Goal: Task Accomplishment & Management: Manage account settings

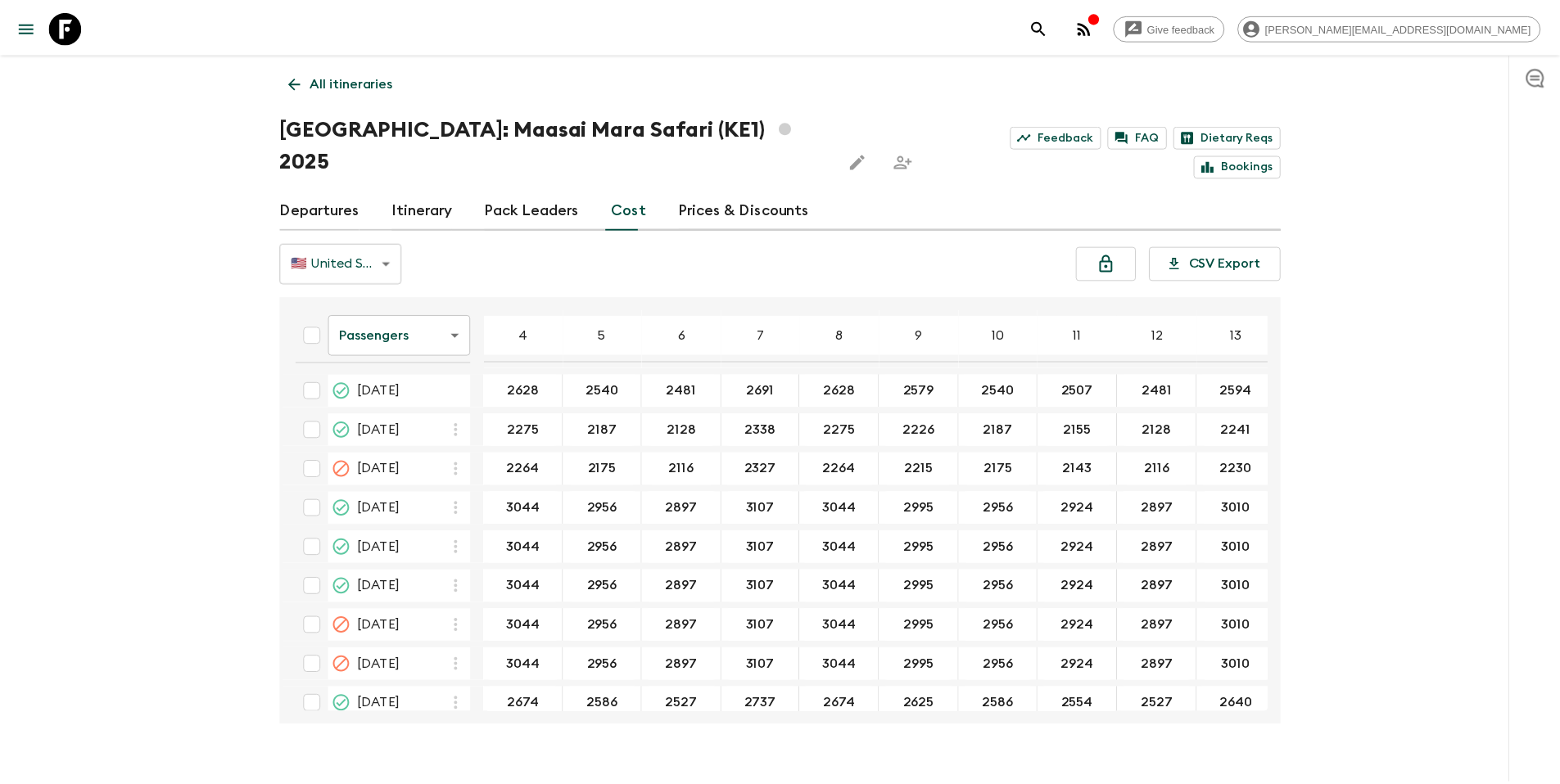
scroll to position [296, 0]
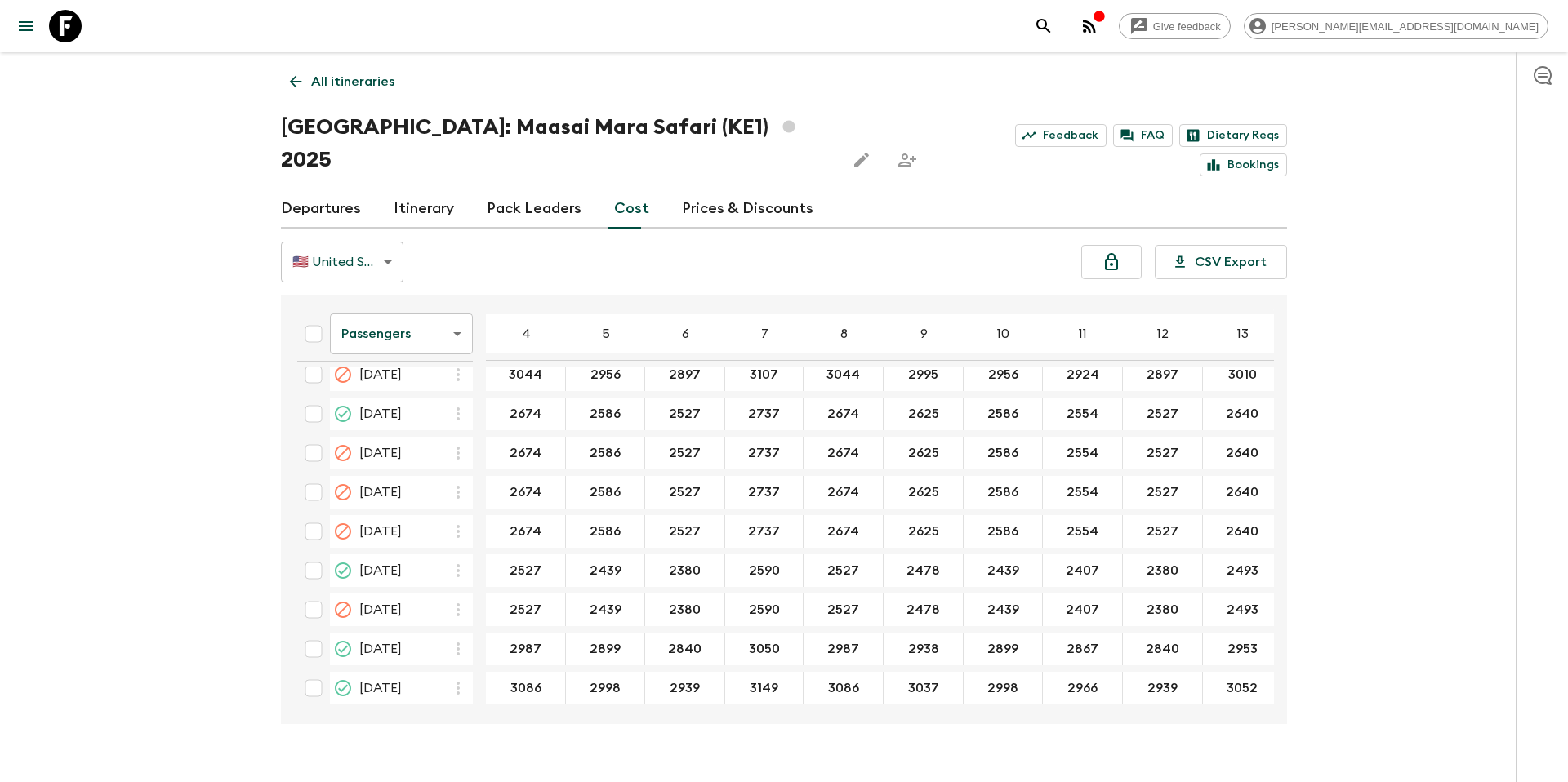
click at [382, 72] on p "All itineraries" at bounding box center [352, 81] width 83 height 20
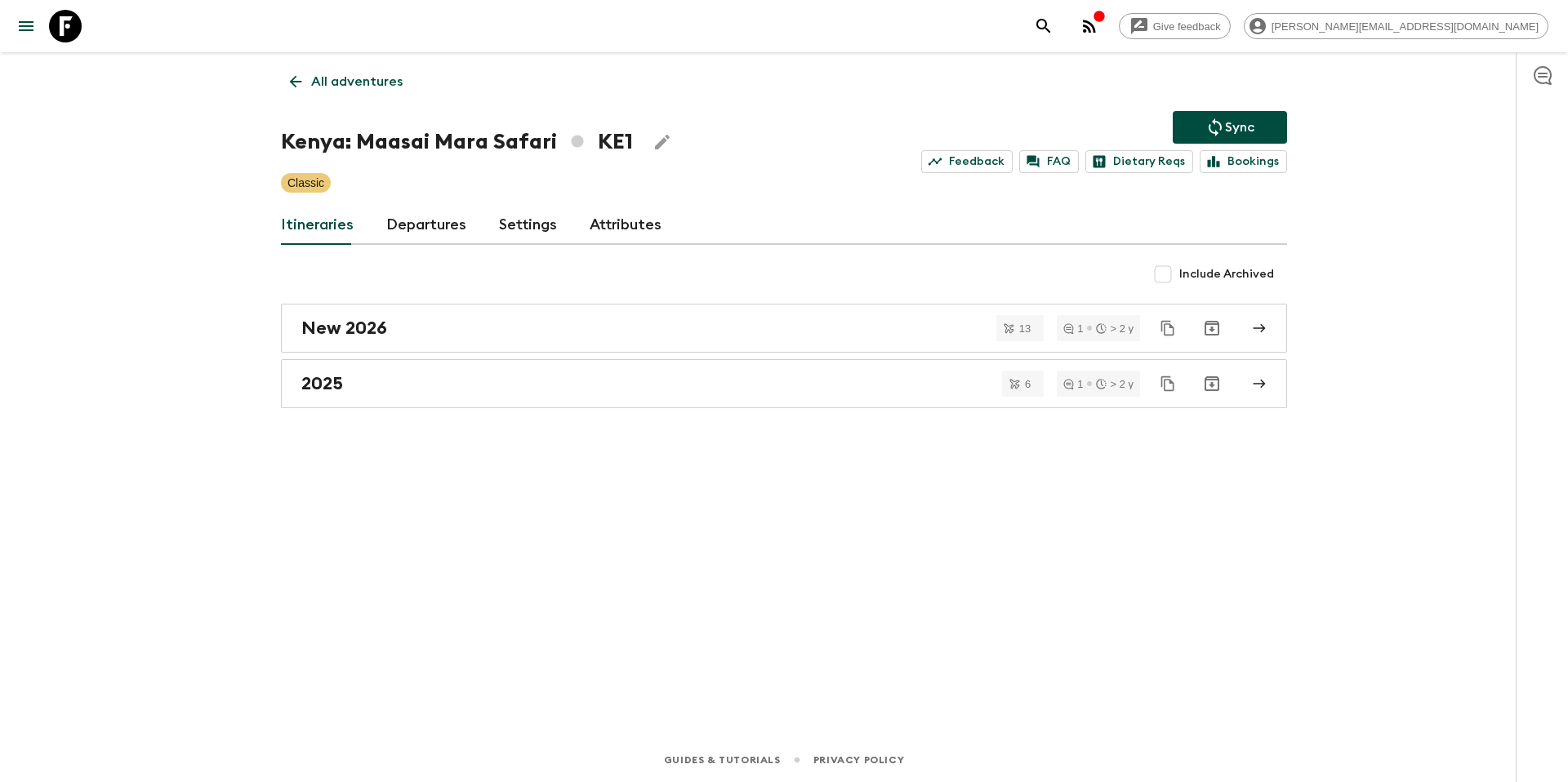
click at [340, 77] on p "All adventures" at bounding box center [357, 81] width 91 height 20
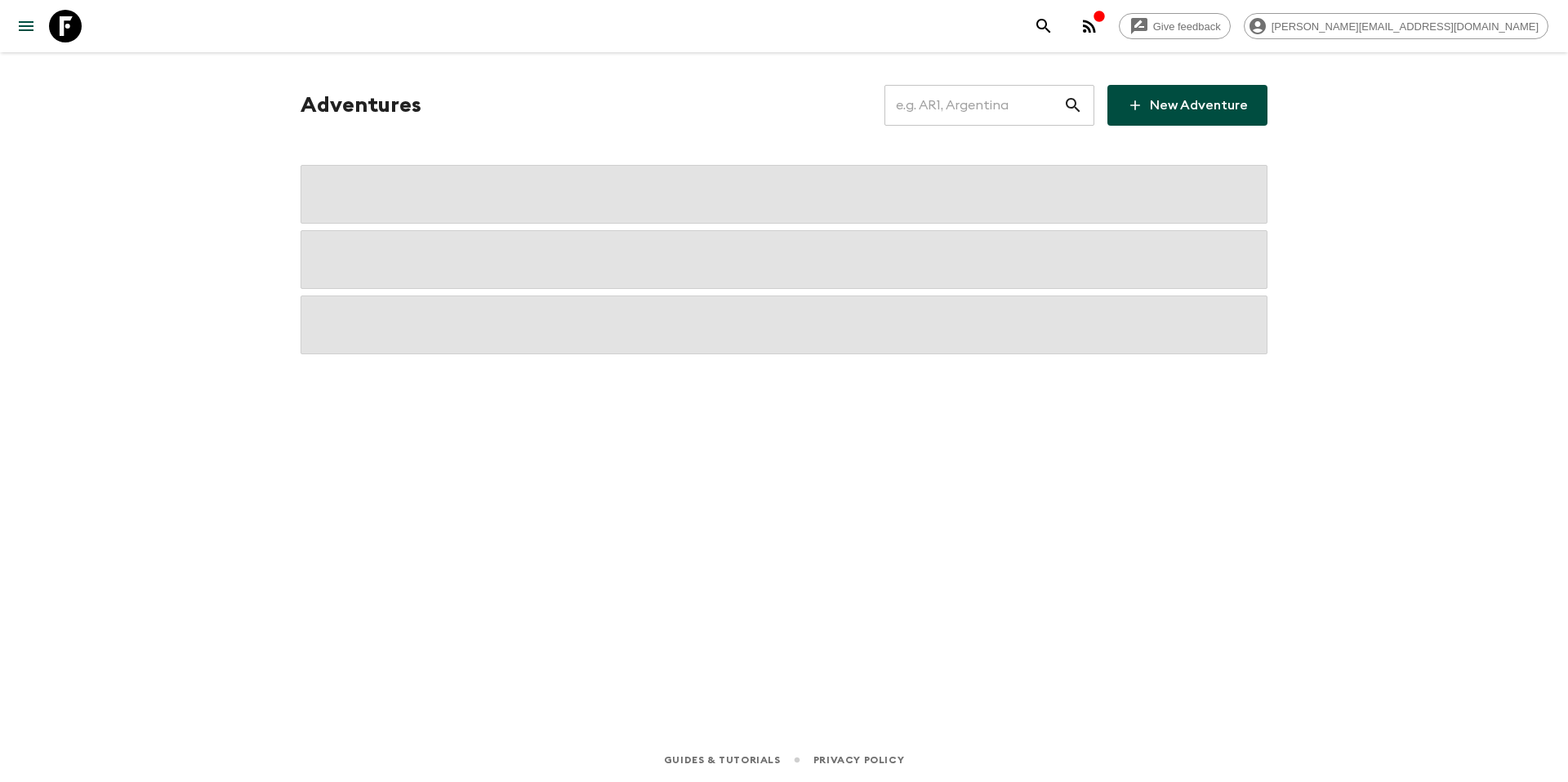
click at [971, 108] on input "text" at bounding box center [974, 104] width 179 height 46
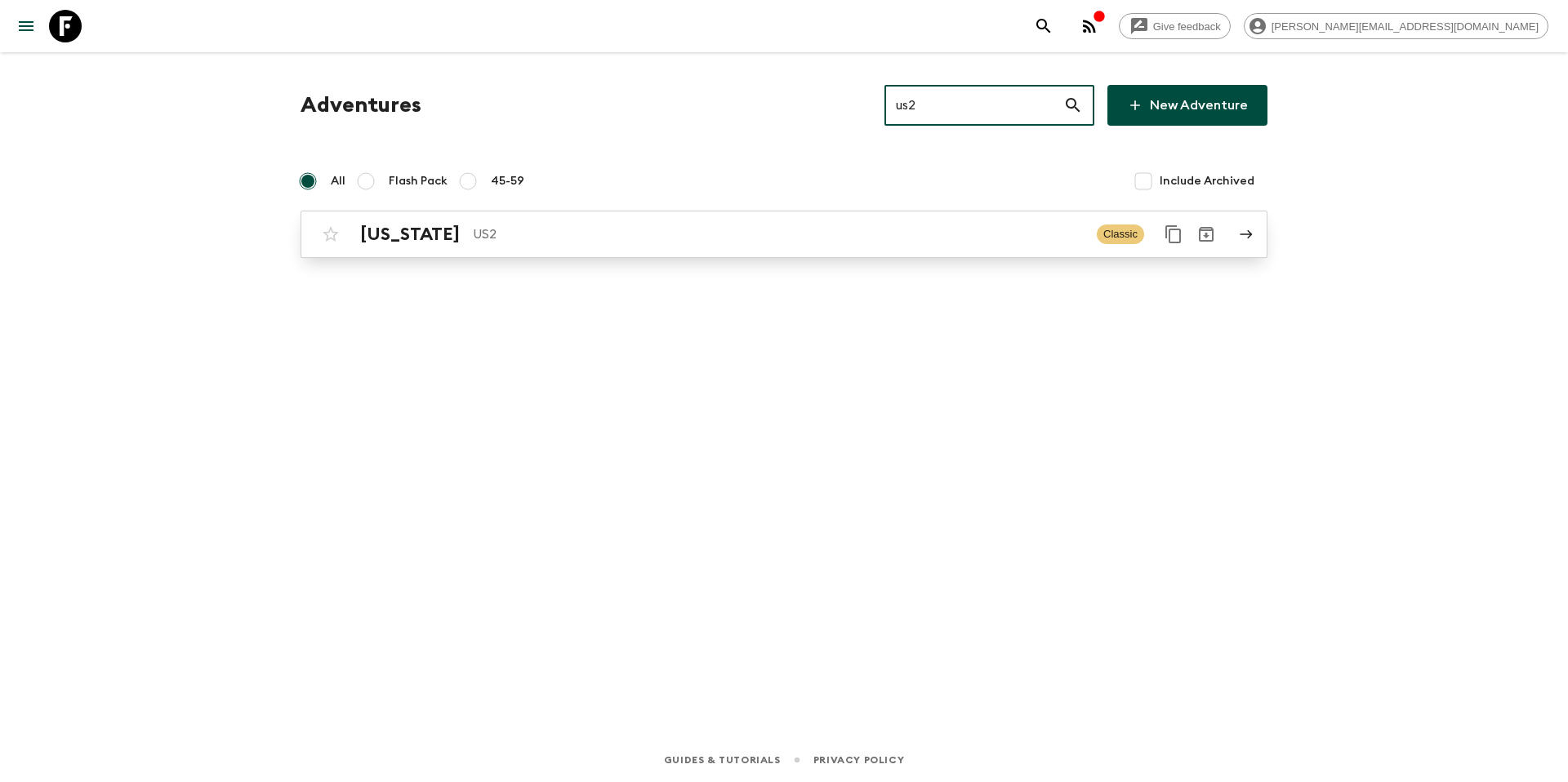
type input "us2"
click at [693, 238] on p "US2" at bounding box center [777, 234] width 611 height 20
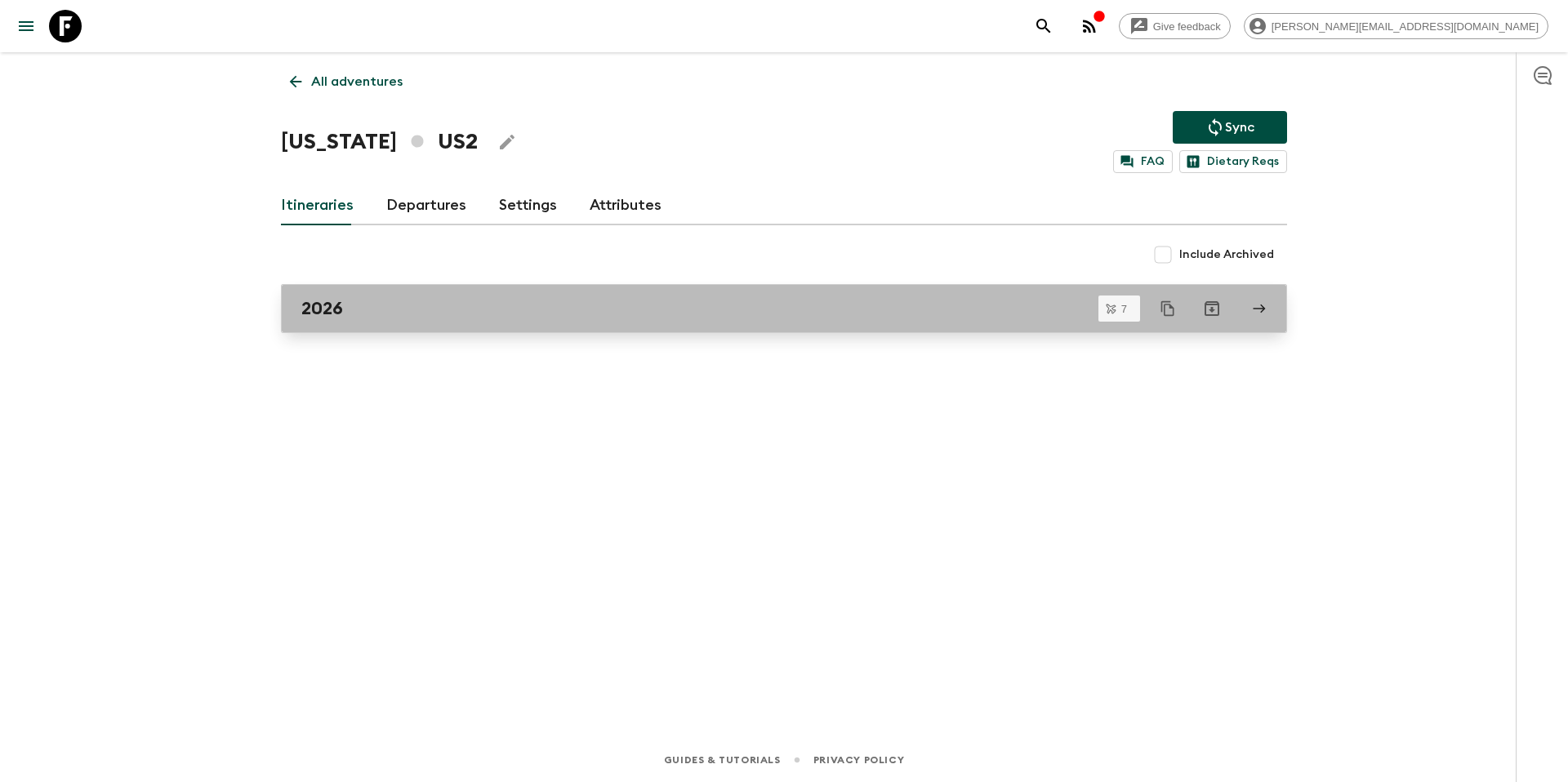
click at [385, 310] on div "2026" at bounding box center [768, 309] width 934 height 21
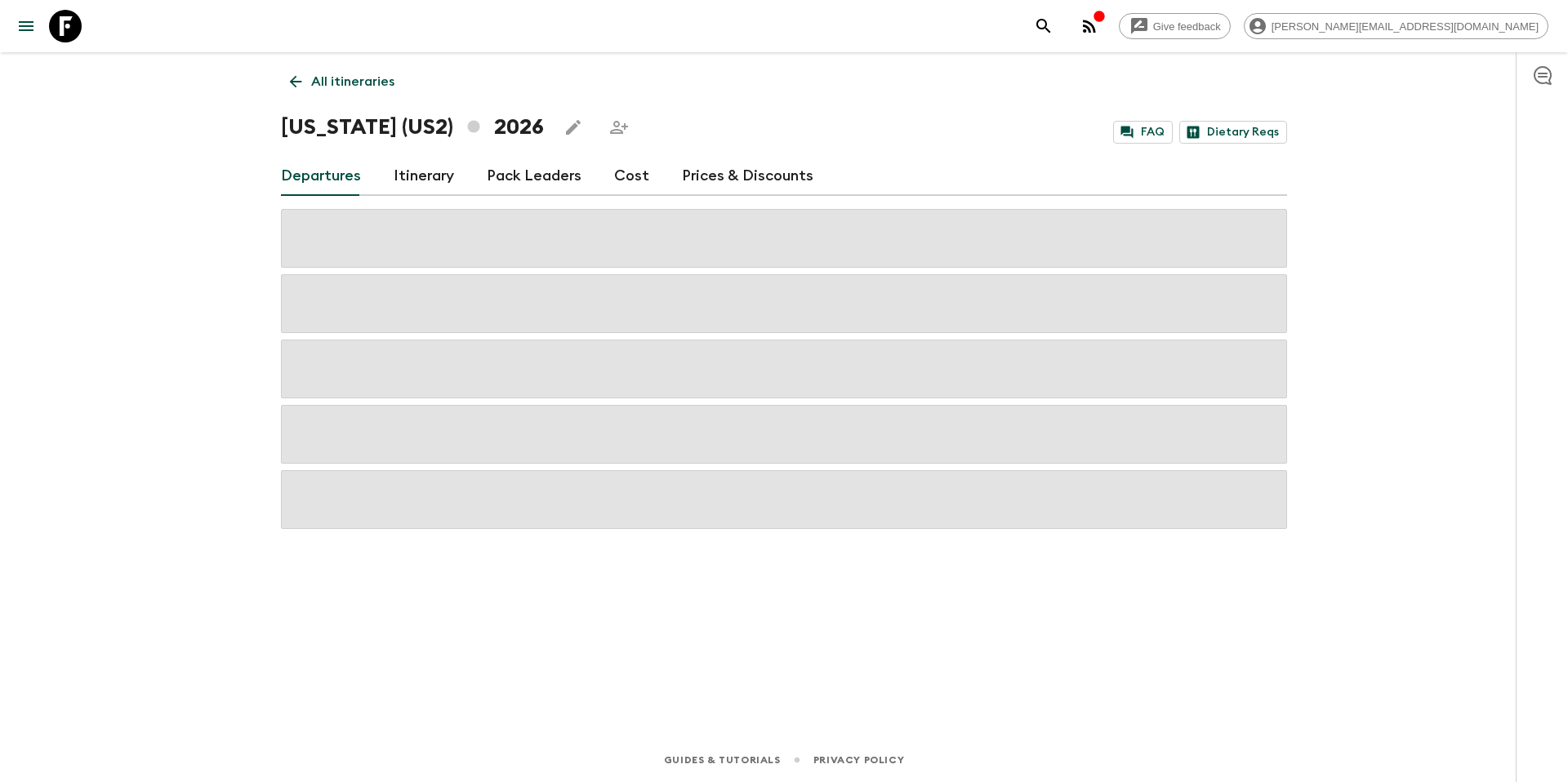
click at [727, 169] on link "Prices & Discounts" at bounding box center [747, 176] width 131 height 39
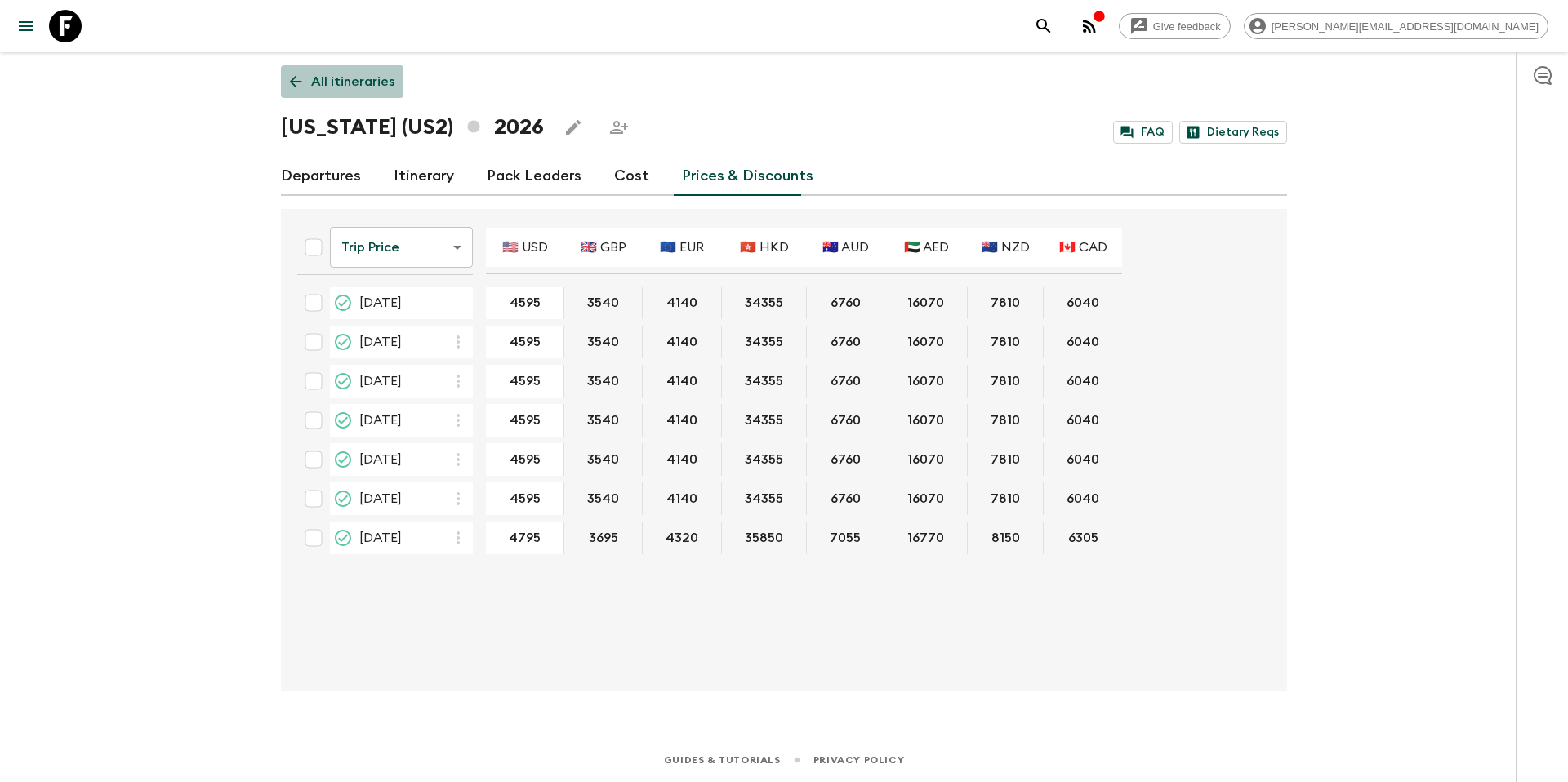
click at [359, 75] on p "All itineraries" at bounding box center [352, 81] width 83 height 20
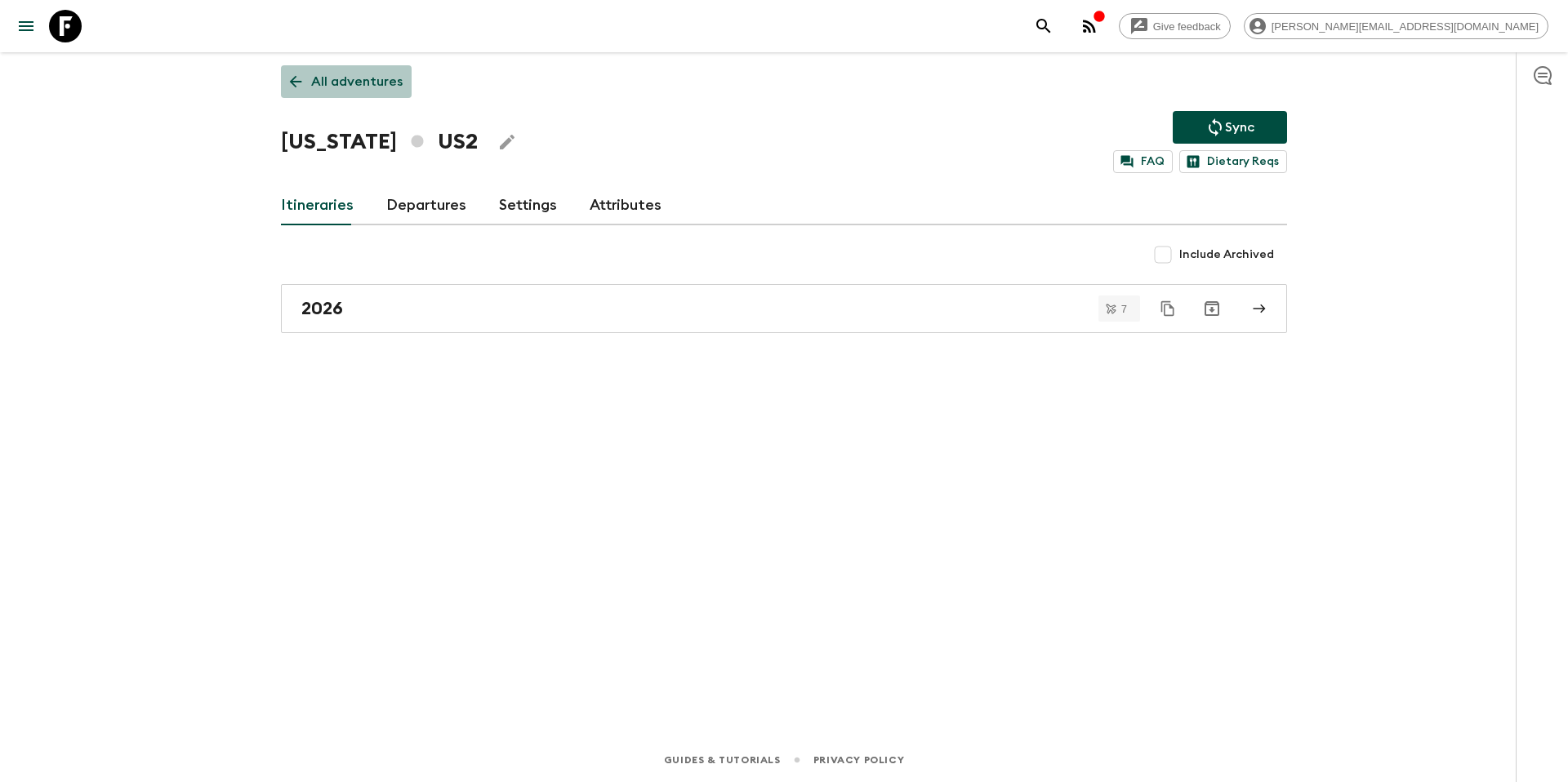
click at [366, 81] on p "All adventures" at bounding box center [357, 81] width 91 height 20
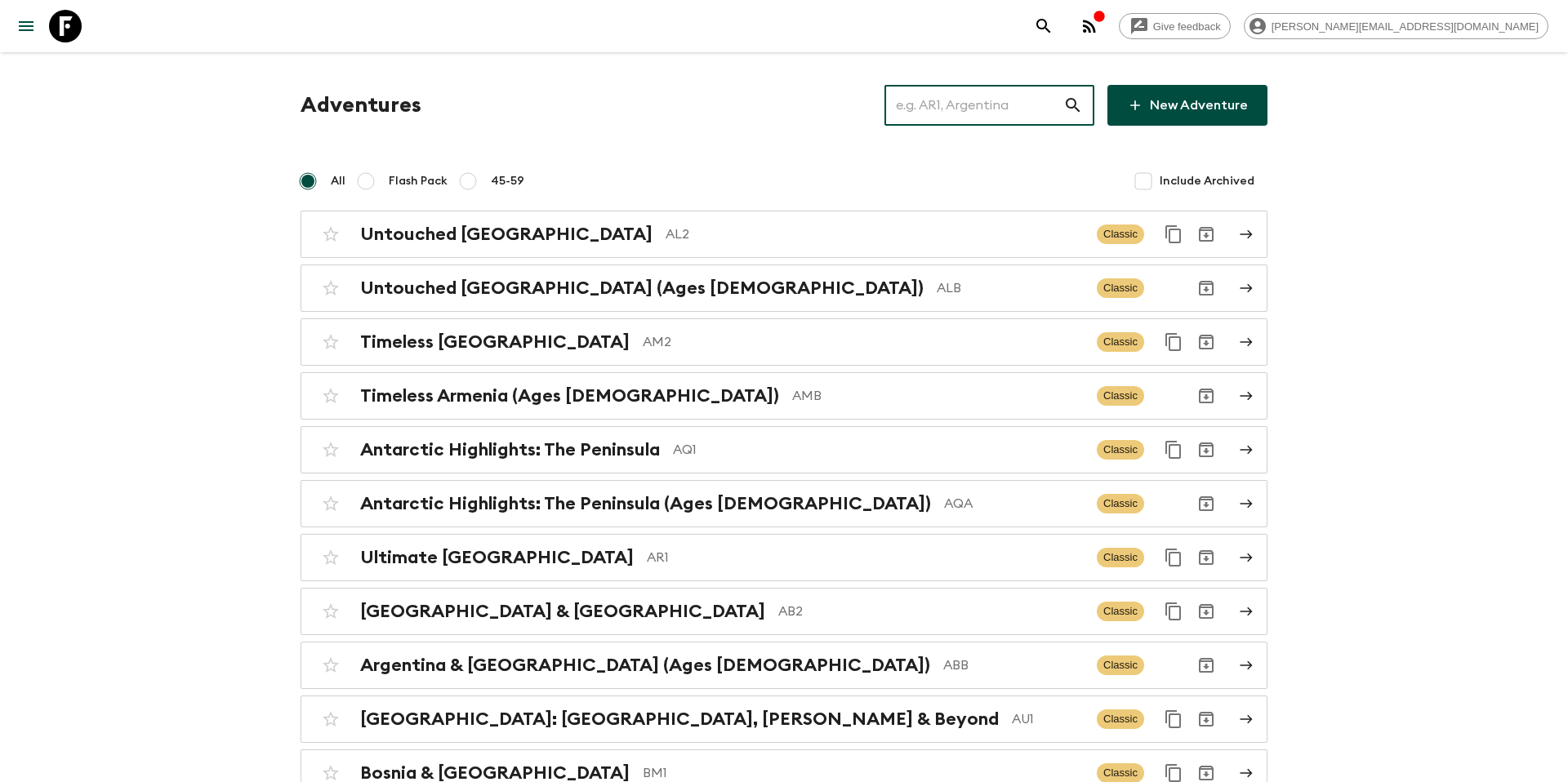
click at [960, 109] on input "text" at bounding box center [974, 104] width 179 height 46
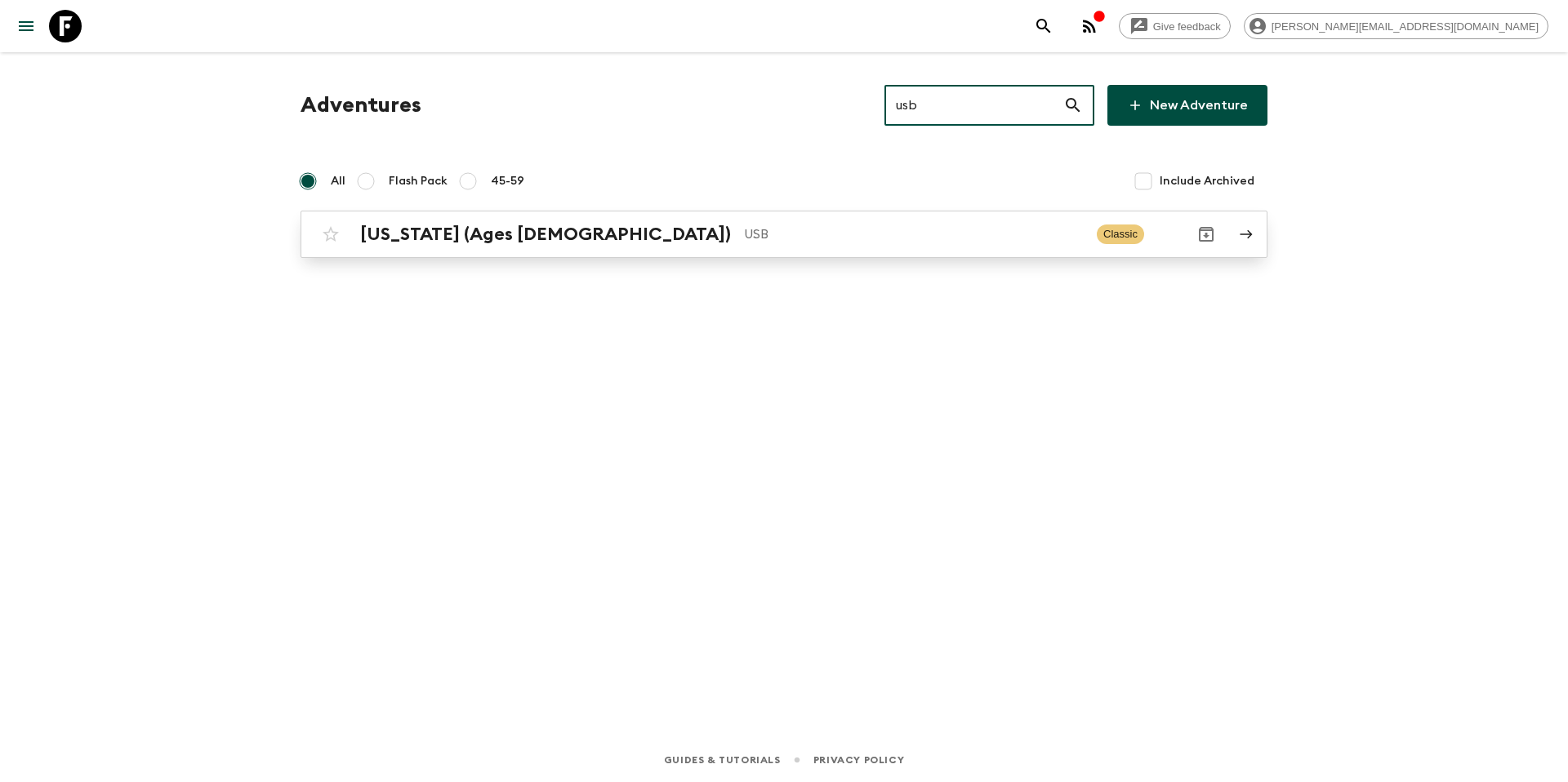
type input "usb"
click at [744, 235] on p "USB" at bounding box center [914, 234] width 339 height 20
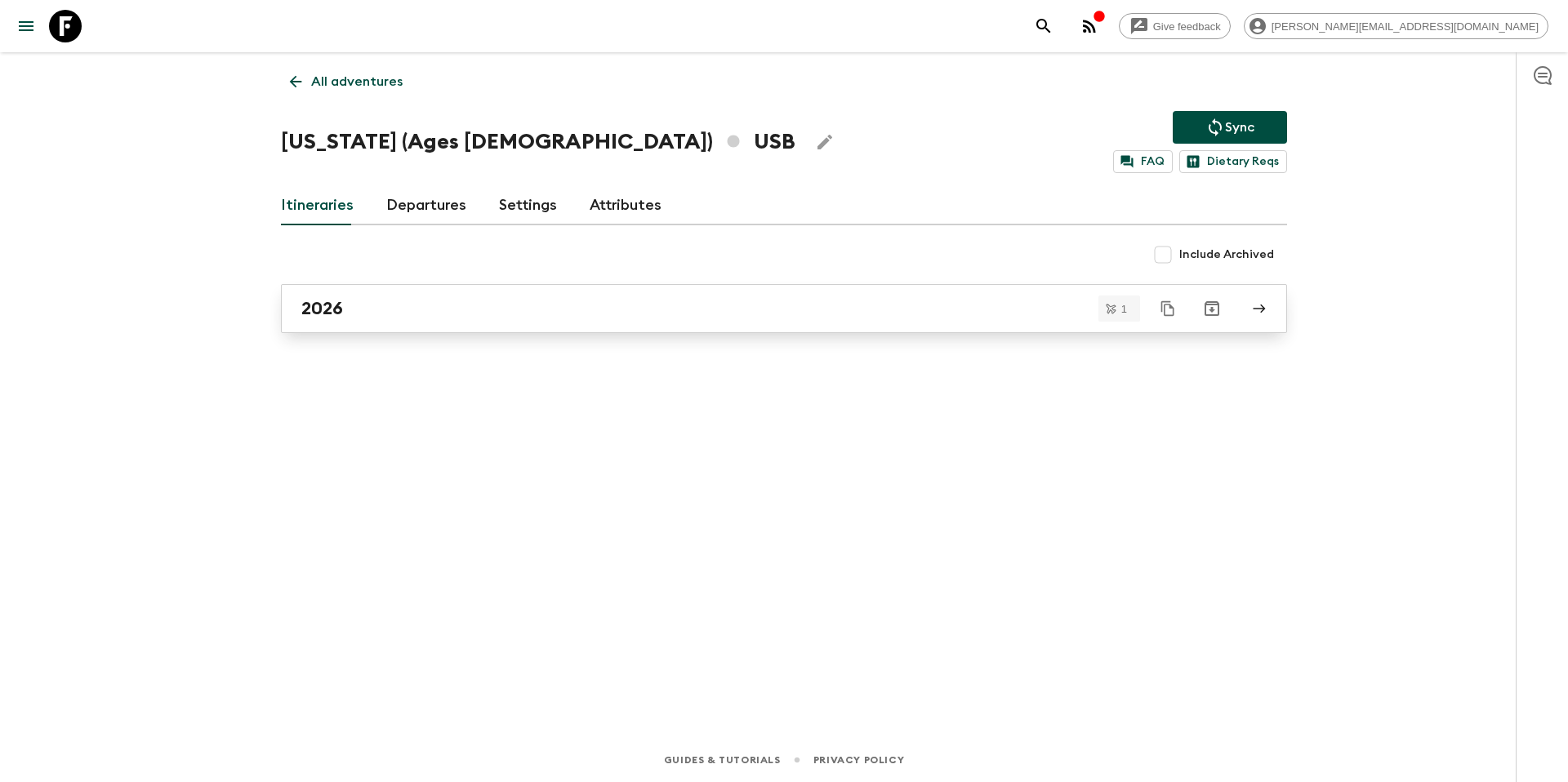
click at [470, 318] on div "2026" at bounding box center [768, 309] width 934 height 21
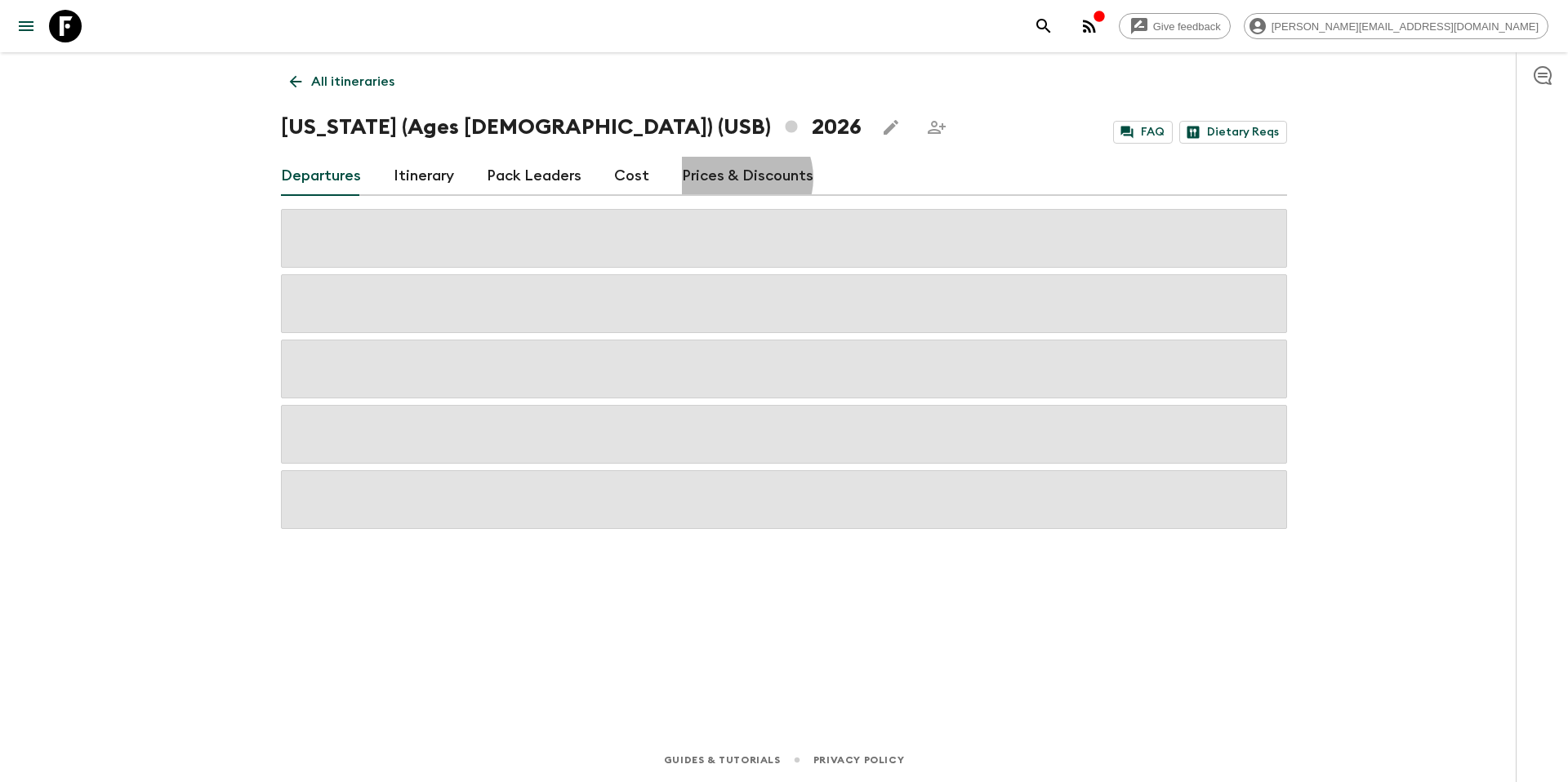
click at [731, 178] on link "Prices & Discounts" at bounding box center [747, 176] width 131 height 39
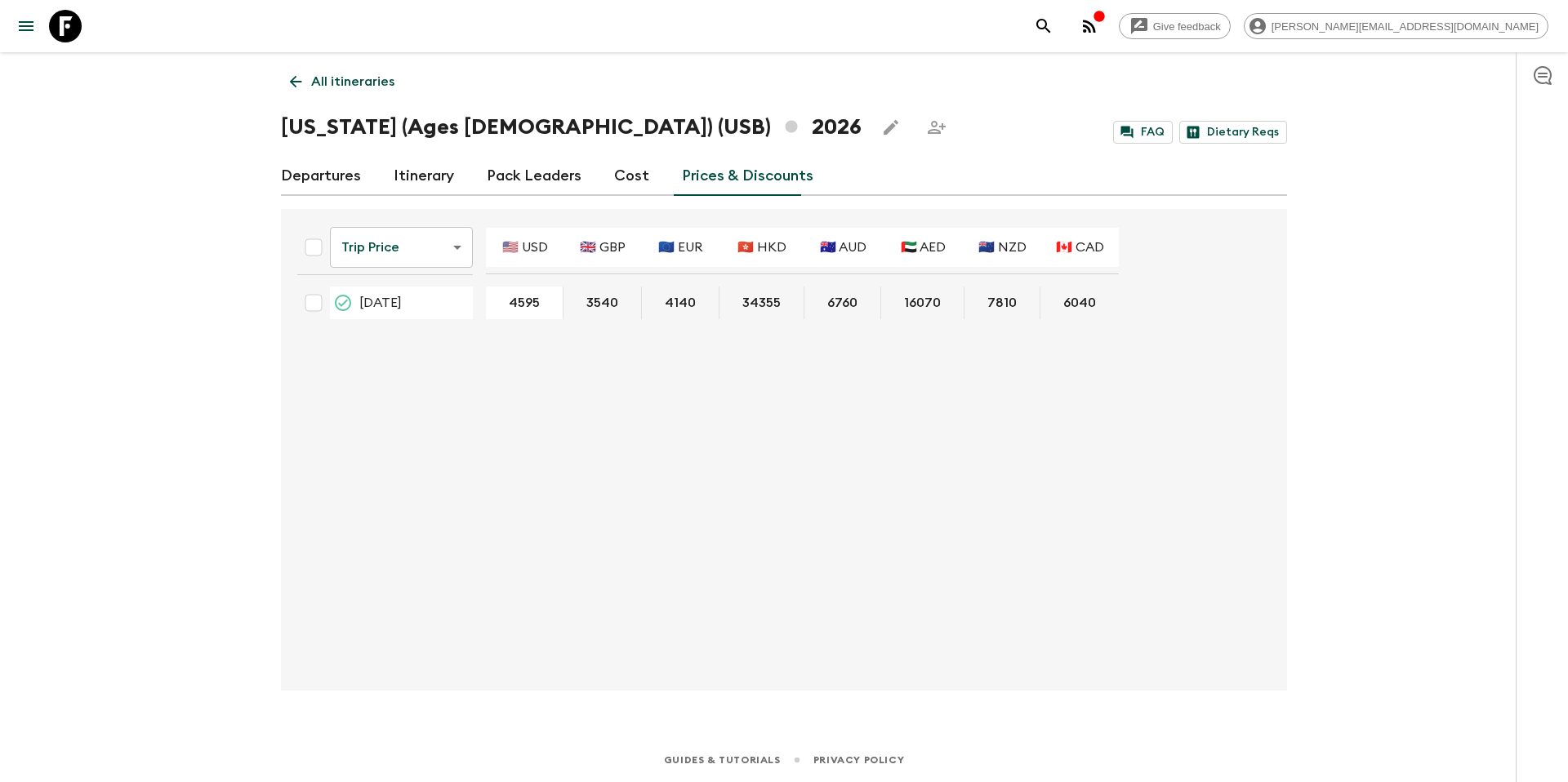
click at [349, 178] on link "Departures" at bounding box center [321, 176] width 80 height 39
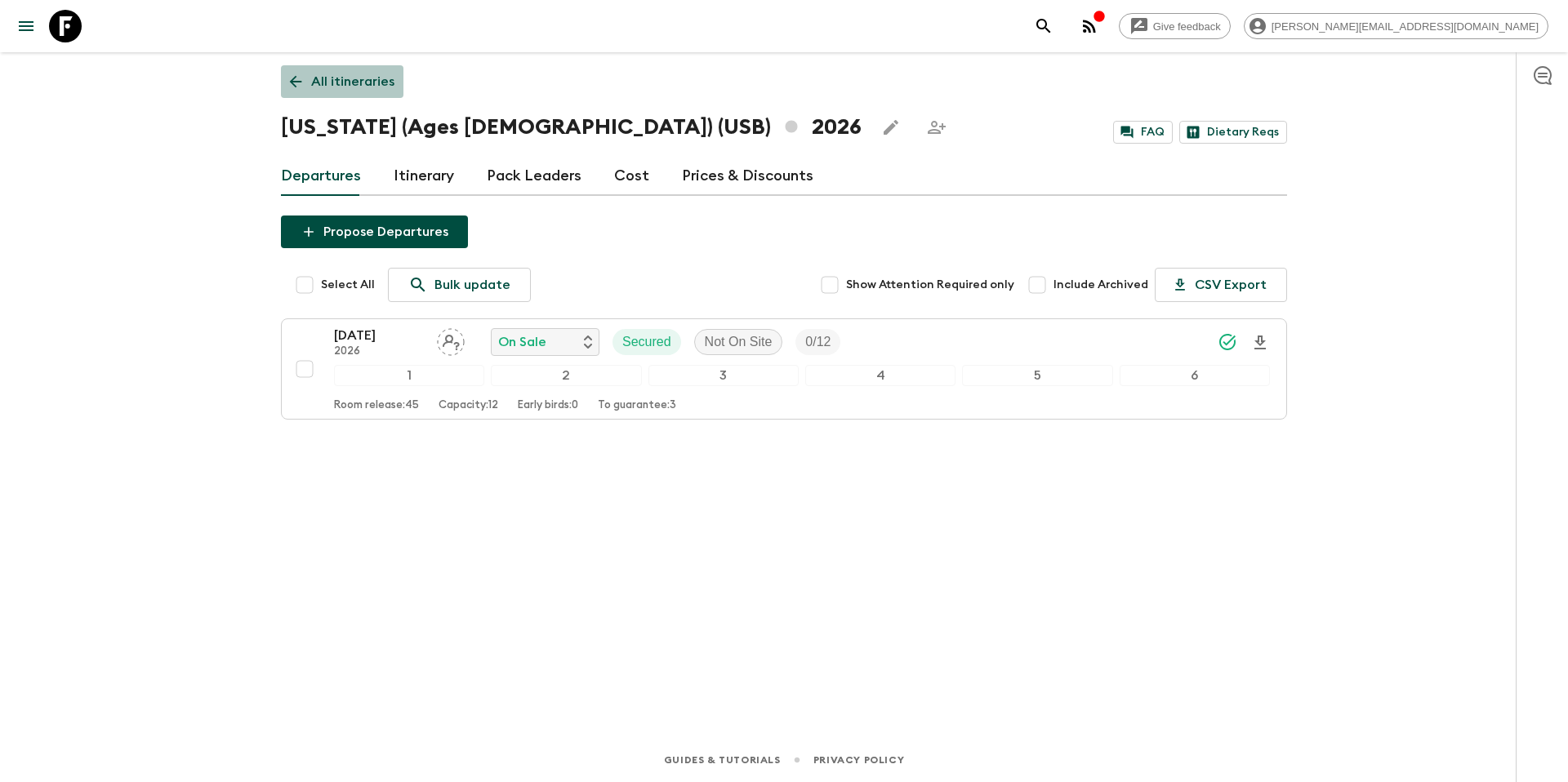
click at [332, 75] on p "All itineraries" at bounding box center [352, 81] width 83 height 20
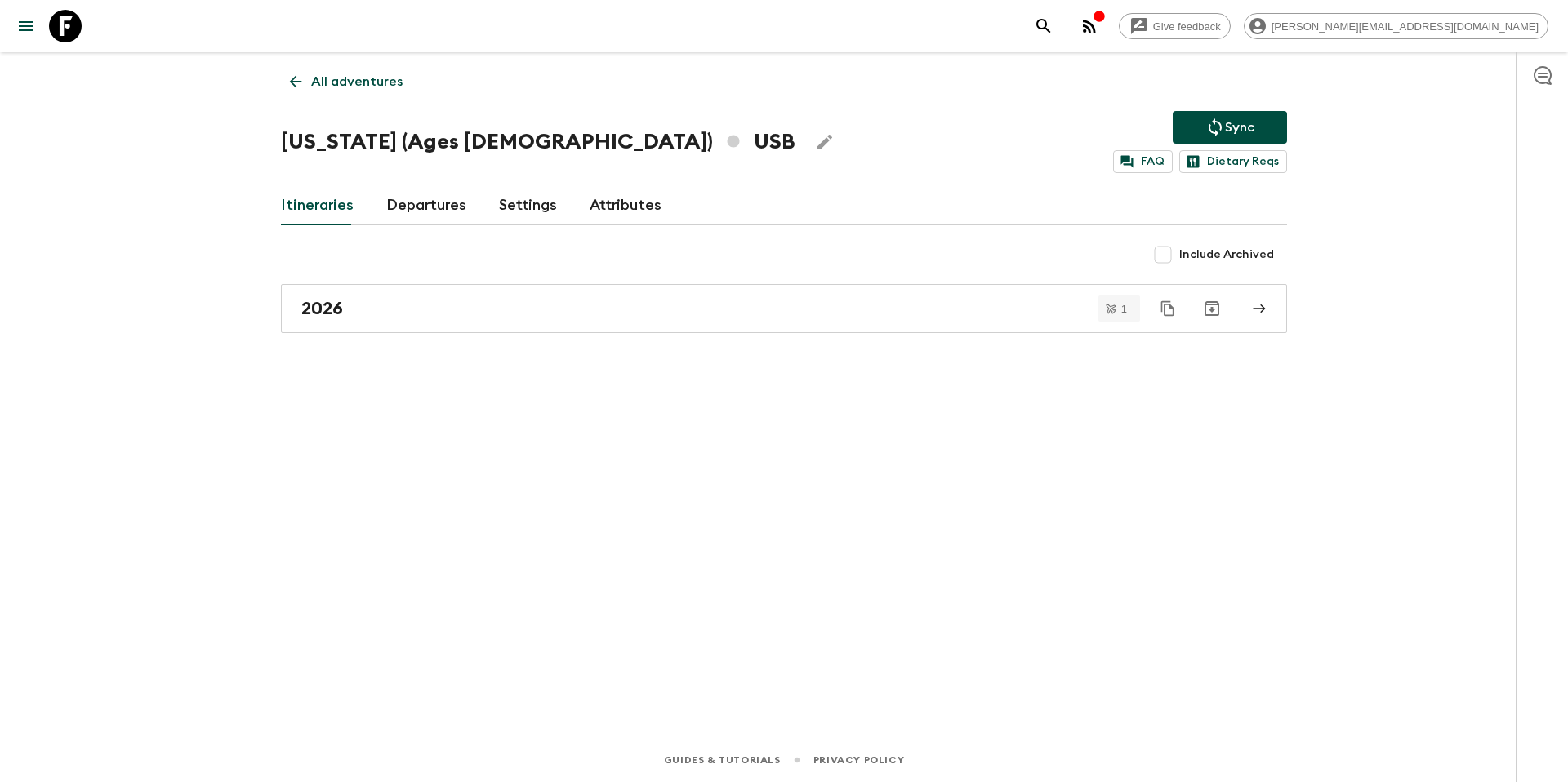
drag, startPoint x: 337, startPoint y: 76, endPoint x: 352, endPoint y: 81, distance: 15.8
click at [337, 76] on p "All adventures" at bounding box center [357, 81] width 91 height 20
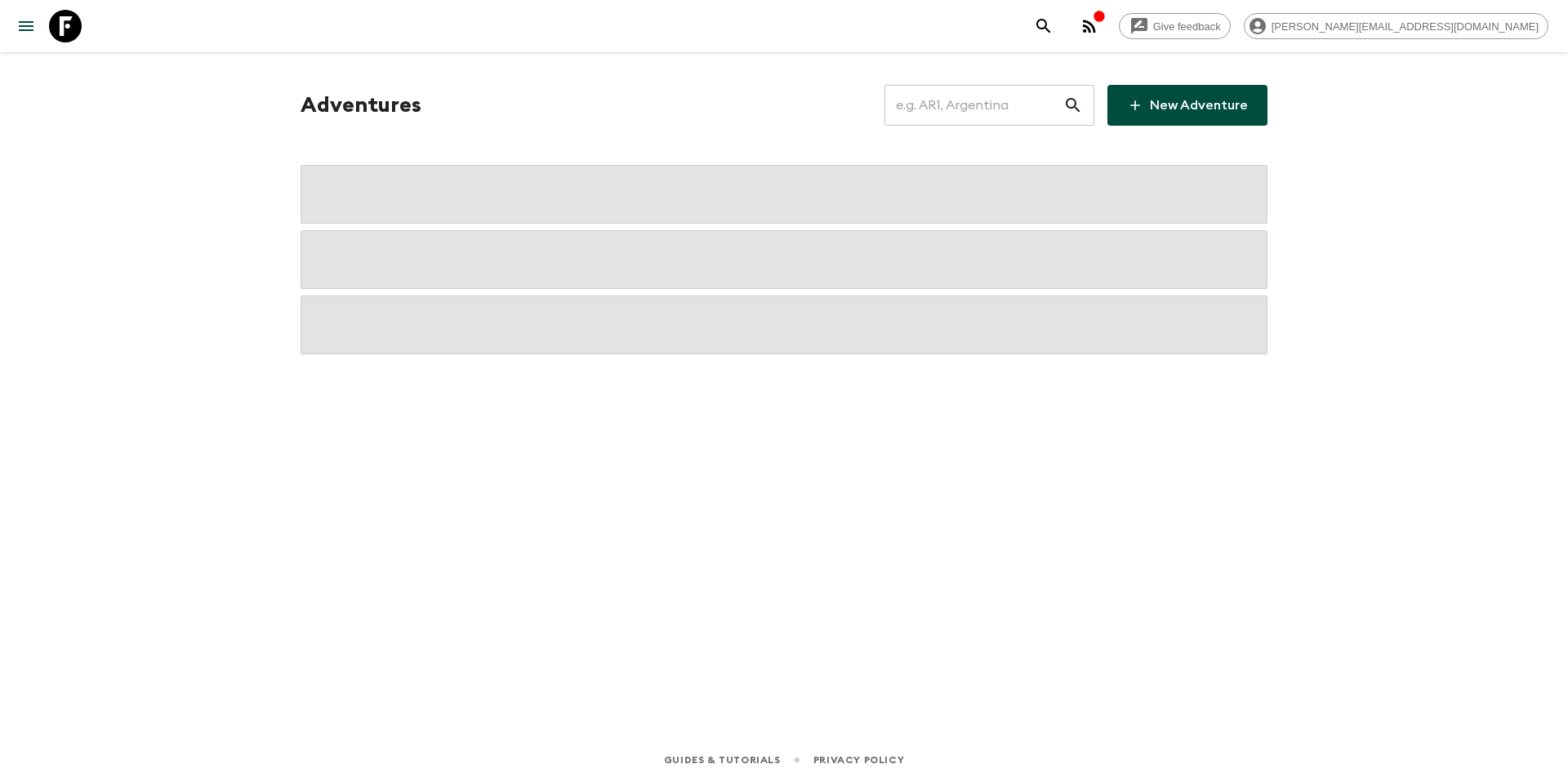
click at [969, 115] on input "text" at bounding box center [974, 104] width 179 height 46
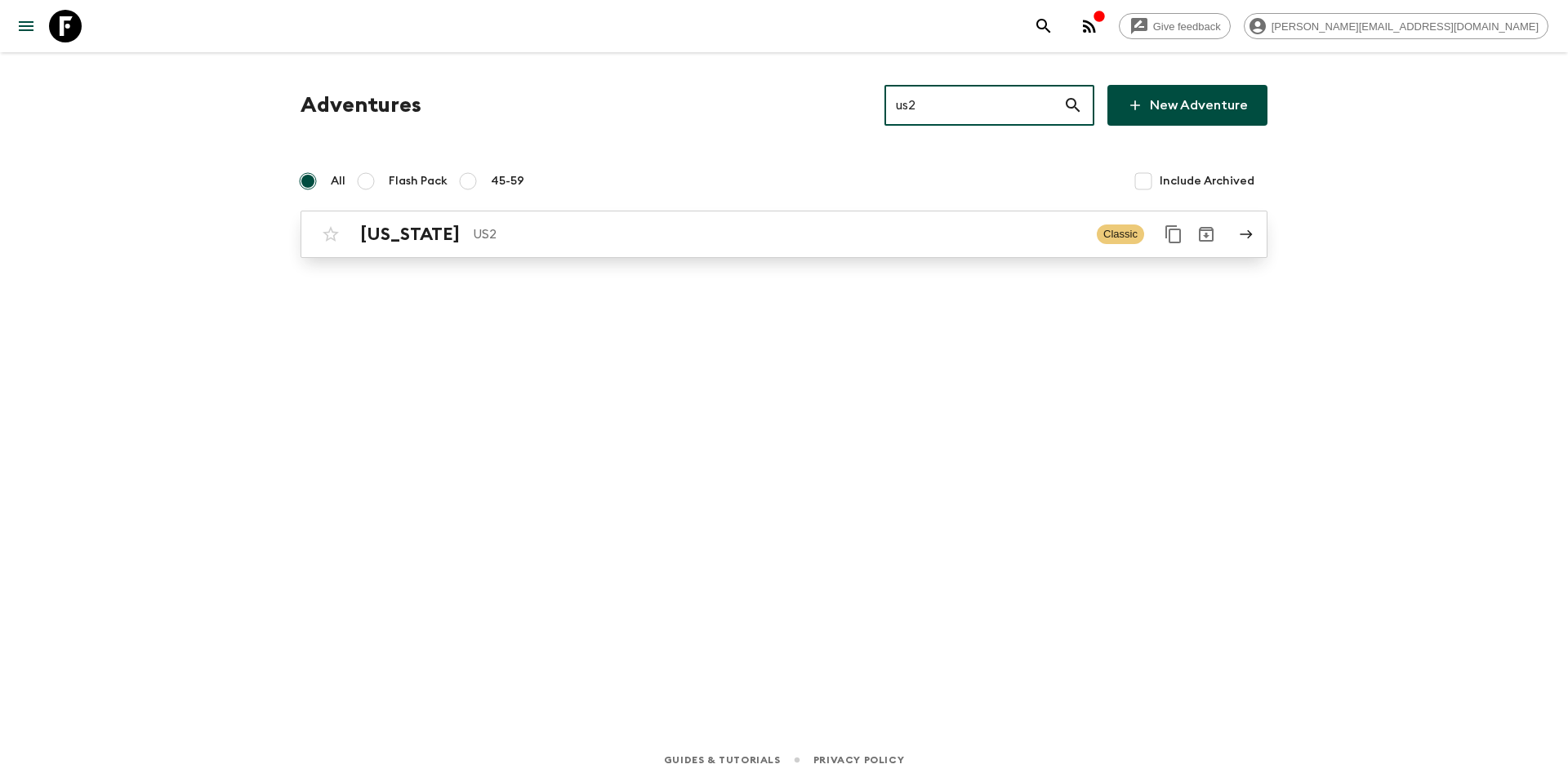
type input "us2"
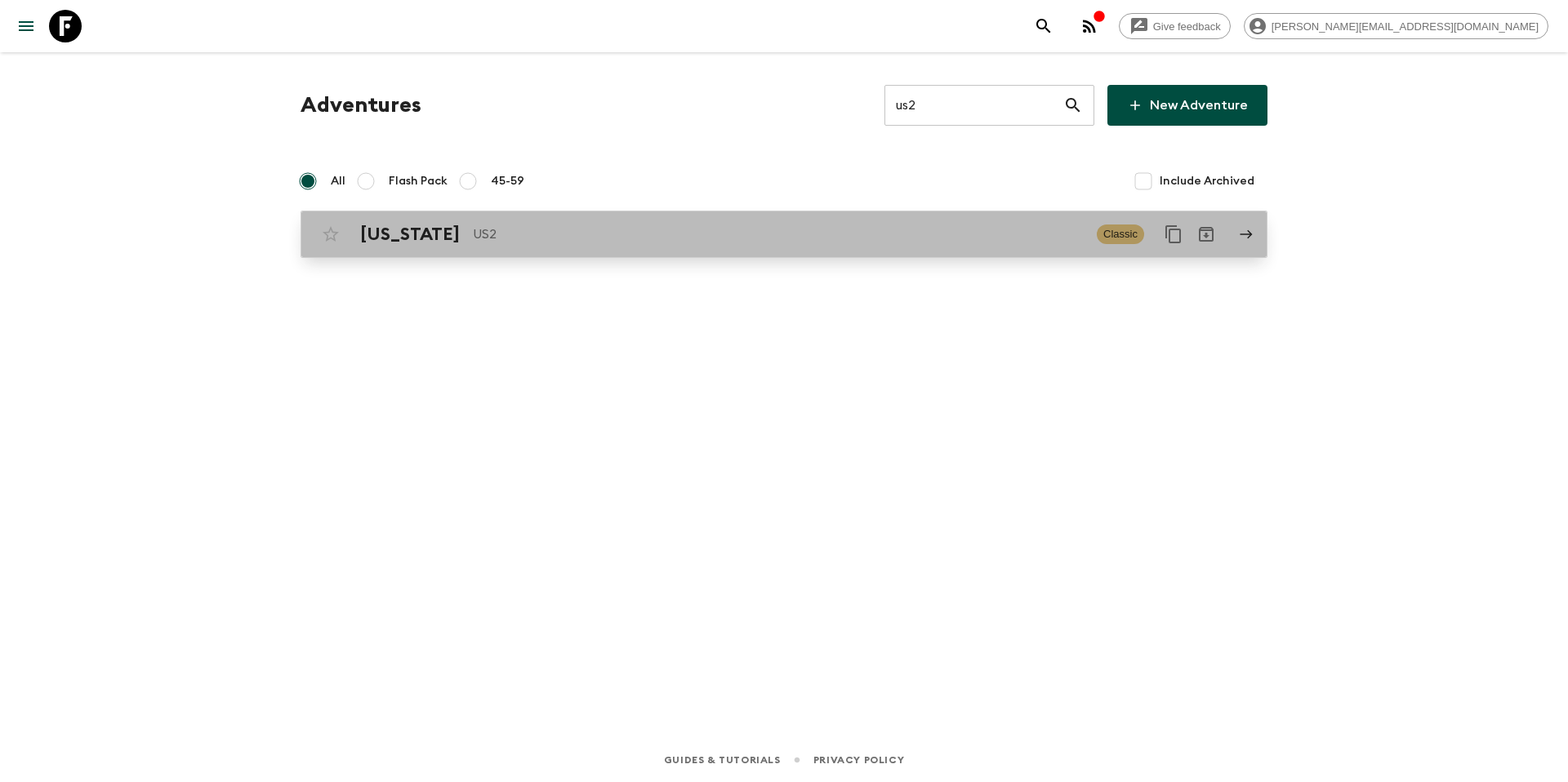
click at [594, 240] on p "US2" at bounding box center [777, 234] width 611 height 20
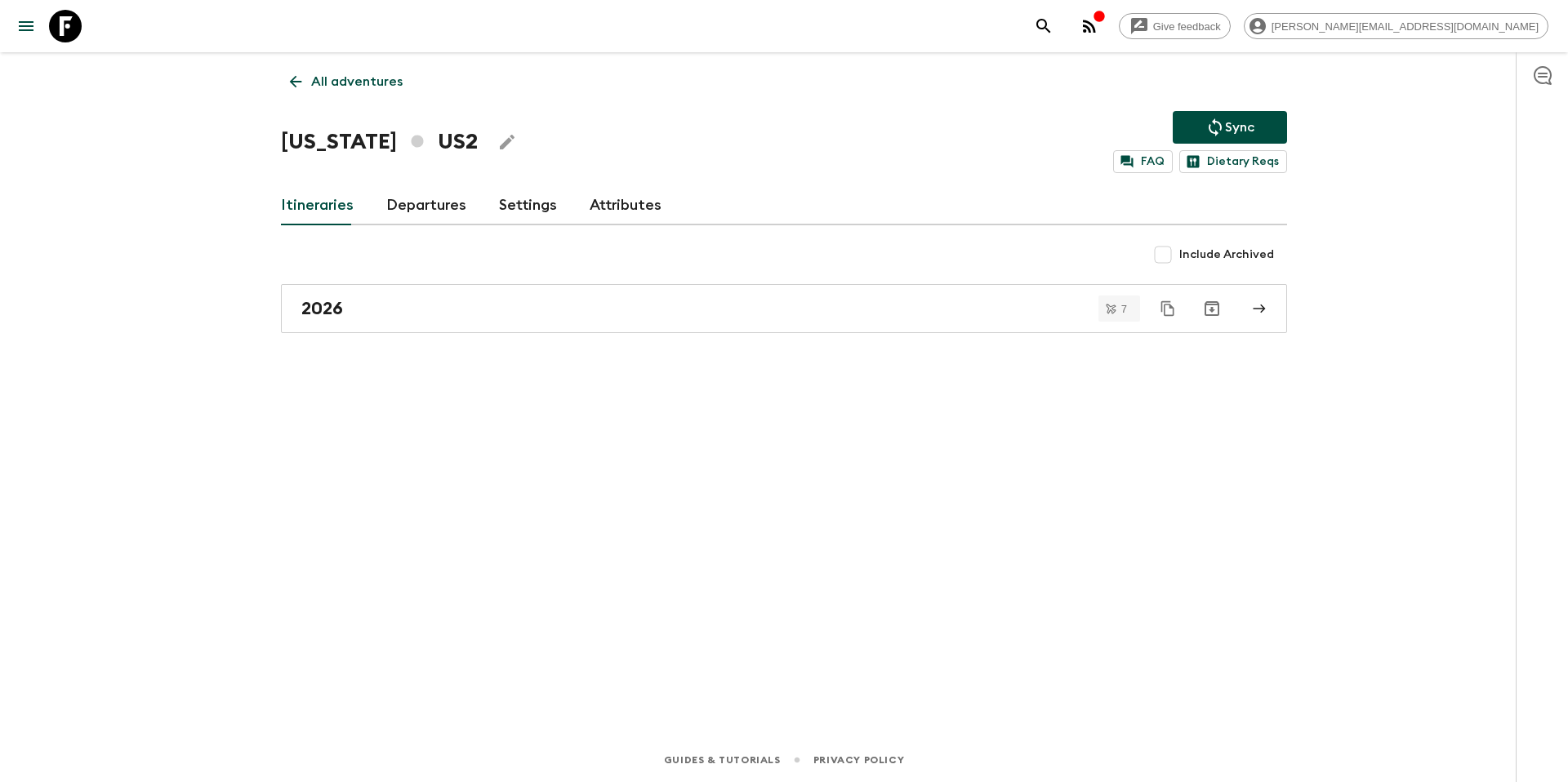
click at [415, 204] on link "Departures" at bounding box center [426, 206] width 80 height 39
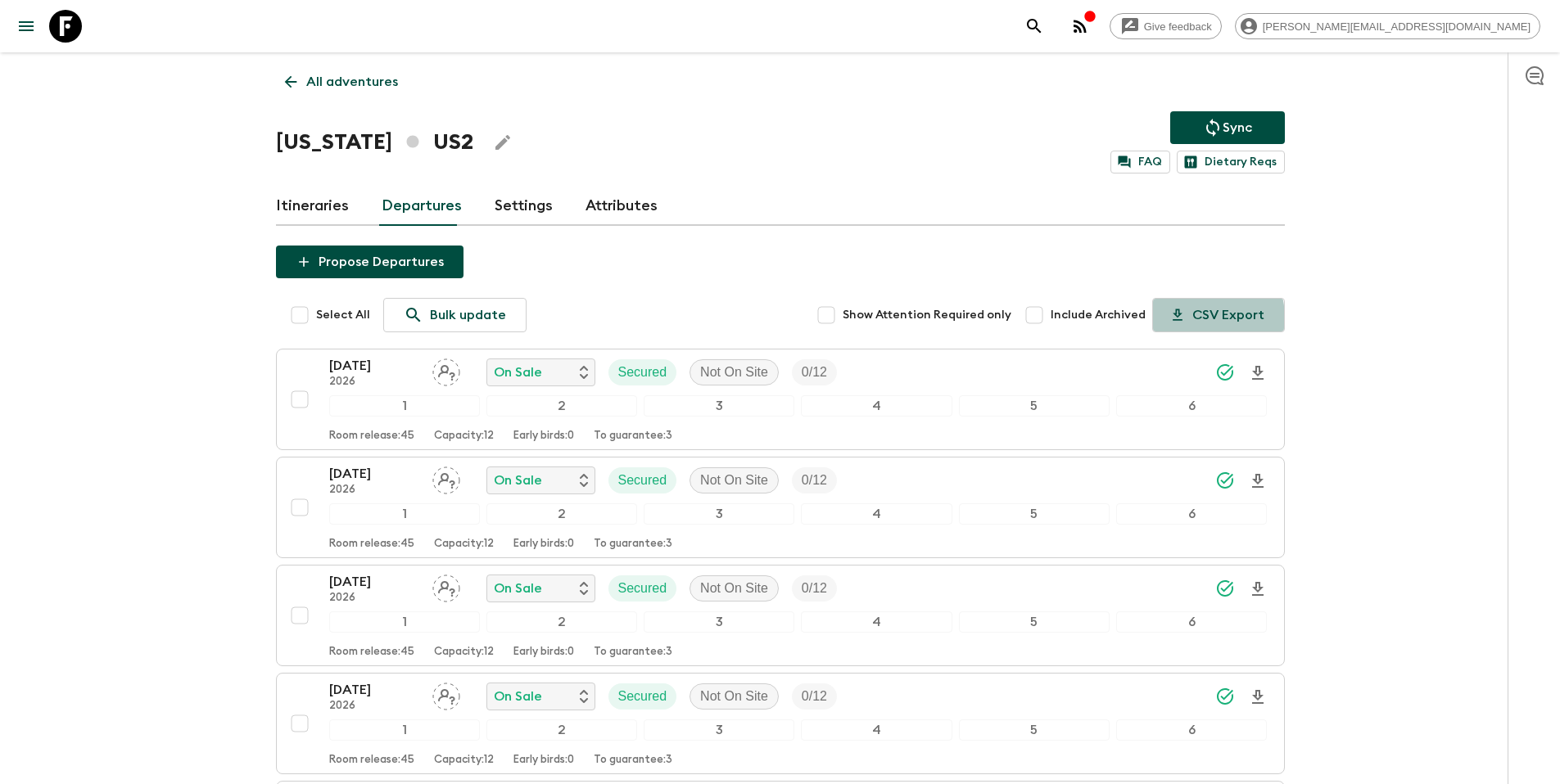
click at [1203, 319] on button "CSV Export" at bounding box center [1218, 315] width 133 height 35
click at [1004, 380] on div "[DATE] 2026 On Sale Secured Not On Site 0 / 12" at bounding box center [798, 372] width 938 height 33
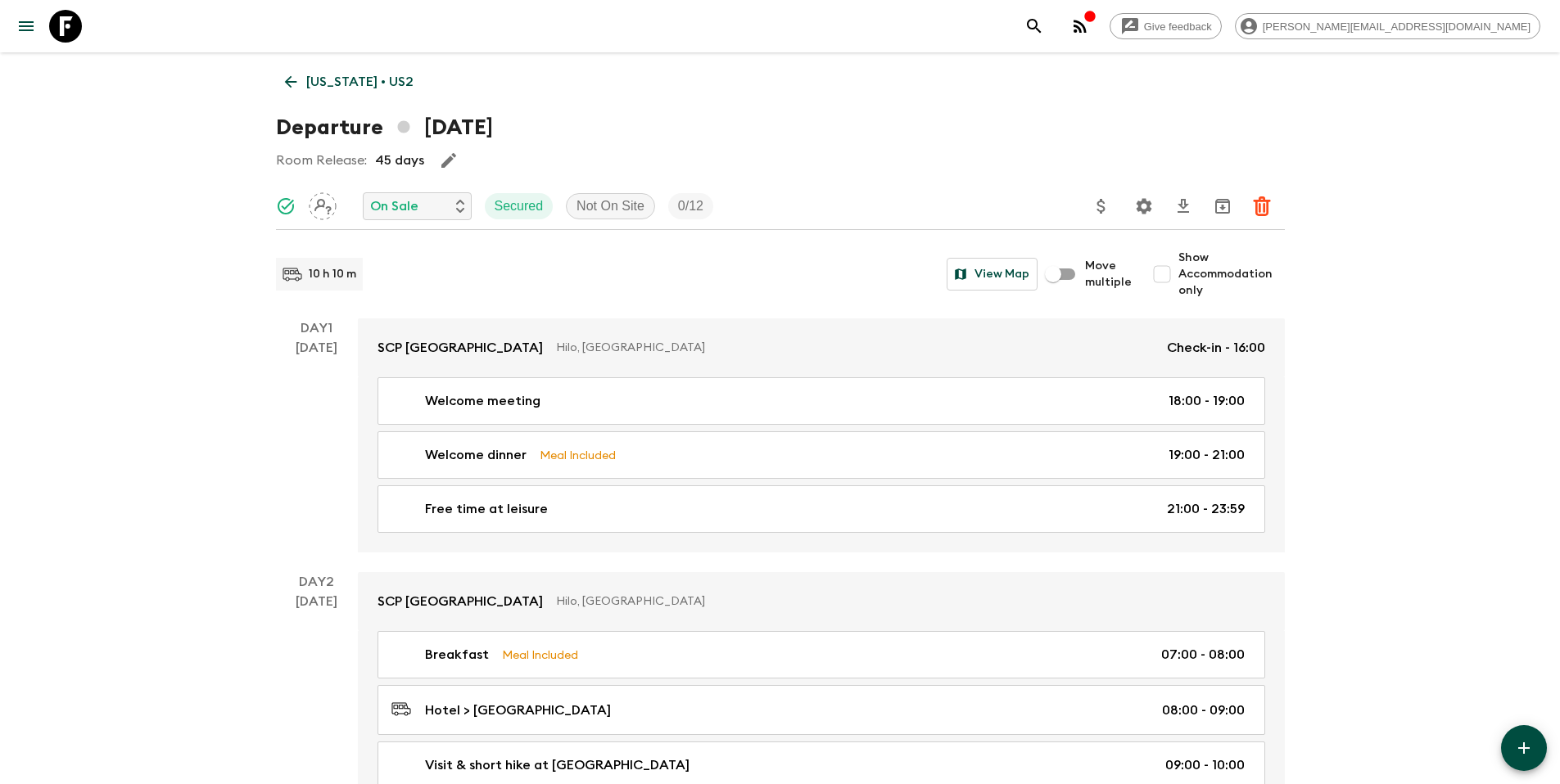
click at [1222, 267] on span "Show Accommodation only" at bounding box center [1232, 274] width 107 height 50
click at [1179, 267] on input "Show Accommodation only" at bounding box center [1161, 274] width 33 height 33
checkbox input "true"
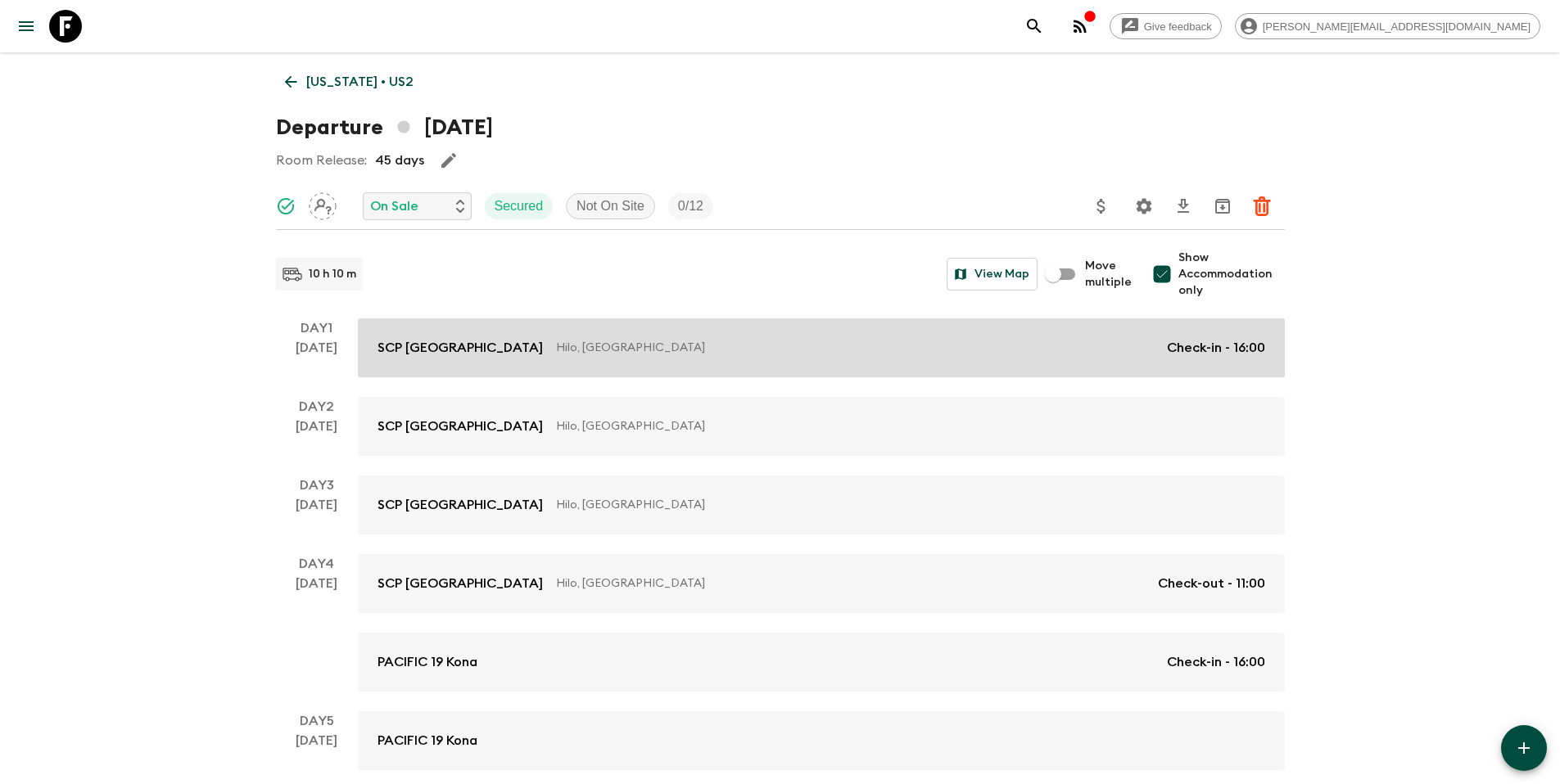
click at [683, 335] on link "SCP [GEOGRAPHIC_DATA], [GEOGRAPHIC_DATA] Check-in - 16:00" at bounding box center [822, 348] width 927 height 59
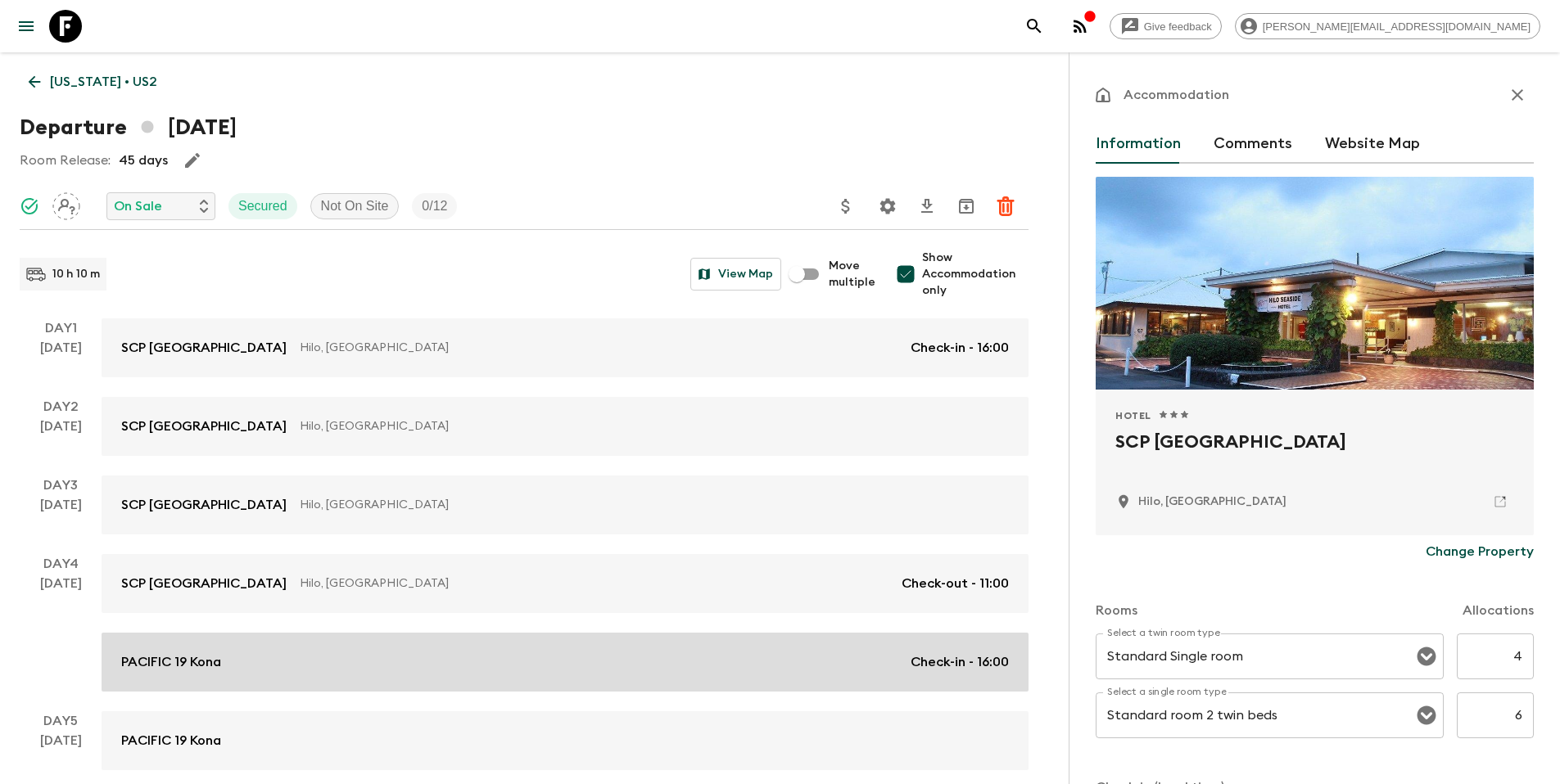
click at [284, 657] on div "PACIFIC 19 Kona Check-in - 16:00" at bounding box center [565, 662] width 888 height 20
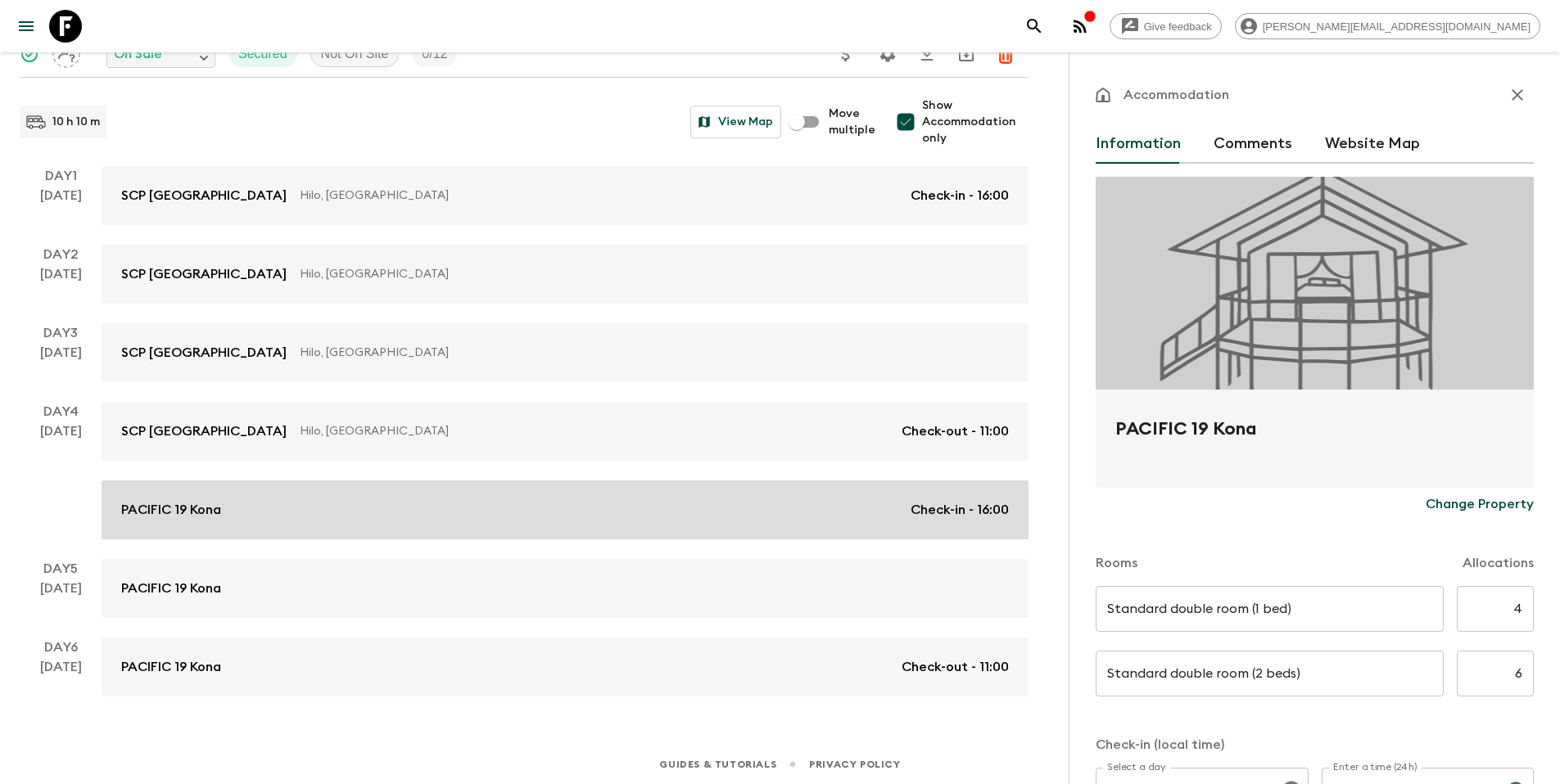
scroll to position [155, 0]
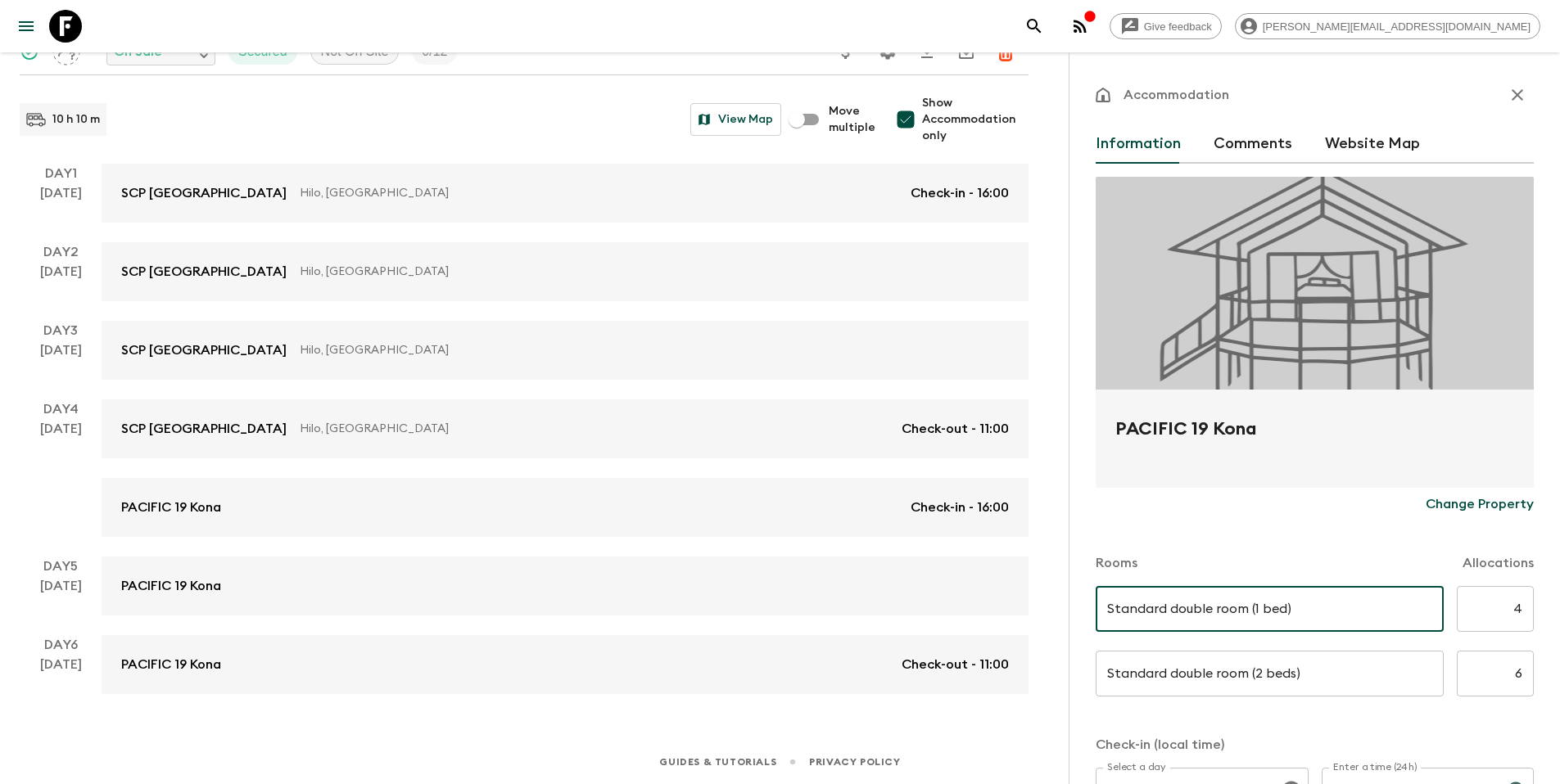
click at [1291, 617] on input "Standard double room (1 bed)" at bounding box center [1269, 608] width 348 height 46
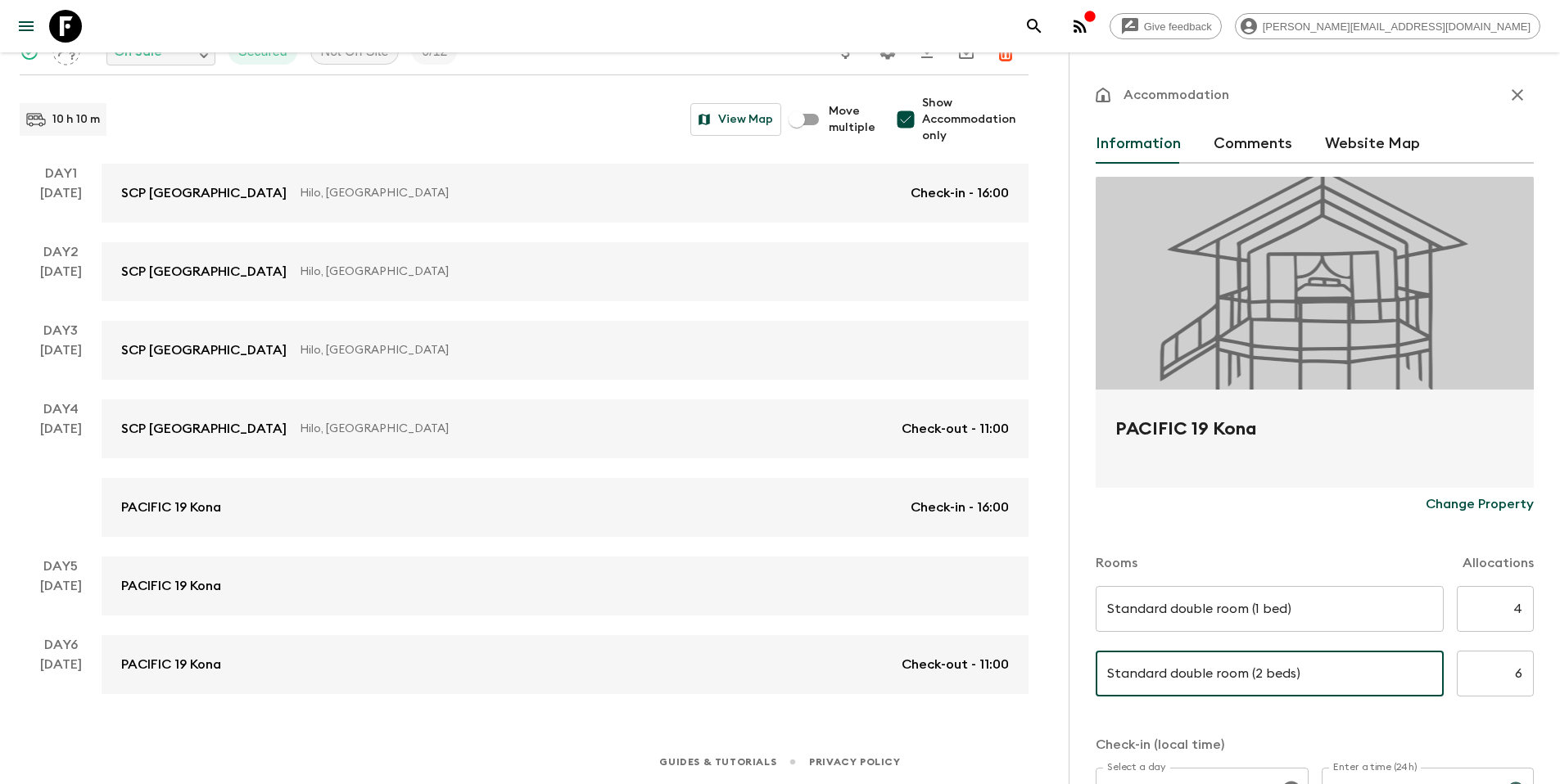
click at [1252, 673] on input "Standard double room (2 beds)" at bounding box center [1269, 673] width 348 height 46
click at [1369, 673] on input "Standard double room (2 beds)" at bounding box center [1269, 673] width 348 height 46
click at [1424, 678] on input "Standard double room (2 beds)" at bounding box center [1269, 673] width 348 height 46
click at [1337, 677] on input "Standard double room (2 beds)" at bounding box center [1269, 673] width 348 height 46
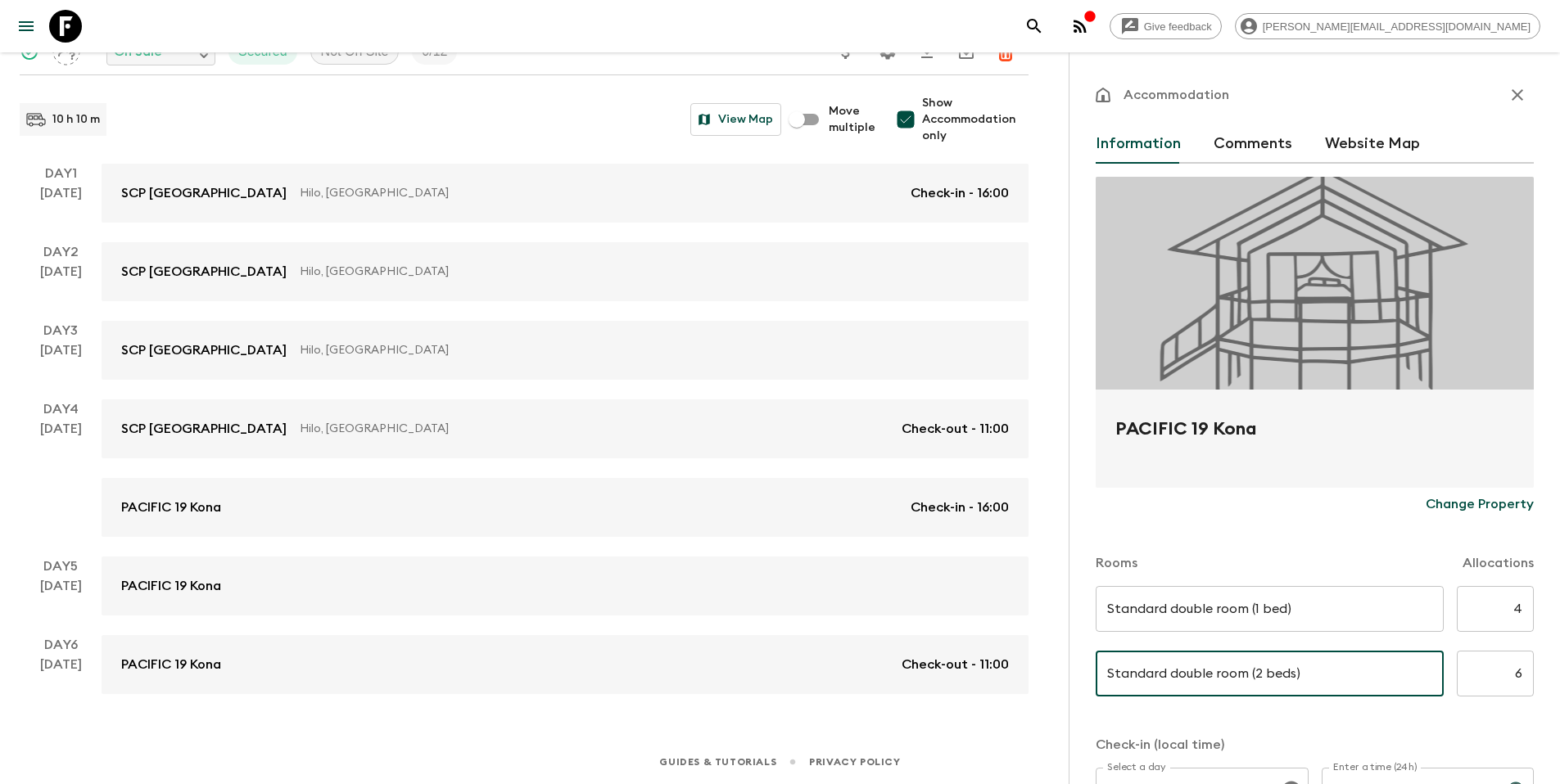
drag, startPoint x: 1260, startPoint y: 609, endPoint x: 1260, endPoint y: 620, distance: 11.0
click at [1260, 609] on input "Standard double room (1 bed)" at bounding box center [1269, 608] width 348 height 46
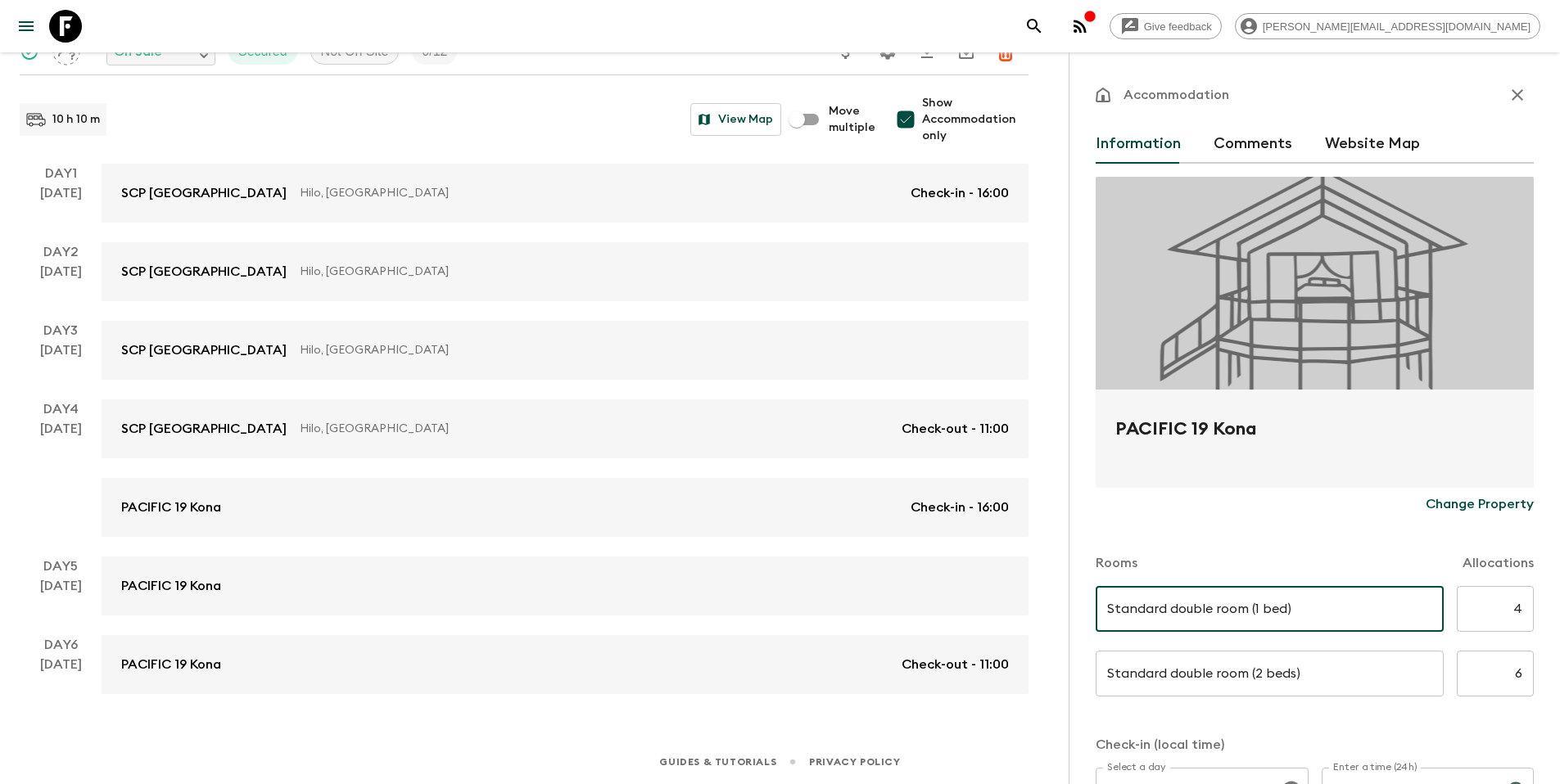
click at [1258, 605] on input "Standard double room (1 bed)" at bounding box center [1269, 608] width 348 height 46
type input "Standard double room (2 bed)"
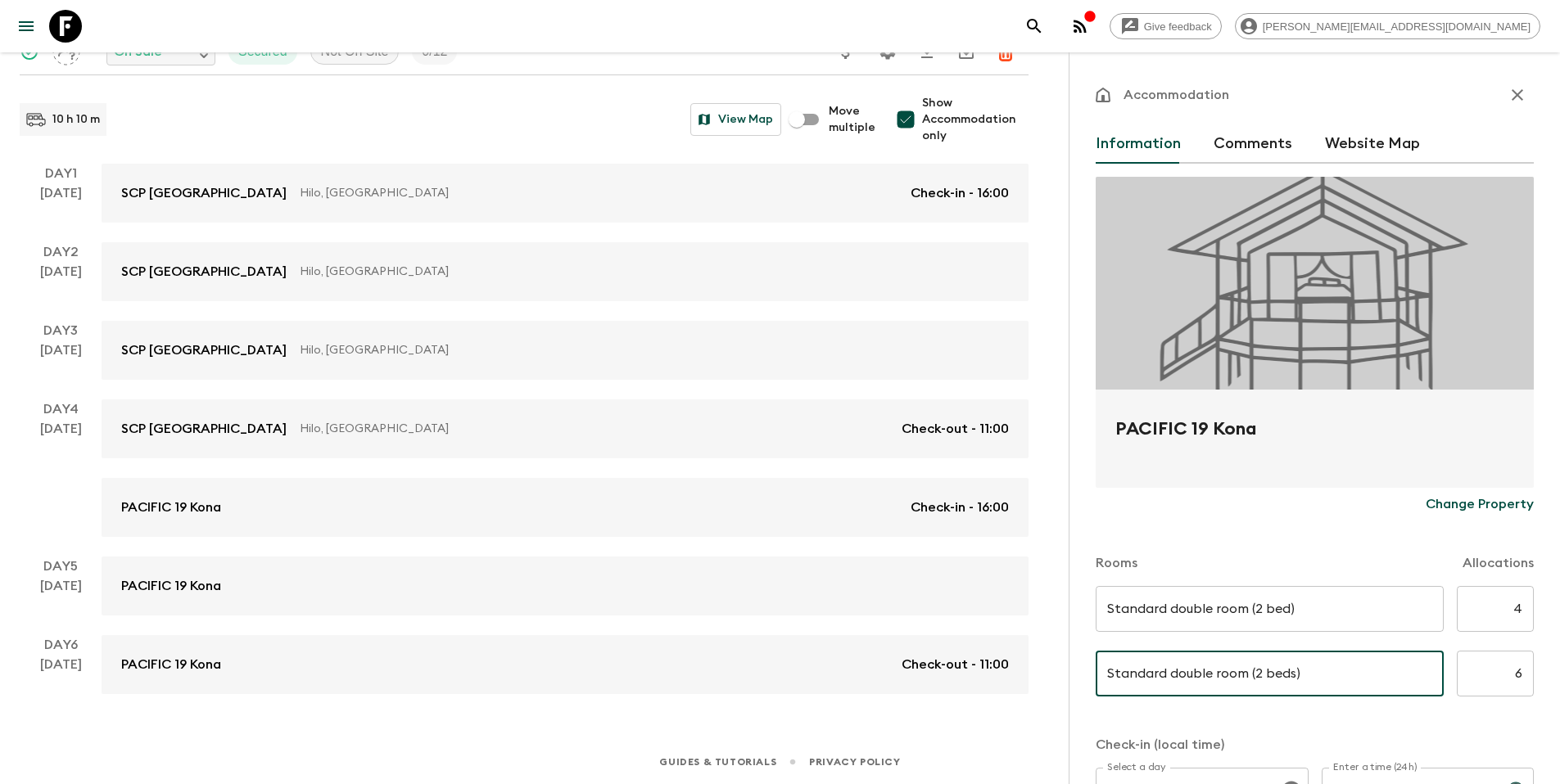
click at [1259, 675] on input "Standard double room (2 beds)" at bounding box center [1269, 673] width 348 height 46
click at [1258, 677] on input "Standard double room (2 beds)" at bounding box center [1269, 673] width 348 height 46
type input "Standard double room (1 beds)"
click at [1505, 612] on input "4" at bounding box center [1495, 608] width 77 height 46
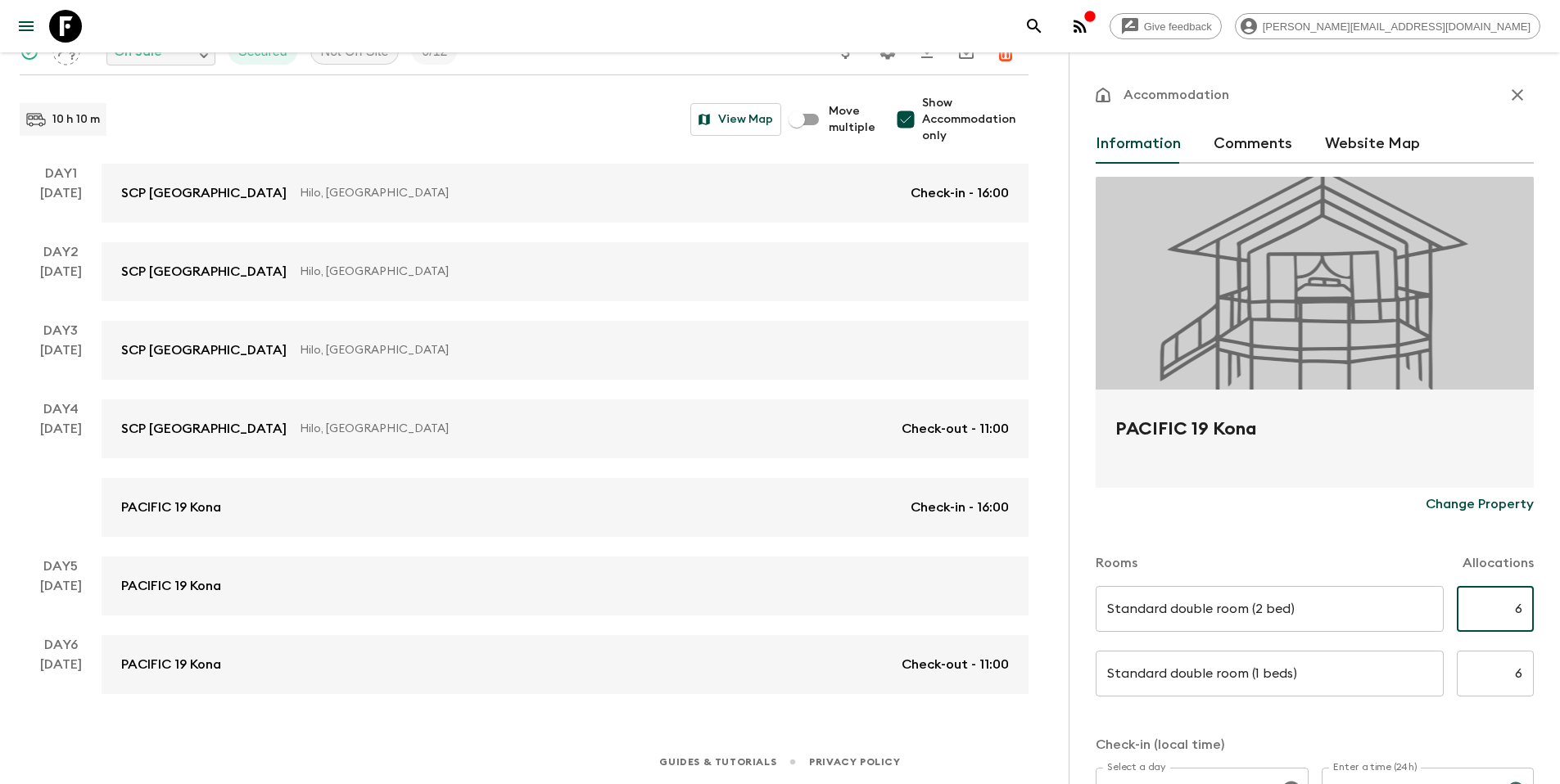
type input "6"
click at [1500, 661] on input "6" at bounding box center [1495, 673] width 77 height 46
type input "4"
click at [1467, 730] on form "PACIFIC 19 Kona Change Property Rooms Allocations Standard double room (2 bed) …" at bounding box center [1314, 672] width 438 height 991
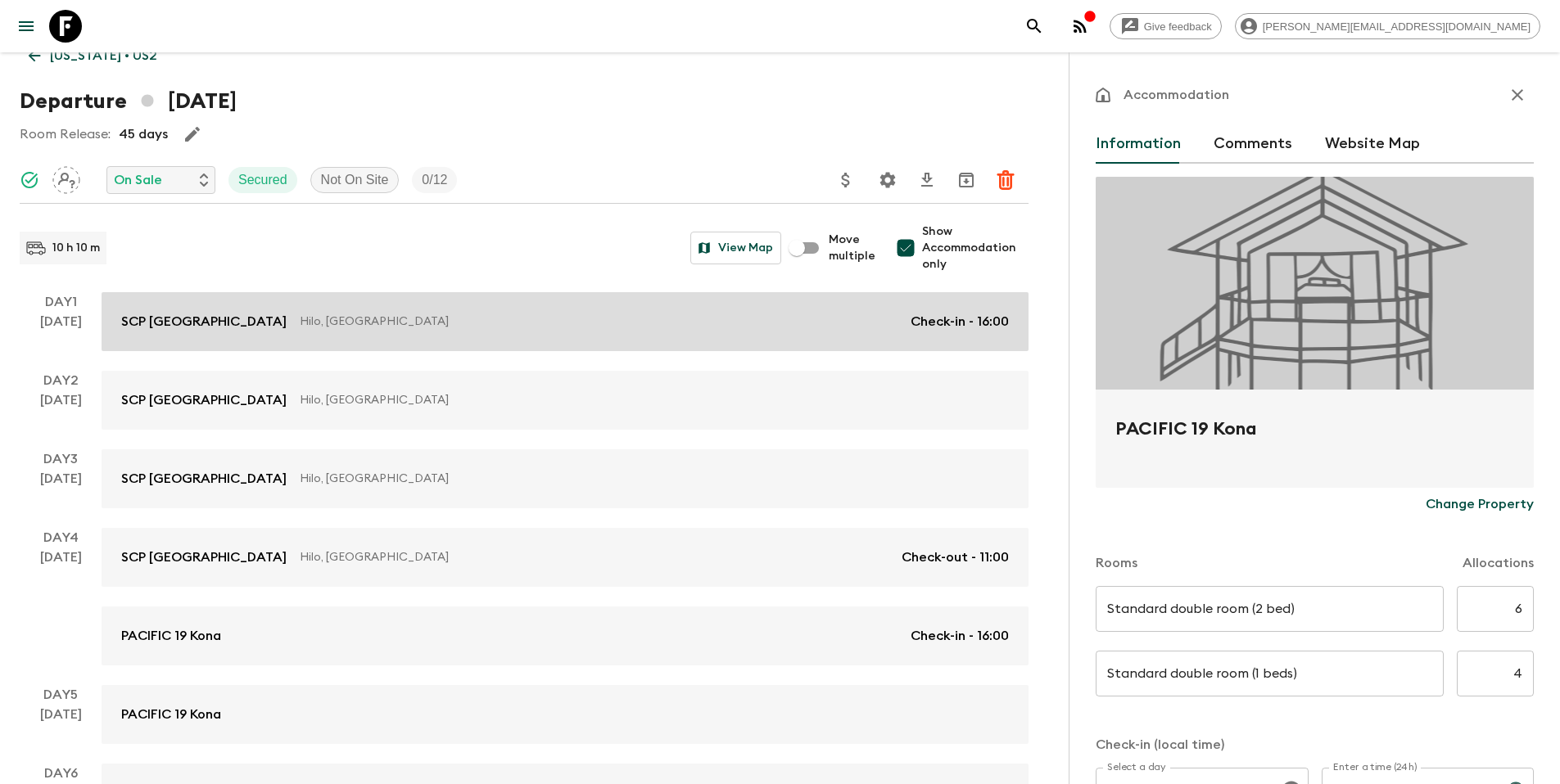
scroll to position [28, 0]
click at [487, 321] on p "Hilo, [GEOGRAPHIC_DATA]" at bounding box center [598, 321] width 597 height 17
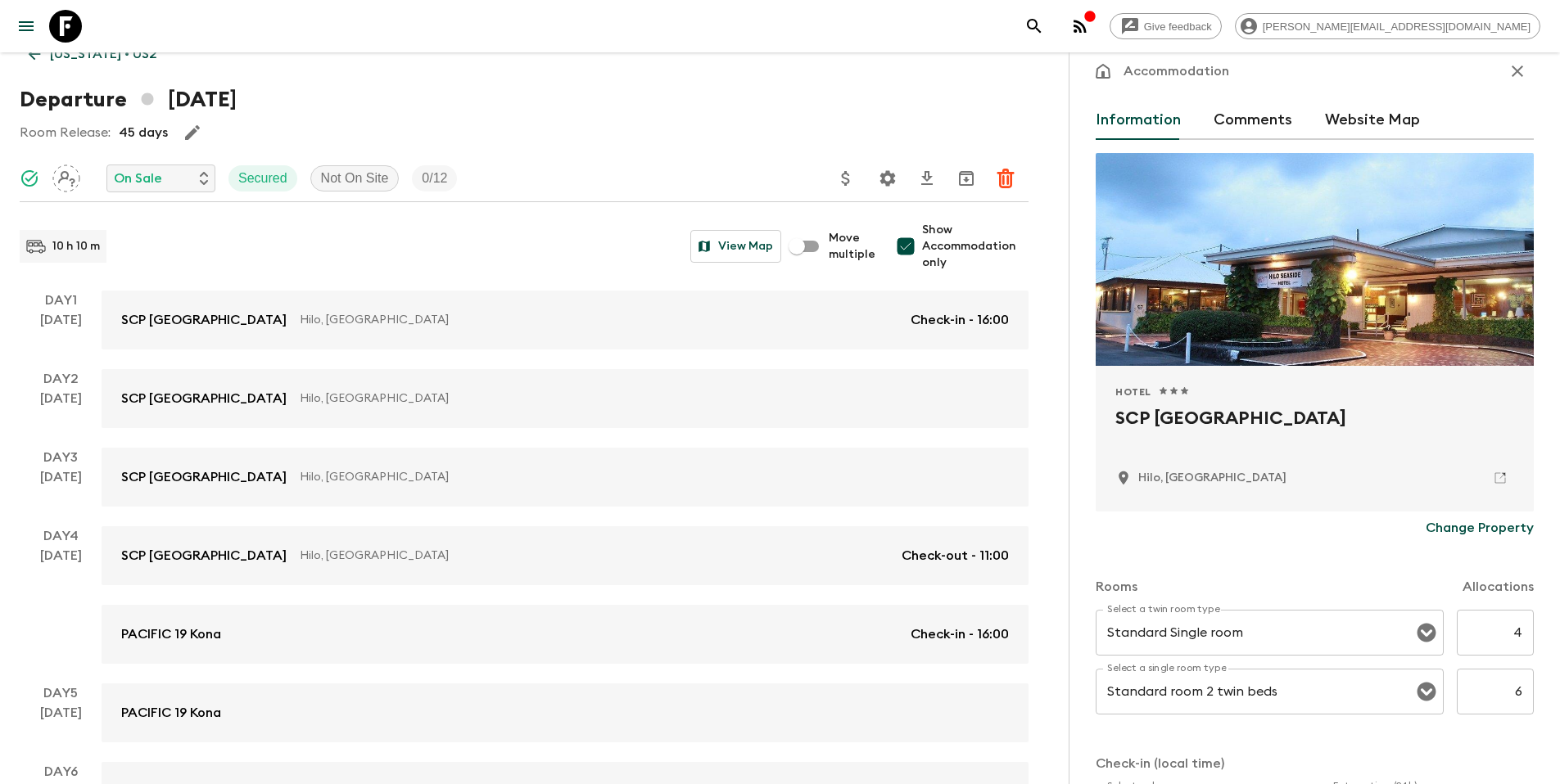
scroll to position [26, 0]
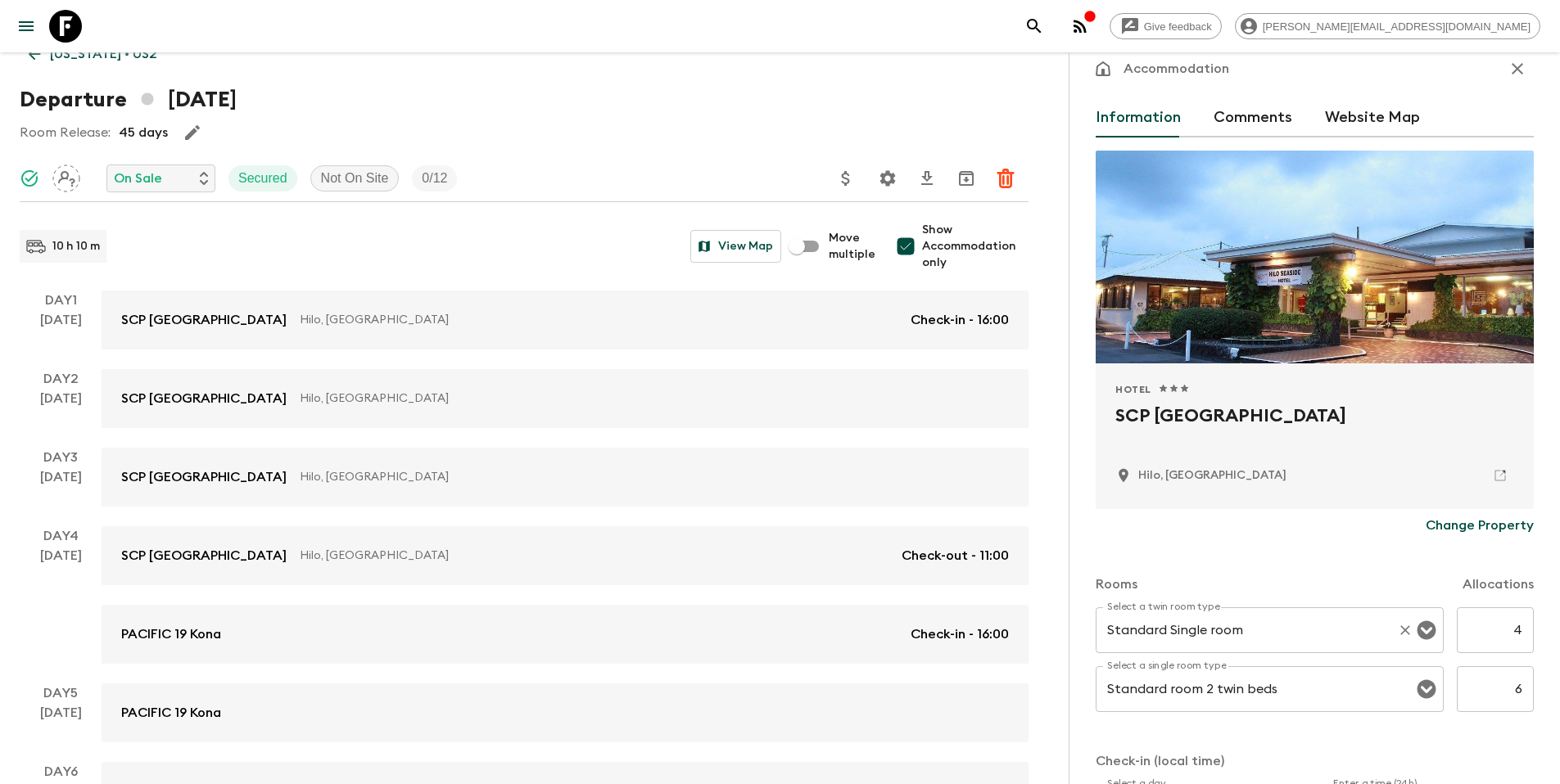
click at [1417, 634] on icon "Open" at bounding box center [1426, 631] width 19 height 19
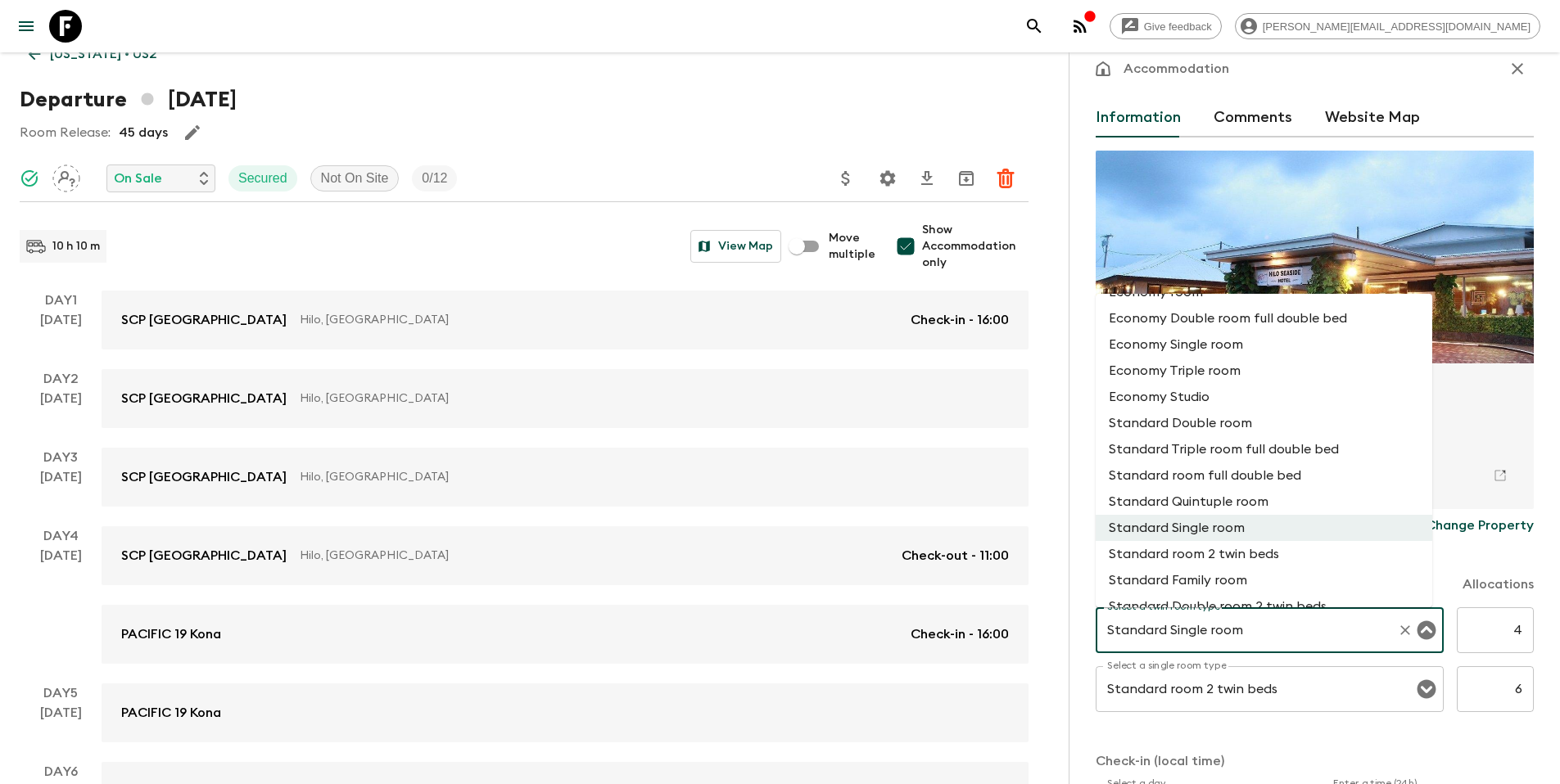
scroll to position [313, 0]
click at [1289, 547] on li "Standard room 2 twin beds" at bounding box center [1264, 551] width 336 height 26
type input "Standard room 2 twin beds"
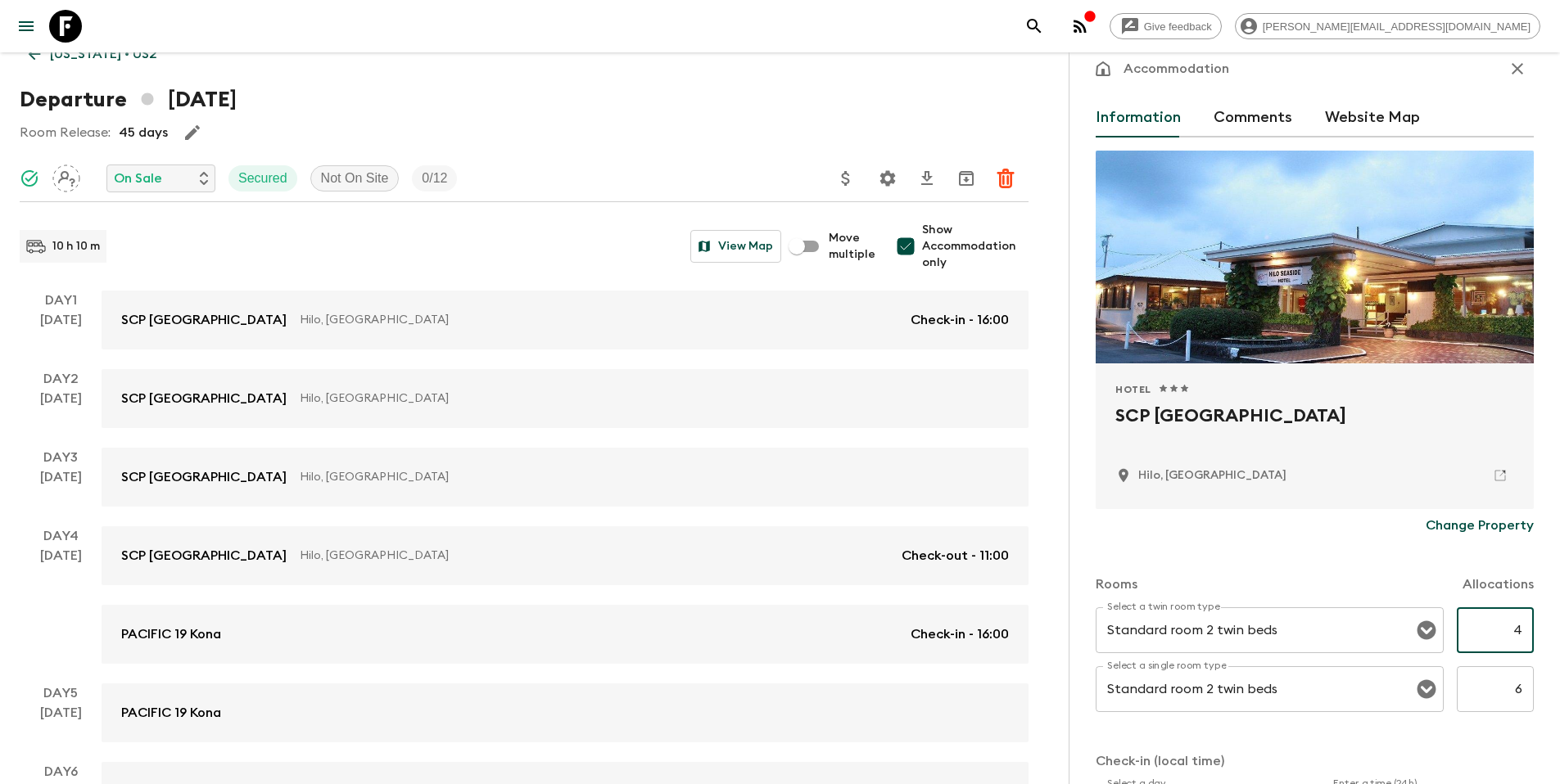
click at [1492, 635] on input "4" at bounding box center [1495, 630] width 77 height 46
type input "6"
click at [1494, 691] on input "6" at bounding box center [1495, 689] width 77 height 46
click at [1416, 691] on icon "Open" at bounding box center [1425, 689] width 20 height 20
type input "4"
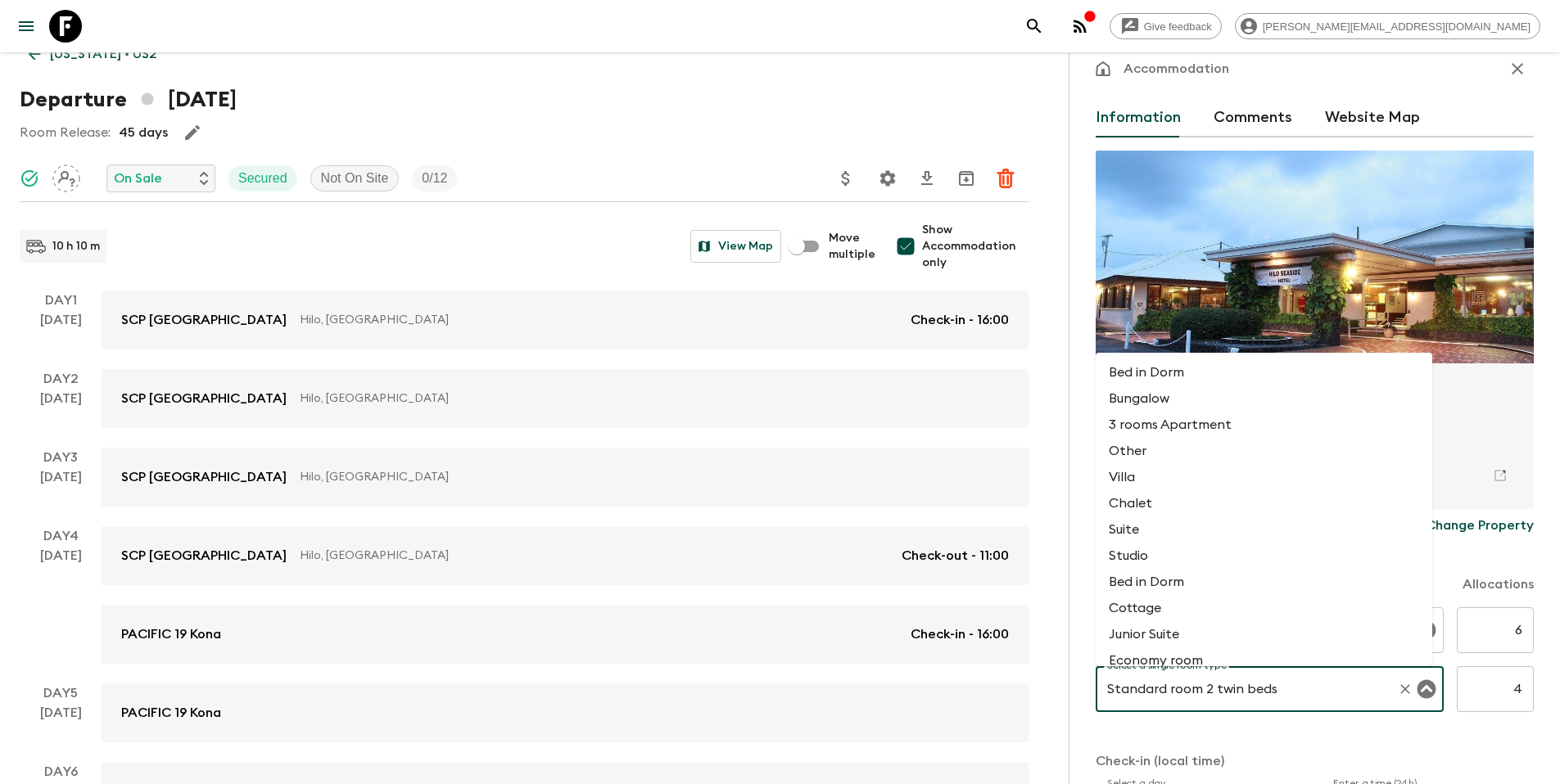
scroll to position [269, 0]
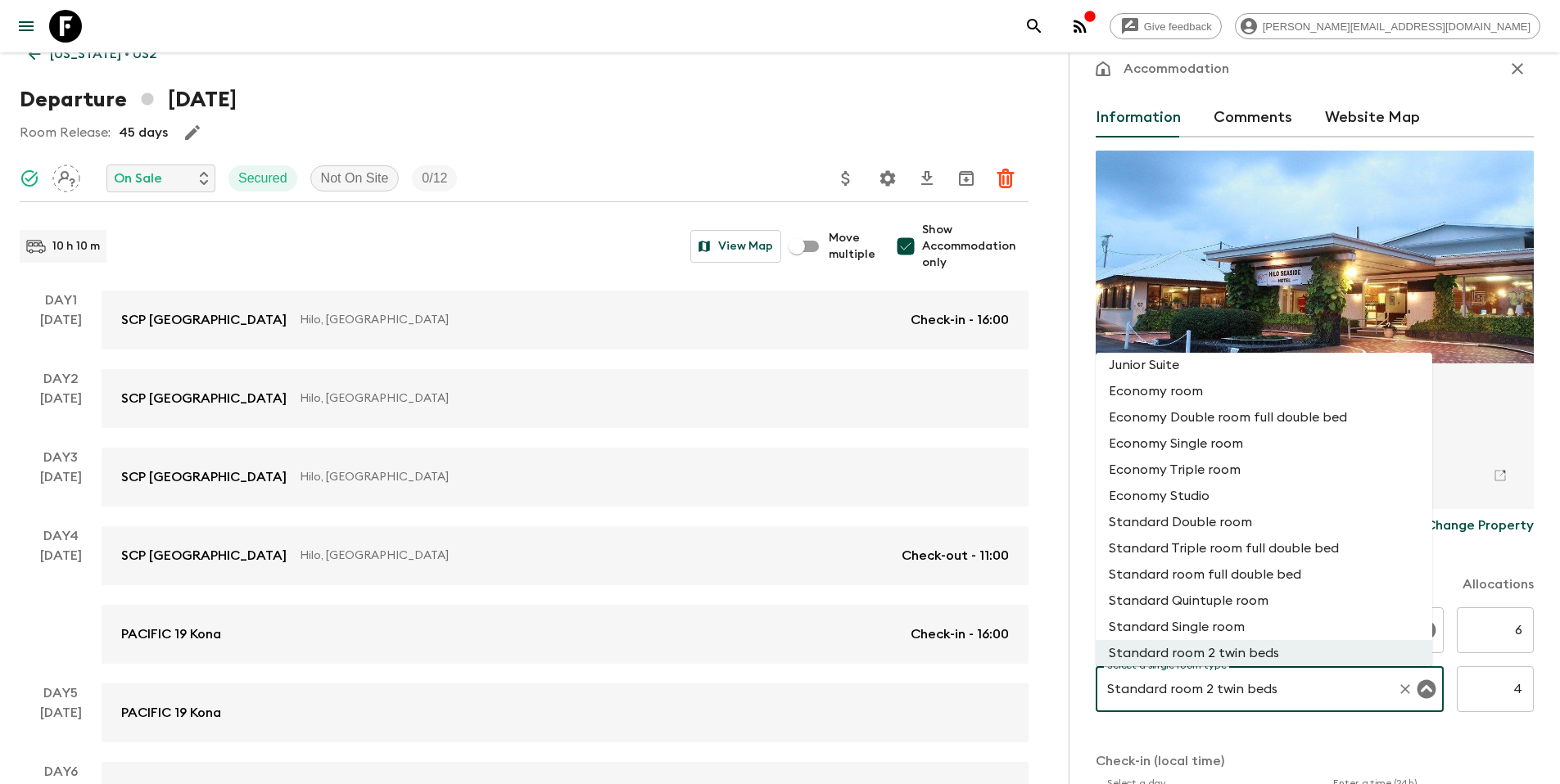
click at [1288, 630] on li "Standard Single room" at bounding box center [1264, 627] width 336 height 26
type input "Standard Single room"
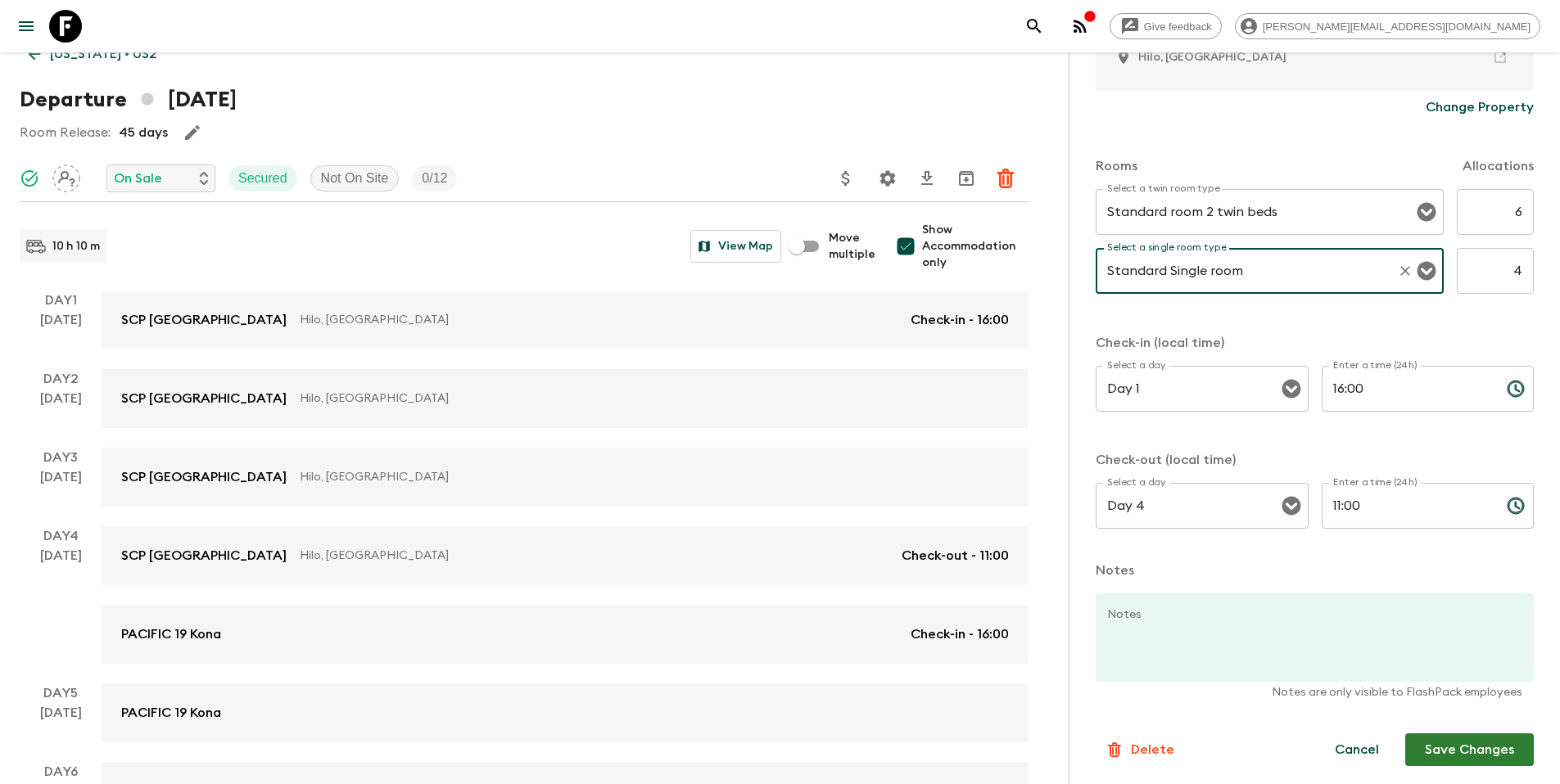
scroll to position [446, 0]
click at [1478, 750] on button "Save Changes" at bounding box center [1469, 748] width 129 height 33
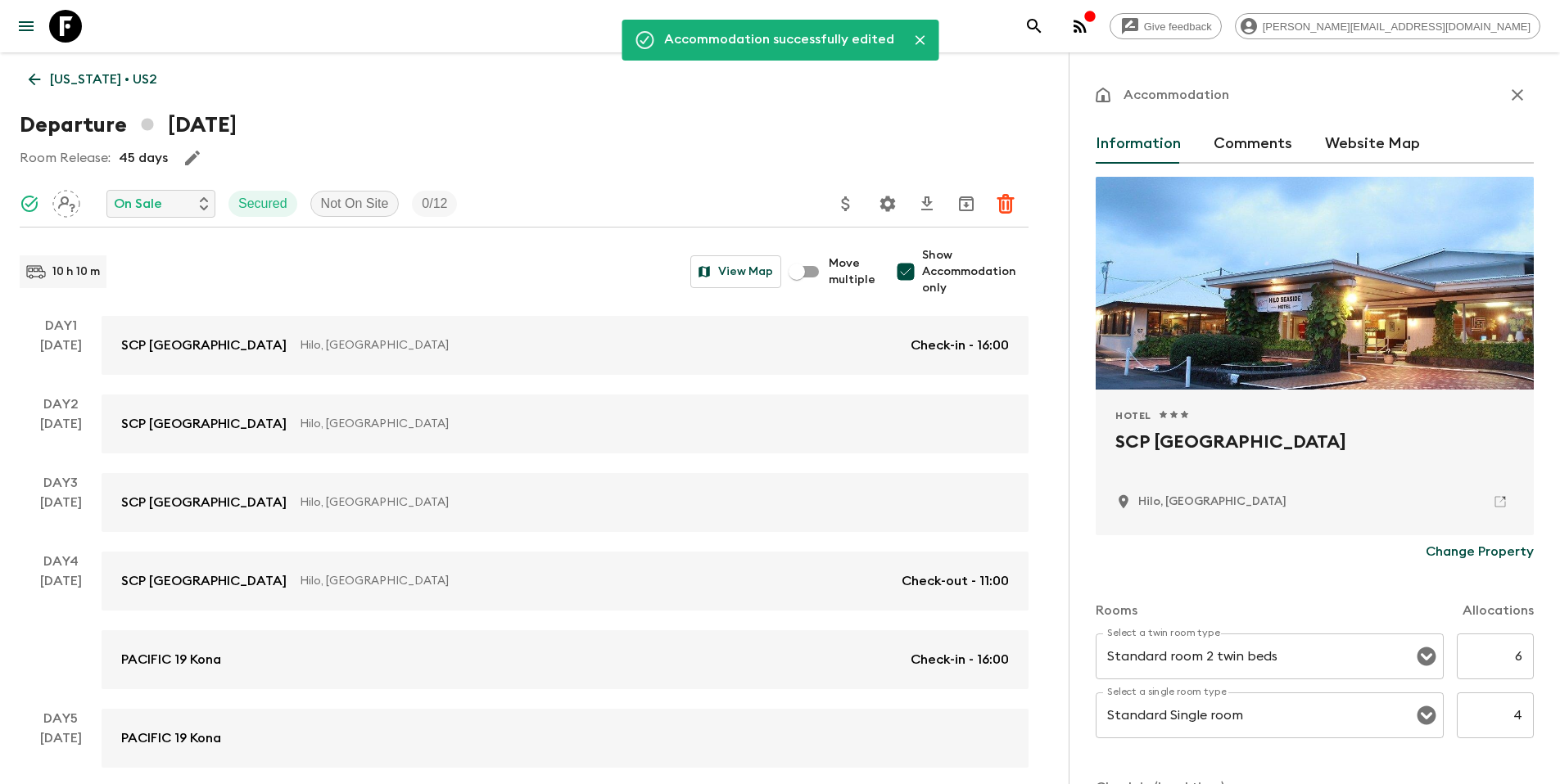
scroll to position [0, 0]
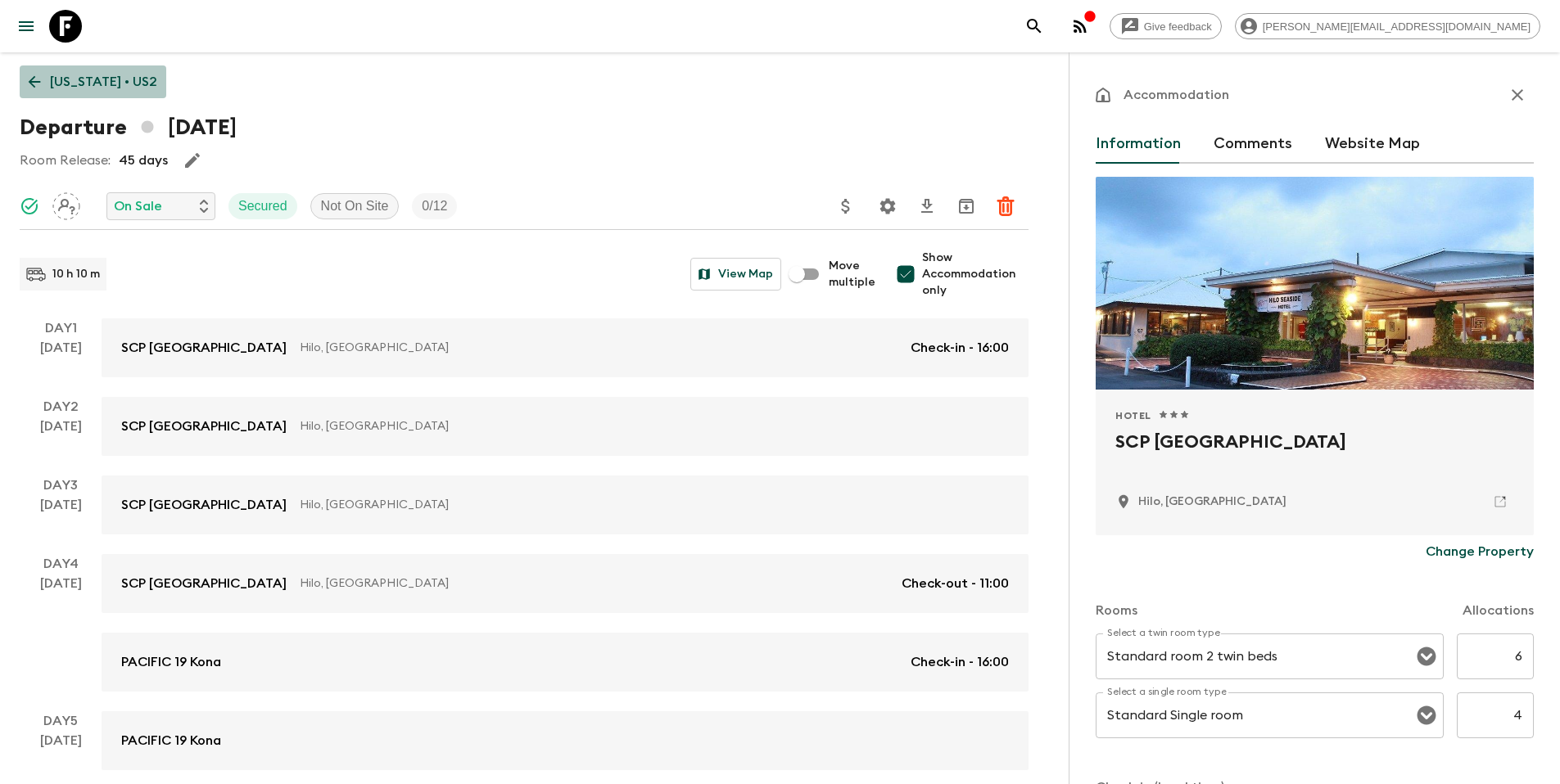
click at [101, 85] on p "[US_STATE] • US2" at bounding box center [103, 81] width 107 height 20
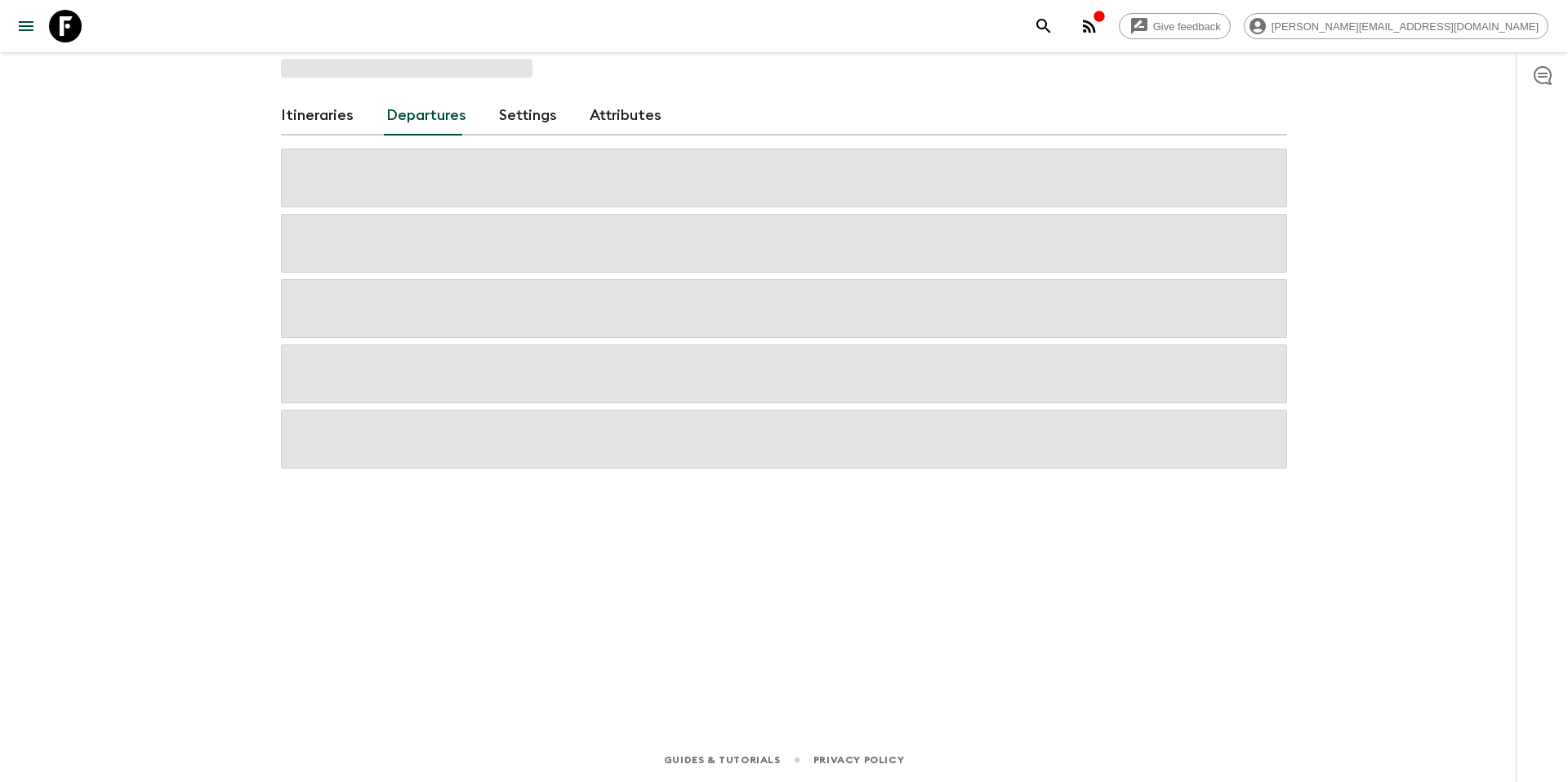
click at [295, 116] on link "Itineraries" at bounding box center [317, 116] width 73 height 39
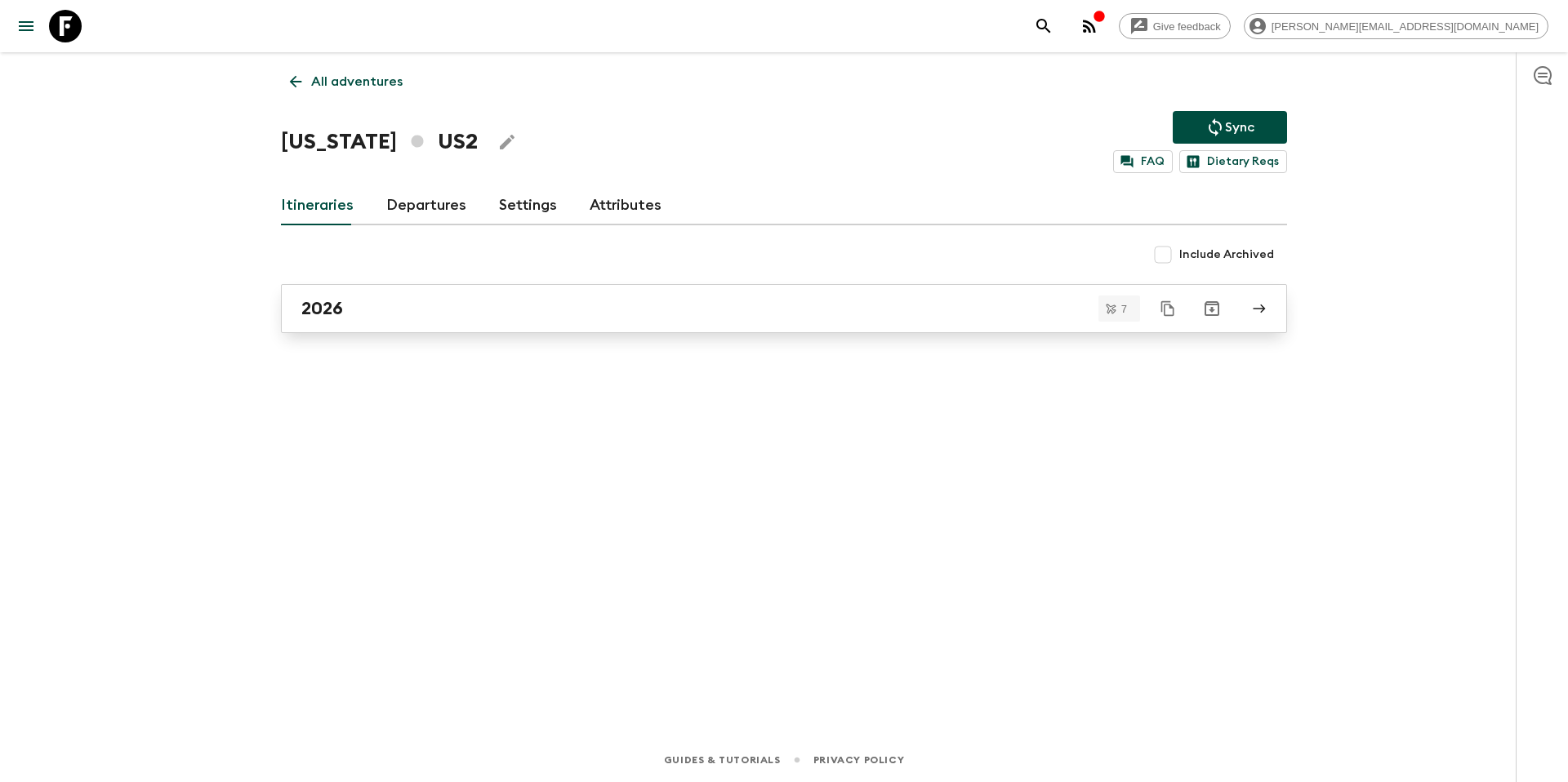
click at [402, 295] on link "2026" at bounding box center [783, 309] width 1006 height 49
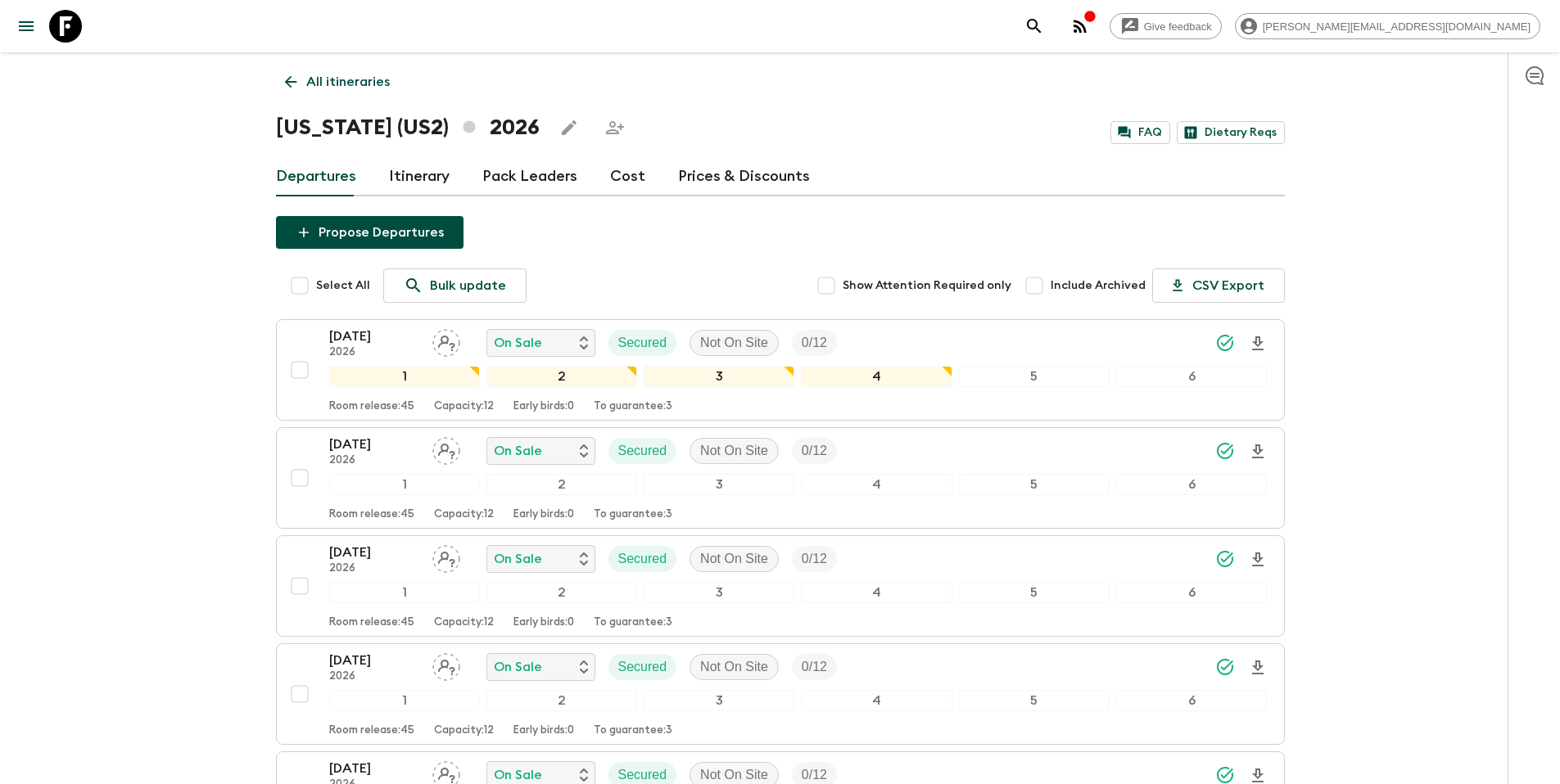
click at [419, 177] on link "Itinerary" at bounding box center [419, 177] width 61 height 39
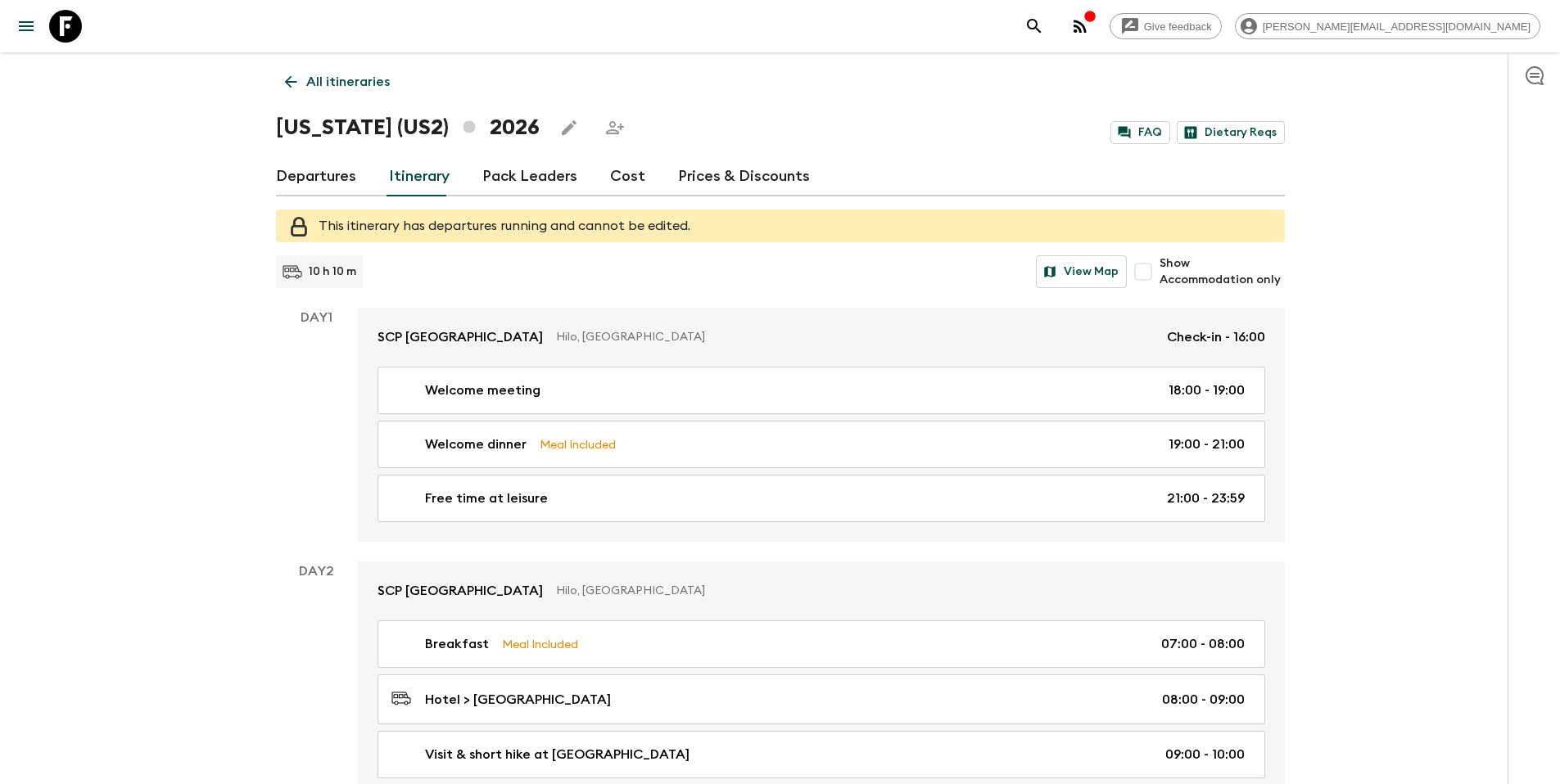
click at [1165, 266] on span "Show Accommodation only" at bounding box center [1221, 271] width 124 height 33
click at [1159, 266] on input "Show Accommodation only" at bounding box center [1142, 271] width 33 height 33
checkbox input "true"
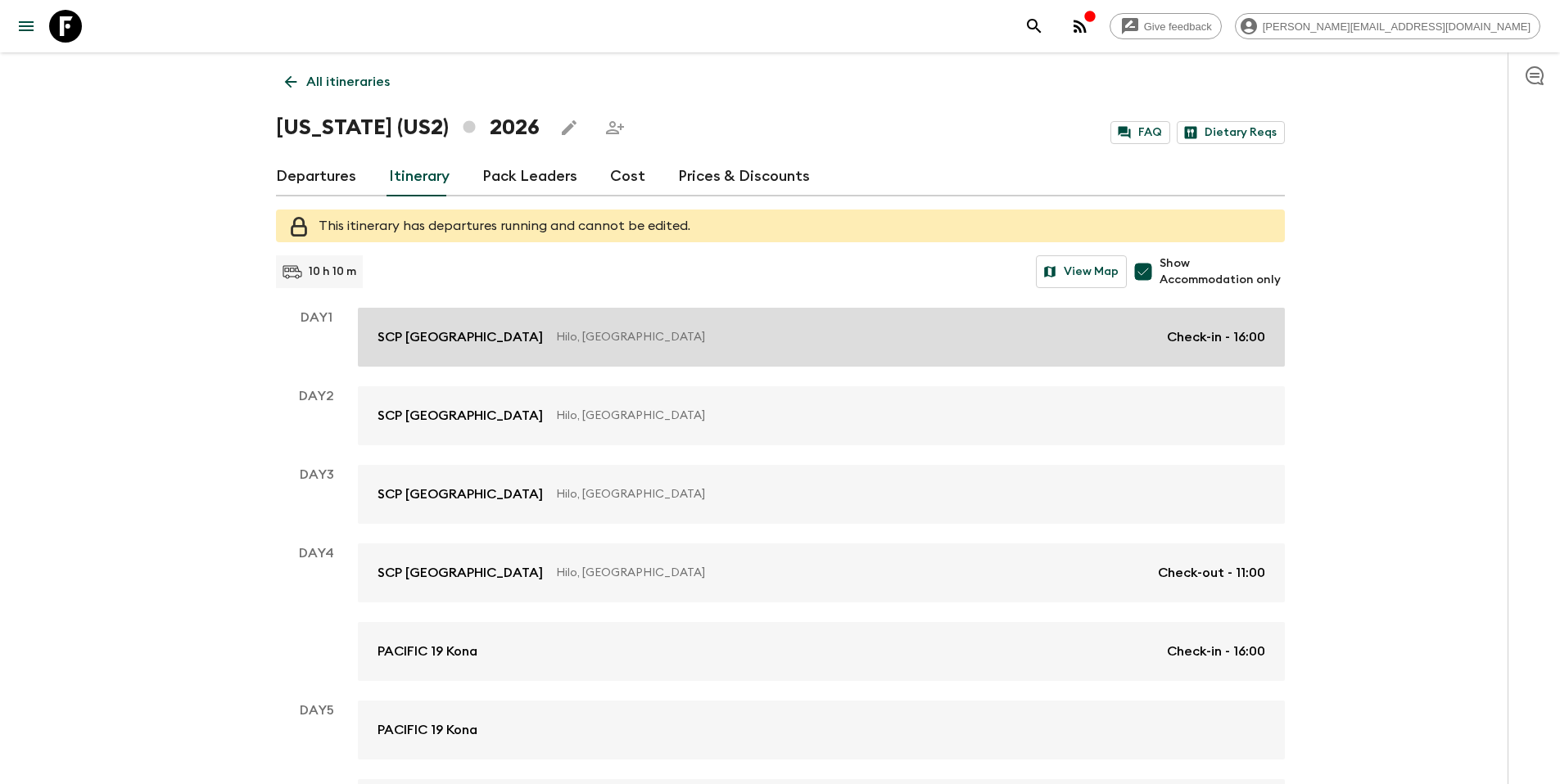
click at [980, 331] on p "Hilo, [GEOGRAPHIC_DATA]" at bounding box center [854, 337] width 597 height 17
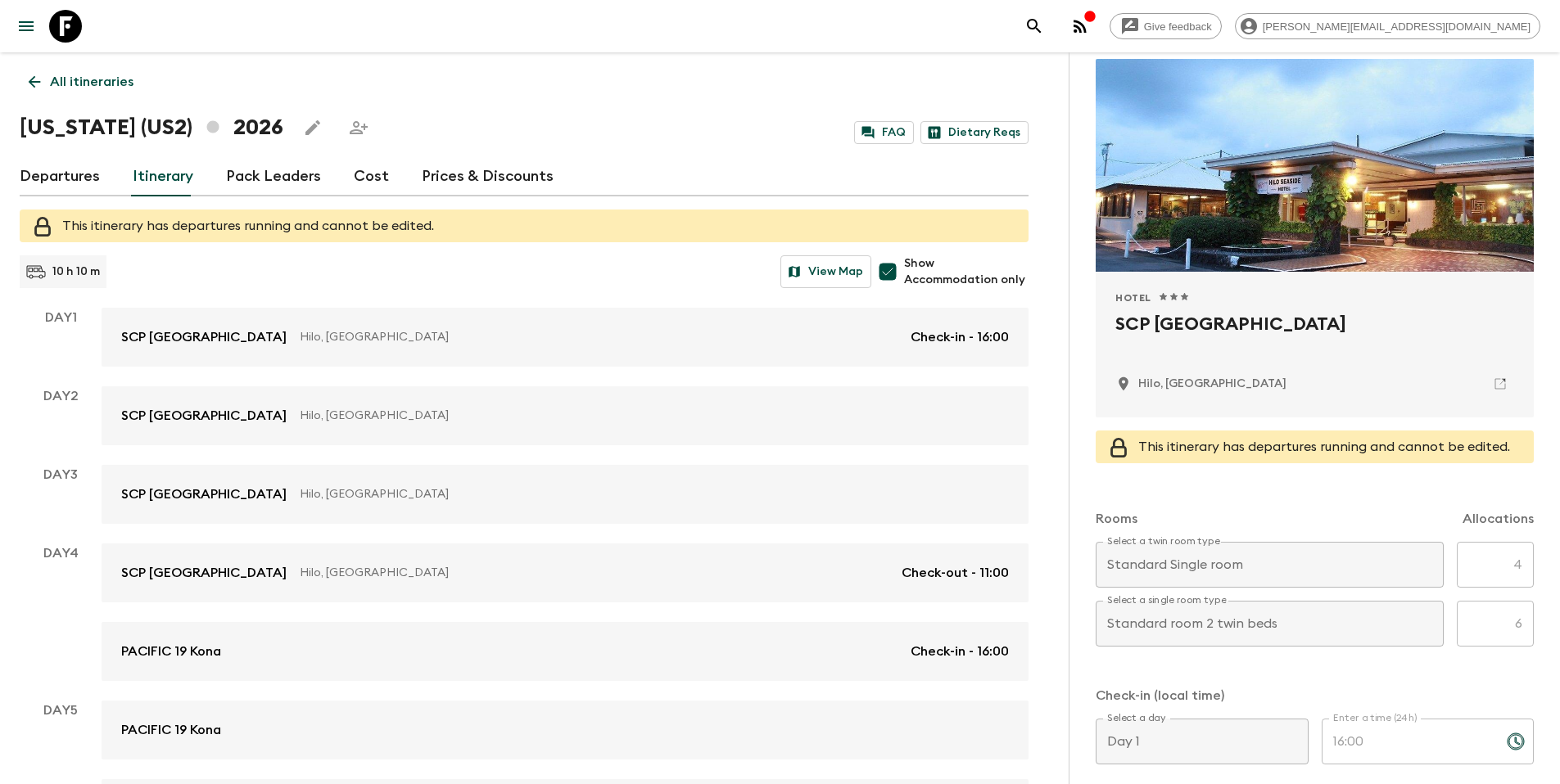
scroll to position [200, 0]
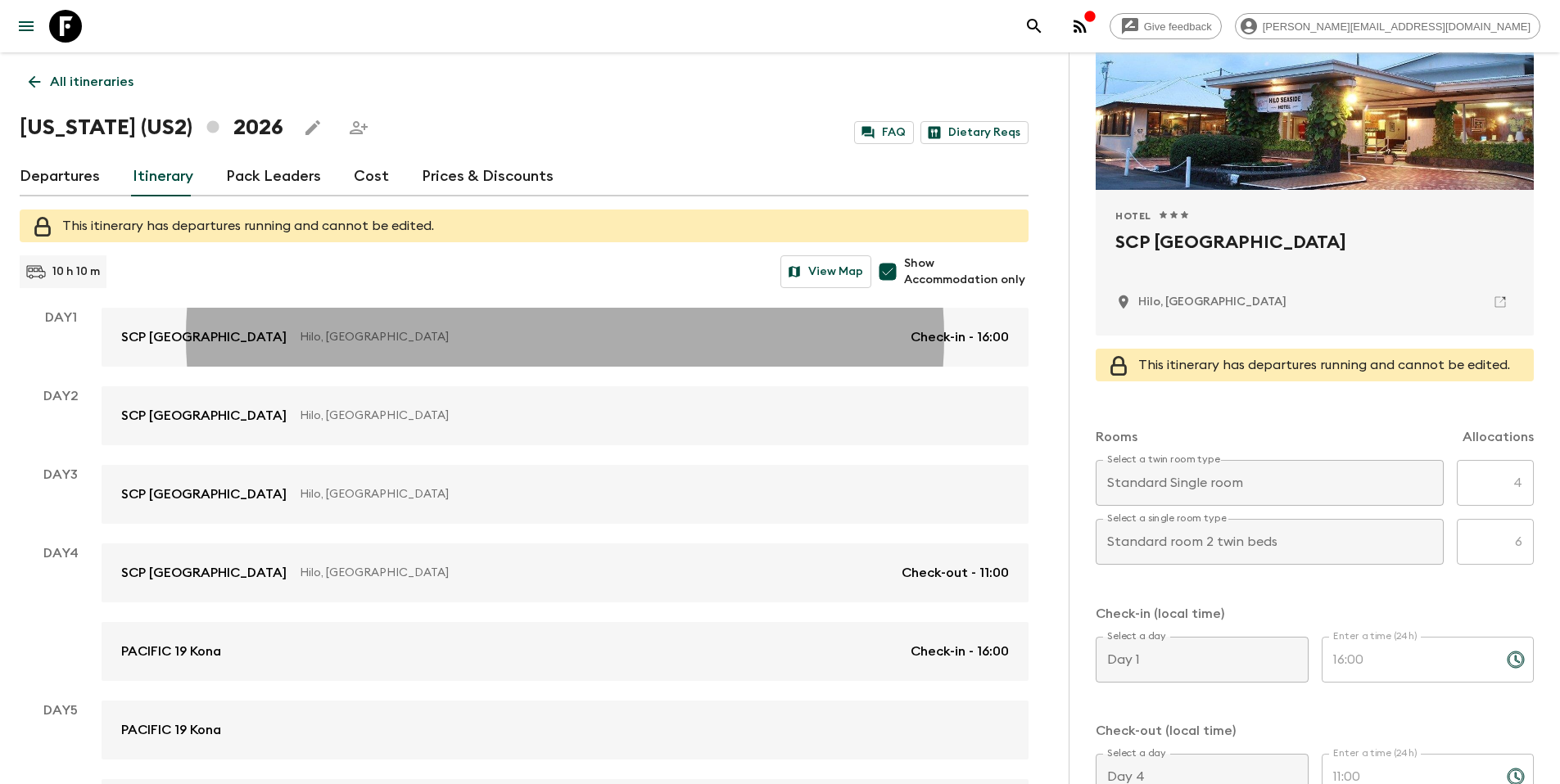
click at [72, 84] on p "All itineraries" at bounding box center [91, 81] width 83 height 20
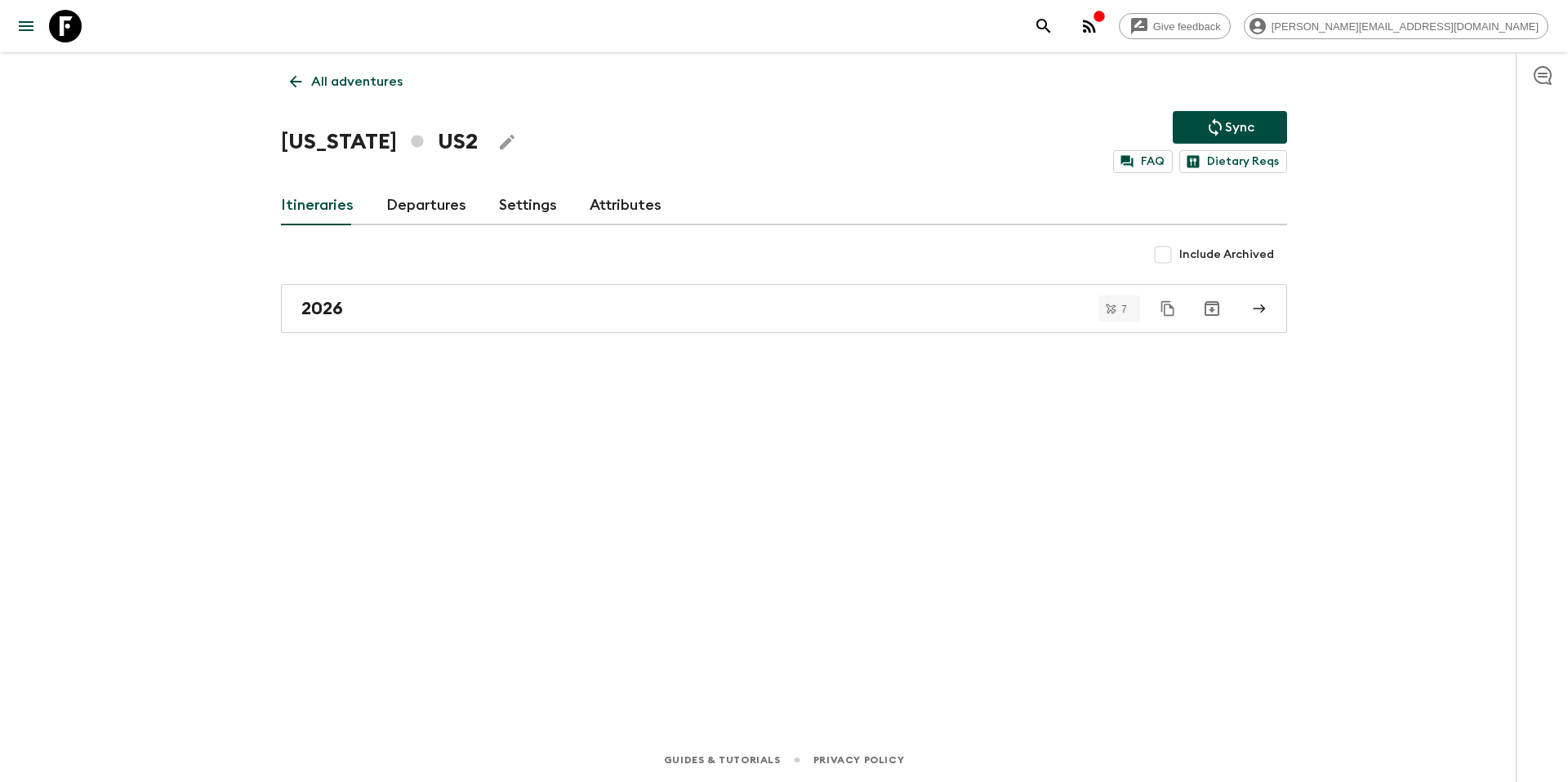
click at [337, 81] on p "All adventures" at bounding box center [357, 81] width 91 height 20
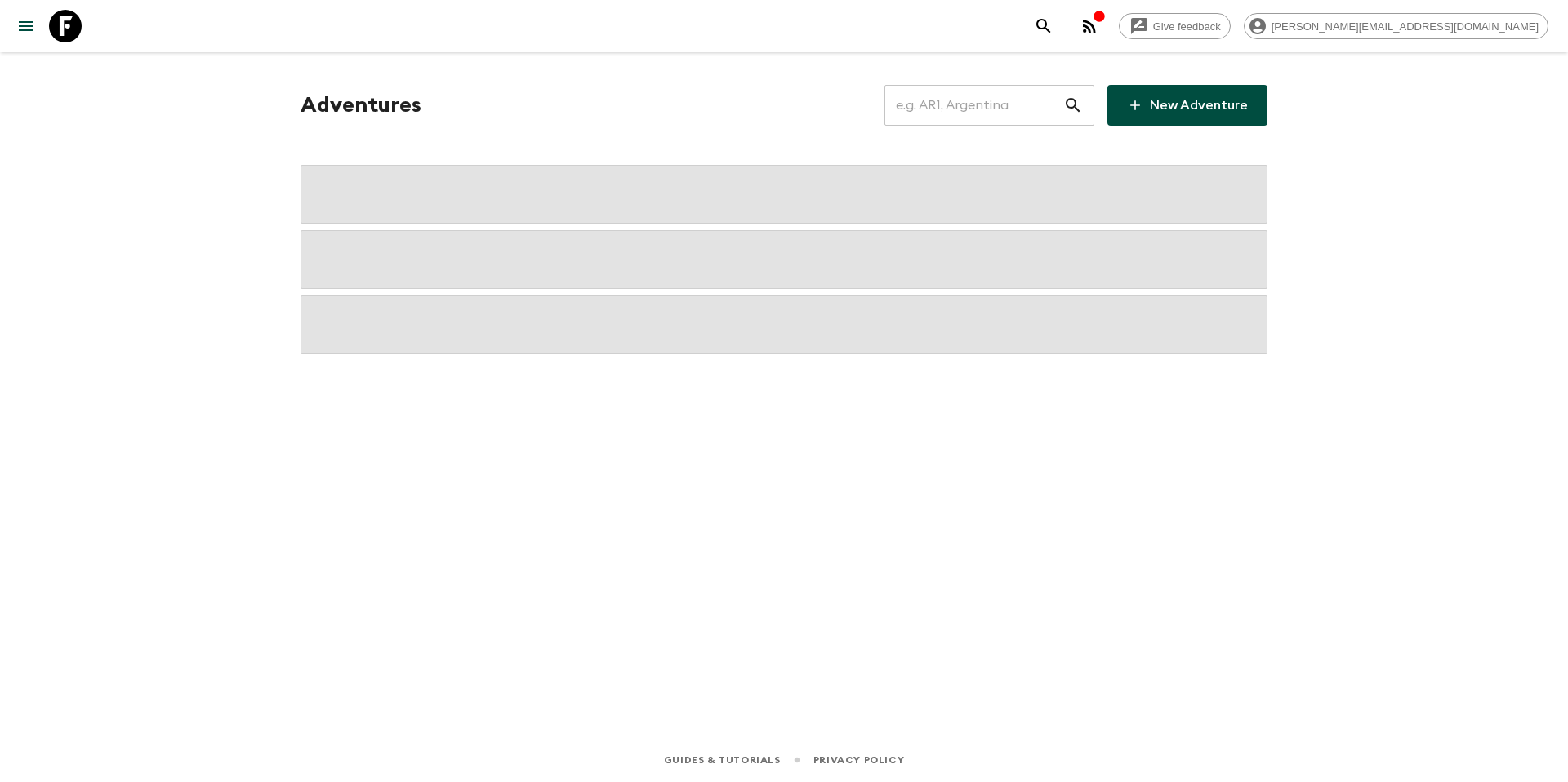
click at [957, 116] on input "text" at bounding box center [974, 104] width 179 height 46
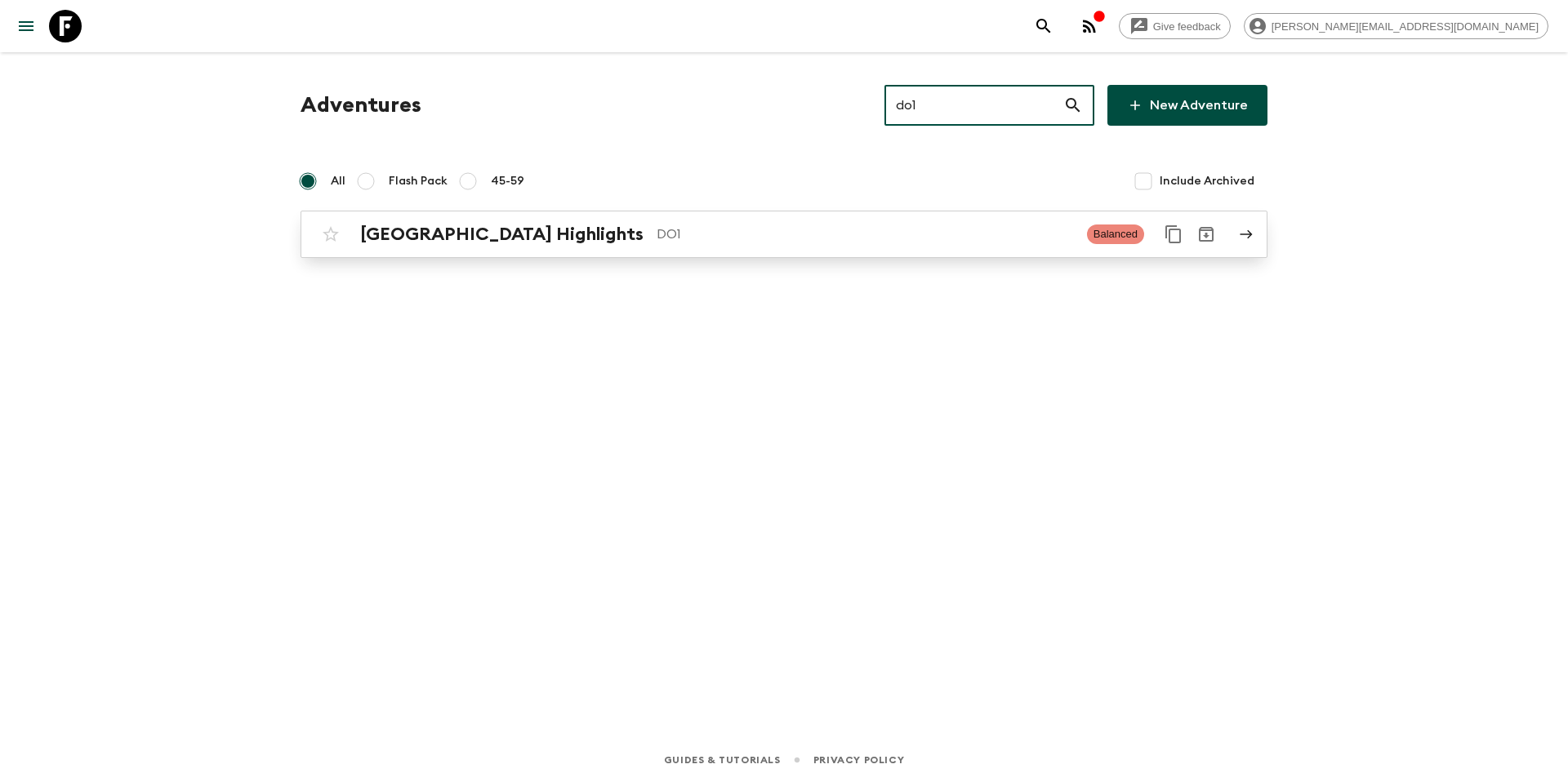
type input "do1"
click at [706, 235] on p "DO1" at bounding box center [865, 234] width 418 height 20
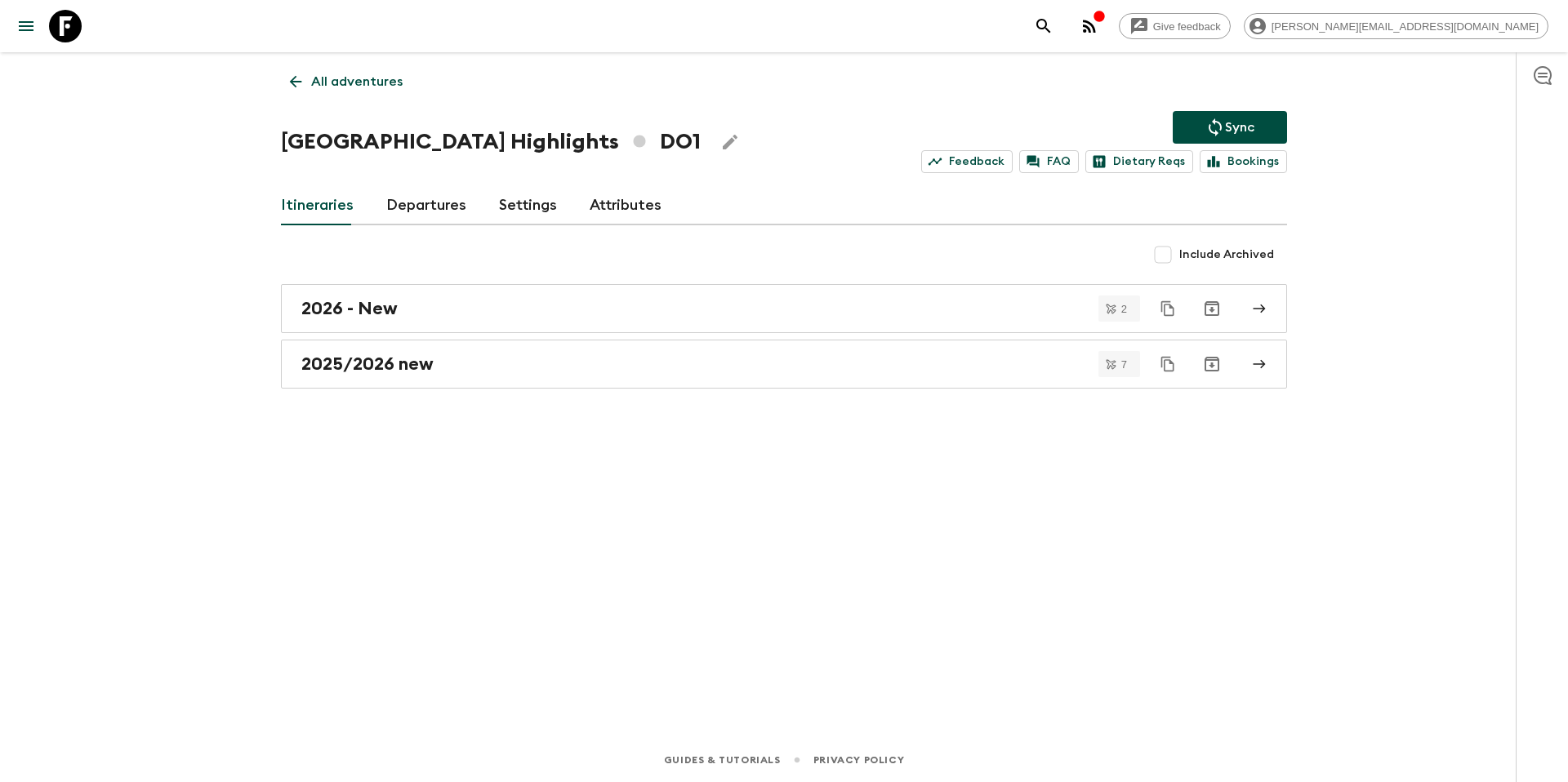
click at [421, 205] on link "Departures" at bounding box center [426, 206] width 80 height 39
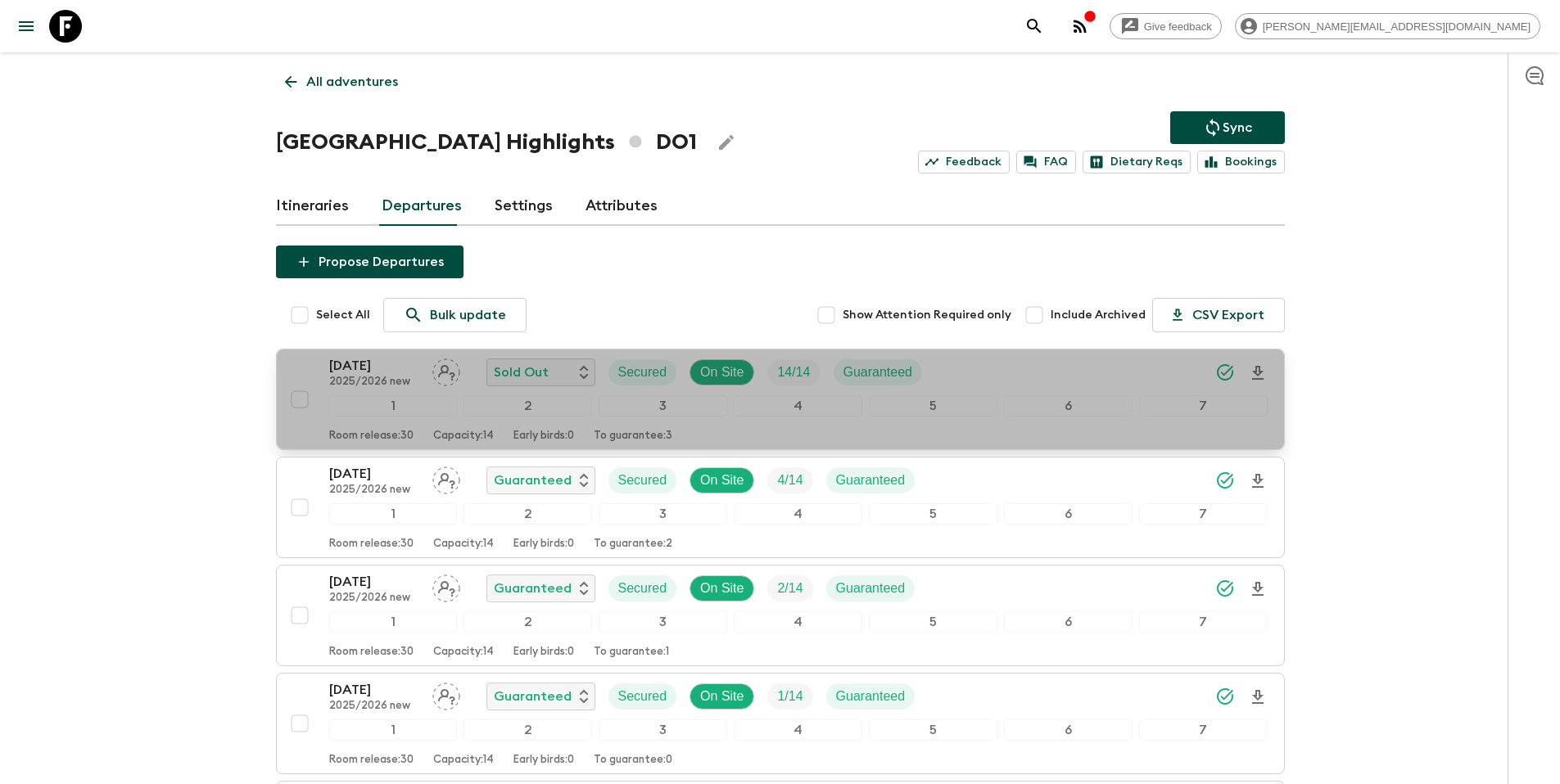
click at [1037, 379] on div "[DATE] 2025/2026 new Sold Out Secured On Site 14 / 14 Guaranteed" at bounding box center [798, 372] width 938 height 33
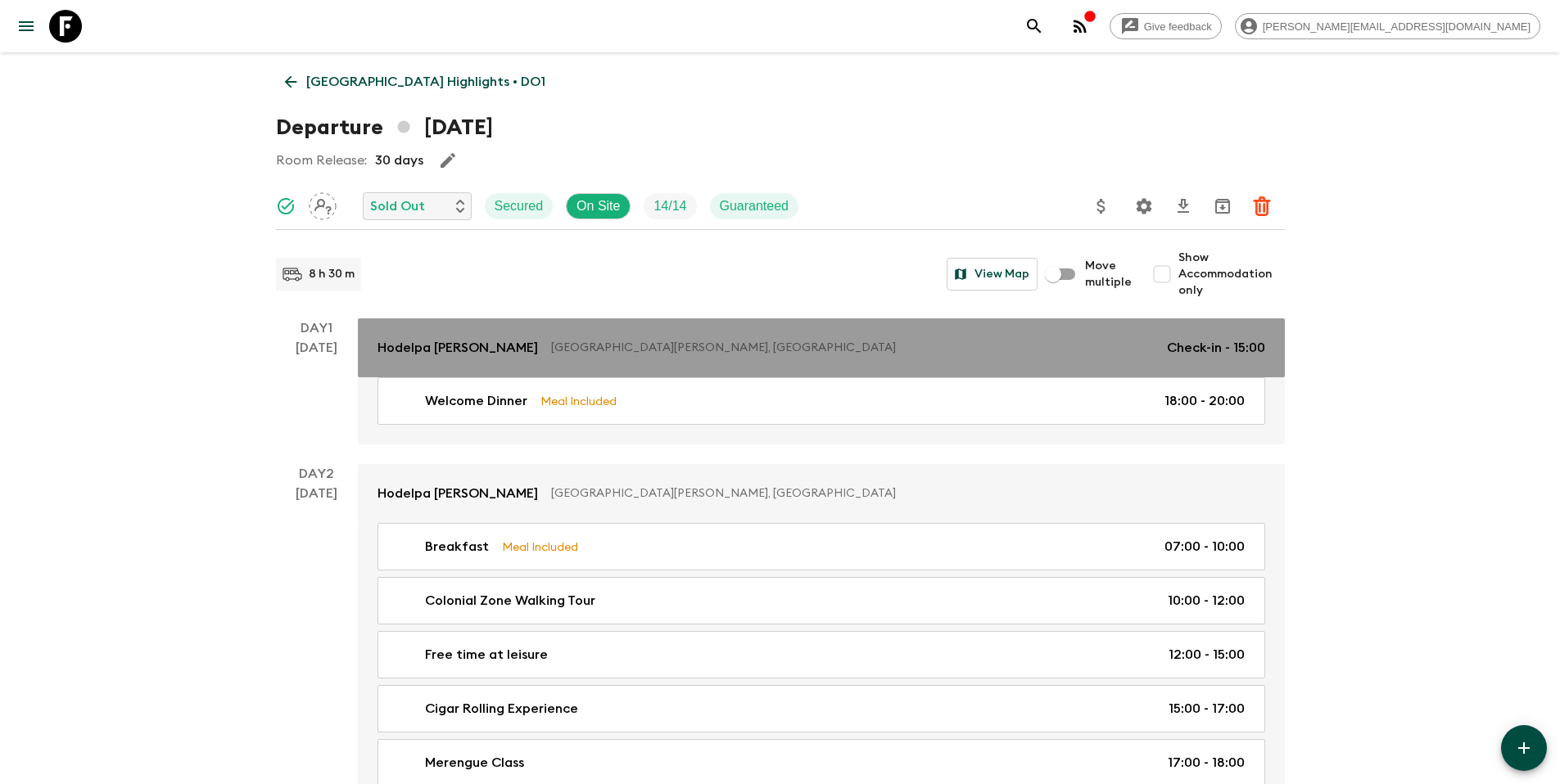
click at [1100, 340] on p "[GEOGRAPHIC_DATA][PERSON_NAME], [GEOGRAPHIC_DATA]" at bounding box center [852, 349] width 603 height 17
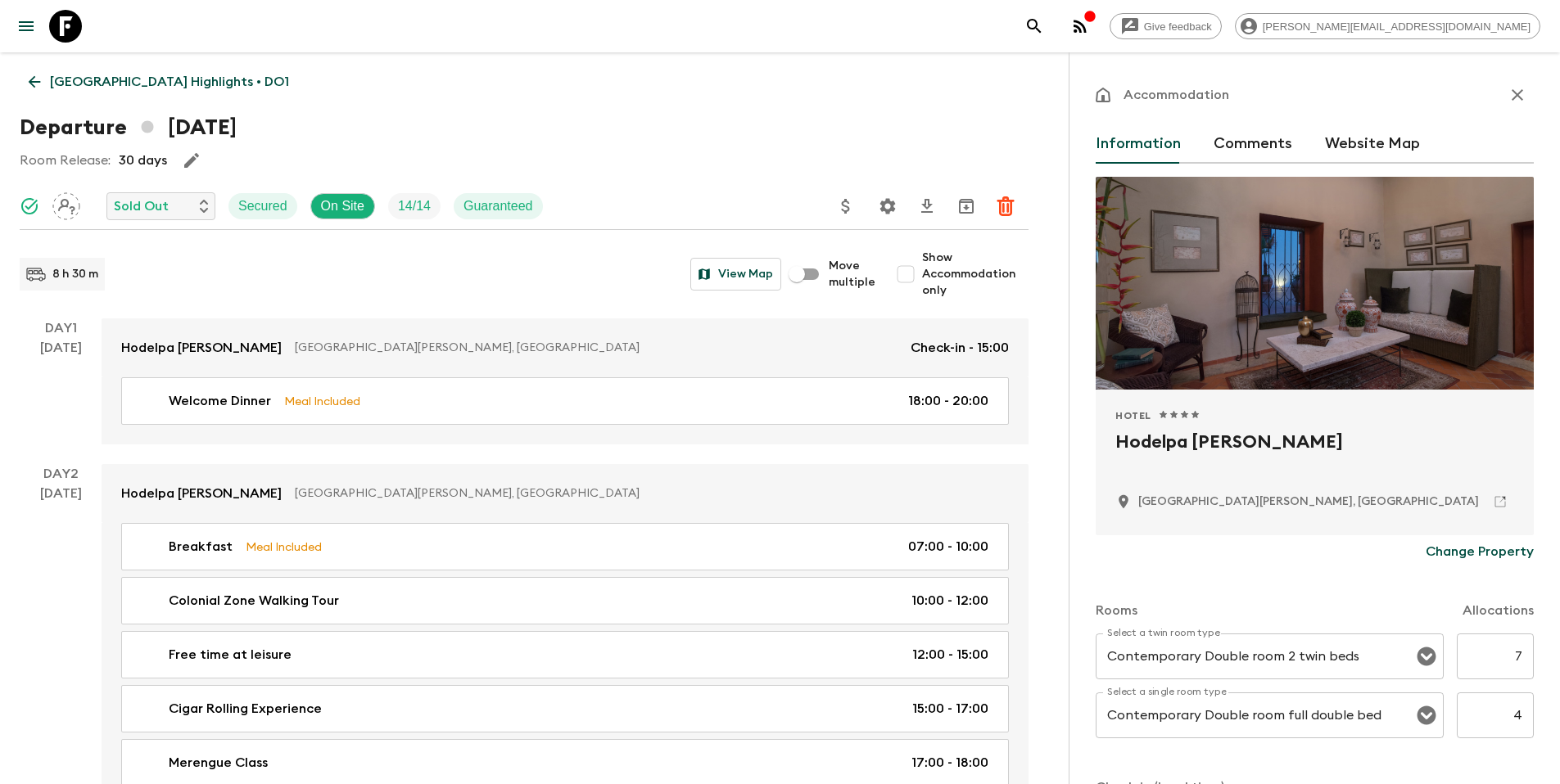
click at [125, 79] on p "[GEOGRAPHIC_DATA] Highlights • DO1" at bounding box center [169, 81] width 239 height 20
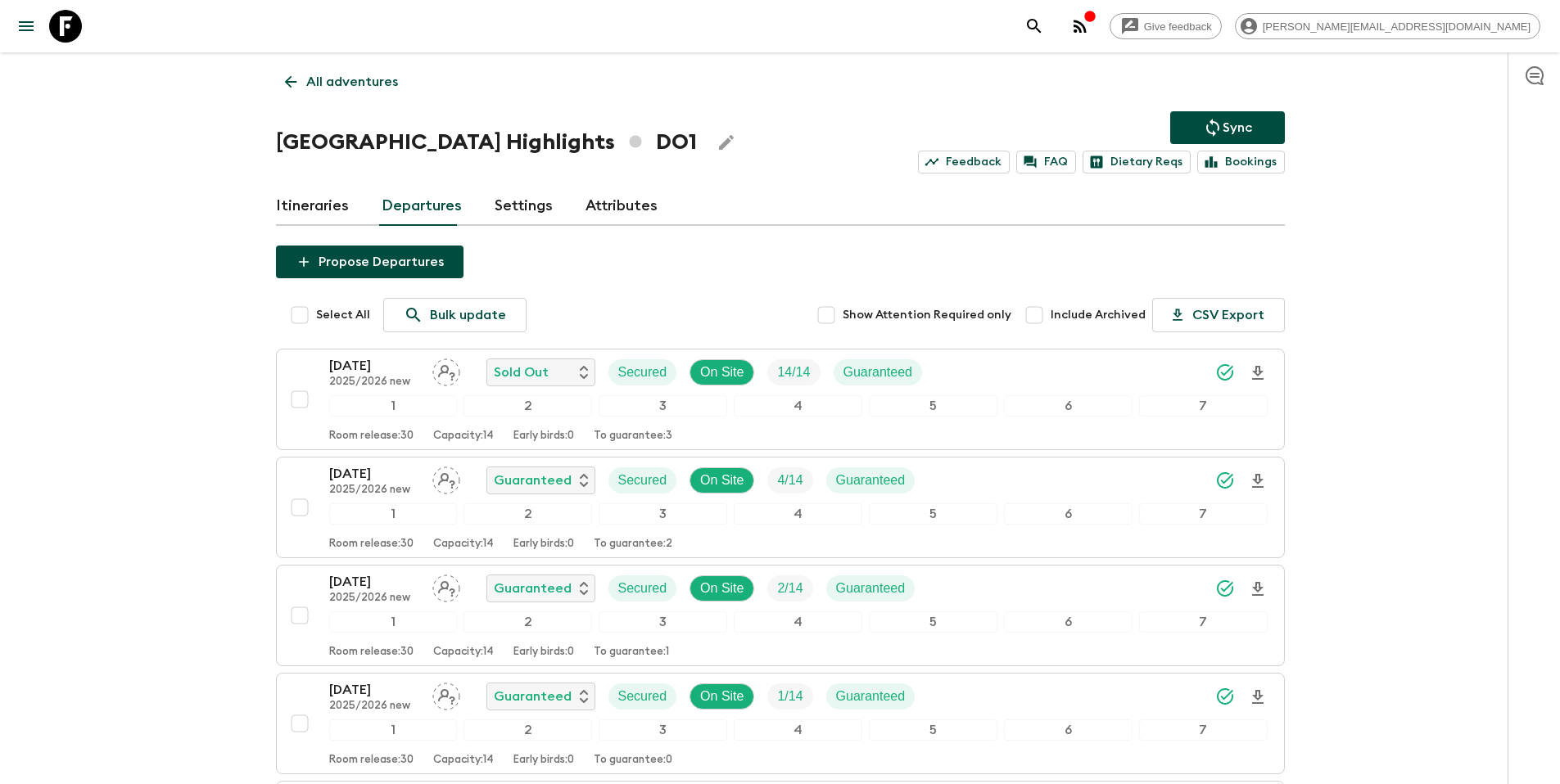
click at [314, 207] on link "Itineraries" at bounding box center [312, 207] width 73 height 39
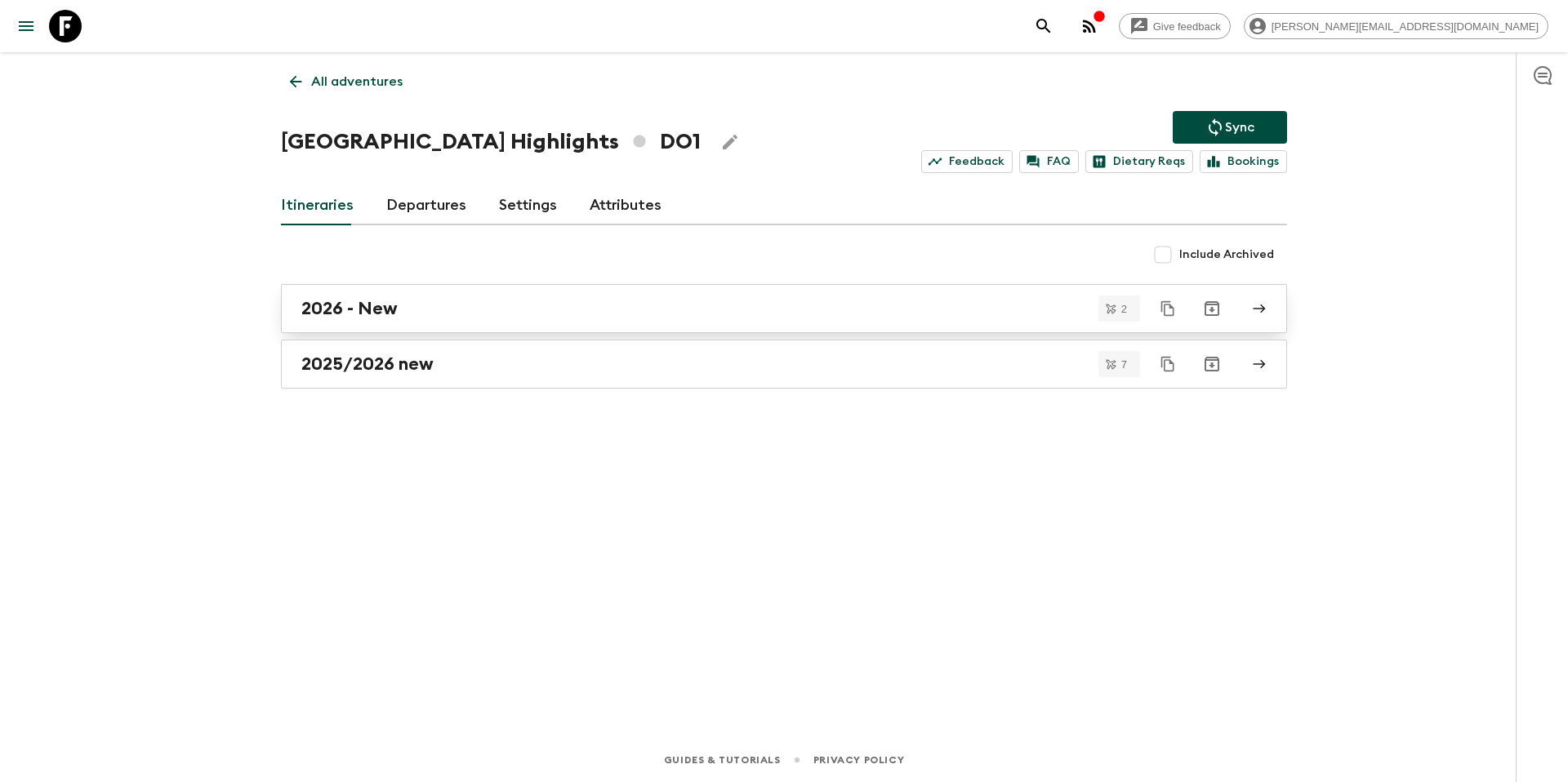
click at [458, 315] on div "2026 - New" at bounding box center [768, 309] width 934 height 21
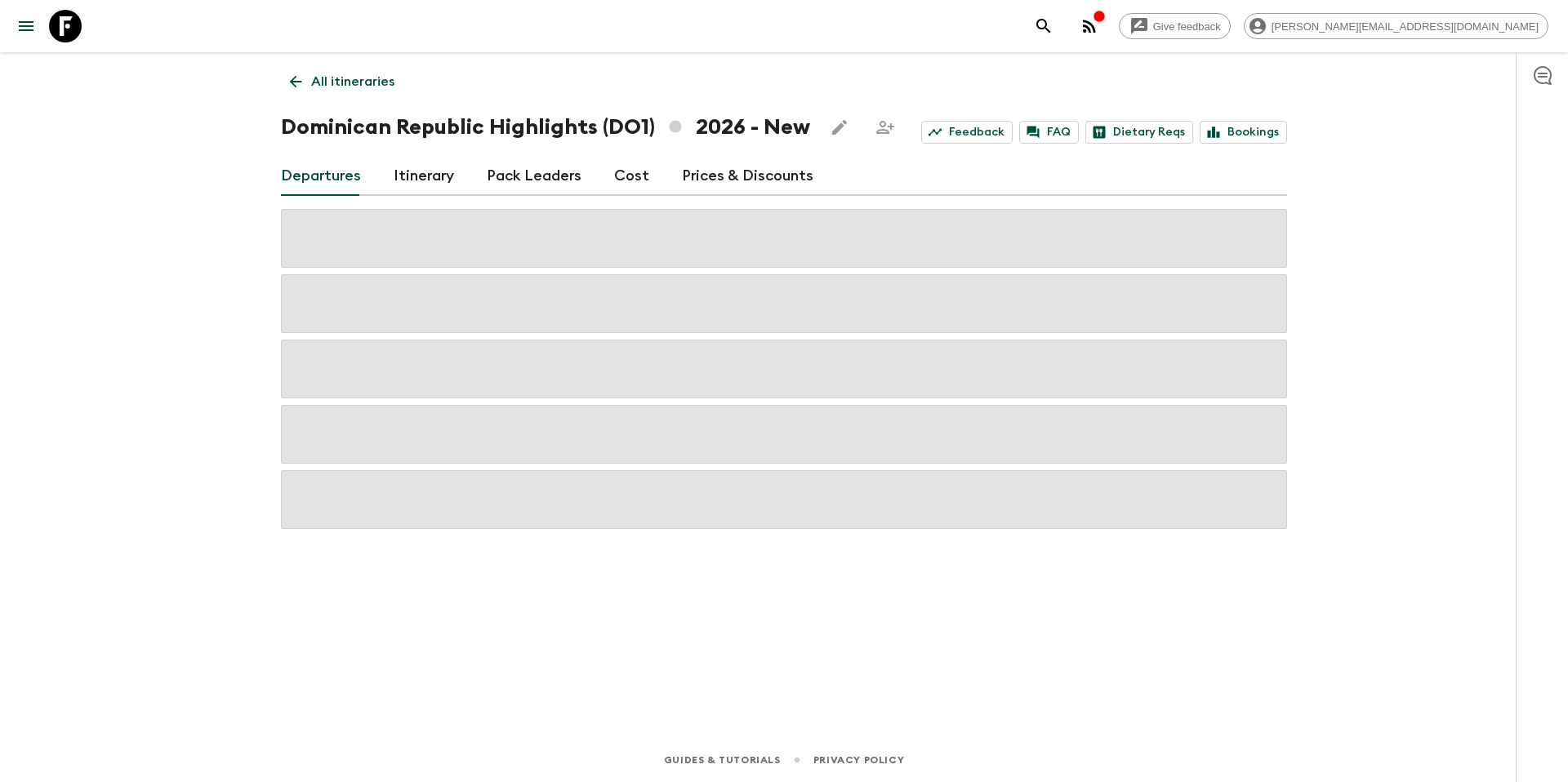
click at [414, 171] on link "Itinerary" at bounding box center [423, 176] width 61 height 39
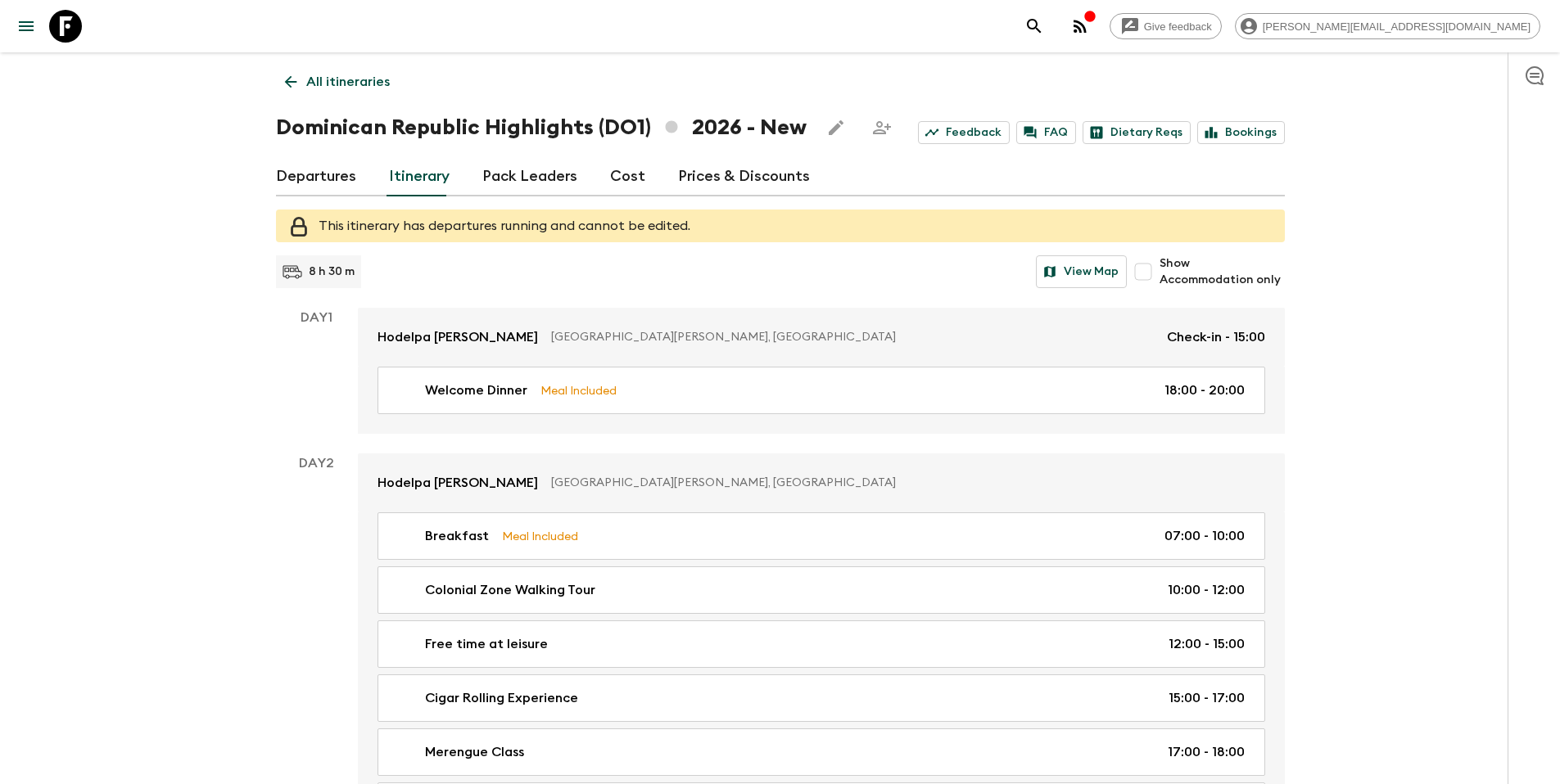
click at [1185, 280] on span "Show Accommodation only" at bounding box center [1221, 271] width 124 height 33
click at [1159, 280] on input "Show Accommodation only" at bounding box center [1142, 271] width 33 height 33
checkbox input "true"
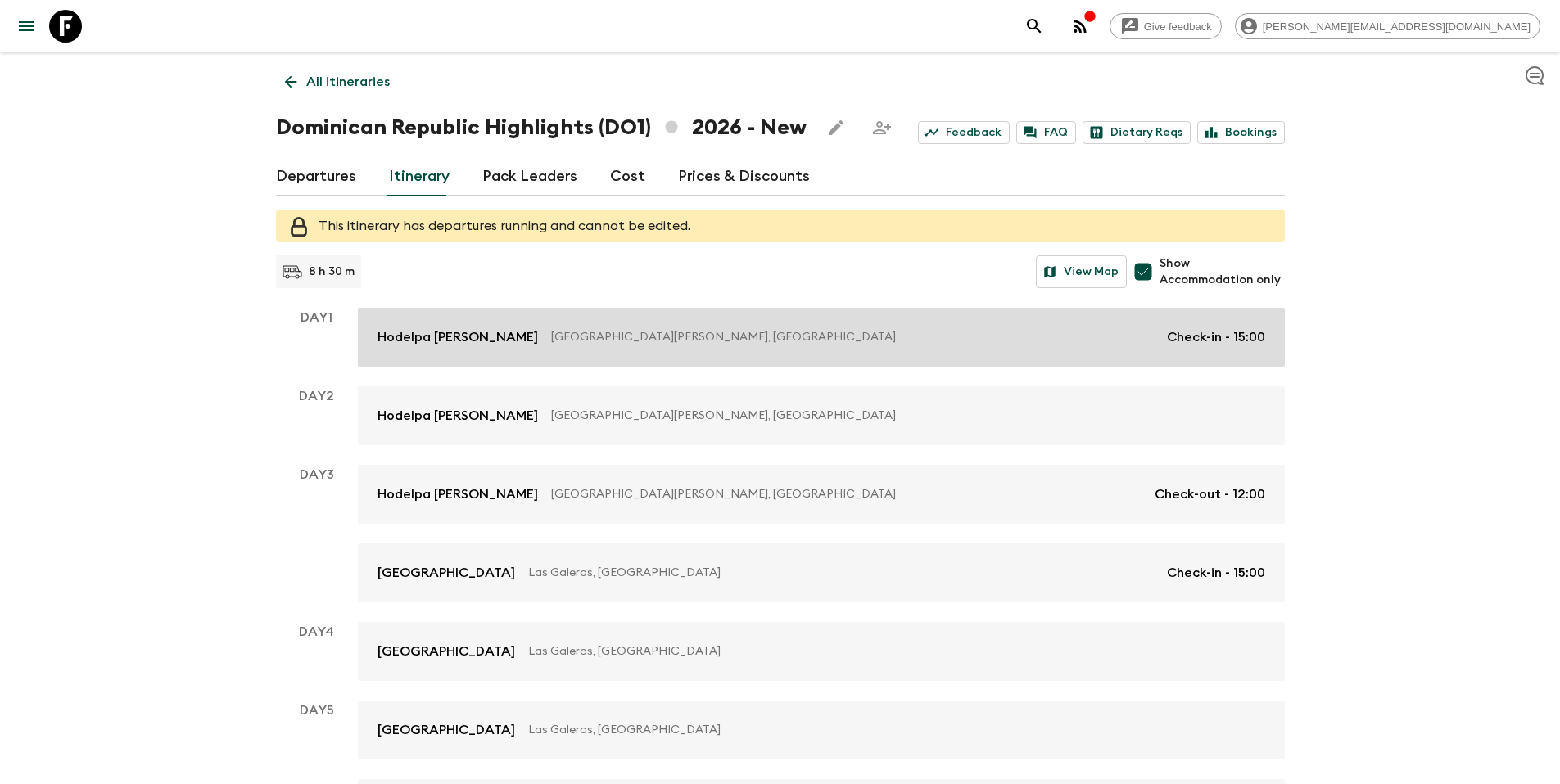
click at [733, 341] on p "[GEOGRAPHIC_DATA][PERSON_NAME], [GEOGRAPHIC_DATA]" at bounding box center [852, 337] width 603 height 17
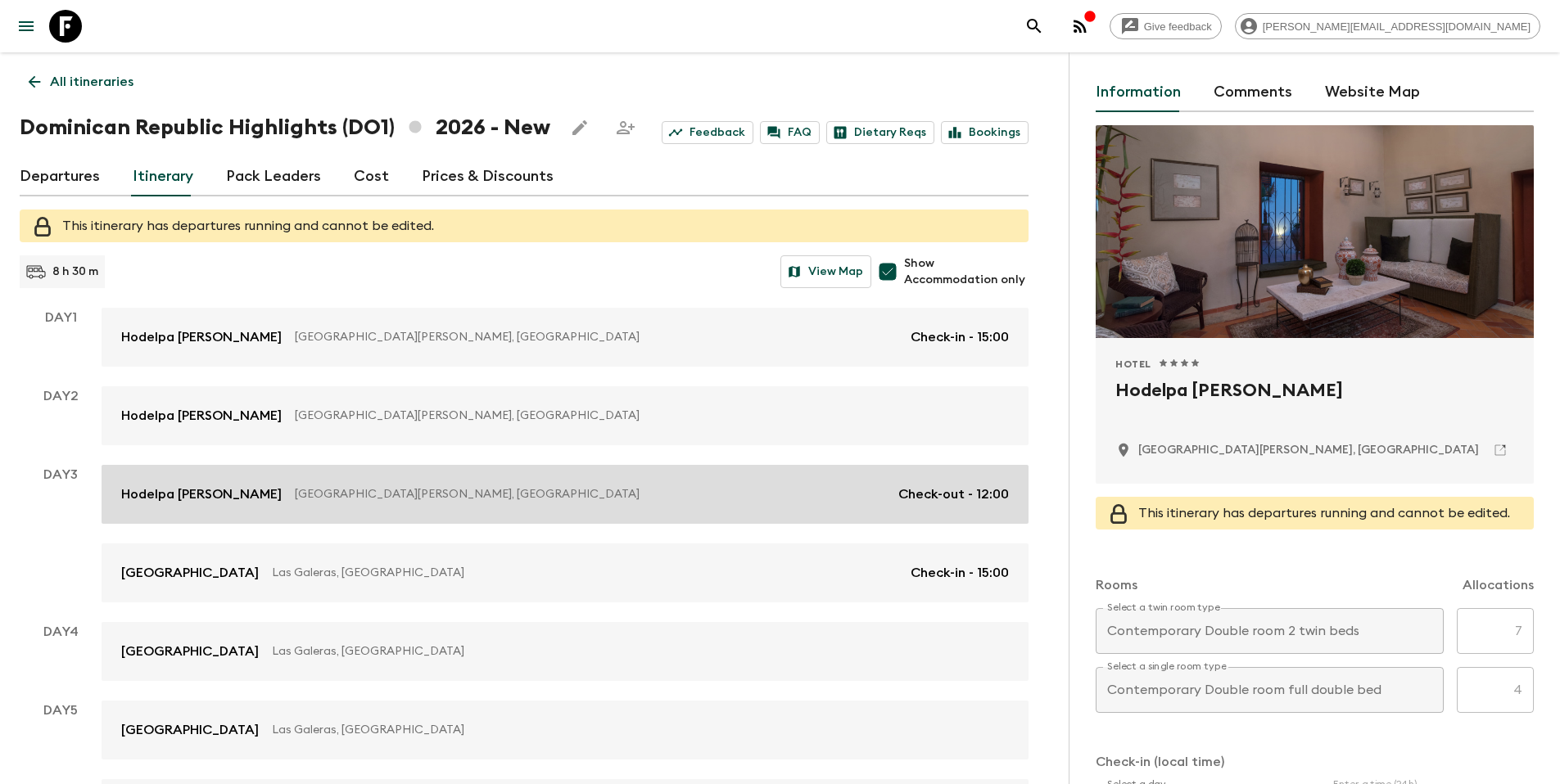
scroll to position [55, 0]
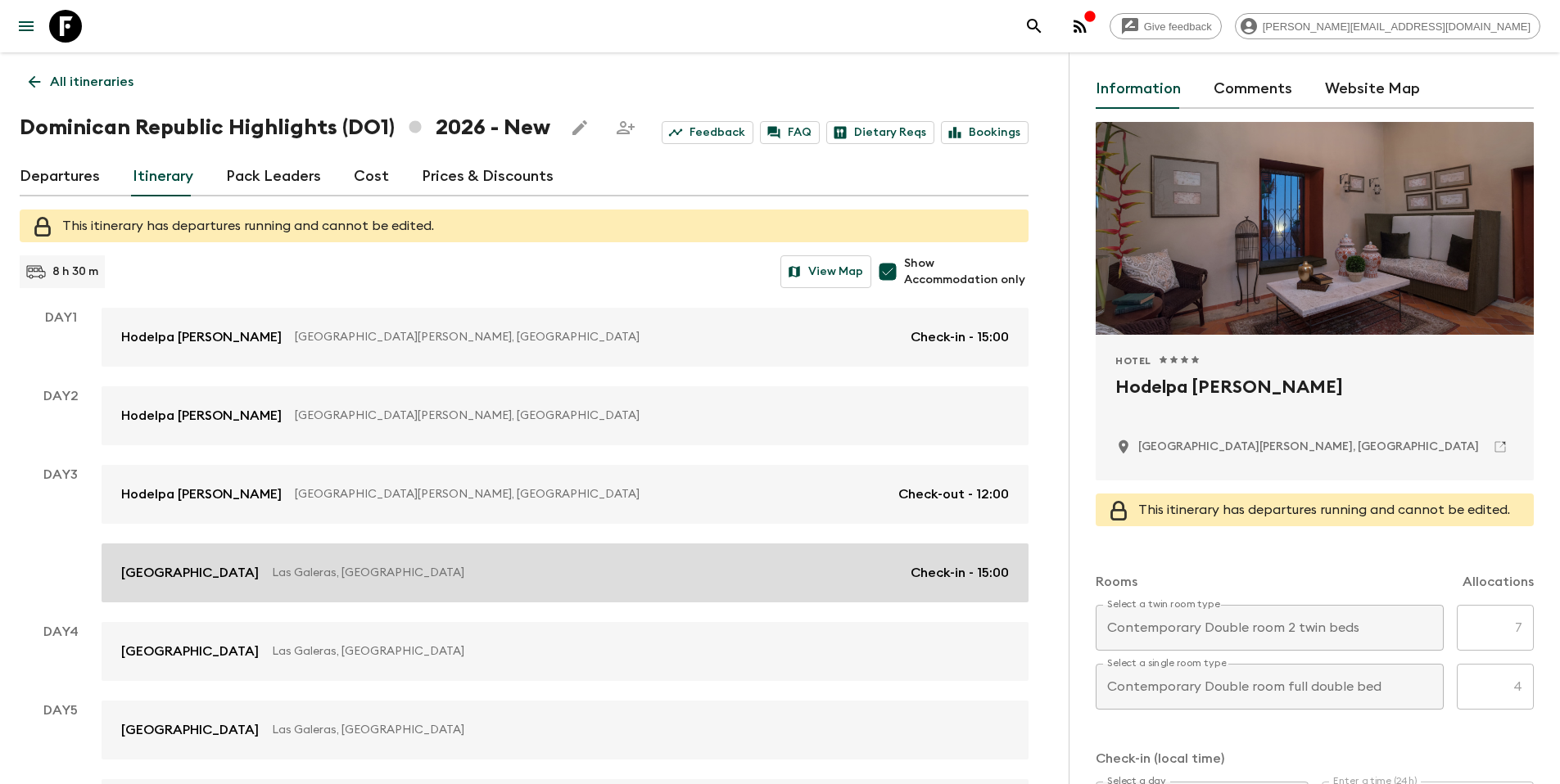
click at [426, 588] on link "[GEOGRAPHIC_DATA], [GEOGRAPHIC_DATA] Check-in - 15:00" at bounding box center [565, 573] width 927 height 59
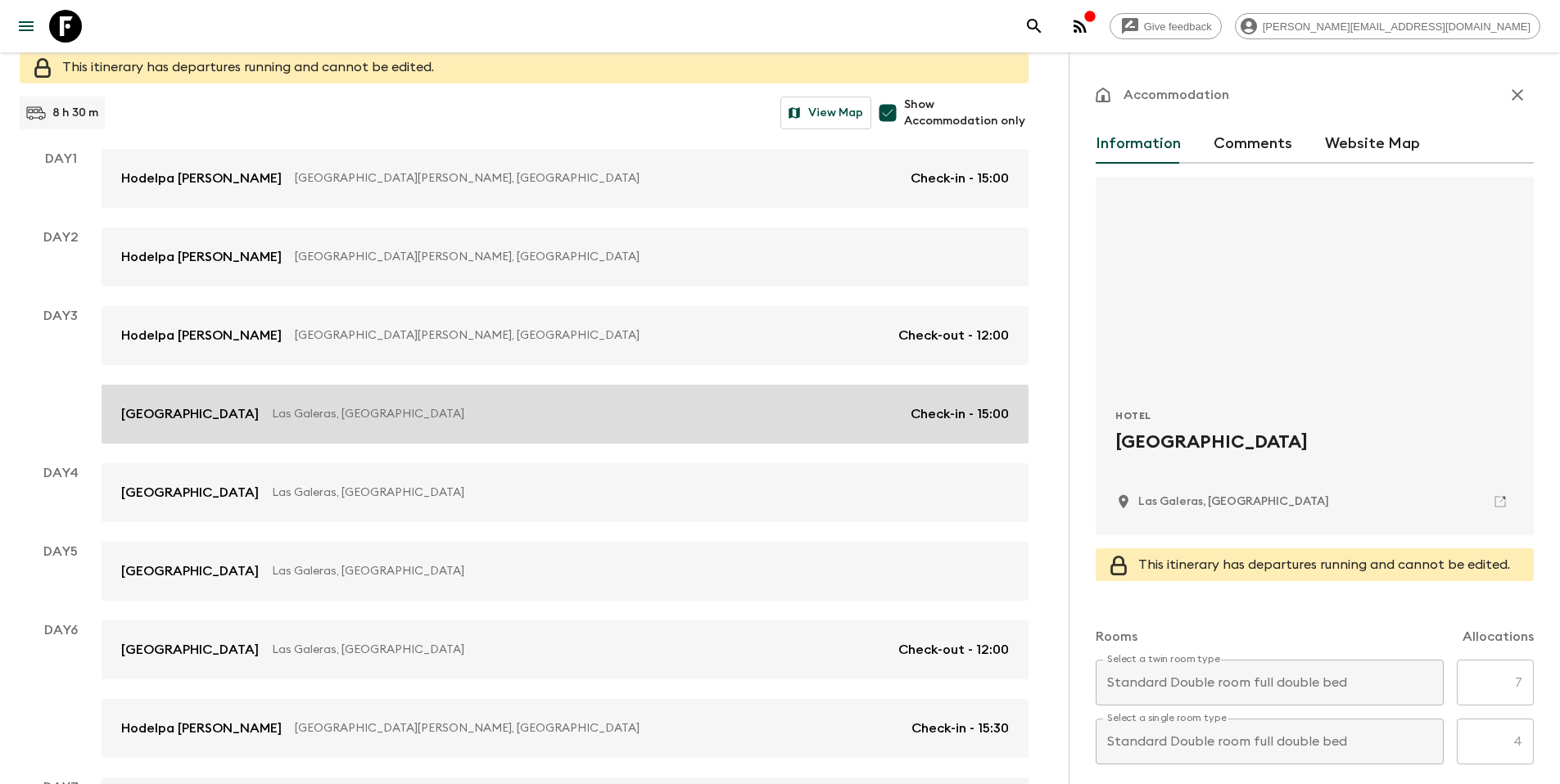
scroll to position [301, 0]
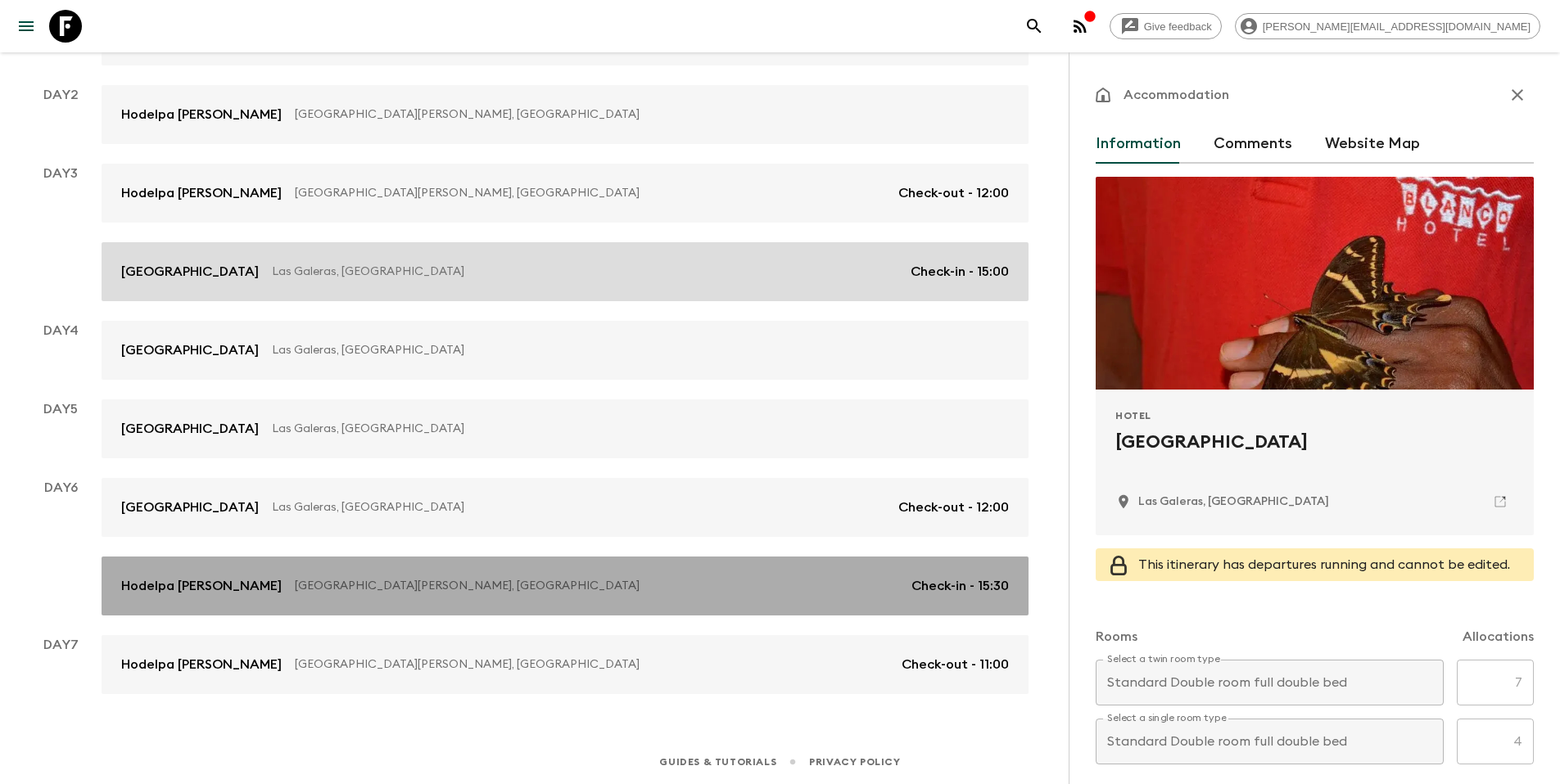
click at [426, 588] on p "[GEOGRAPHIC_DATA][PERSON_NAME], [GEOGRAPHIC_DATA]" at bounding box center [596, 586] width 604 height 17
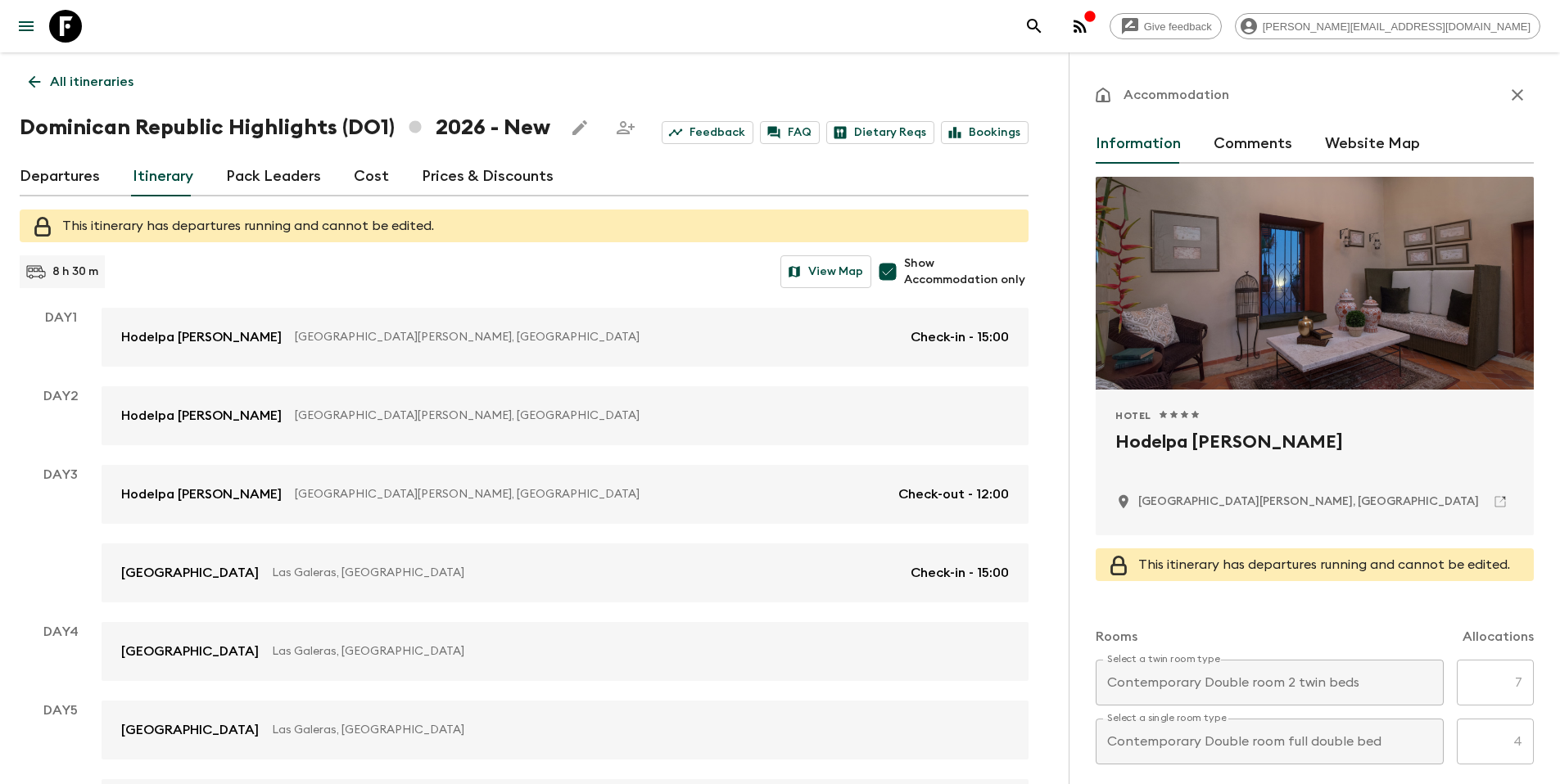
click at [106, 93] on link "All itineraries" at bounding box center [80, 81] width 122 height 33
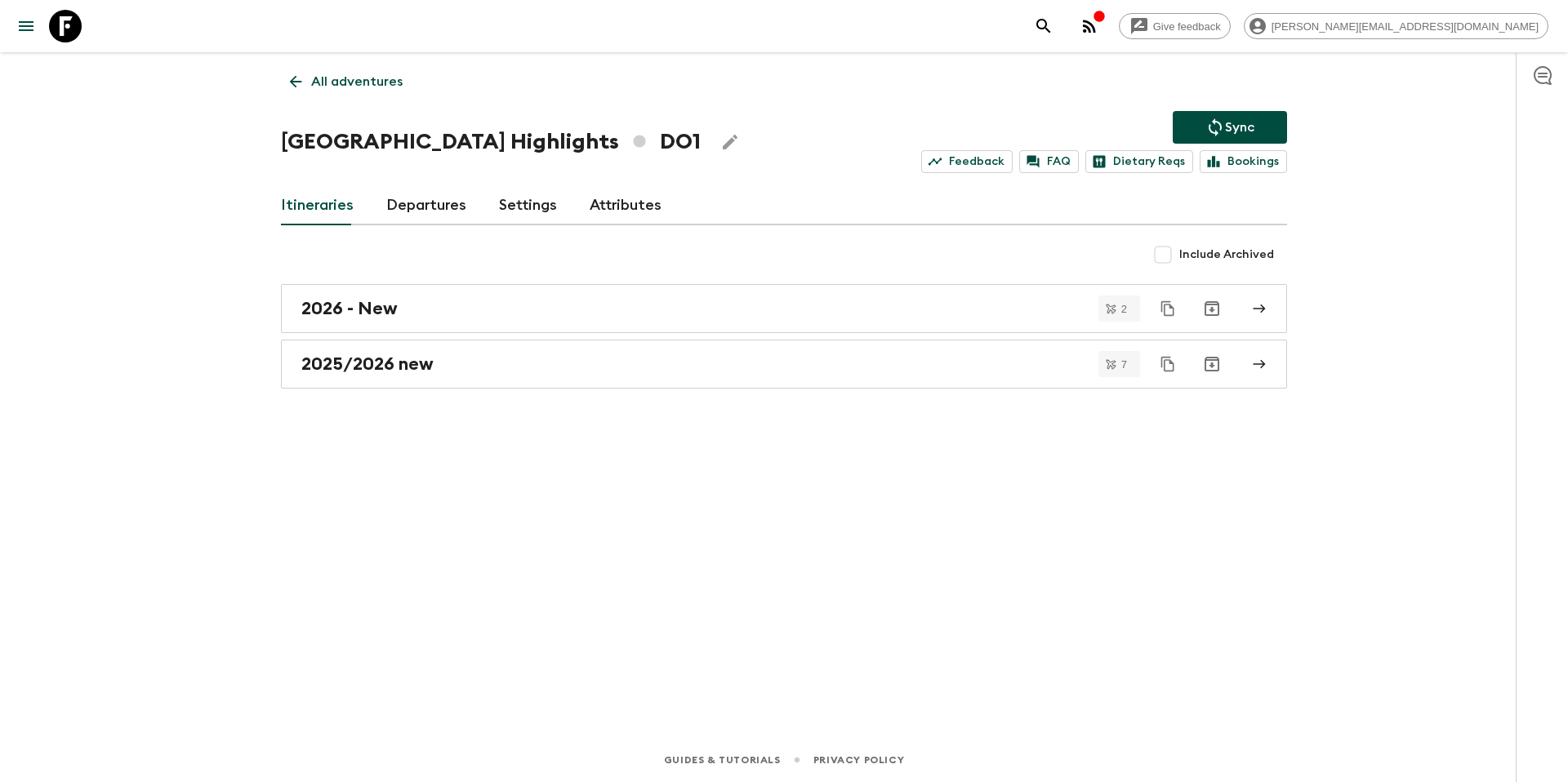
click at [345, 85] on p "All adventures" at bounding box center [357, 81] width 91 height 20
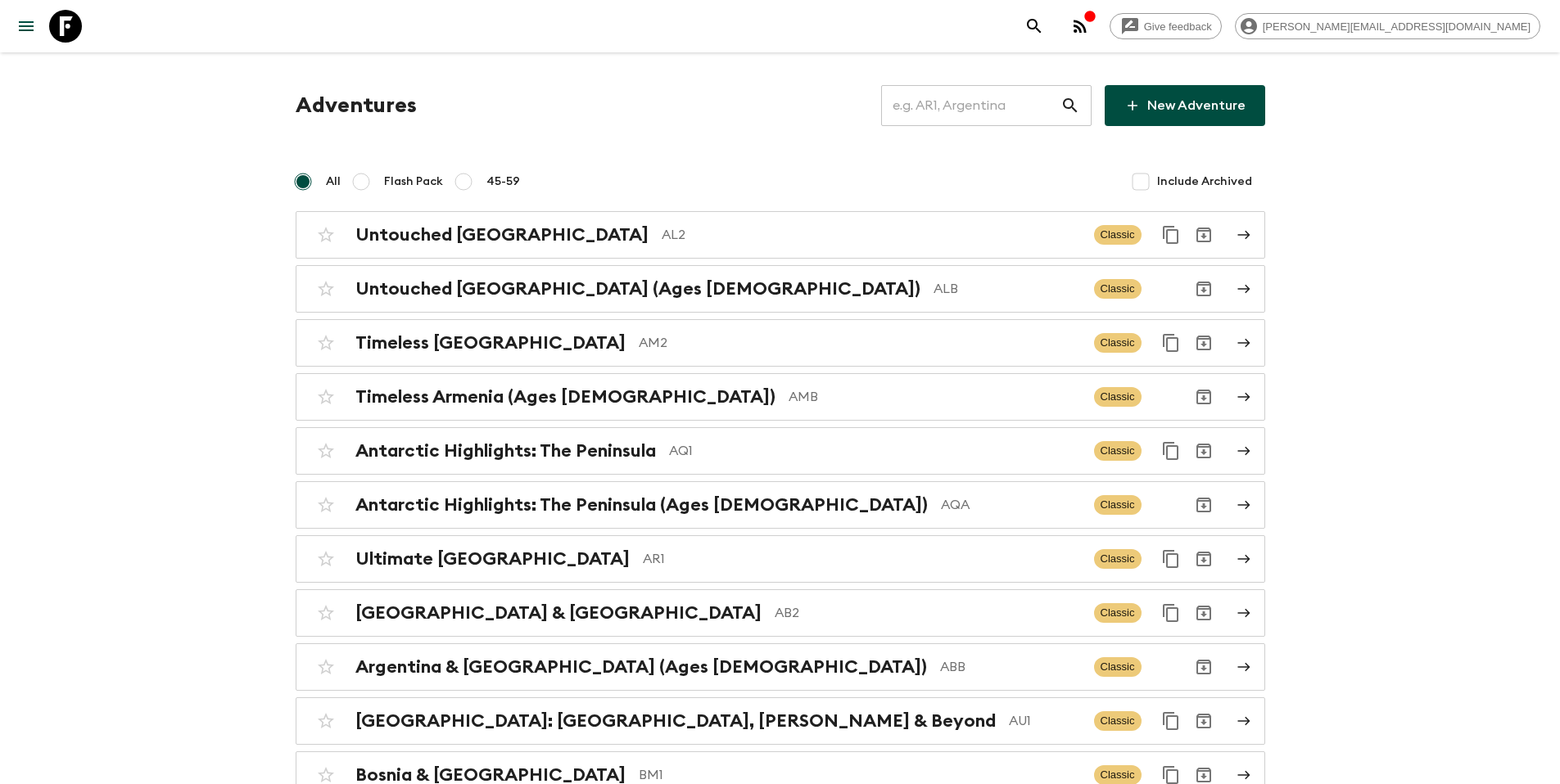
click at [971, 114] on input "text" at bounding box center [971, 105] width 179 height 46
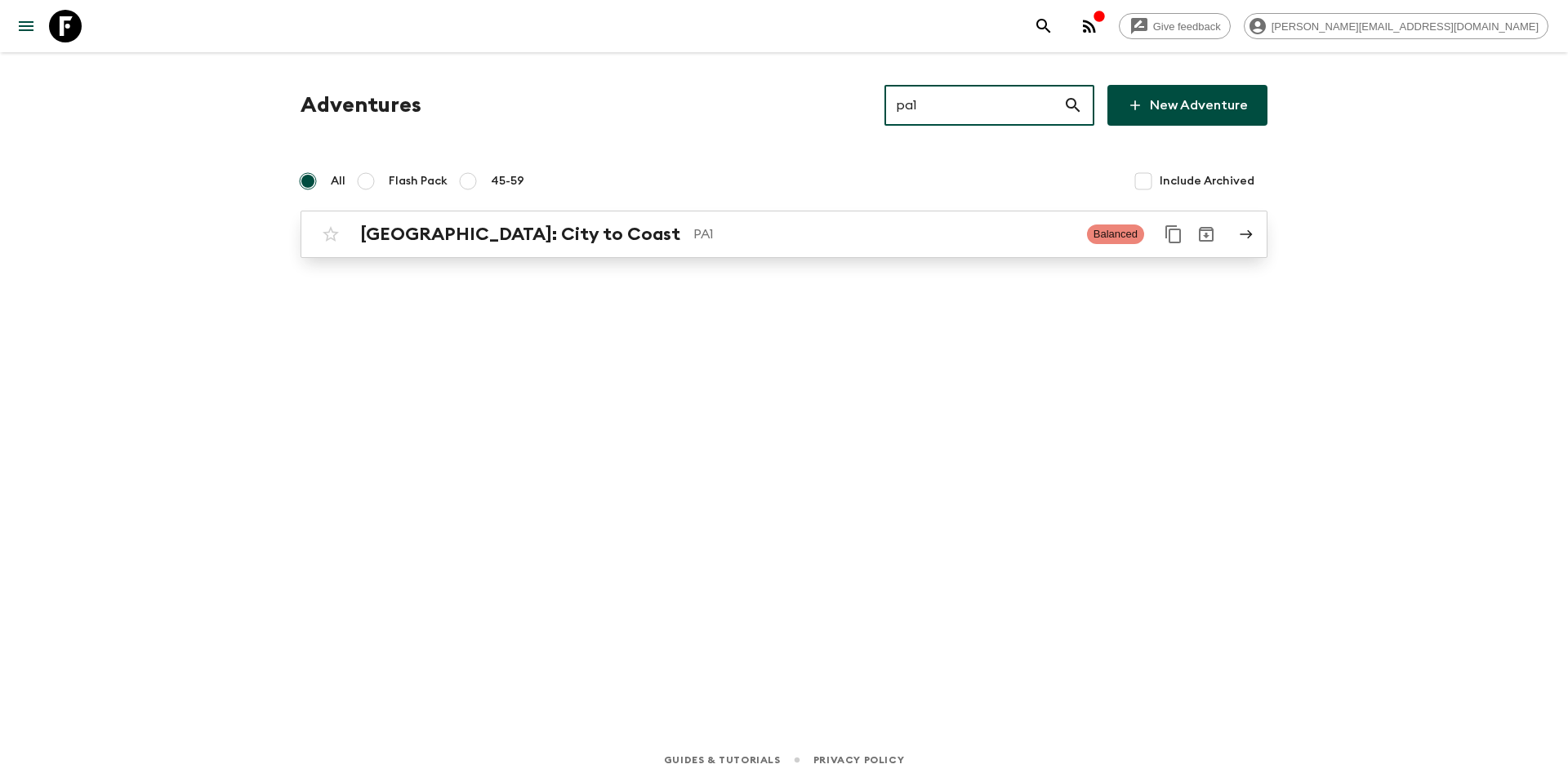
type input "pa1"
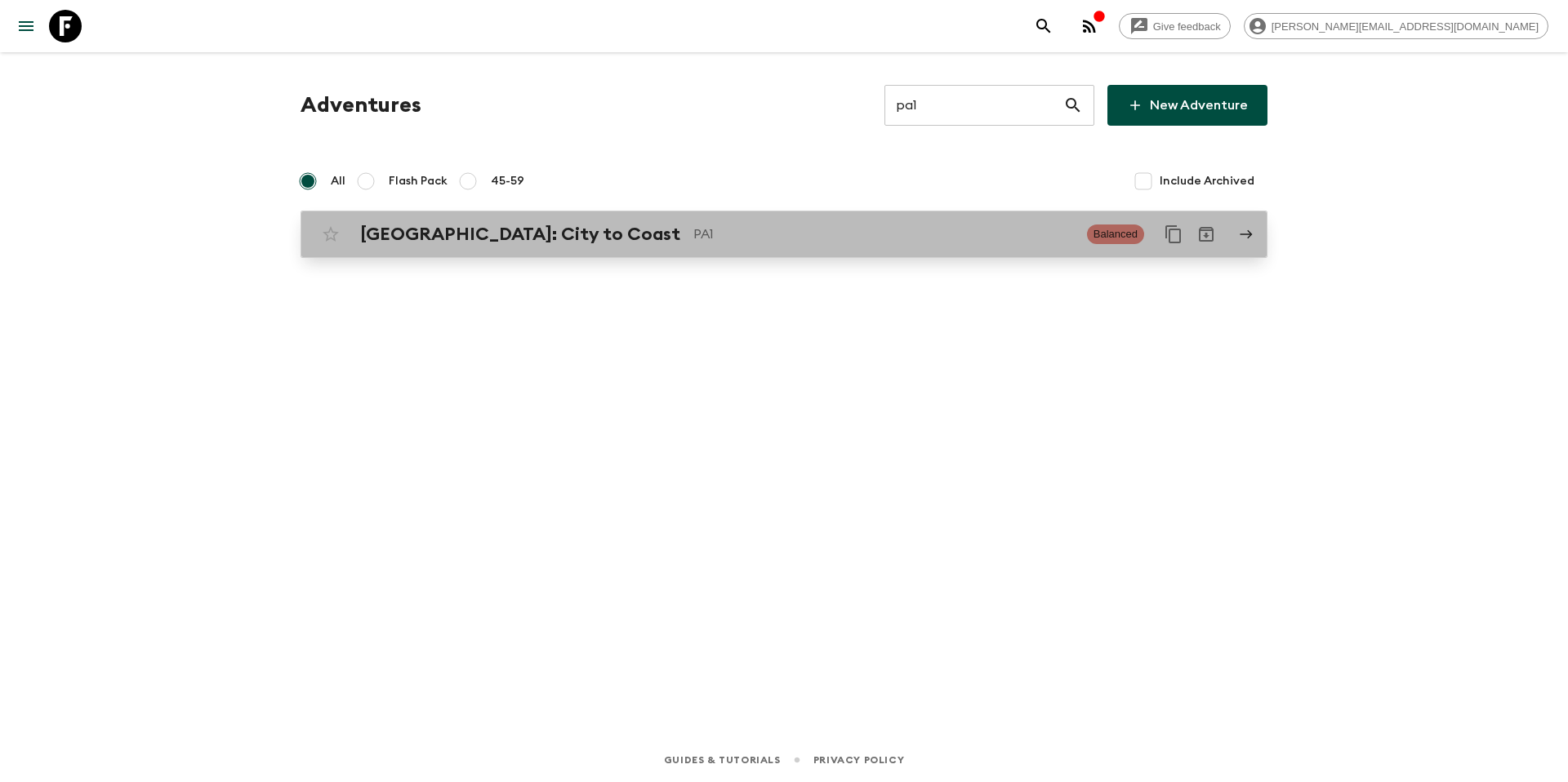
click at [733, 235] on p "PA1" at bounding box center [884, 234] width 380 height 20
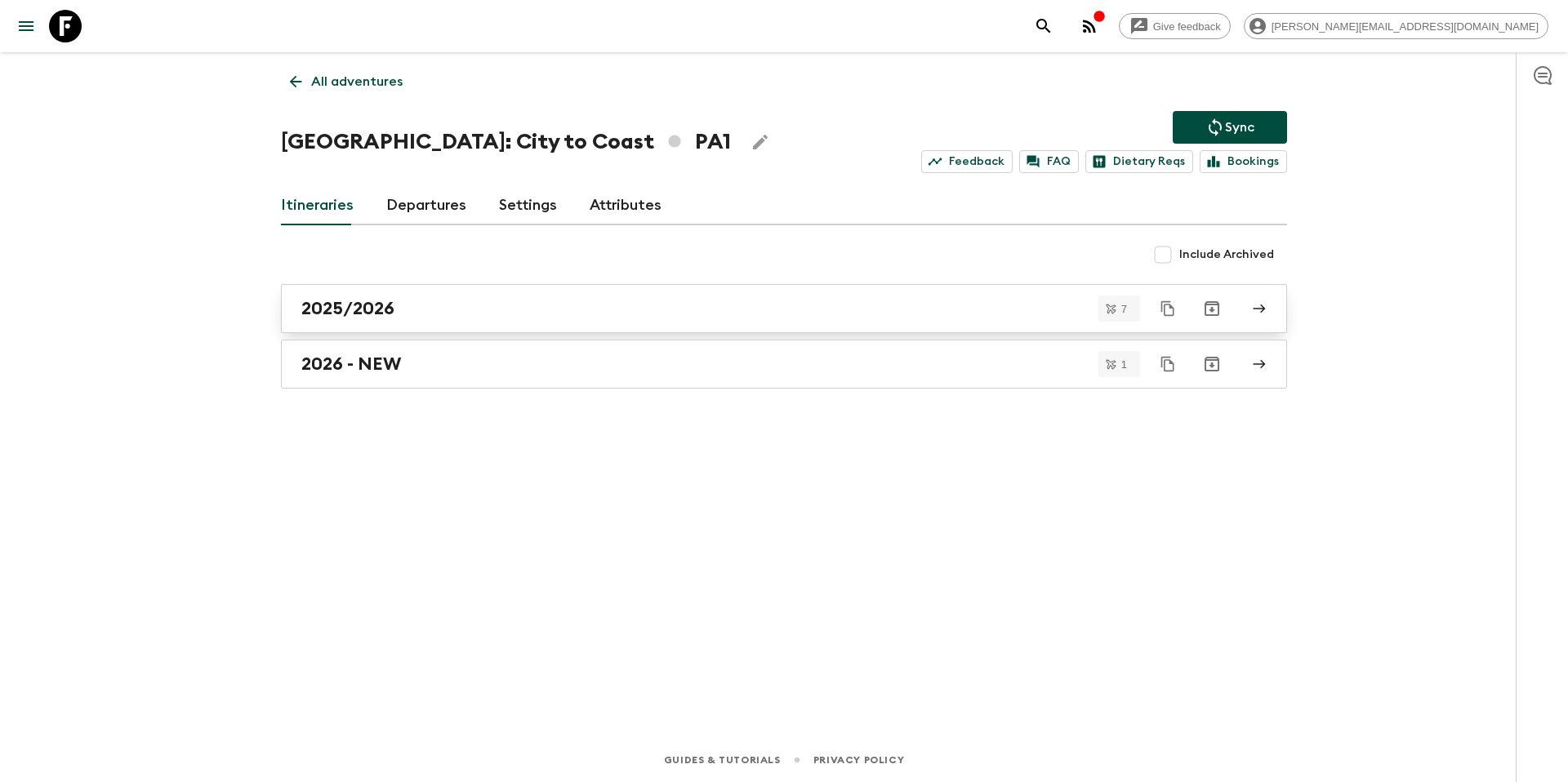
click at [420, 321] on link "2025/2026" at bounding box center [783, 309] width 1006 height 49
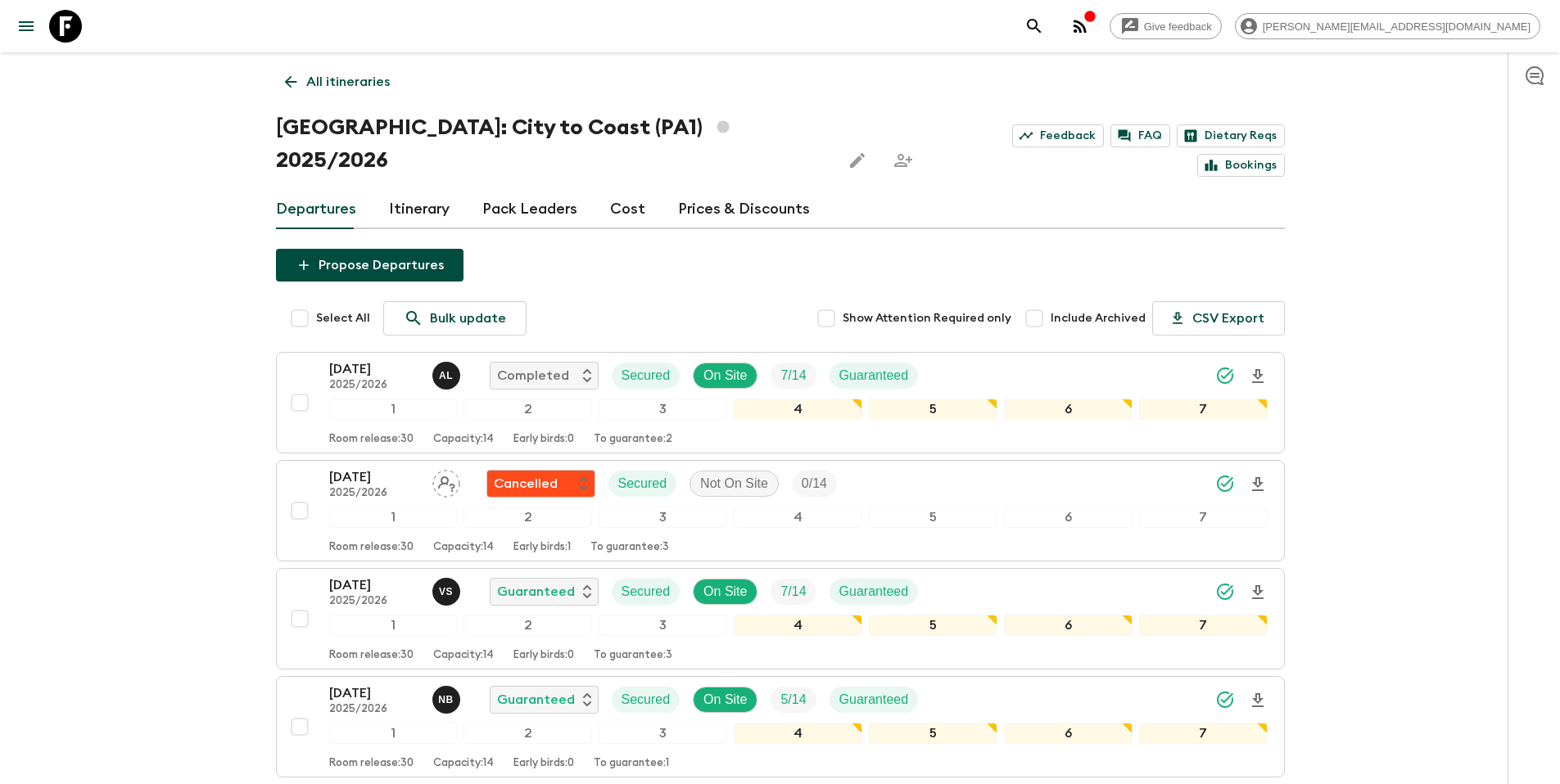
click at [426, 190] on link "Itinerary" at bounding box center [419, 209] width 61 height 39
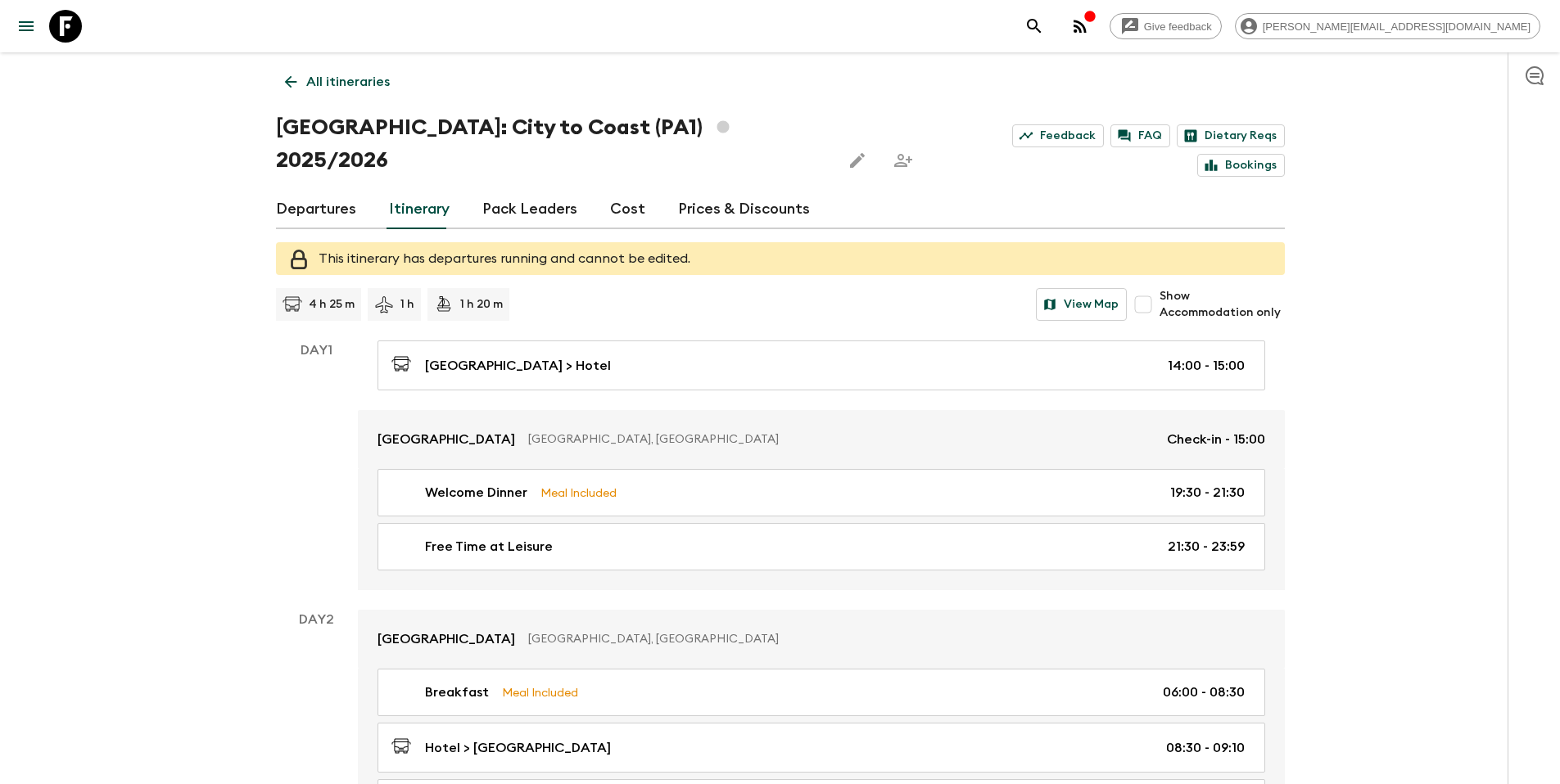
click at [1209, 288] on span "Show Accommodation only" at bounding box center [1221, 304] width 124 height 33
click at [1159, 288] on input "Show Accommodation only" at bounding box center [1142, 304] width 33 height 33
checkbox input "true"
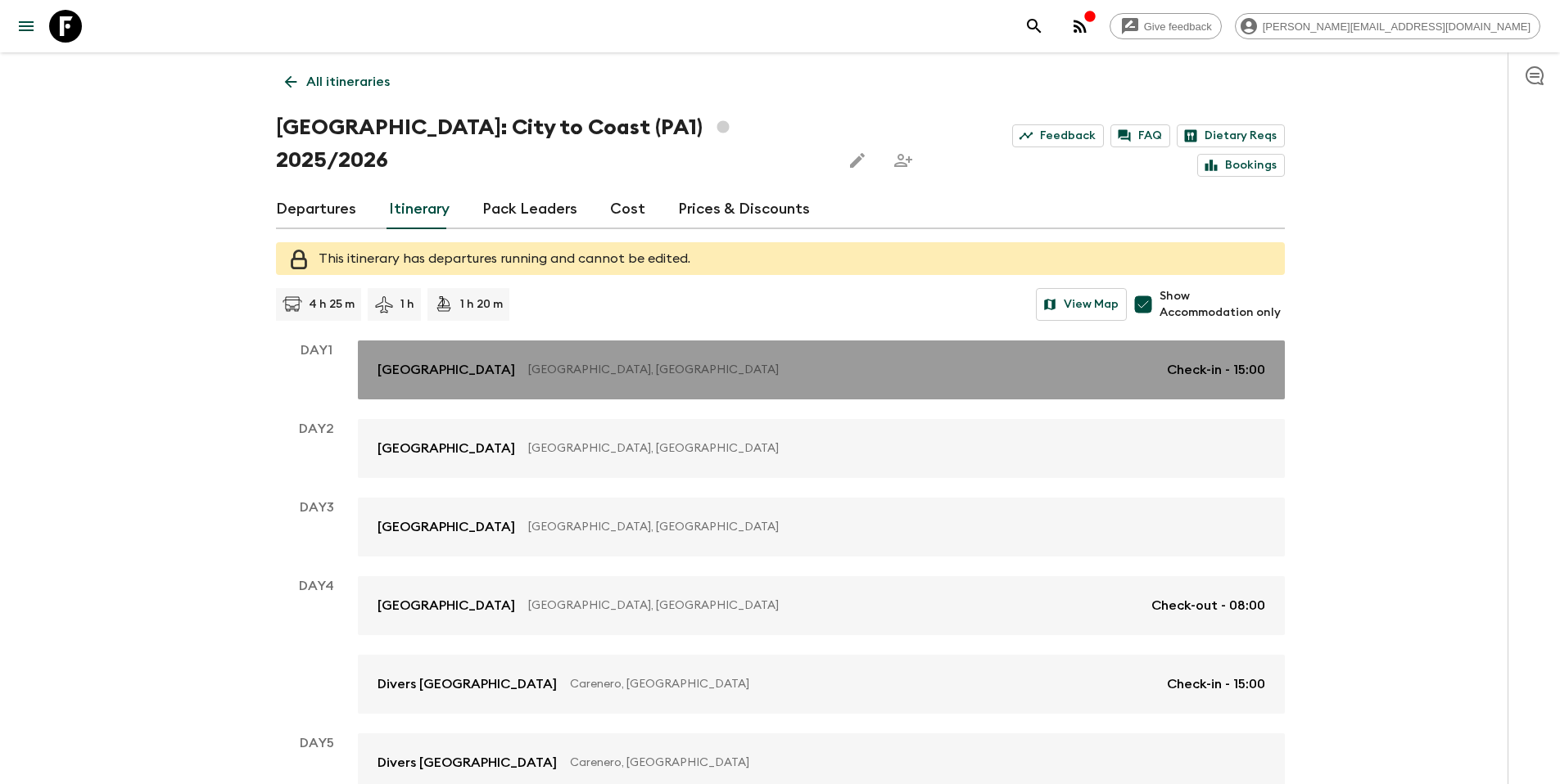
click at [578, 362] on p "[GEOGRAPHIC_DATA], [GEOGRAPHIC_DATA]" at bounding box center [840, 370] width 625 height 17
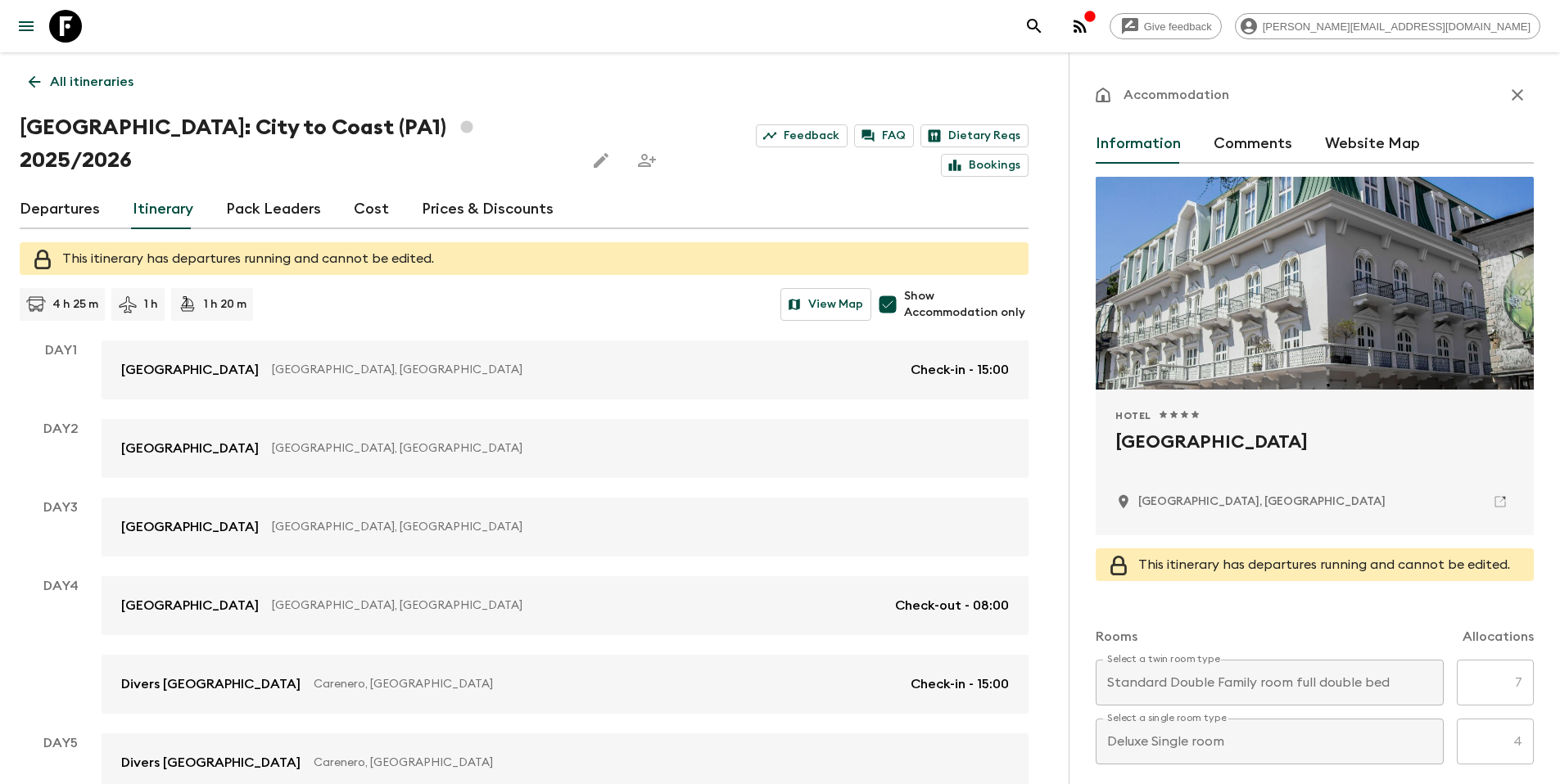
click at [73, 83] on p "All itineraries" at bounding box center [91, 81] width 83 height 20
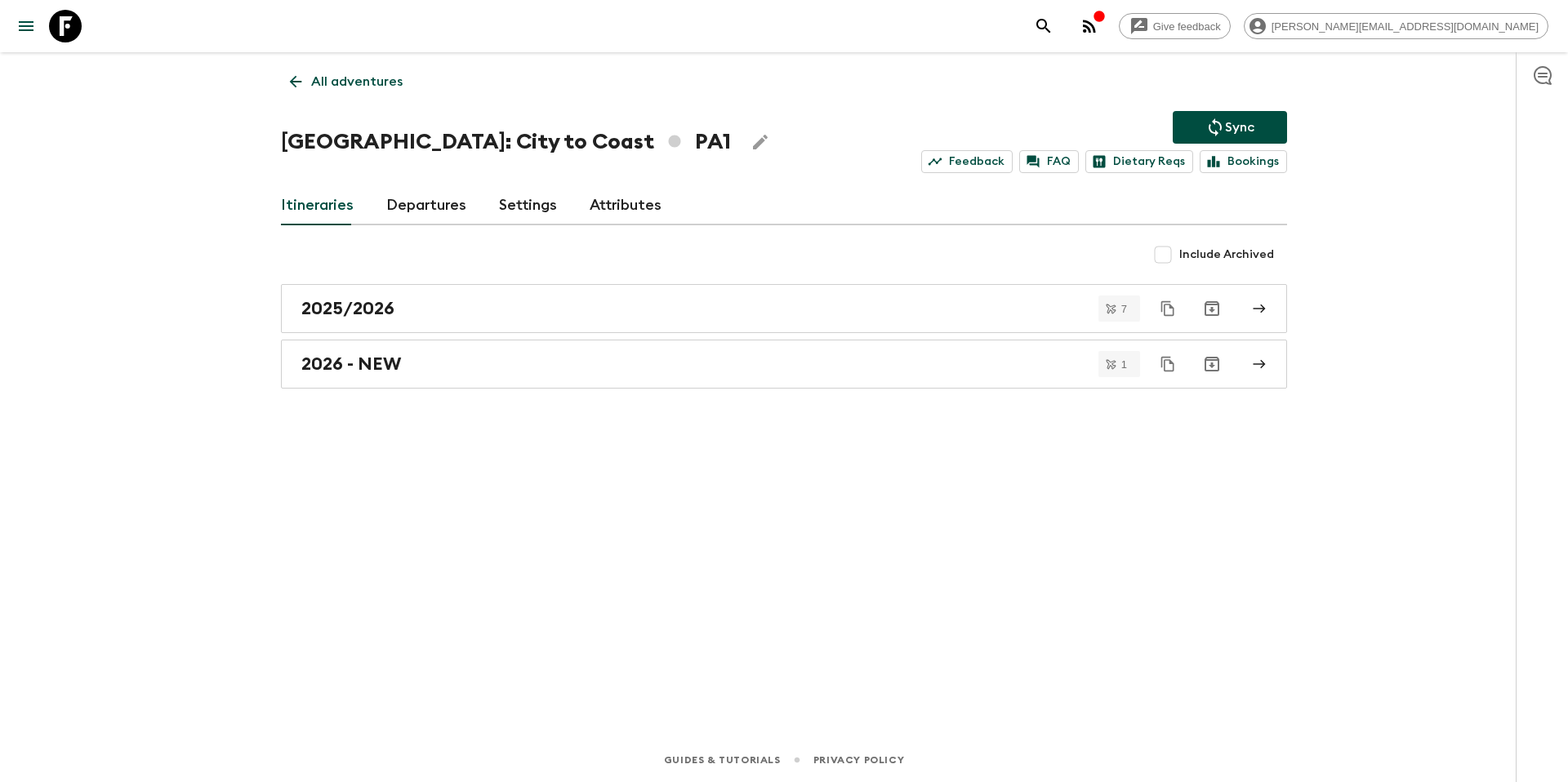
click at [374, 81] on p "All adventures" at bounding box center [357, 81] width 91 height 20
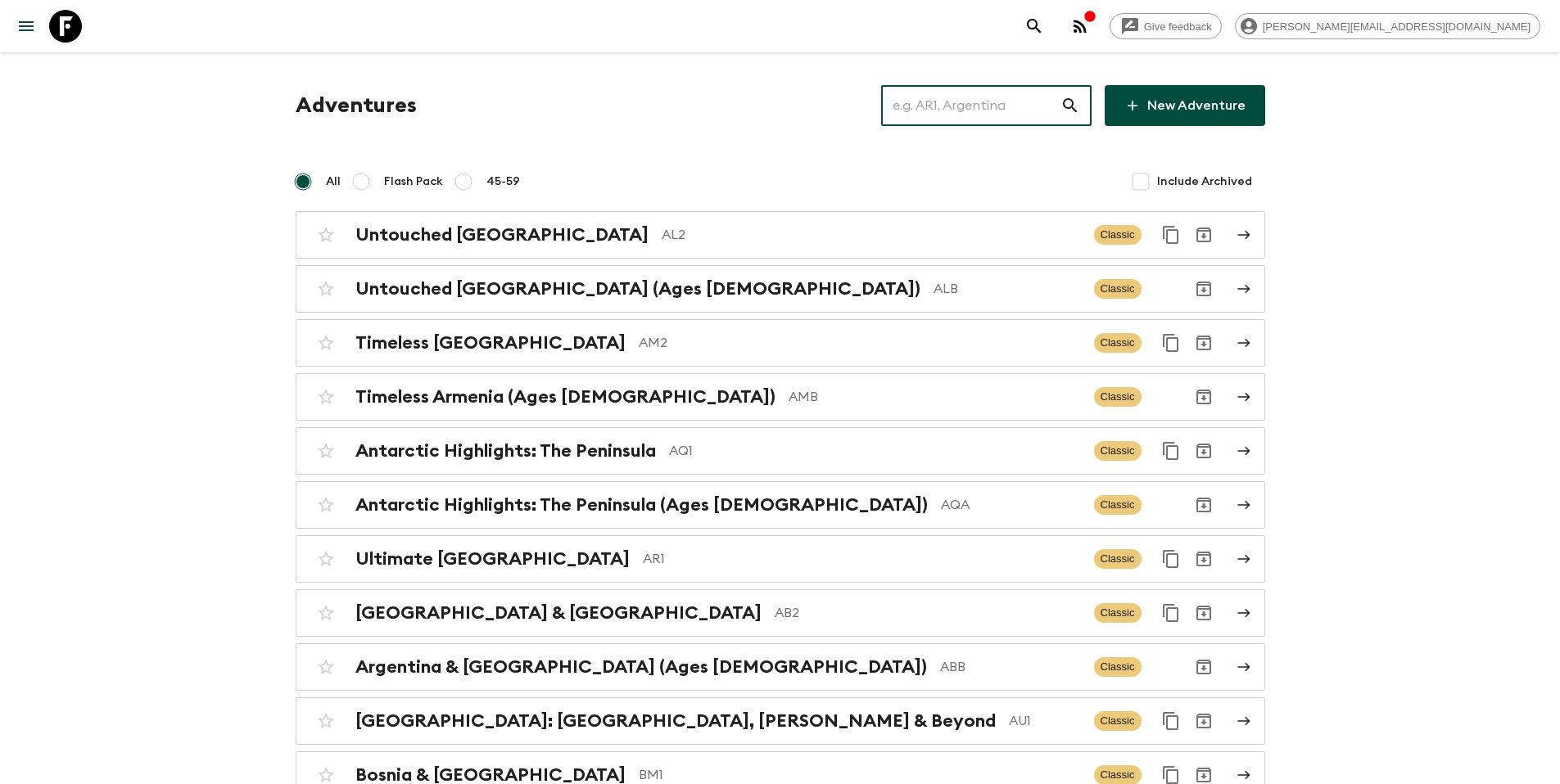
click at [979, 107] on input "text" at bounding box center [971, 105] width 179 height 46
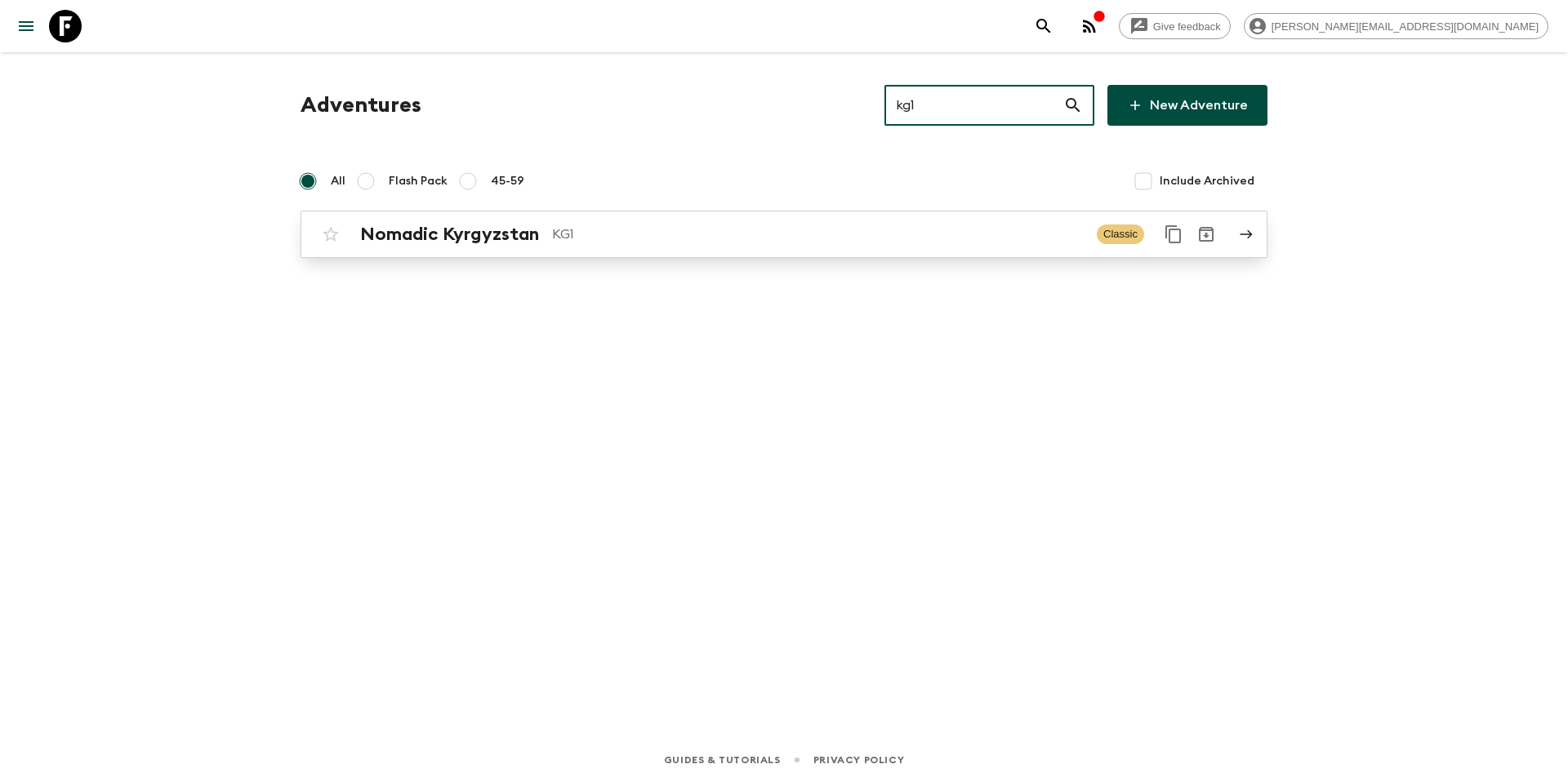
type input "kg1"
click at [582, 238] on p "KG1" at bounding box center [818, 234] width 531 height 20
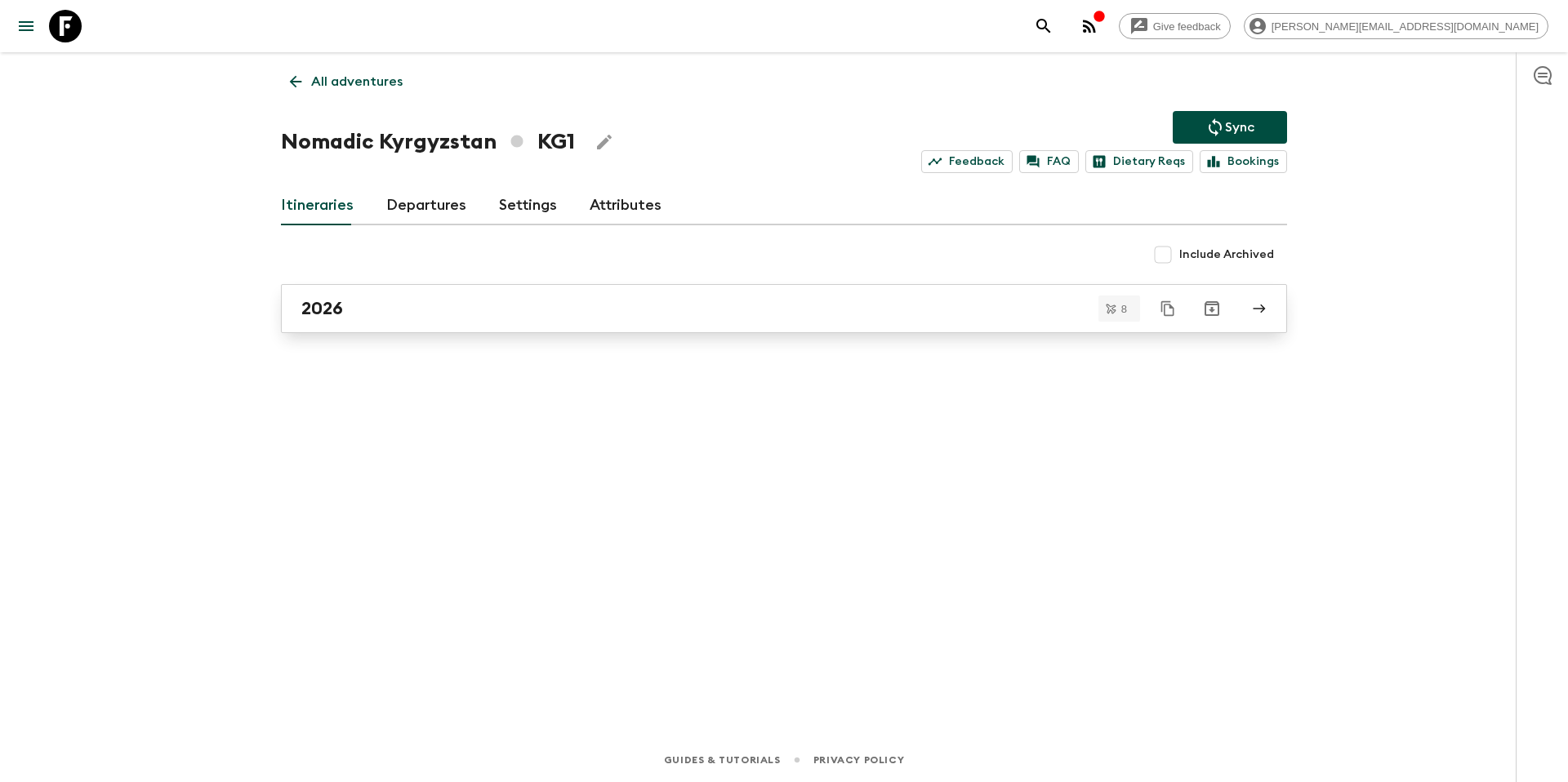
click at [353, 316] on div "2026" at bounding box center [768, 309] width 934 height 21
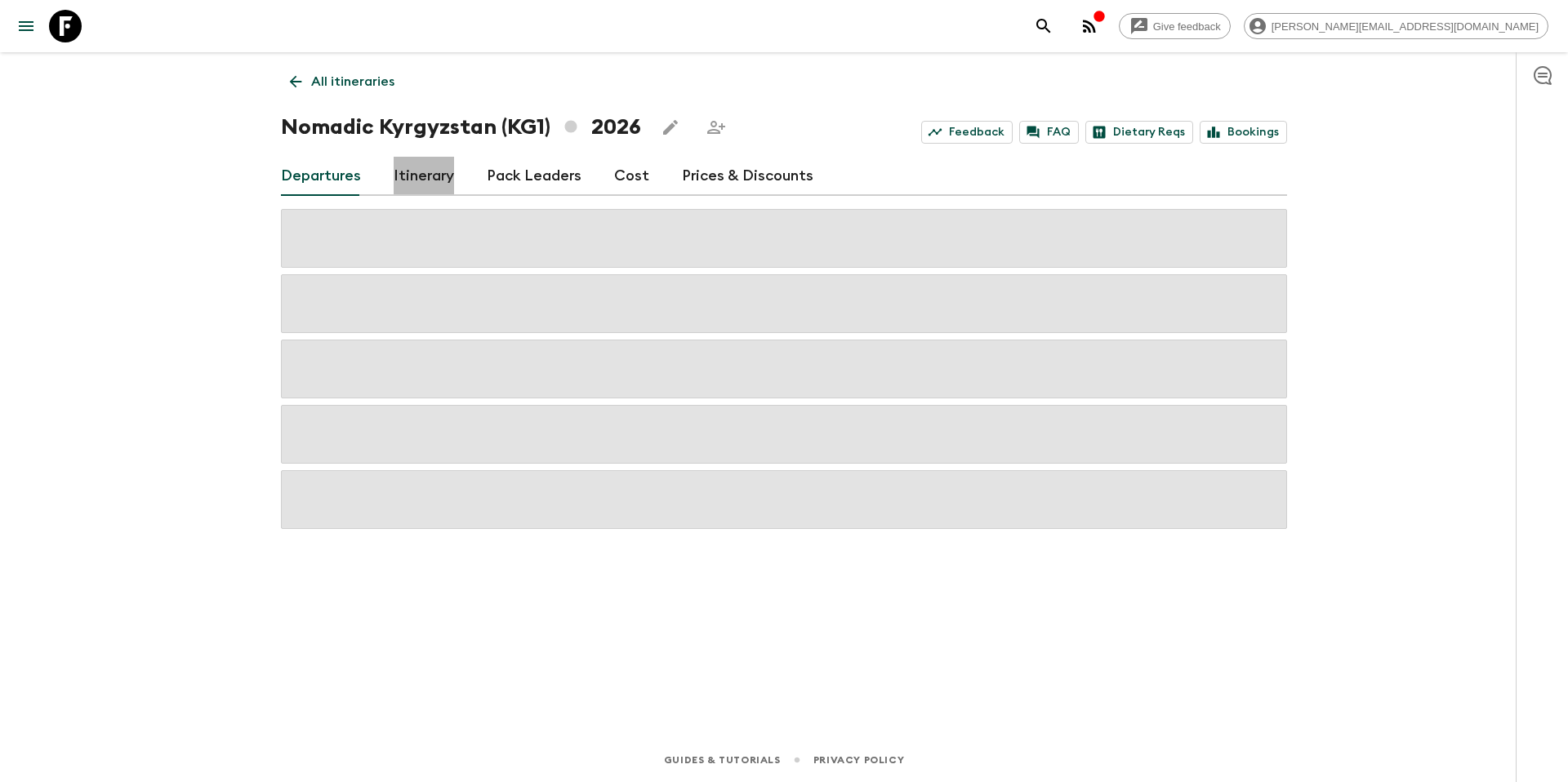
click at [425, 174] on link "Itinerary" at bounding box center [423, 176] width 61 height 39
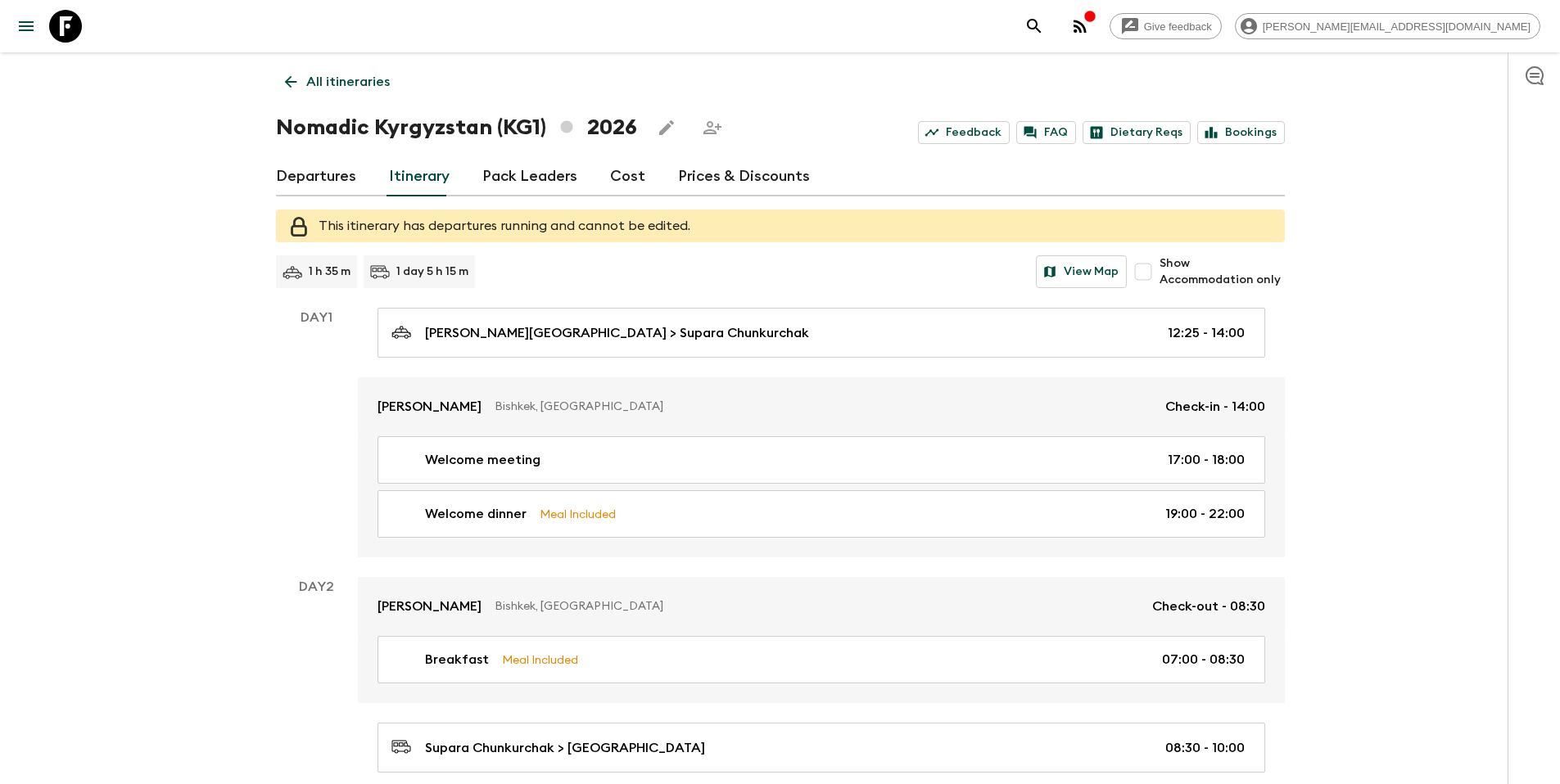
click at [1238, 275] on span "Show Accommodation only" at bounding box center [1221, 271] width 124 height 33
click at [1159, 275] on input "Show Accommodation only" at bounding box center [1142, 271] width 33 height 33
checkbox input "true"
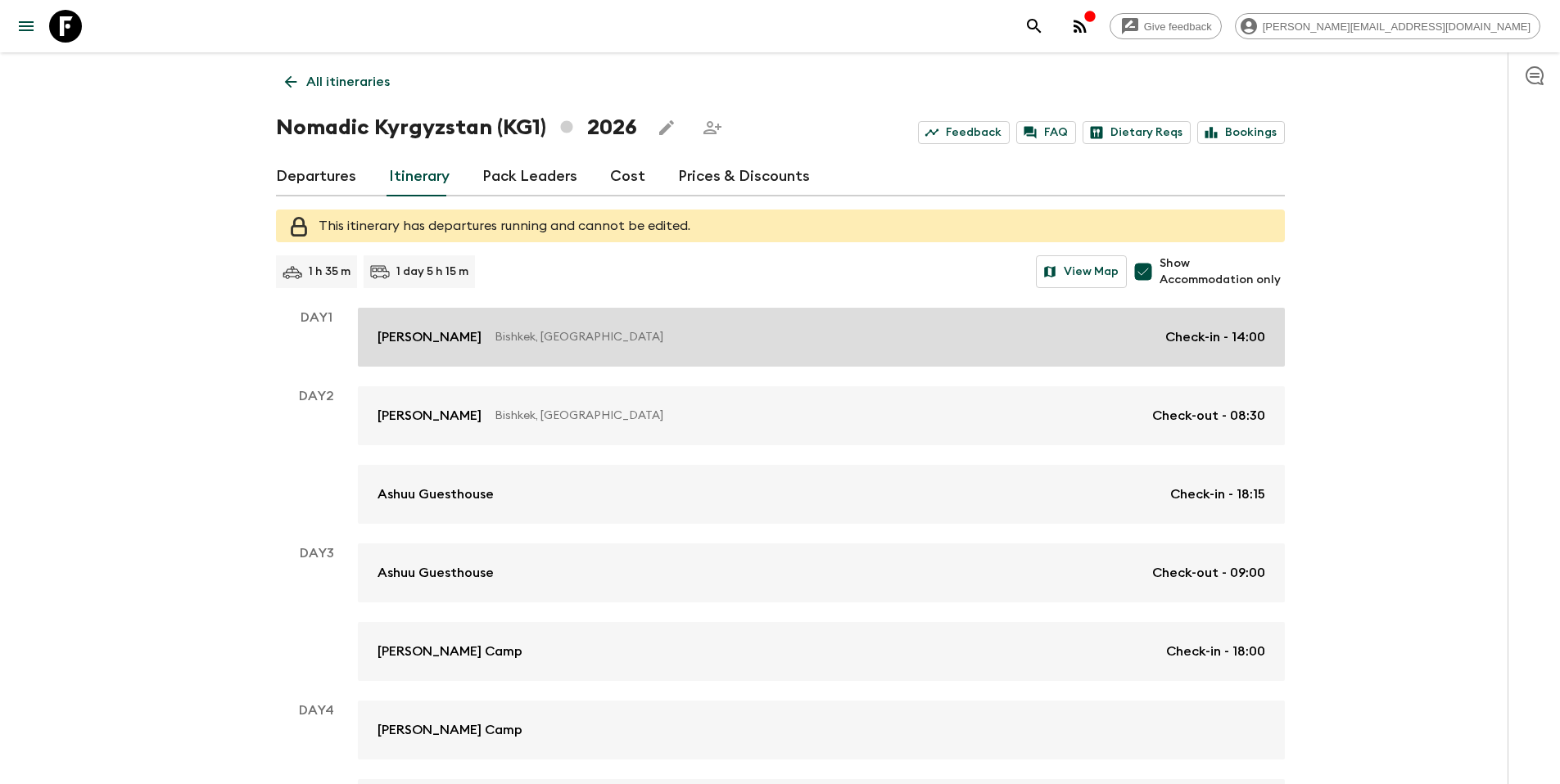
click at [947, 342] on p "Bishkek, [GEOGRAPHIC_DATA]" at bounding box center [823, 337] width 657 height 17
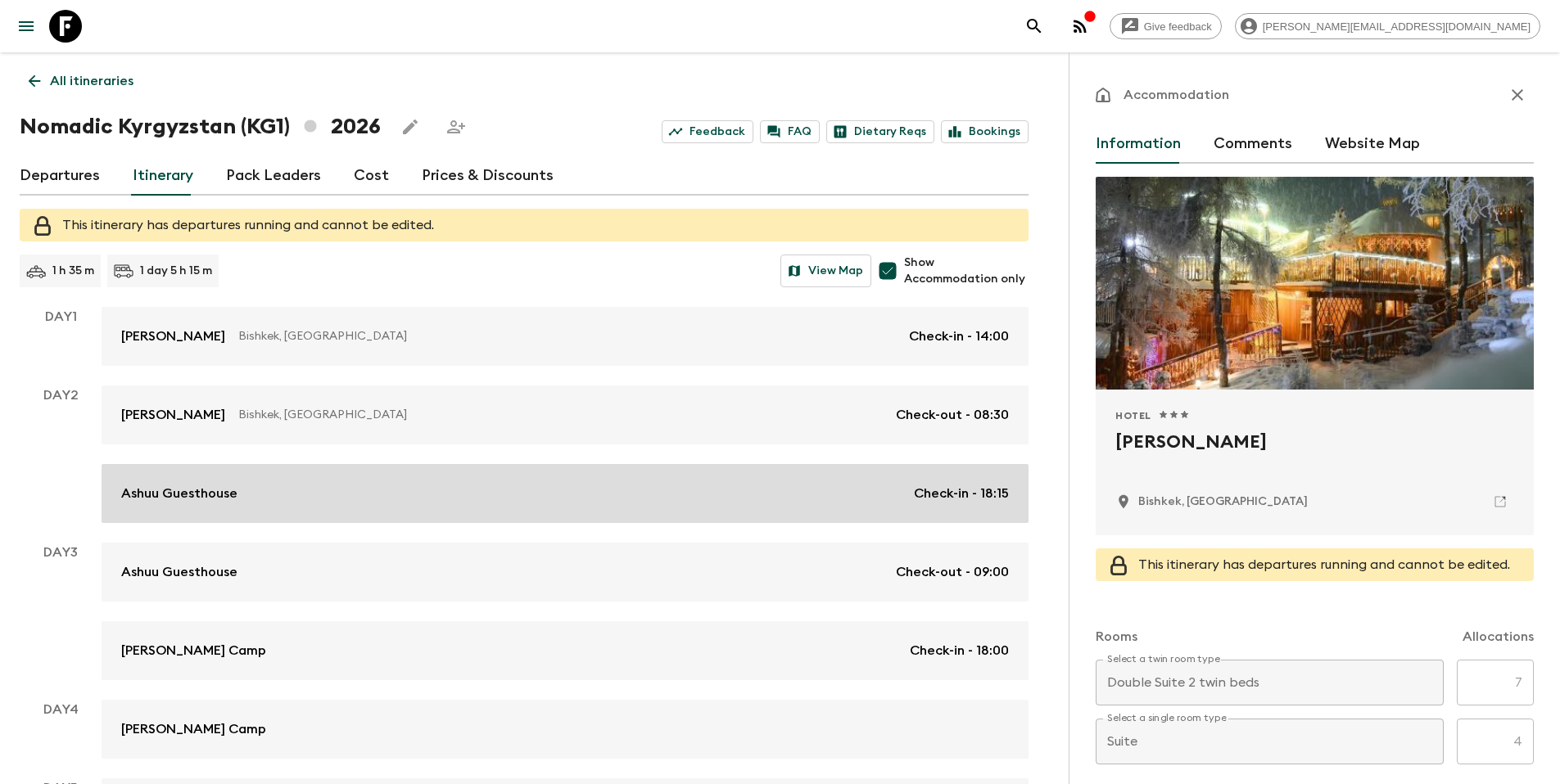
scroll to position [40, 0]
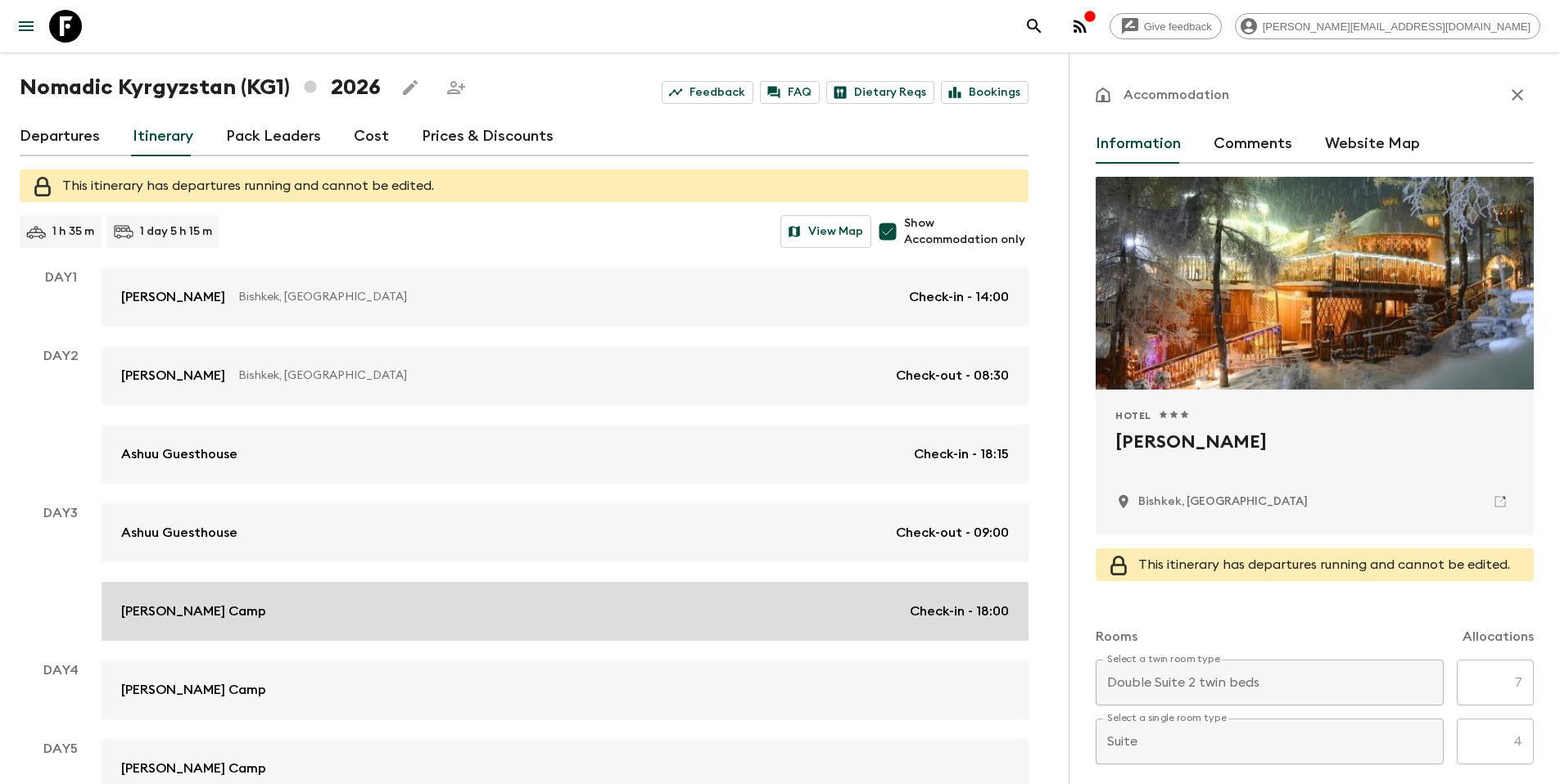
click at [585, 606] on div "[PERSON_NAME] Camp Check-in - 18:00" at bounding box center [565, 611] width 888 height 20
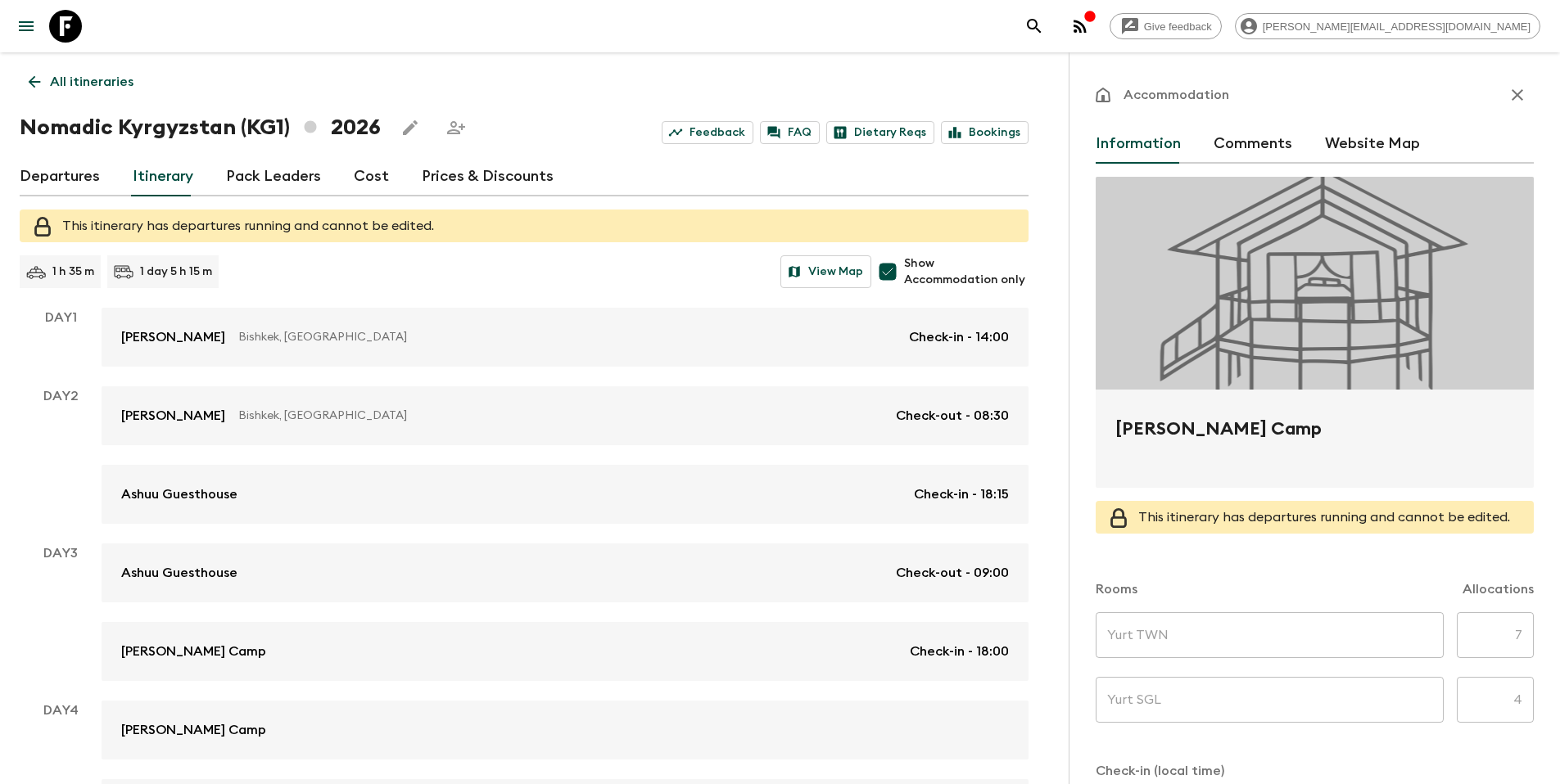
click at [99, 67] on link "All itineraries" at bounding box center [80, 81] width 122 height 33
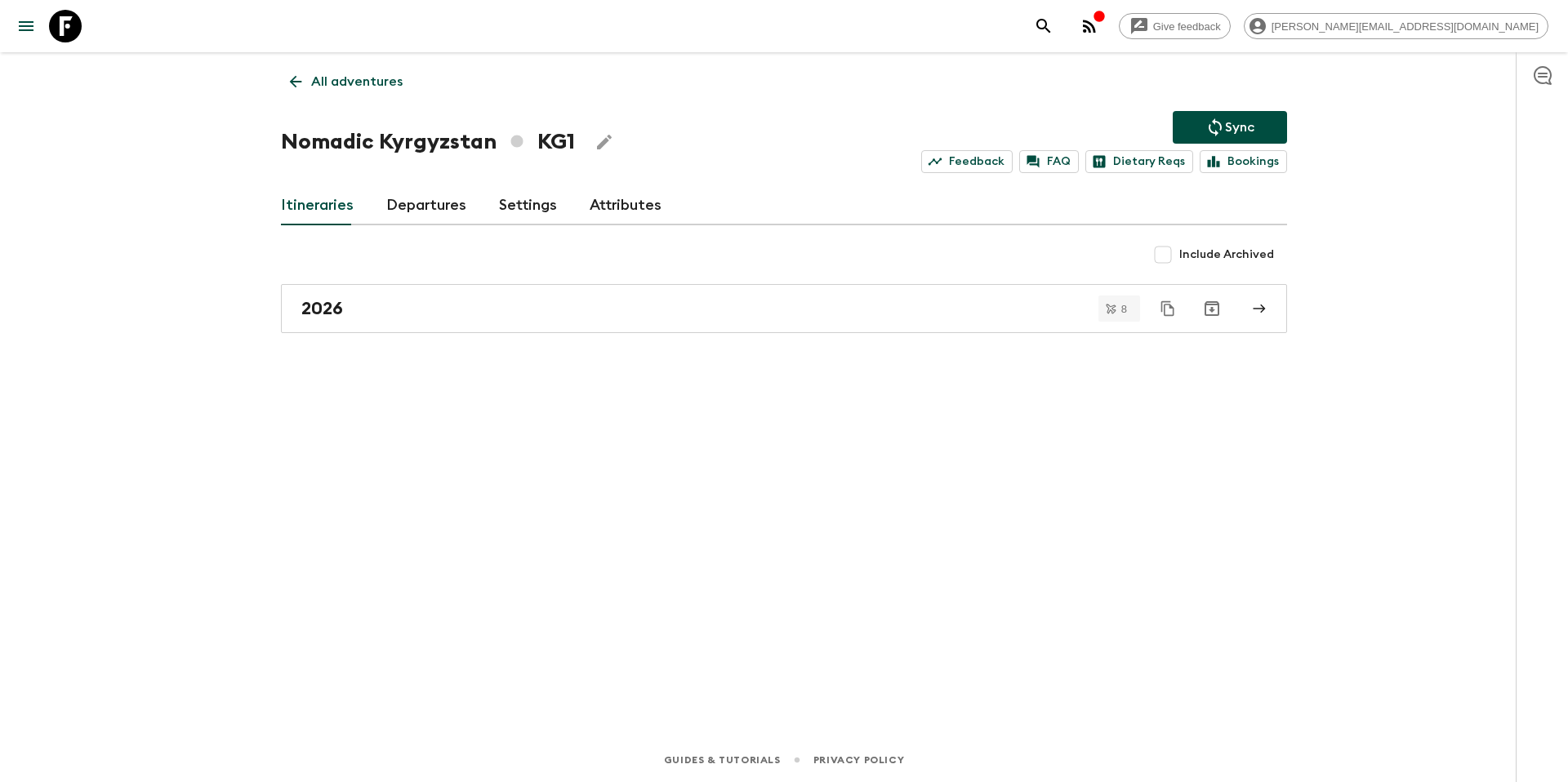
click at [357, 89] on p "All adventures" at bounding box center [357, 81] width 91 height 20
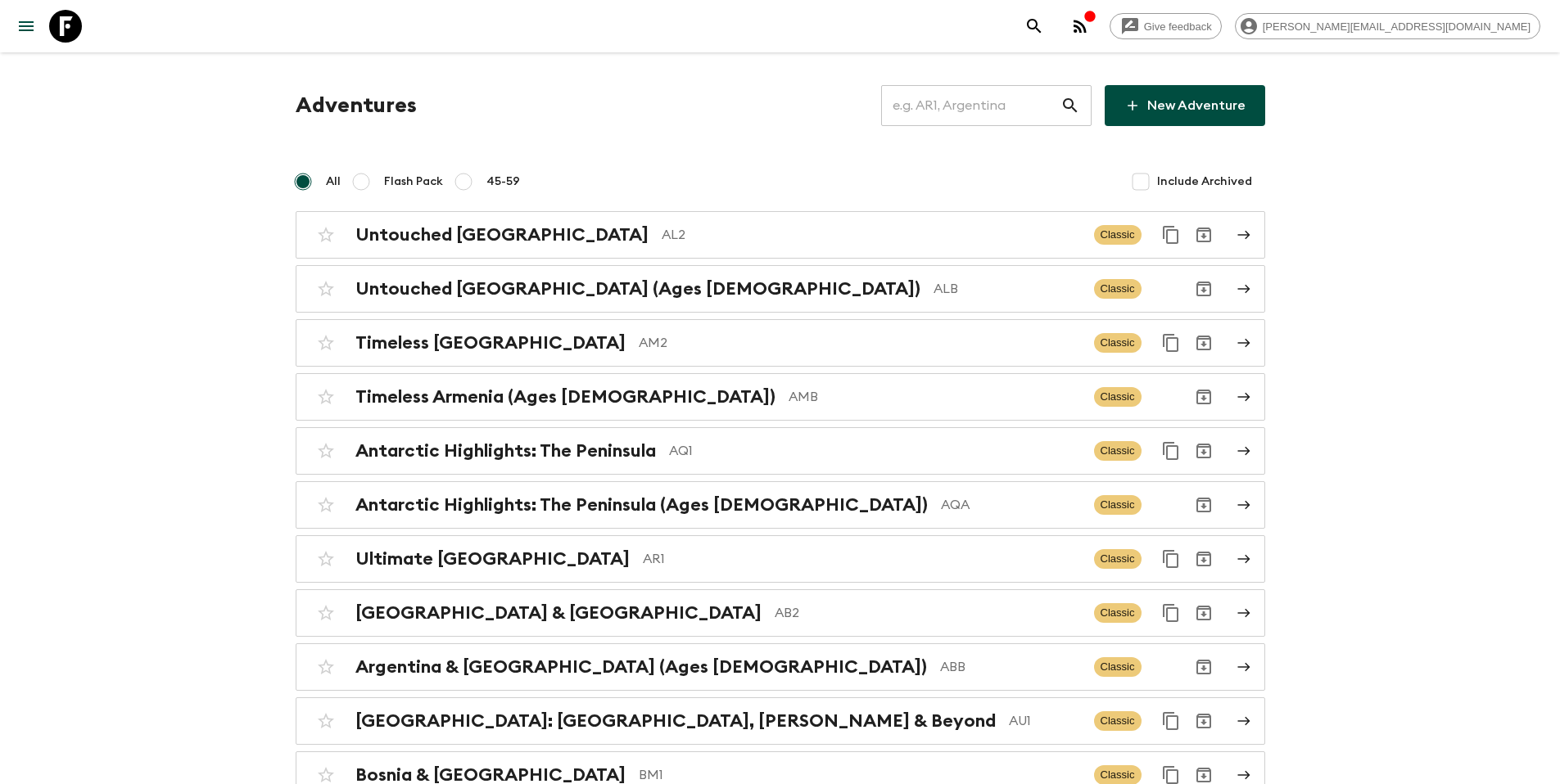
click at [1000, 107] on input "text" at bounding box center [971, 105] width 179 height 46
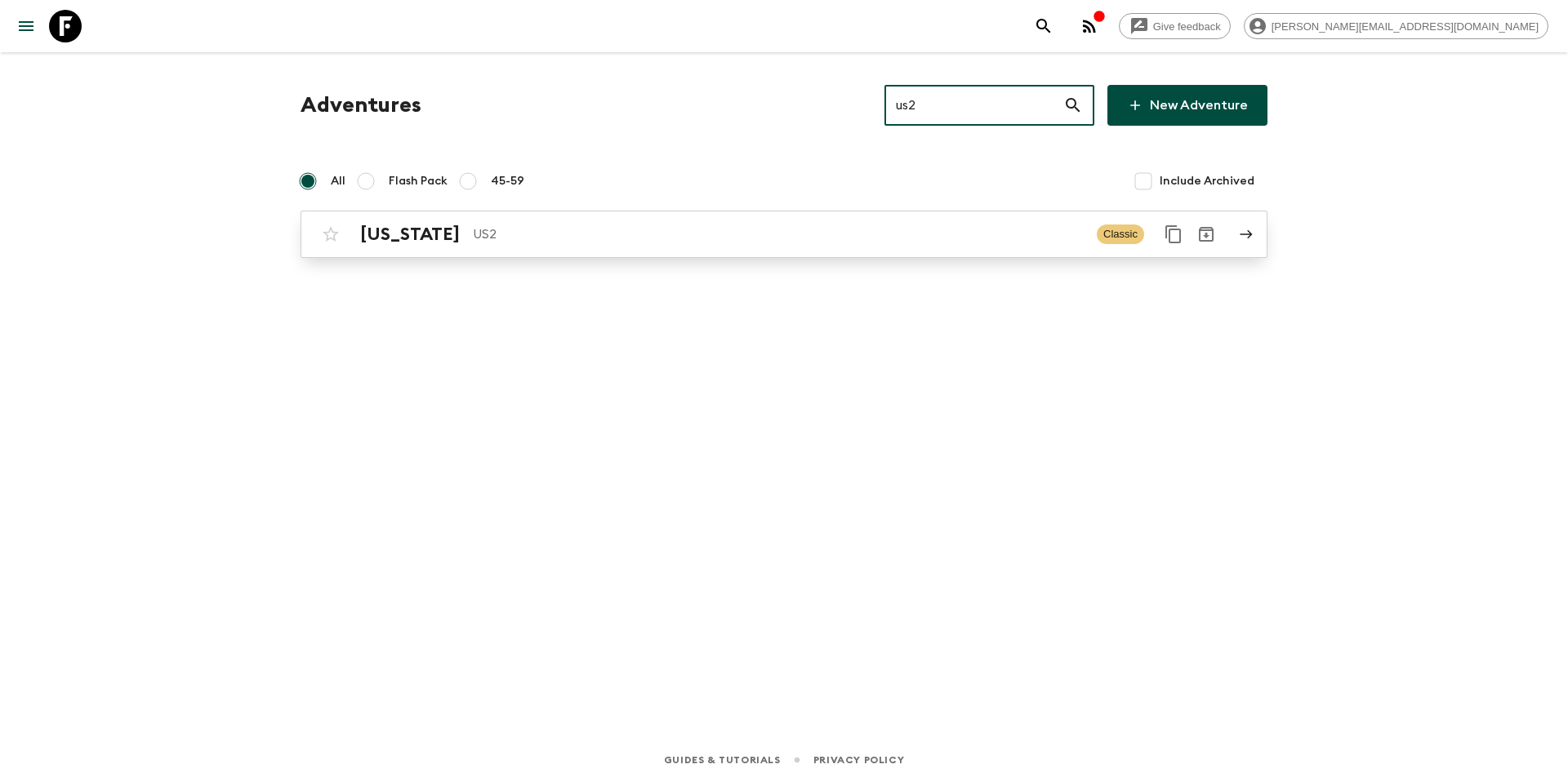
type input "us2"
click at [701, 226] on p "US2" at bounding box center [777, 234] width 611 height 20
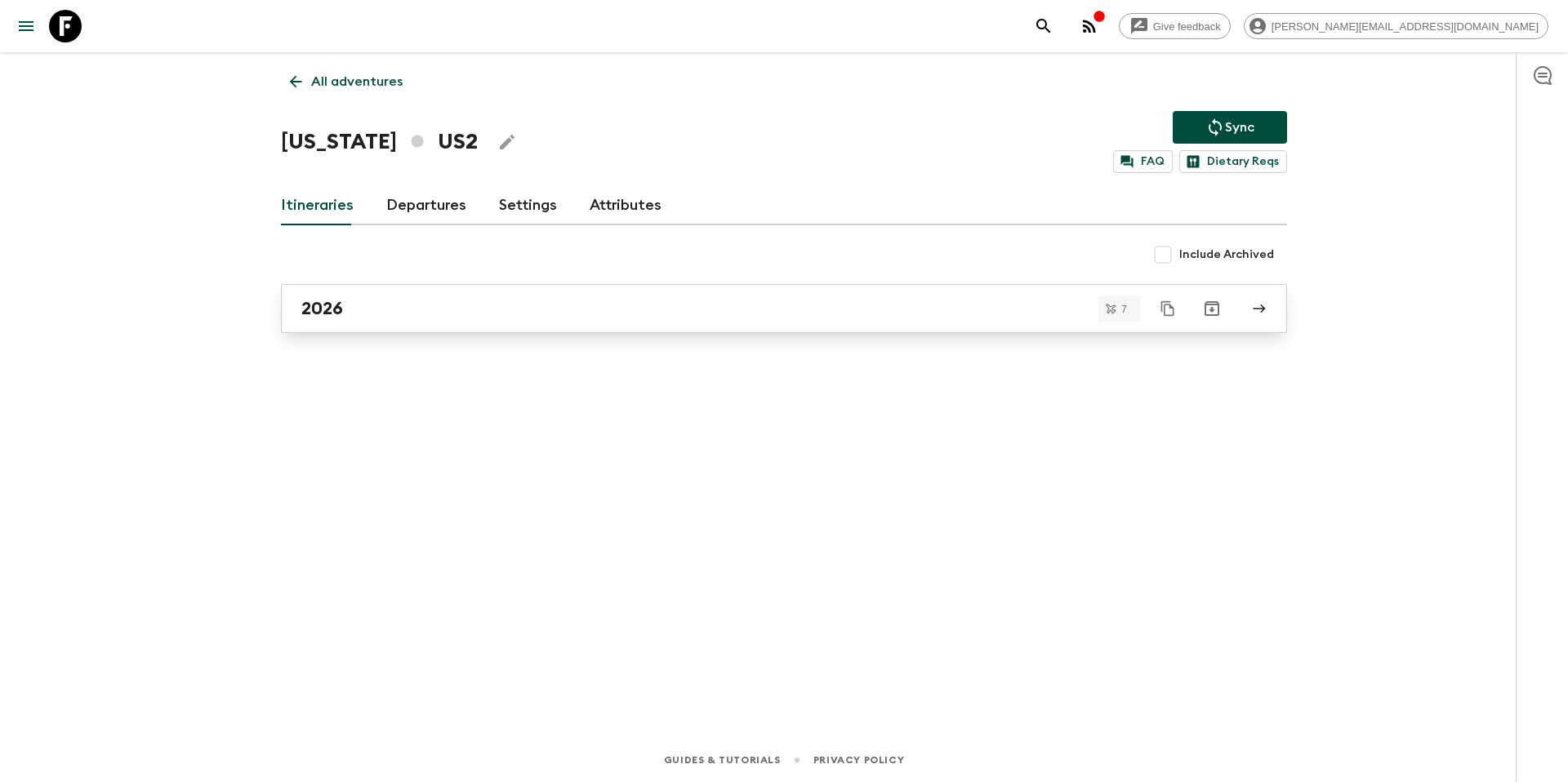
click at [573, 311] on div "2026" at bounding box center [768, 309] width 934 height 21
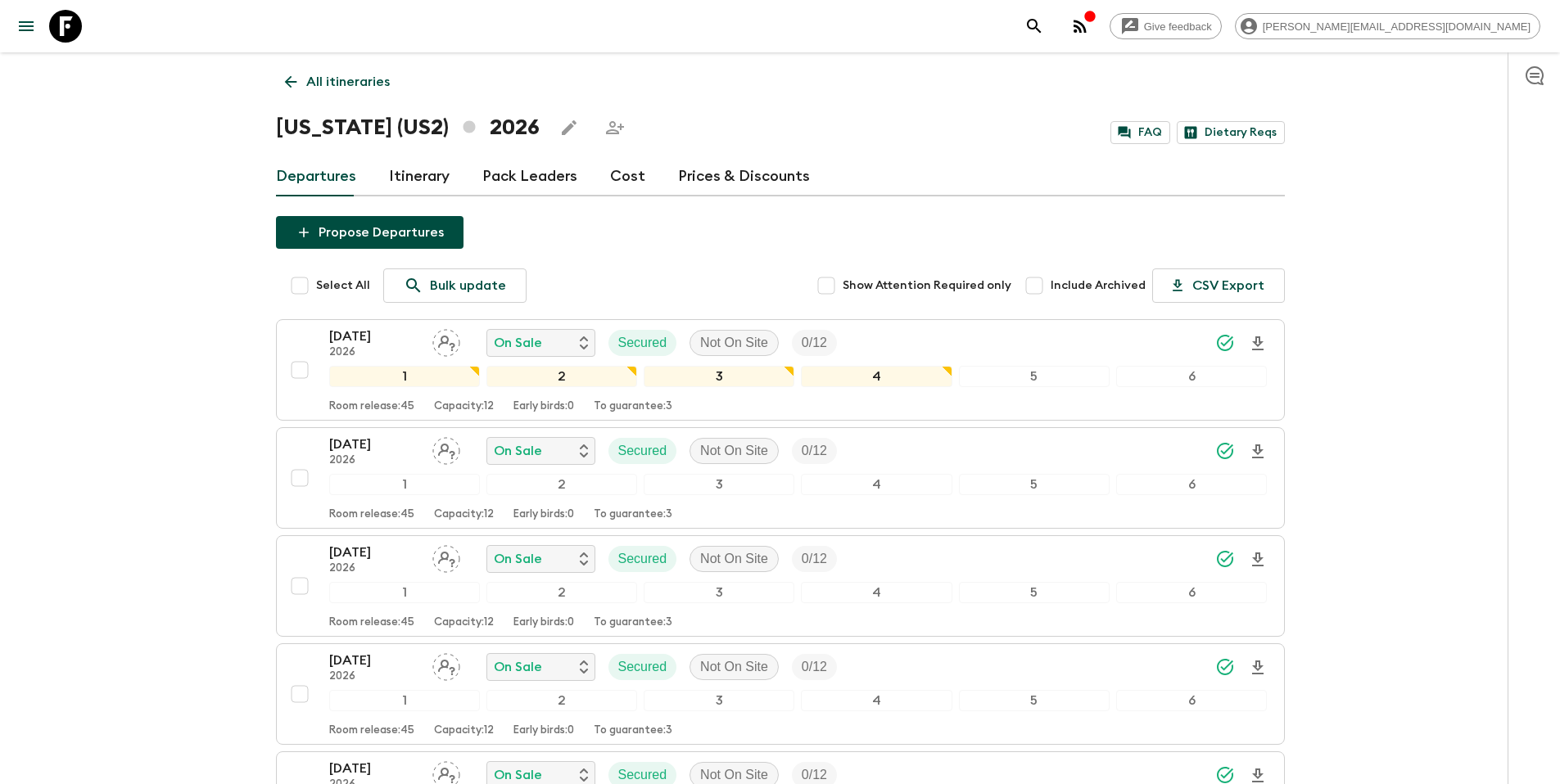
click at [412, 178] on link "Itinerary" at bounding box center [419, 177] width 61 height 39
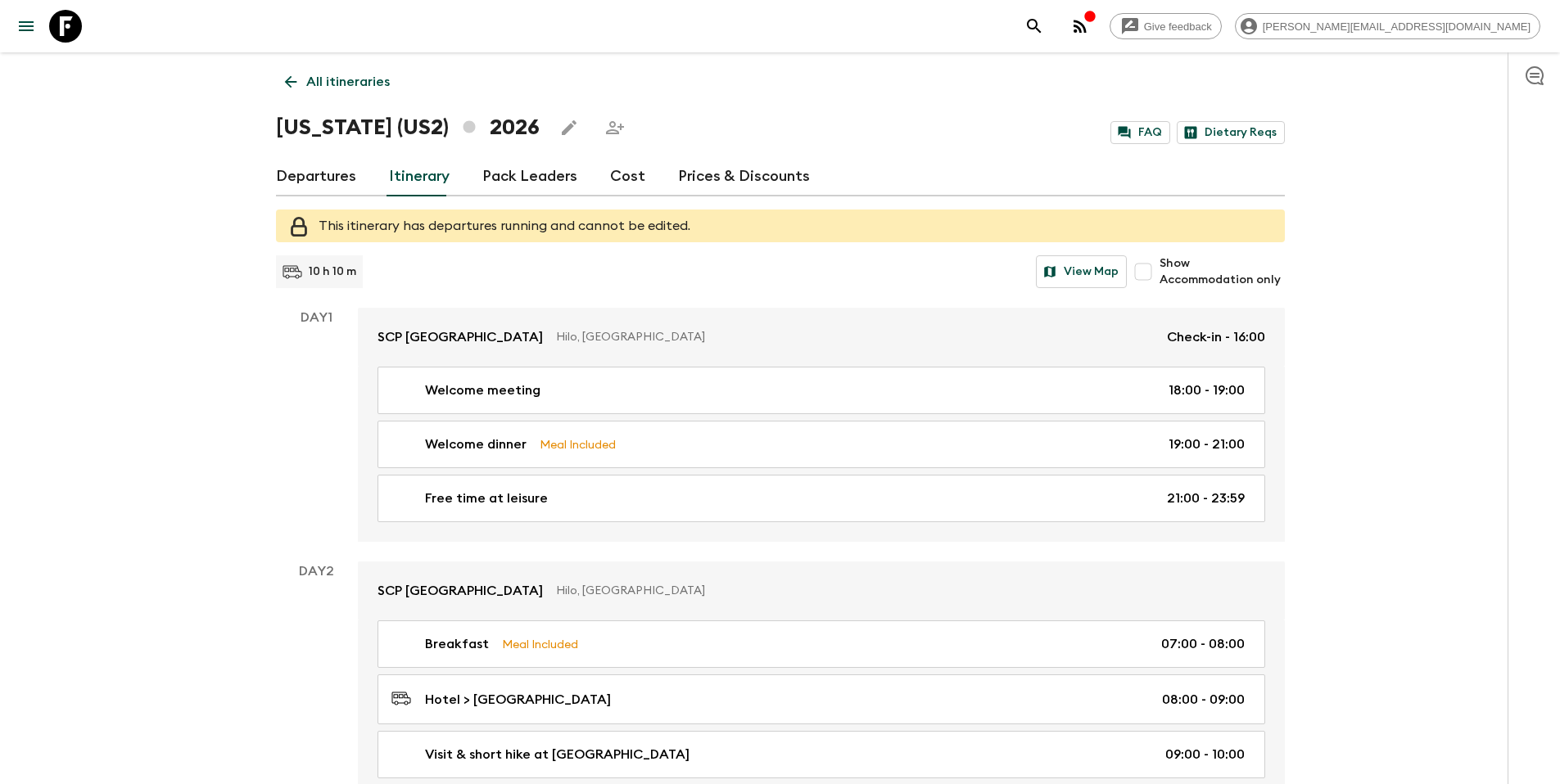
click at [696, 178] on link "Prices & Discounts" at bounding box center [743, 177] width 132 height 39
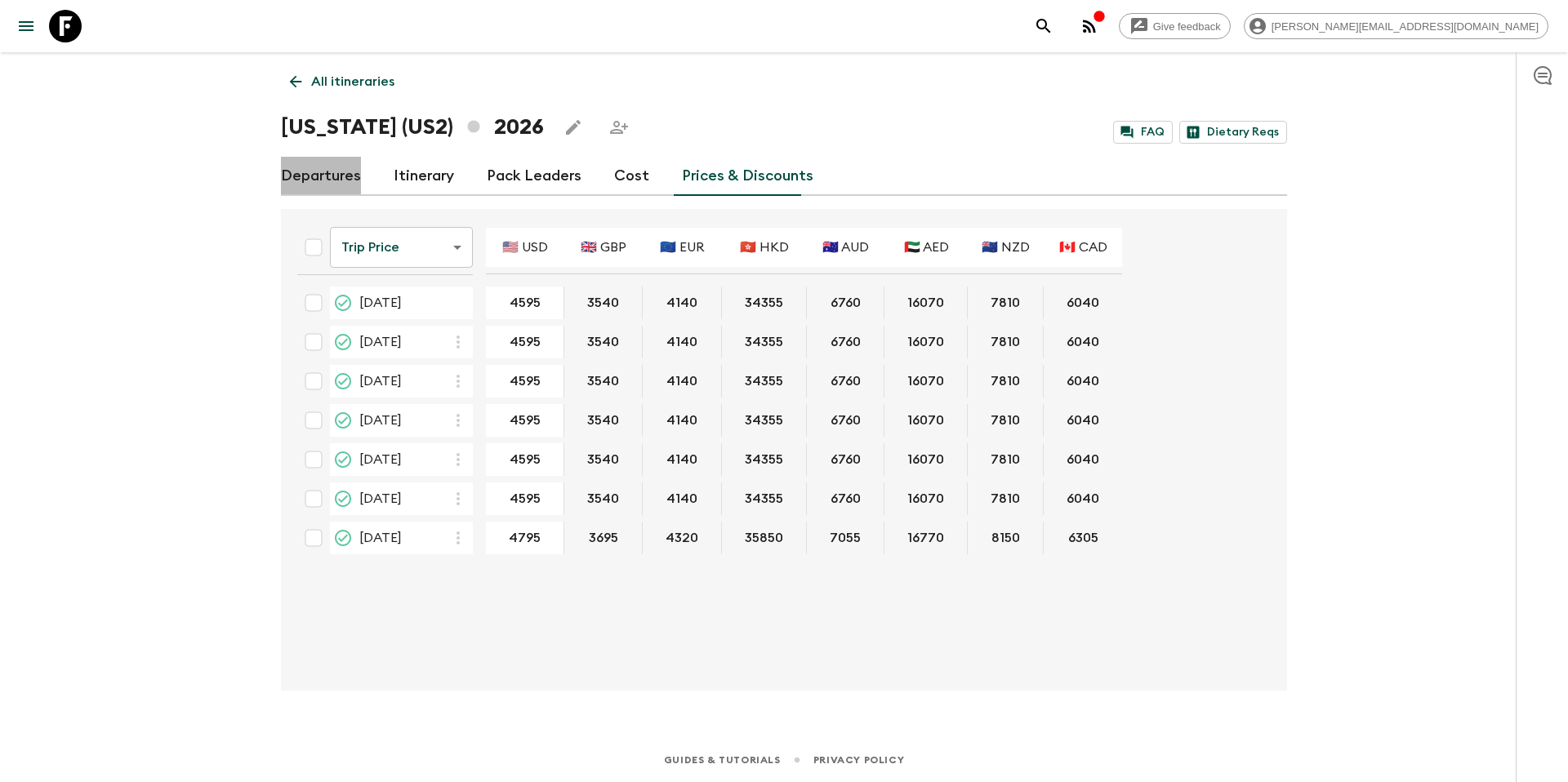
click at [325, 183] on link "Departures" at bounding box center [321, 176] width 80 height 39
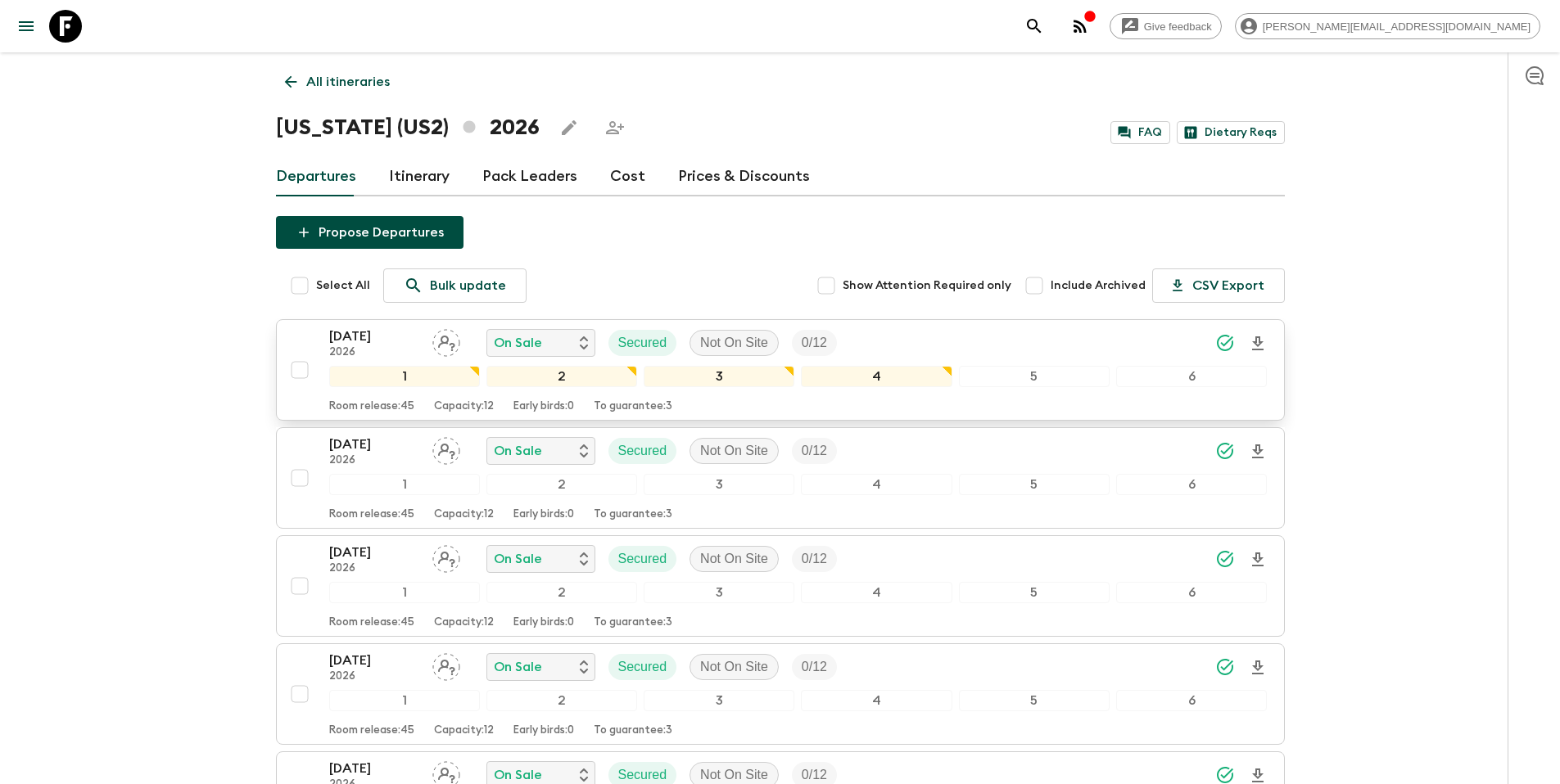
click at [300, 373] on input "checkbox" at bounding box center [299, 369] width 33 height 33
checkbox input "true"
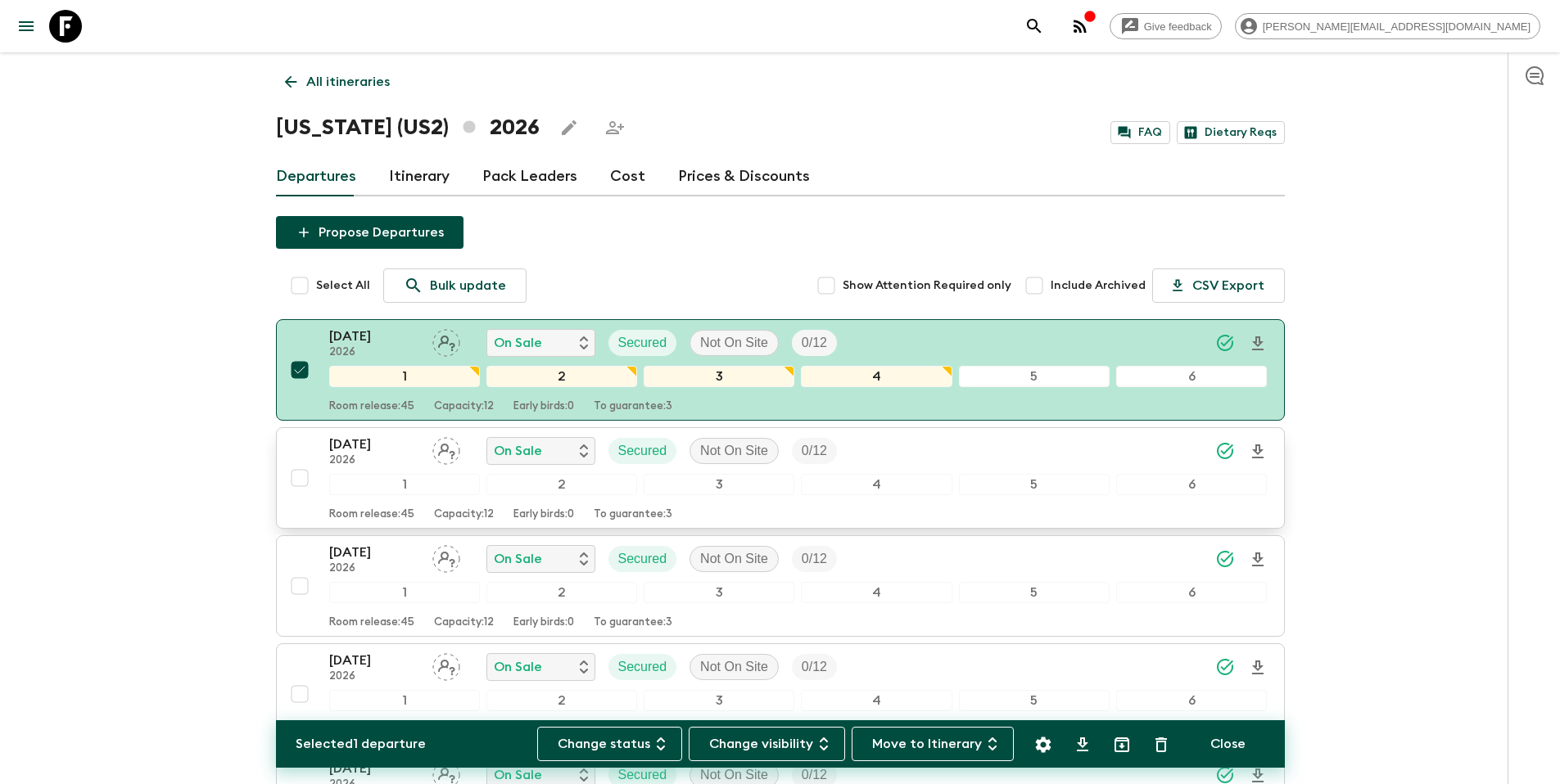
click at [300, 480] on input "checkbox" at bounding box center [299, 478] width 33 height 33
checkbox input "true"
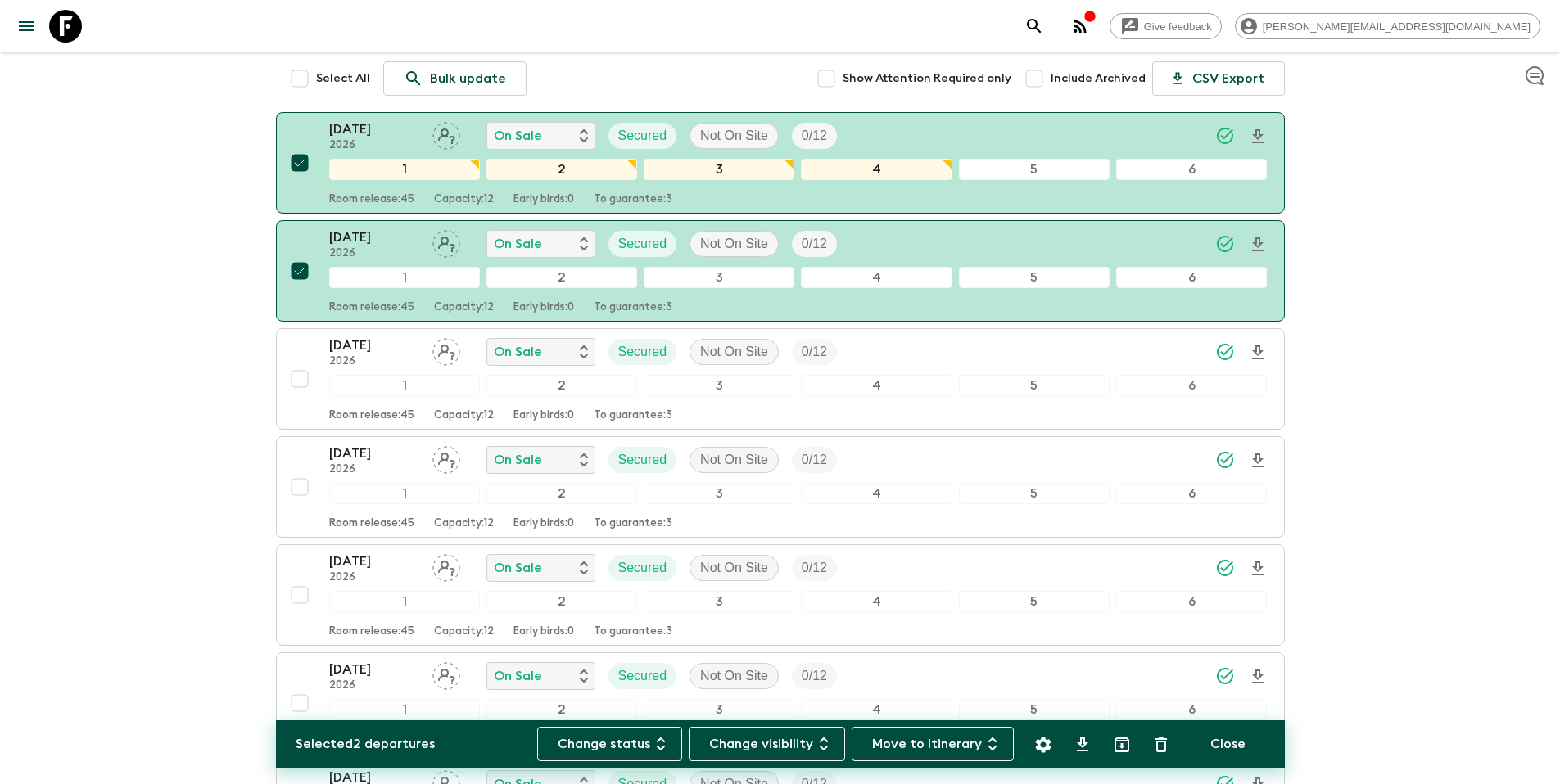
scroll to position [207, 0]
click at [298, 489] on input "checkbox" at bounding box center [299, 486] width 33 height 33
checkbox input "true"
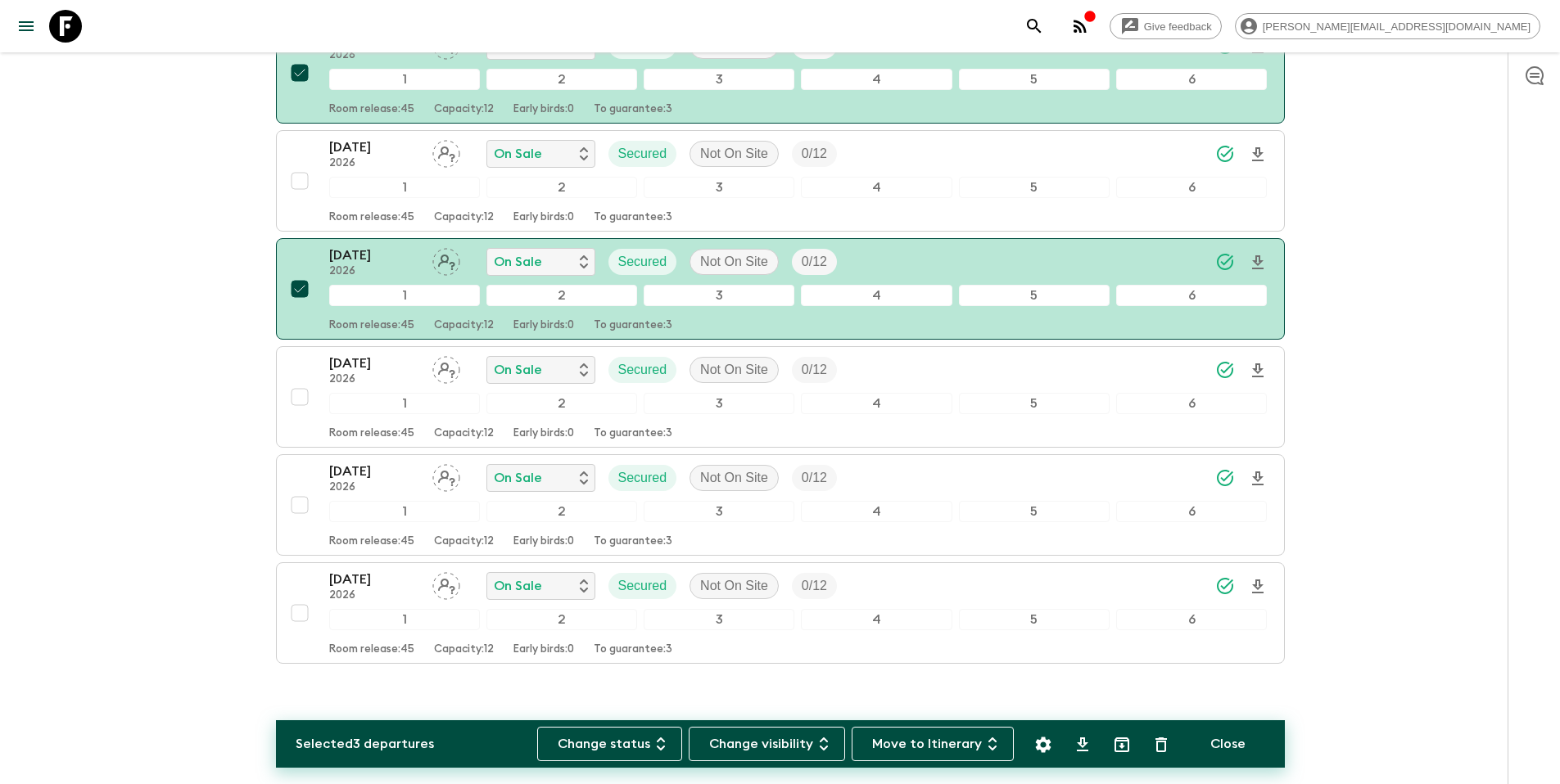
scroll to position [434, 0]
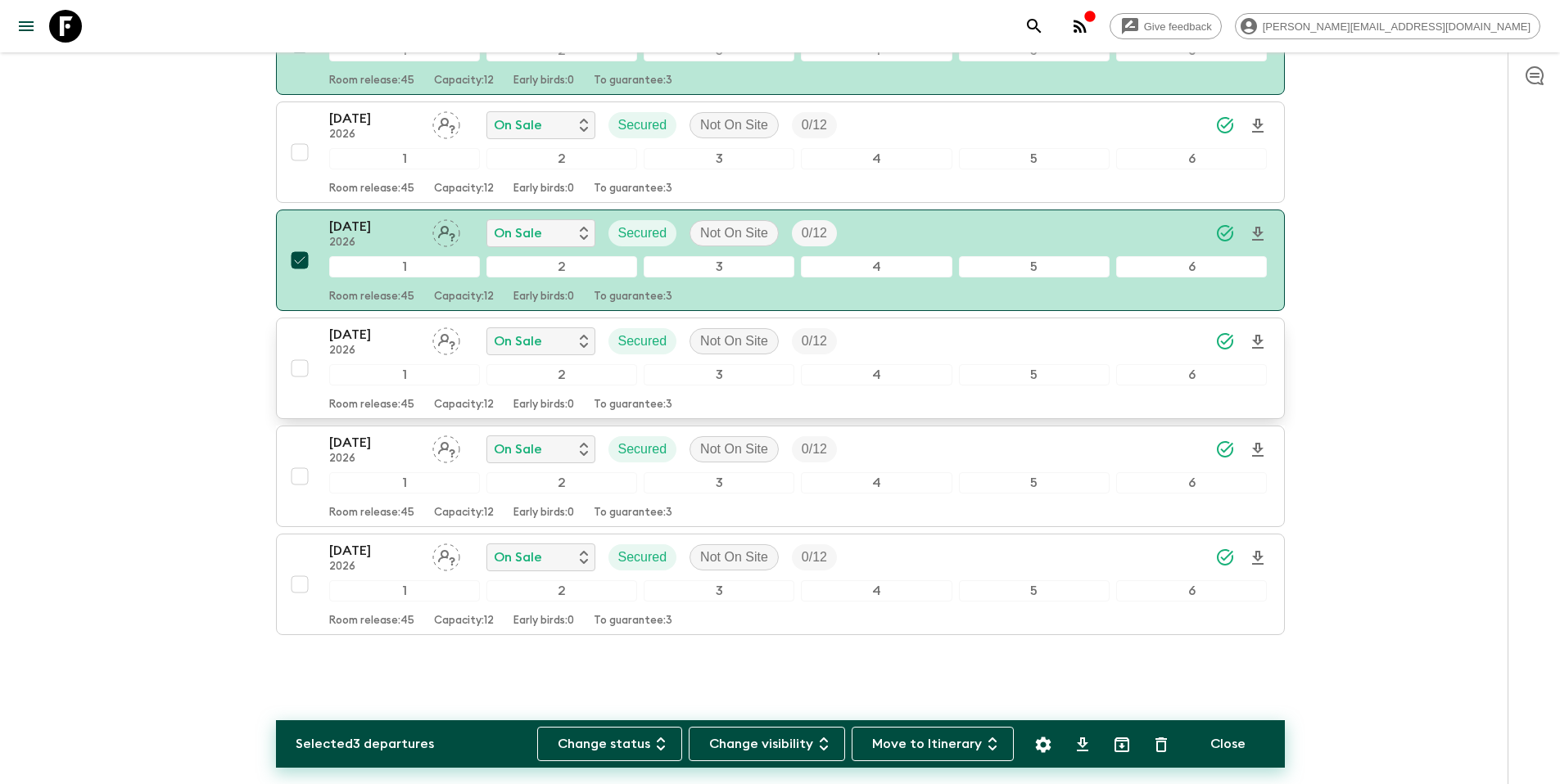
click at [300, 376] on input "checkbox" at bounding box center [299, 368] width 33 height 33
checkbox input "true"
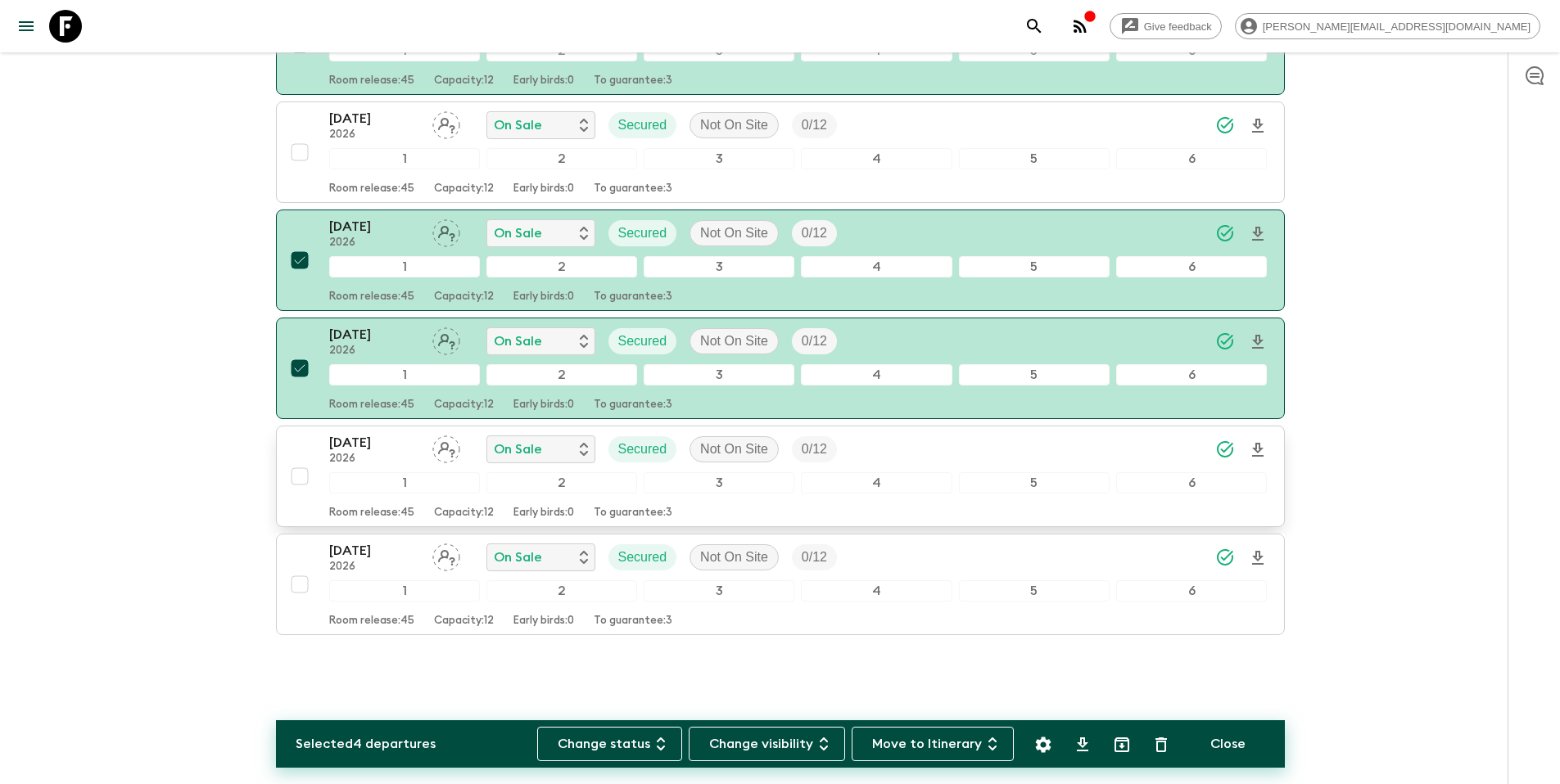
click at [294, 479] on input "checkbox" at bounding box center [299, 476] width 33 height 33
checkbox input "true"
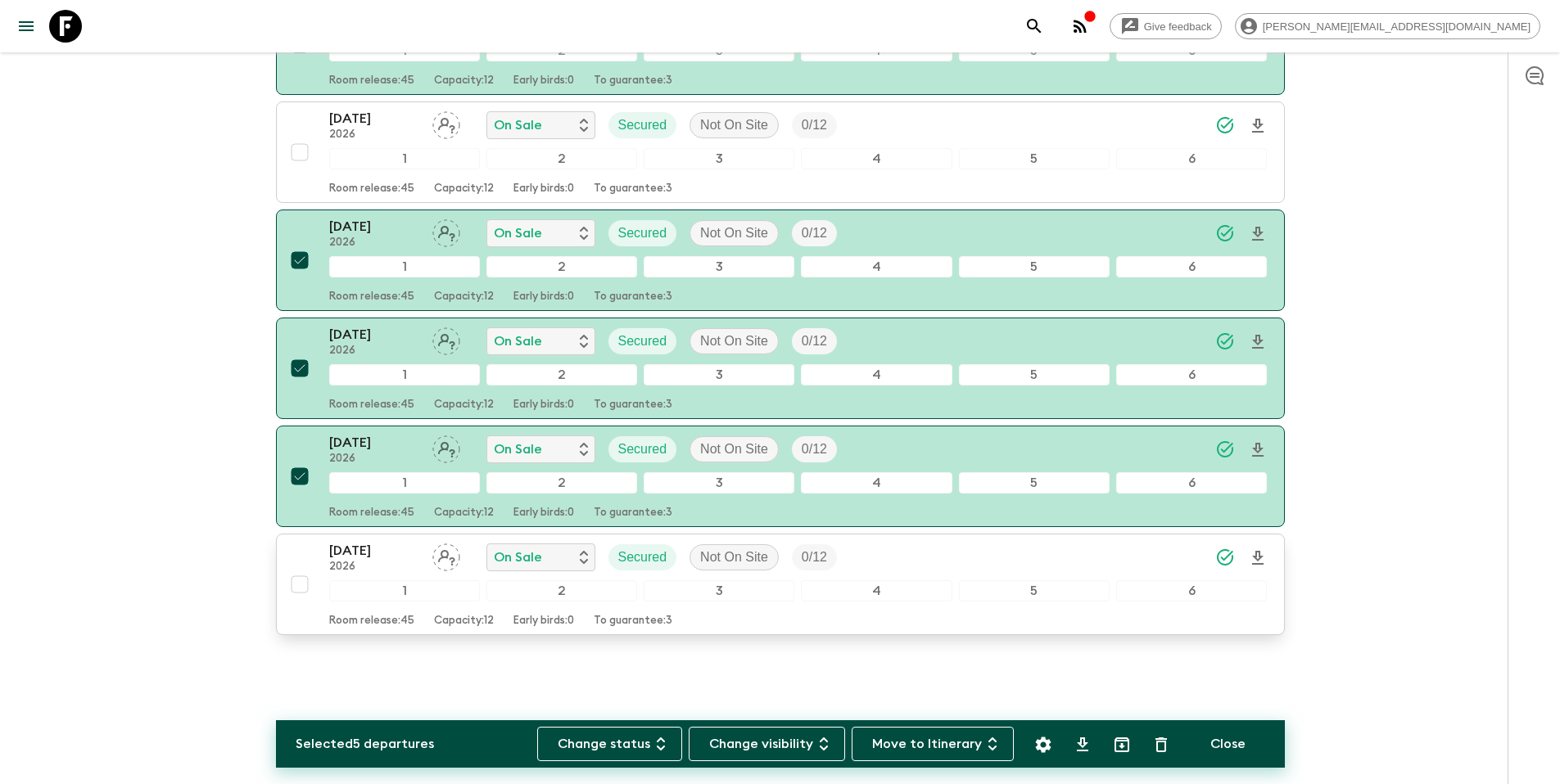
click at [293, 588] on input "checkbox" at bounding box center [299, 584] width 33 height 33
checkbox input "true"
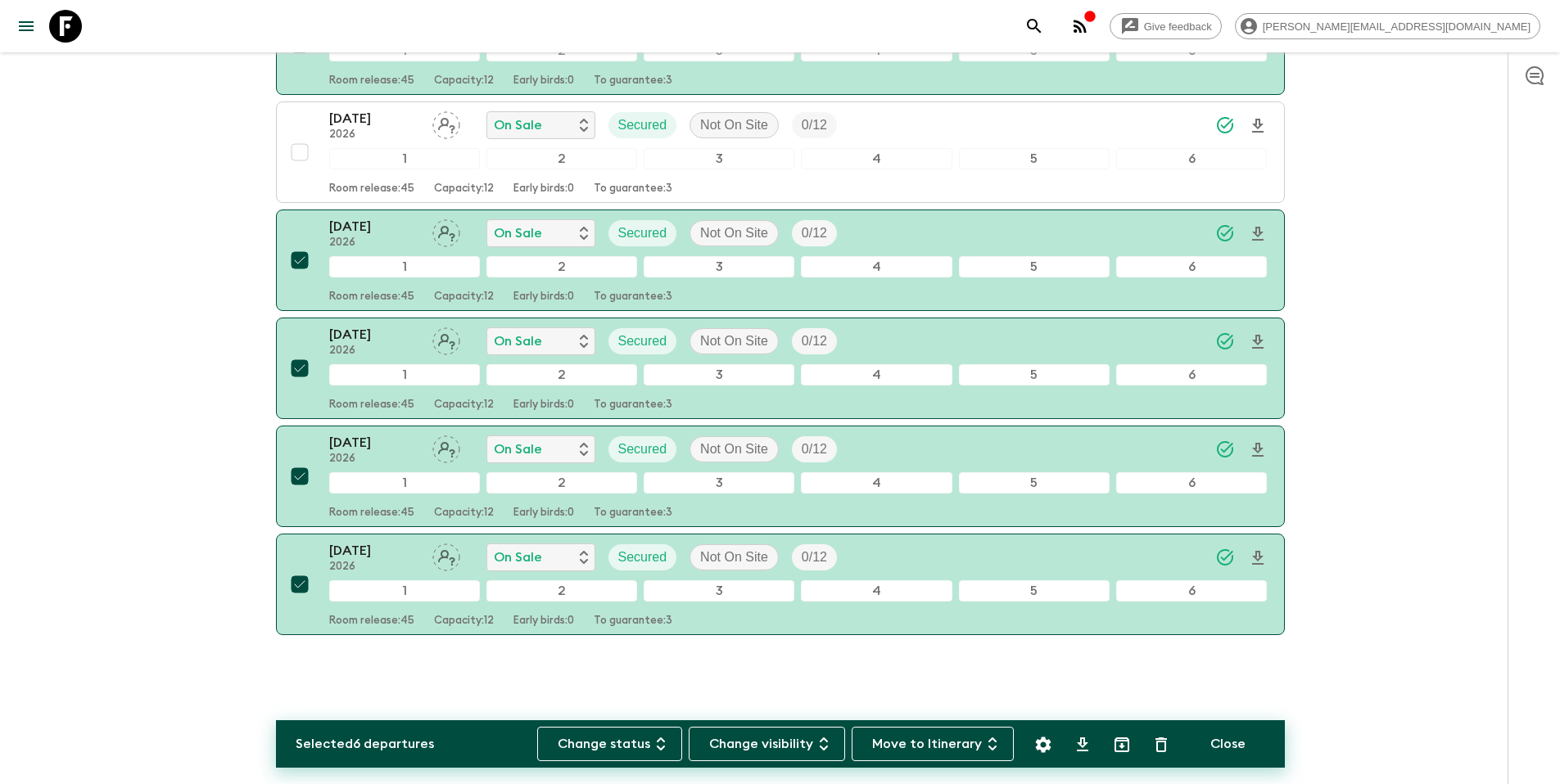
click at [1044, 735] on icon "Settings" at bounding box center [1042, 745] width 20 height 20
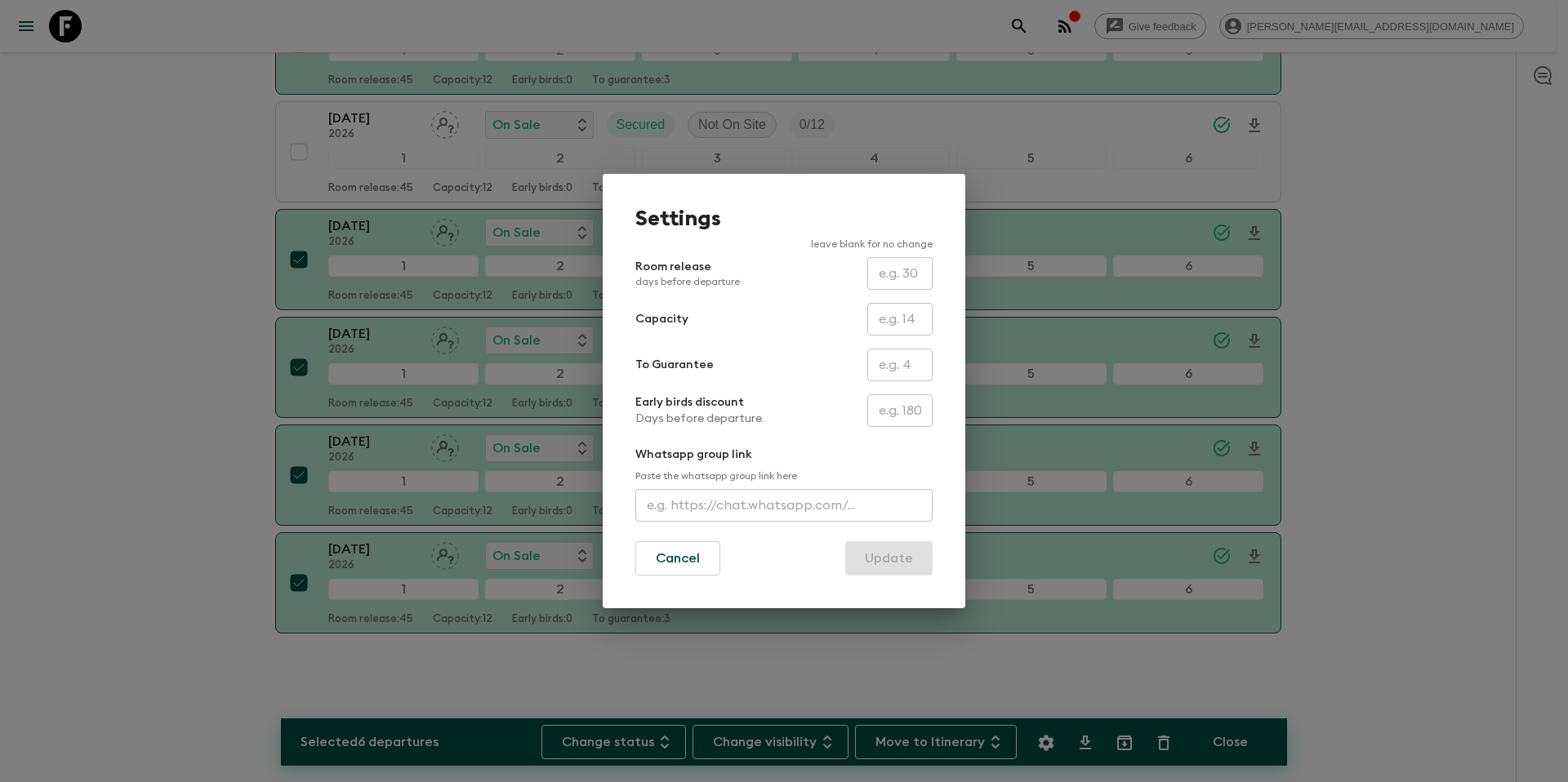
click at [887, 359] on input "text" at bounding box center [900, 364] width 65 height 33
type input "0"
click at [897, 556] on button "Update" at bounding box center [889, 558] width 88 height 34
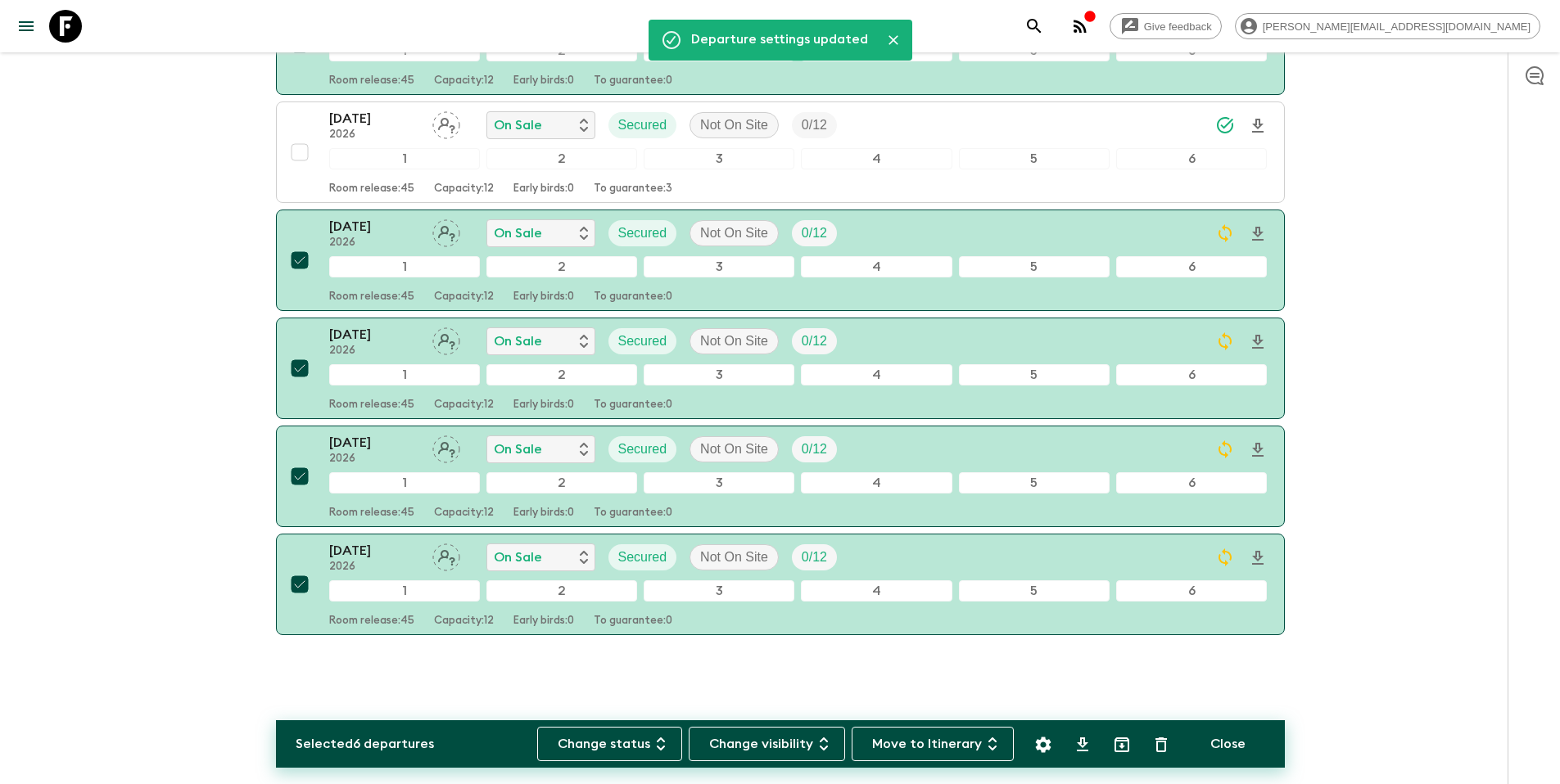
click at [821, 748] on button "Change visibility" at bounding box center [766, 744] width 156 height 35
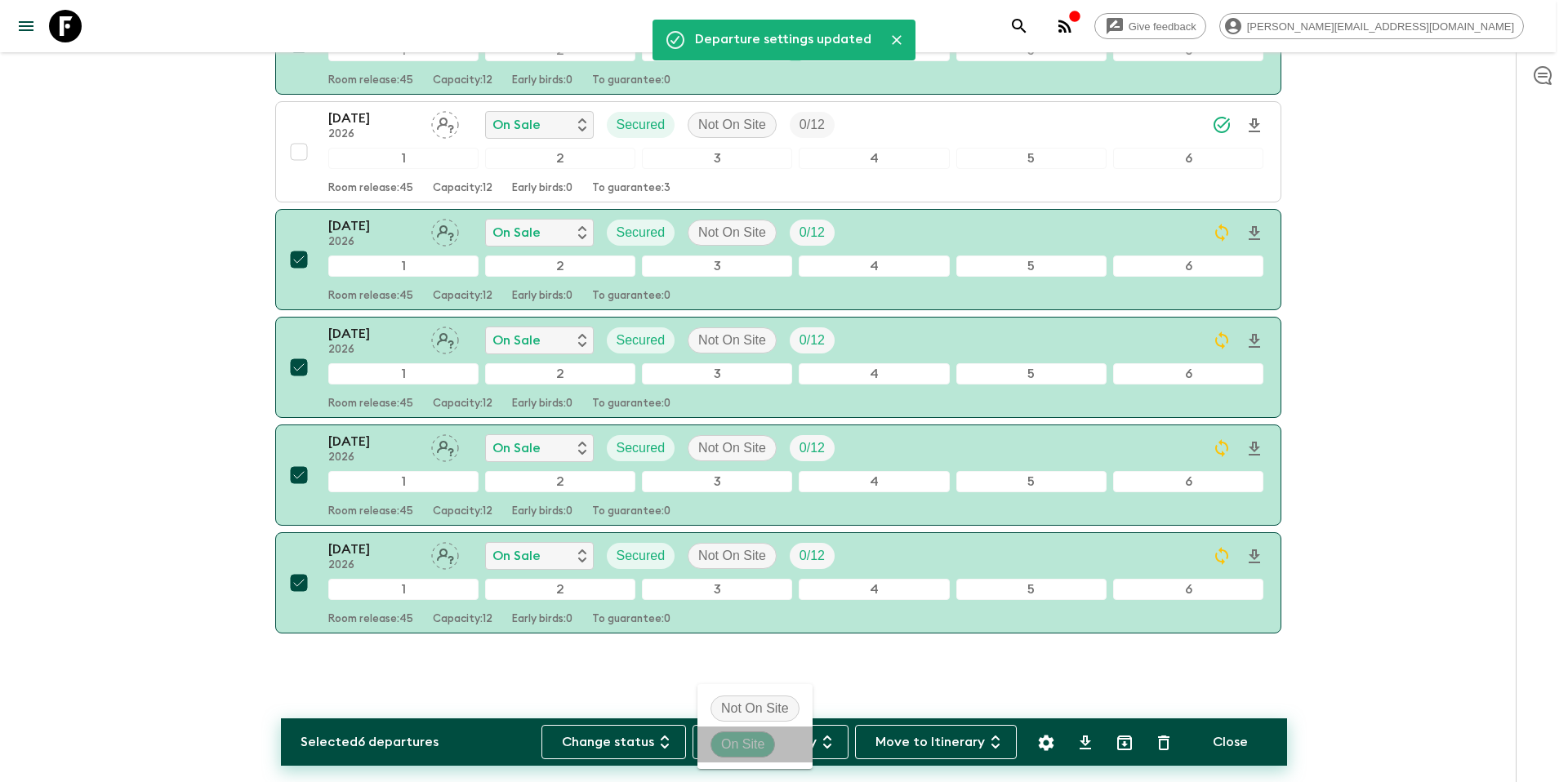
click at [752, 736] on p "On Site" at bounding box center [742, 744] width 43 height 20
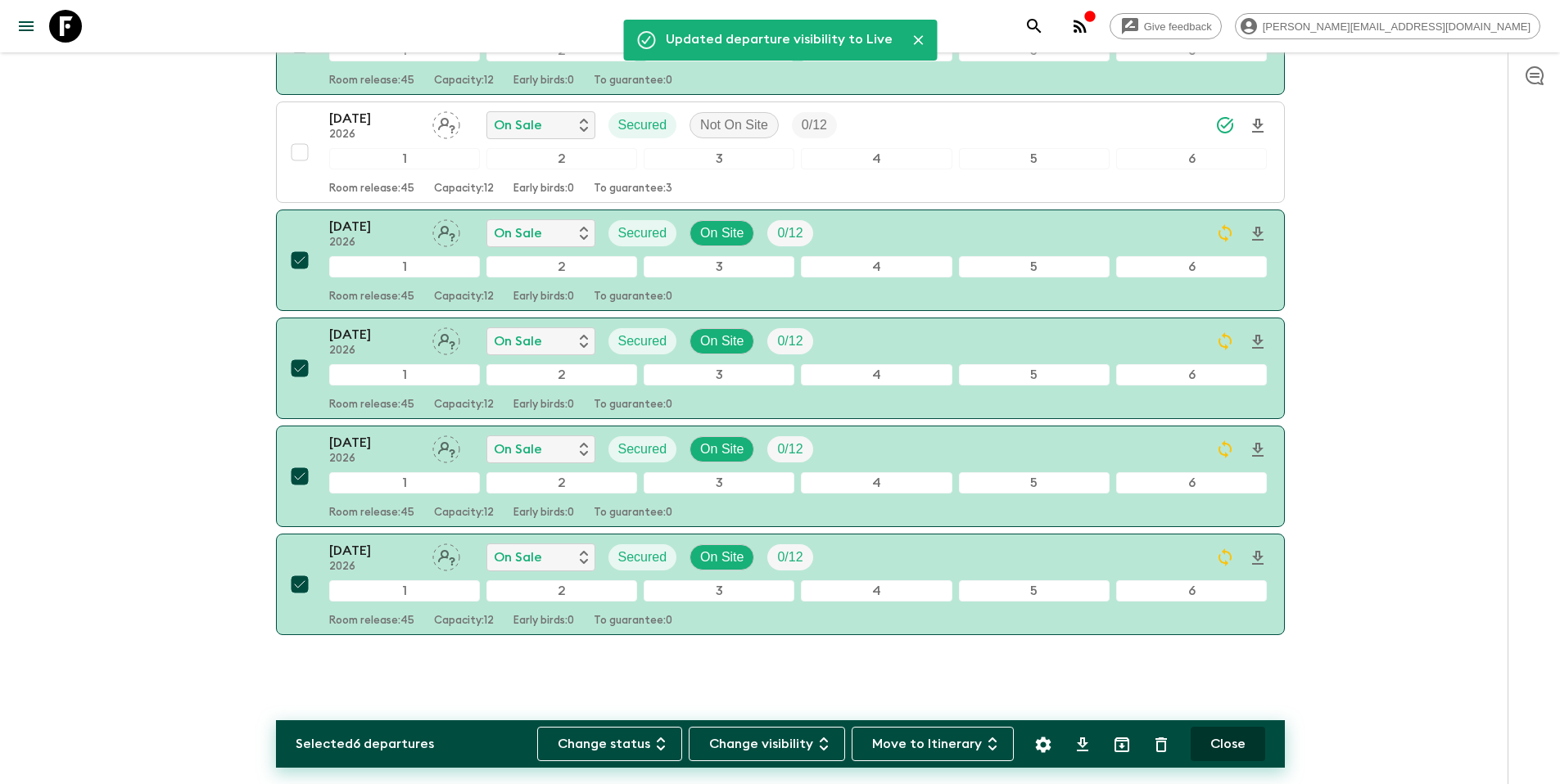
click at [1237, 741] on button "Close" at bounding box center [1228, 744] width 75 height 35
checkbox input "false"
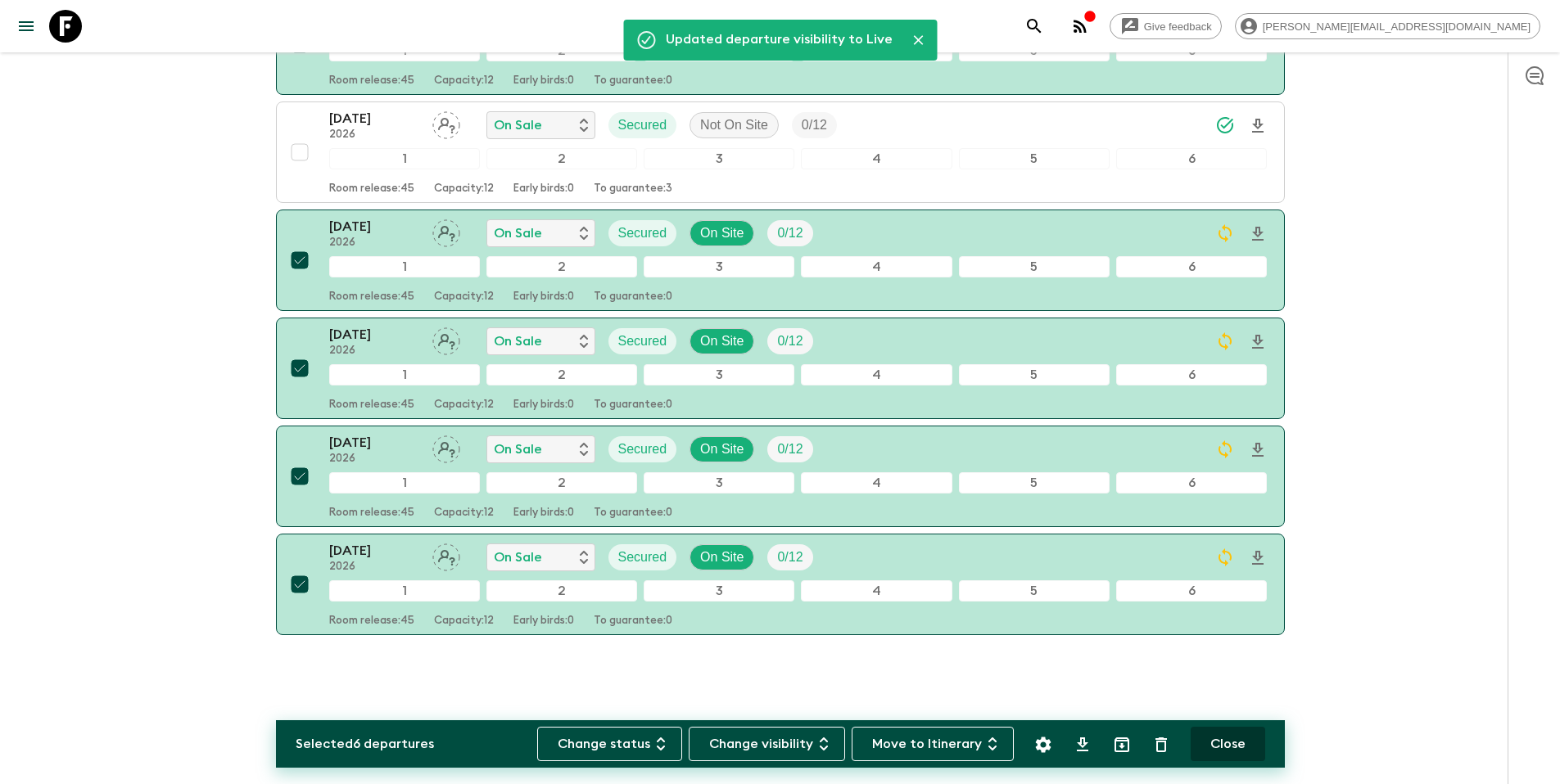
checkbox input "false"
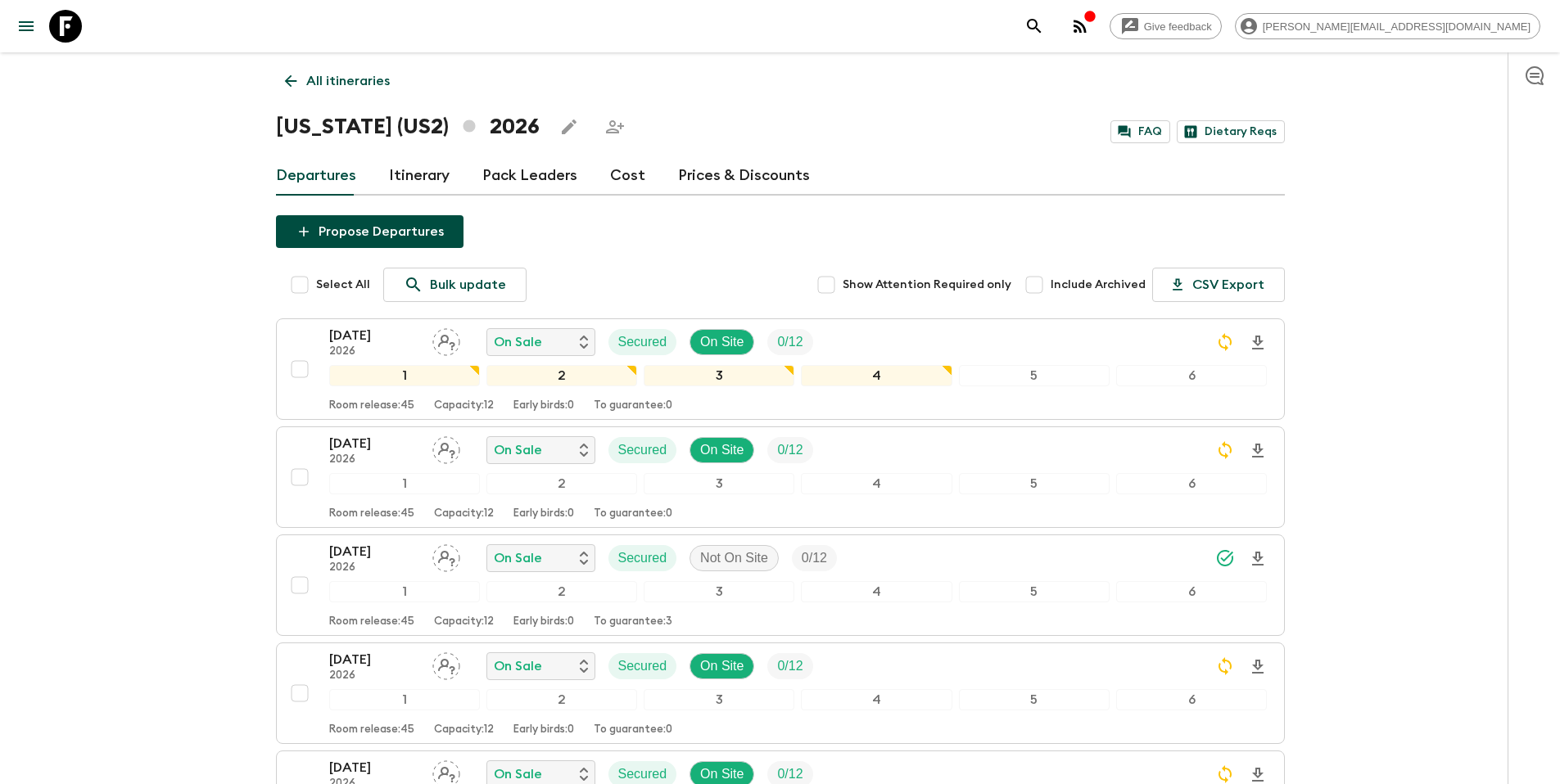
scroll to position [0, 0]
click at [343, 79] on p "All itineraries" at bounding box center [348, 81] width 83 height 20
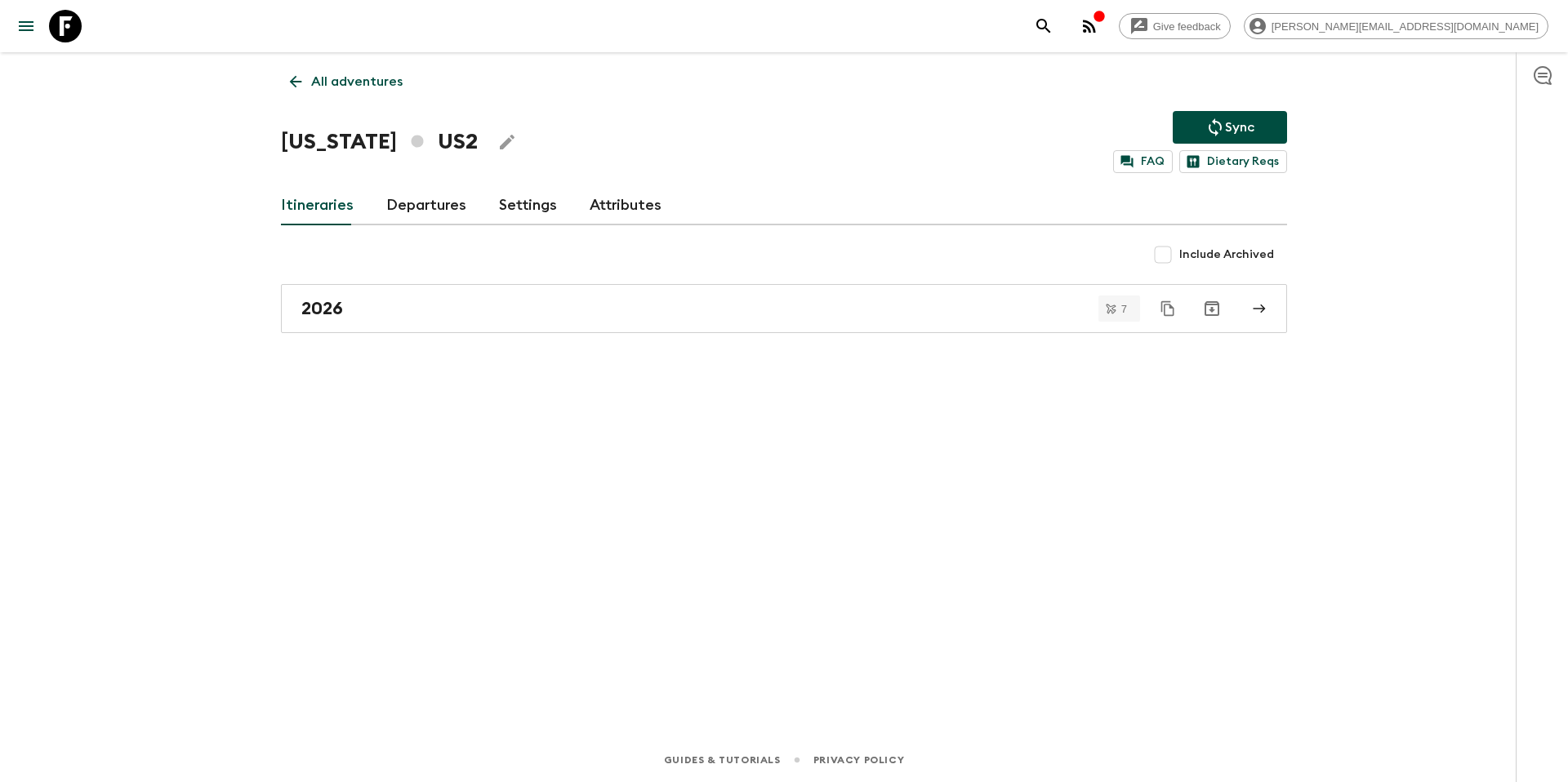
click at [1227, 126] on p "Sync" at bounding box center [1240, 127] width 30 height 20
click at [364, 85] on p "All adventures" at bounding box center [357, 81] width 91 height 20
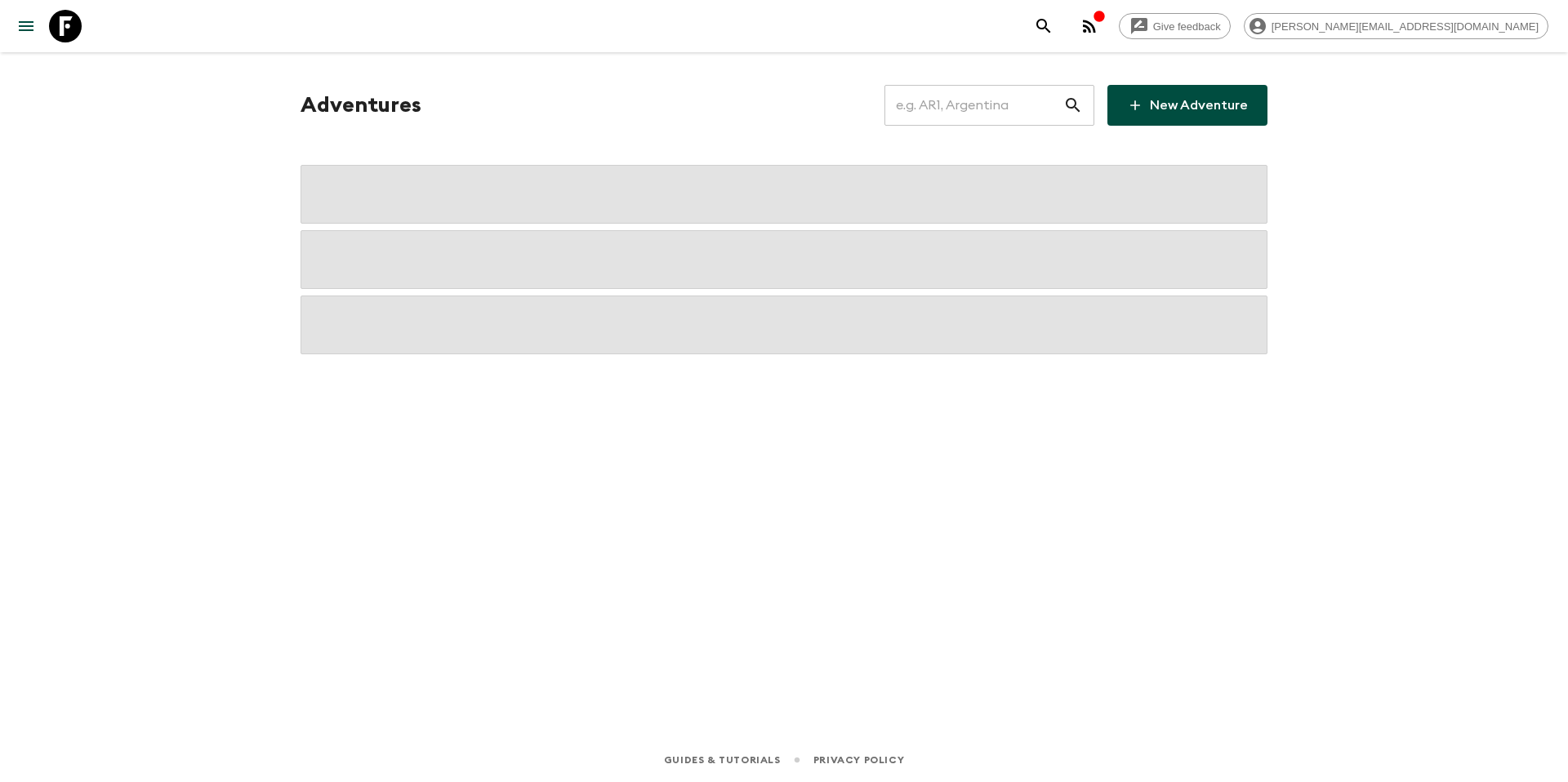
click at [991, 110] on input "text" at bounding box center [974, 104] width 179 height 46
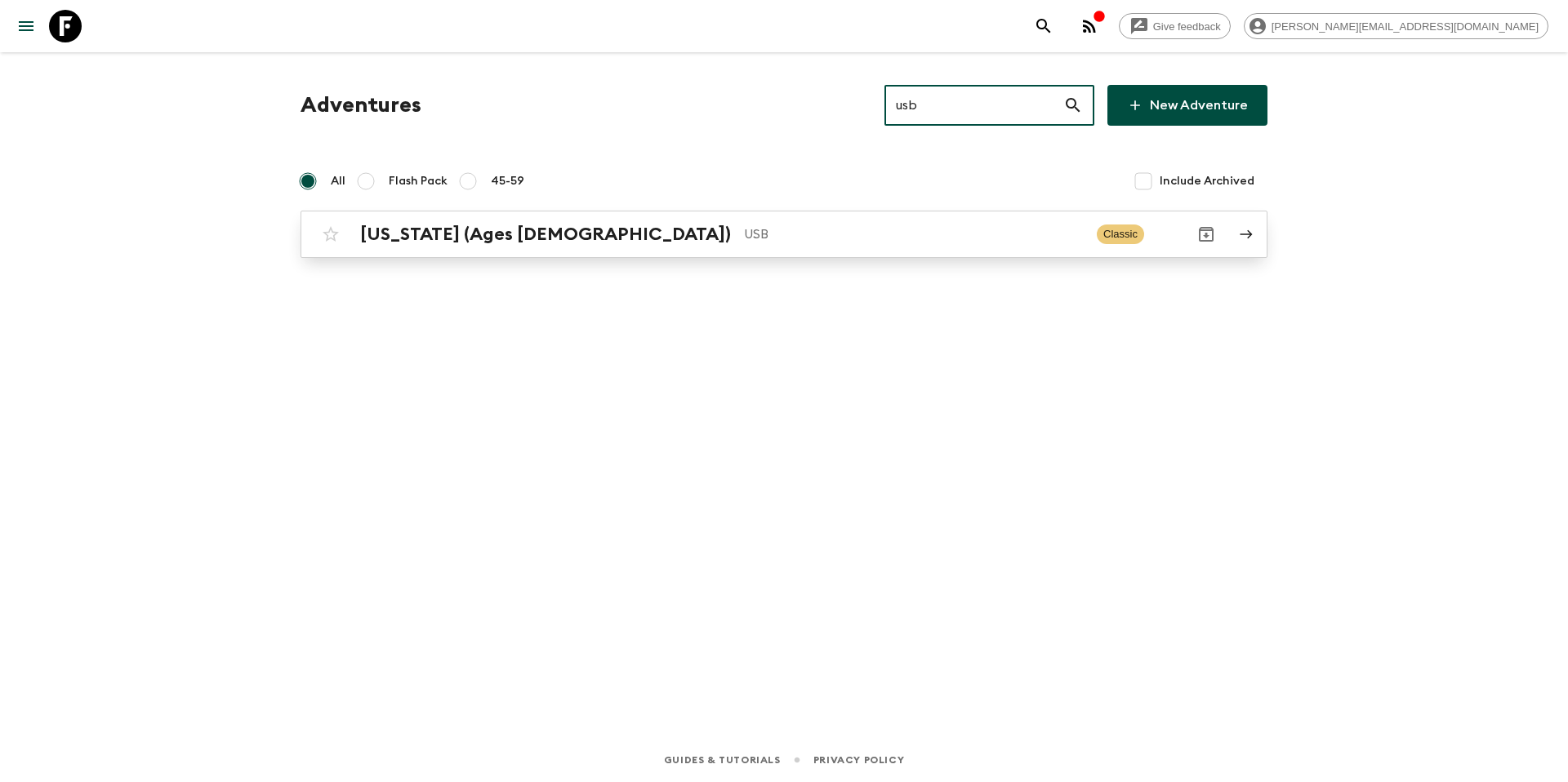
type input "usb"
click at [744, 242] on p "USB" at bounding box center [914, 234] width 339 height 20
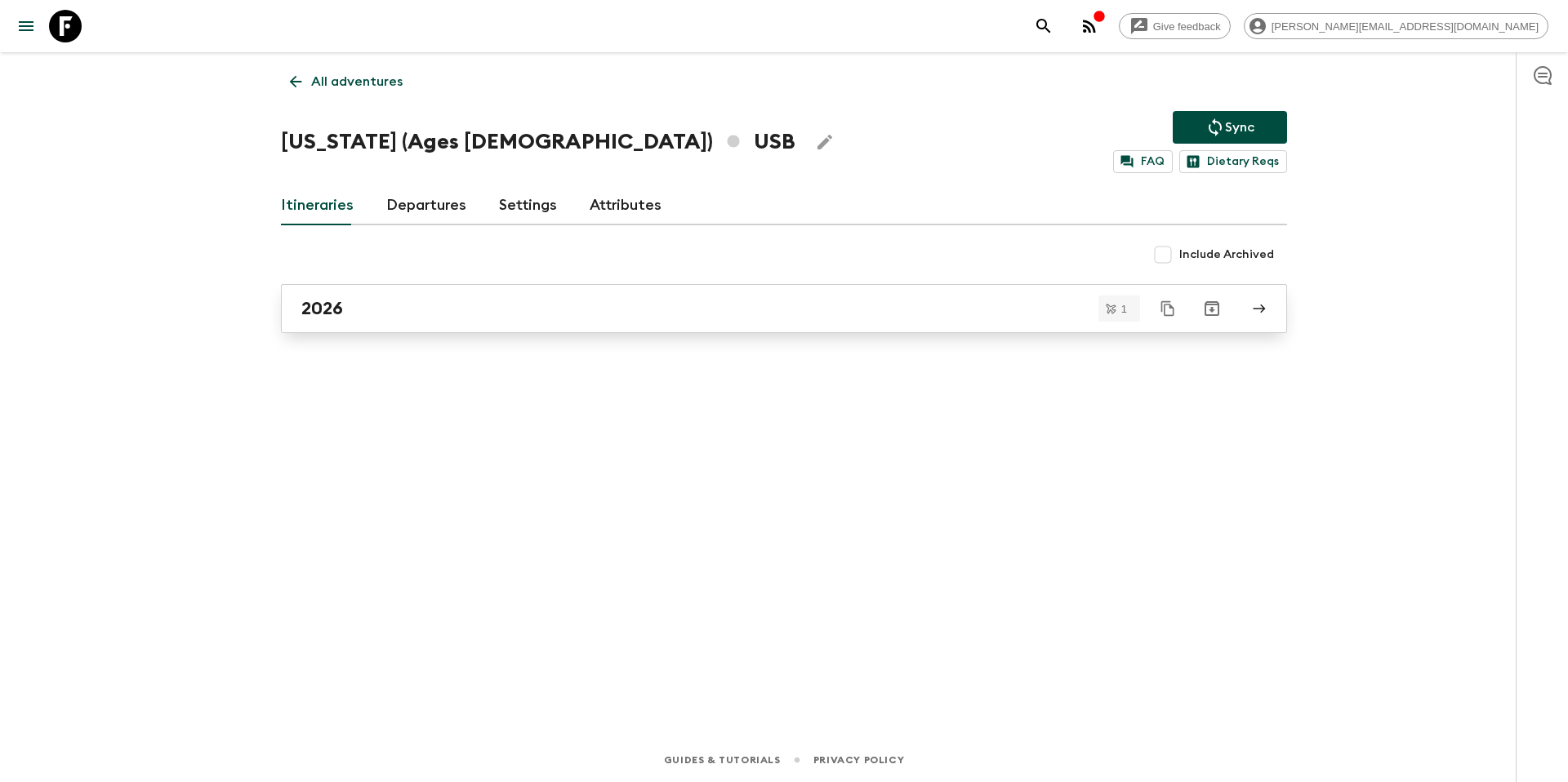
click at [437, 306] on div "2026" at bounding box center [768, 309] width 934 height 21
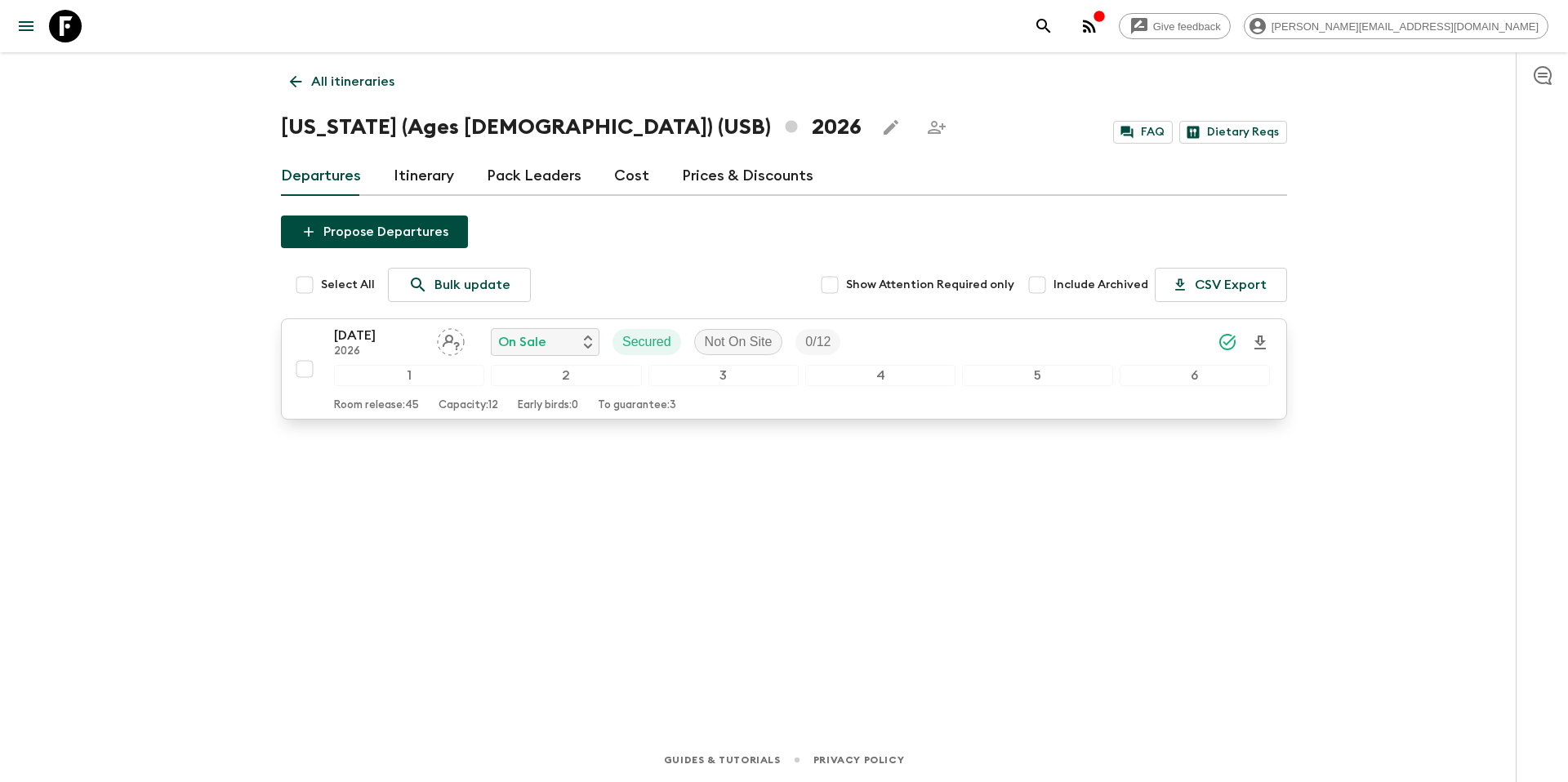
click at [1101, 337] on div "[DATE] 2026 On Sale Secured Not On Site 0 / 12" at bounding box center [802, 342] width 936 height 33
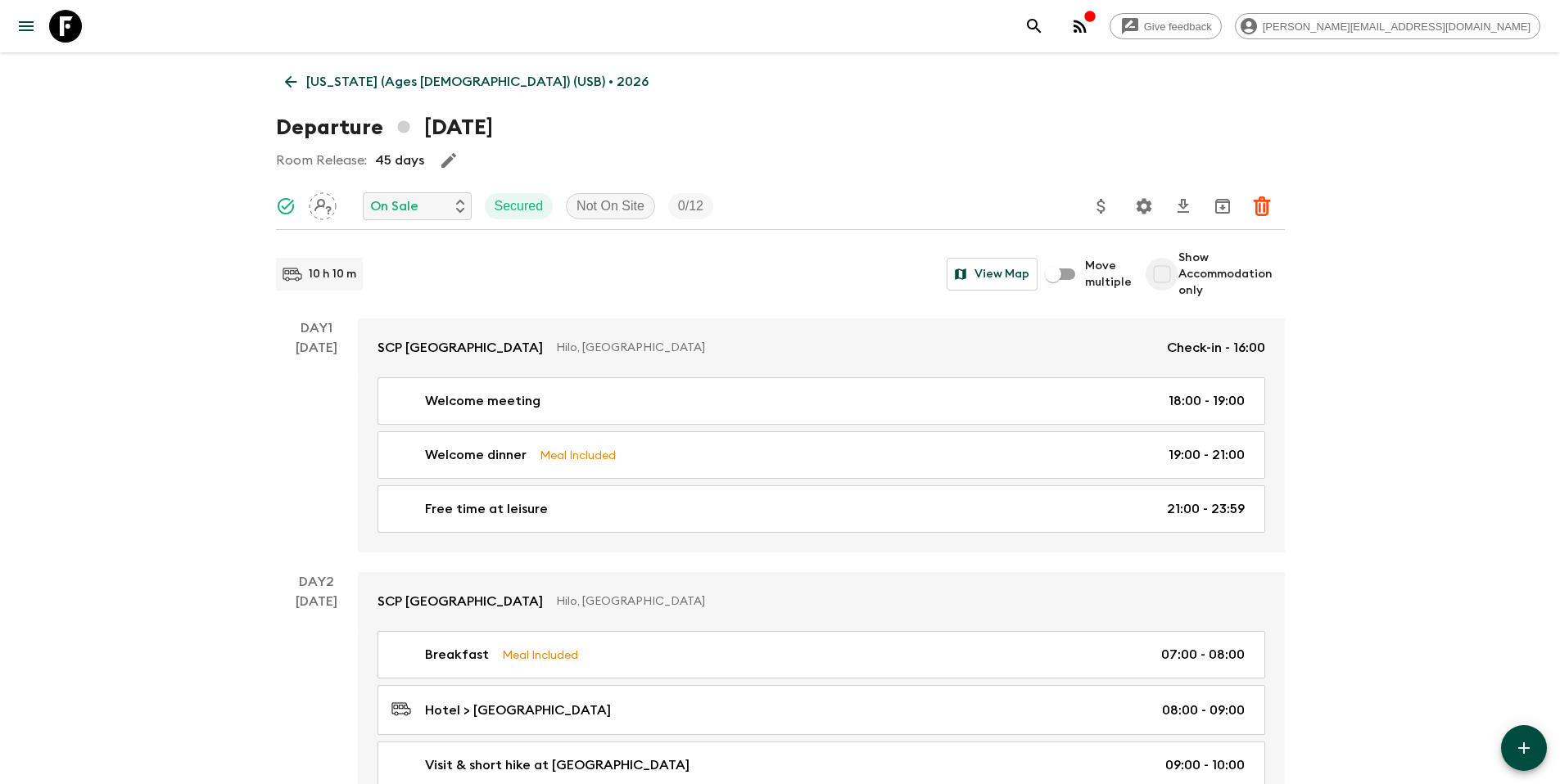
click at [1167, 267] on input "Show Accommodation only" at bounding box center [1161, 274] width 33 height 33
checkbox input "true"
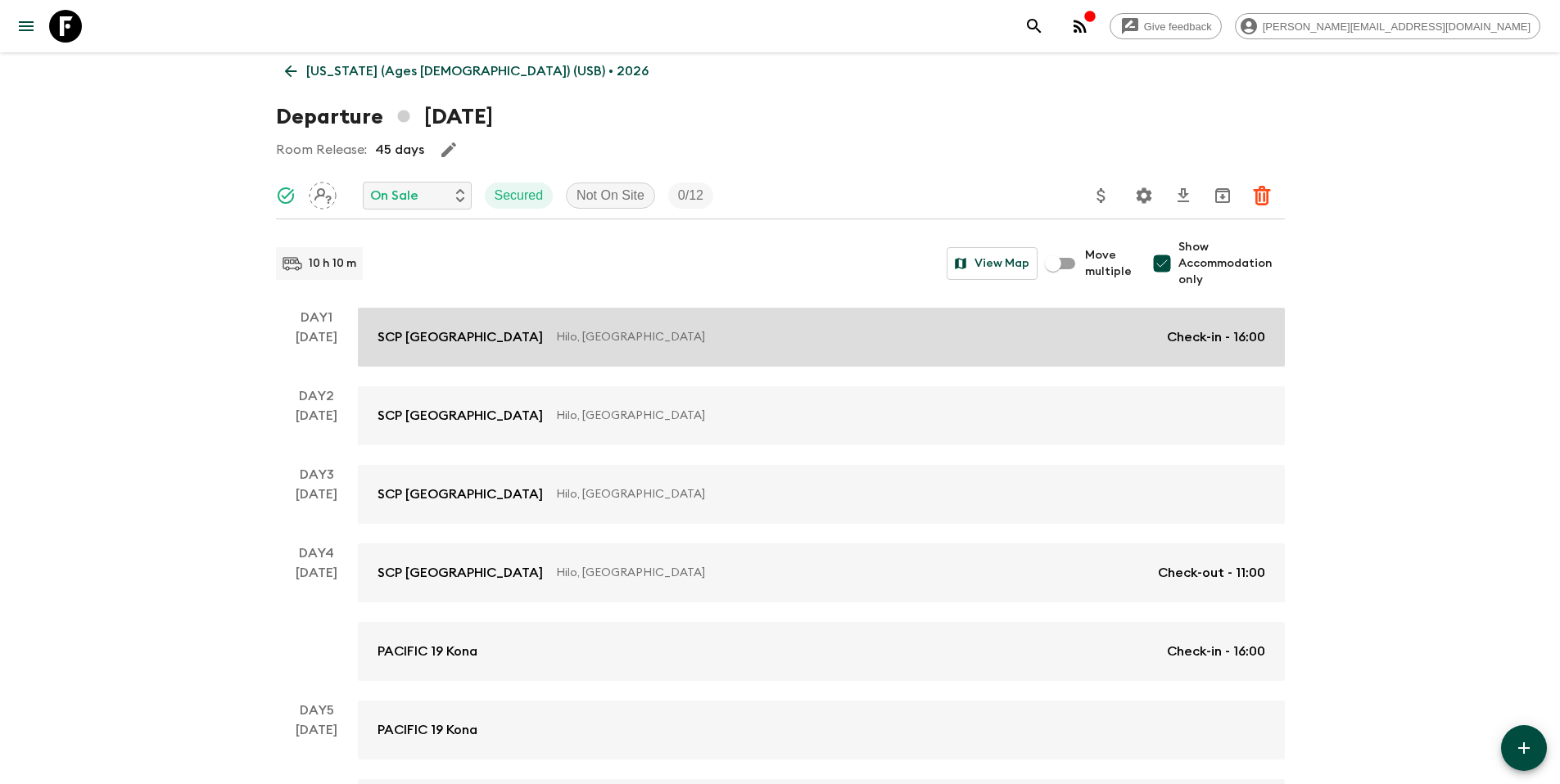
scroll to position [31, 0]
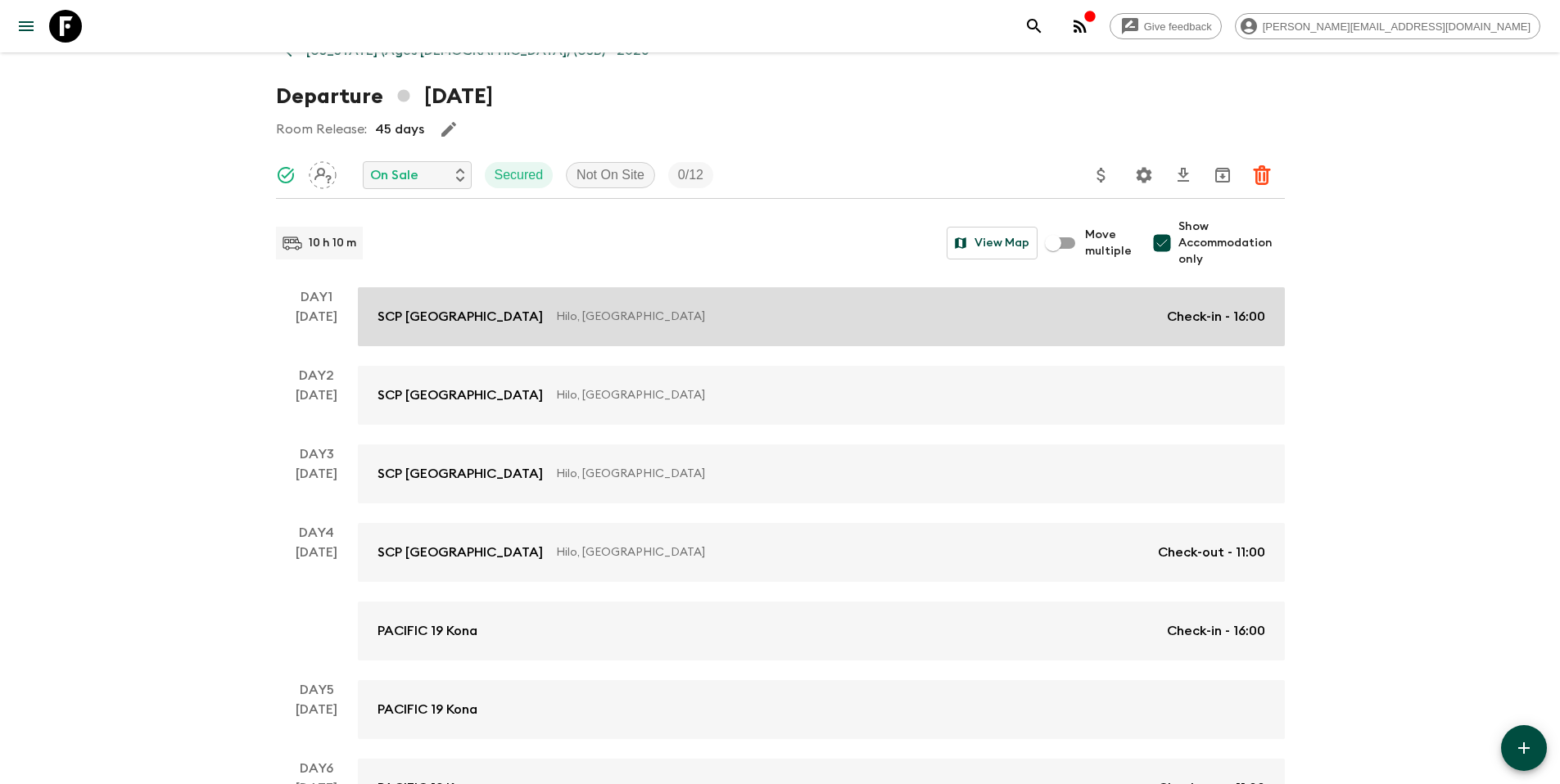
click at [505, 325] on div "SCP [GEOGRAPHIC_DATA], [GEOGRAPHIC_DATA] Check-in - 16:00" at bounding box center [822, 316] width 888 height 20
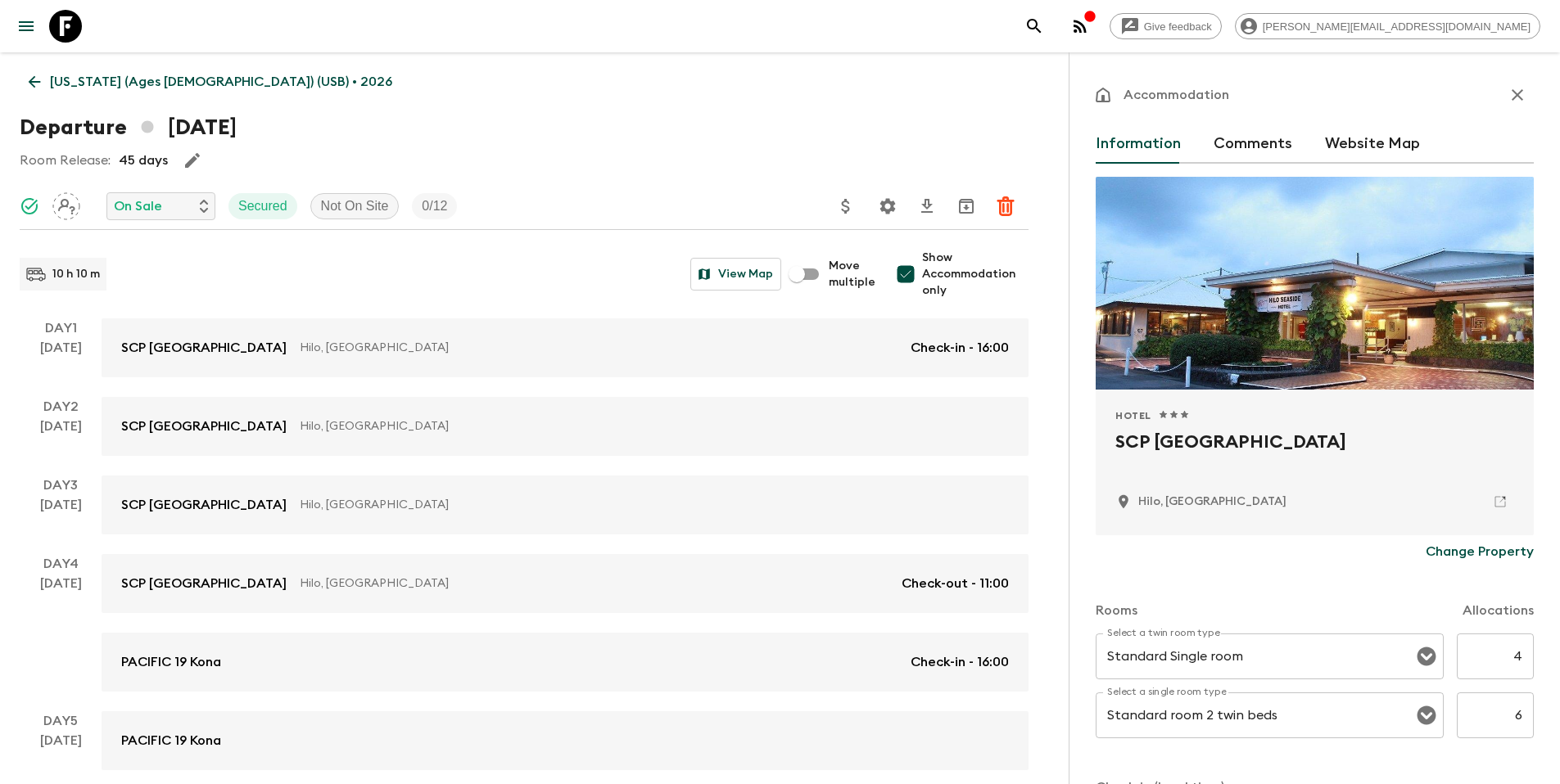
click at [70, 82] on p "[US_STATE] (Ages [DEMOGRAPHIC_DATA]) (USB) • 2026" at bounding box center [221, 81] width 342 height 20
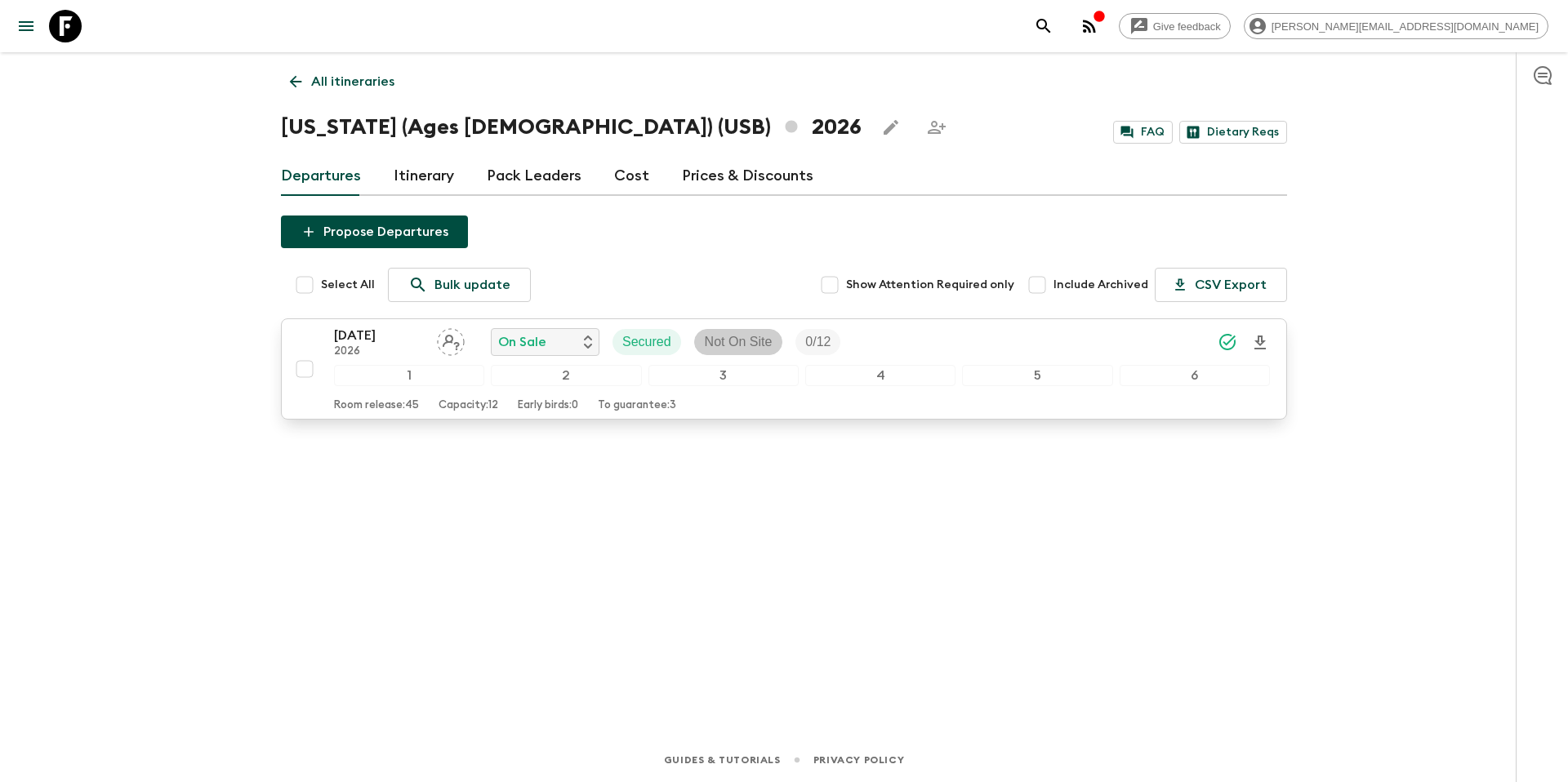
click at [732, 342] on p "Not On Site" at bounding box center [738, 342] width 68 height 20
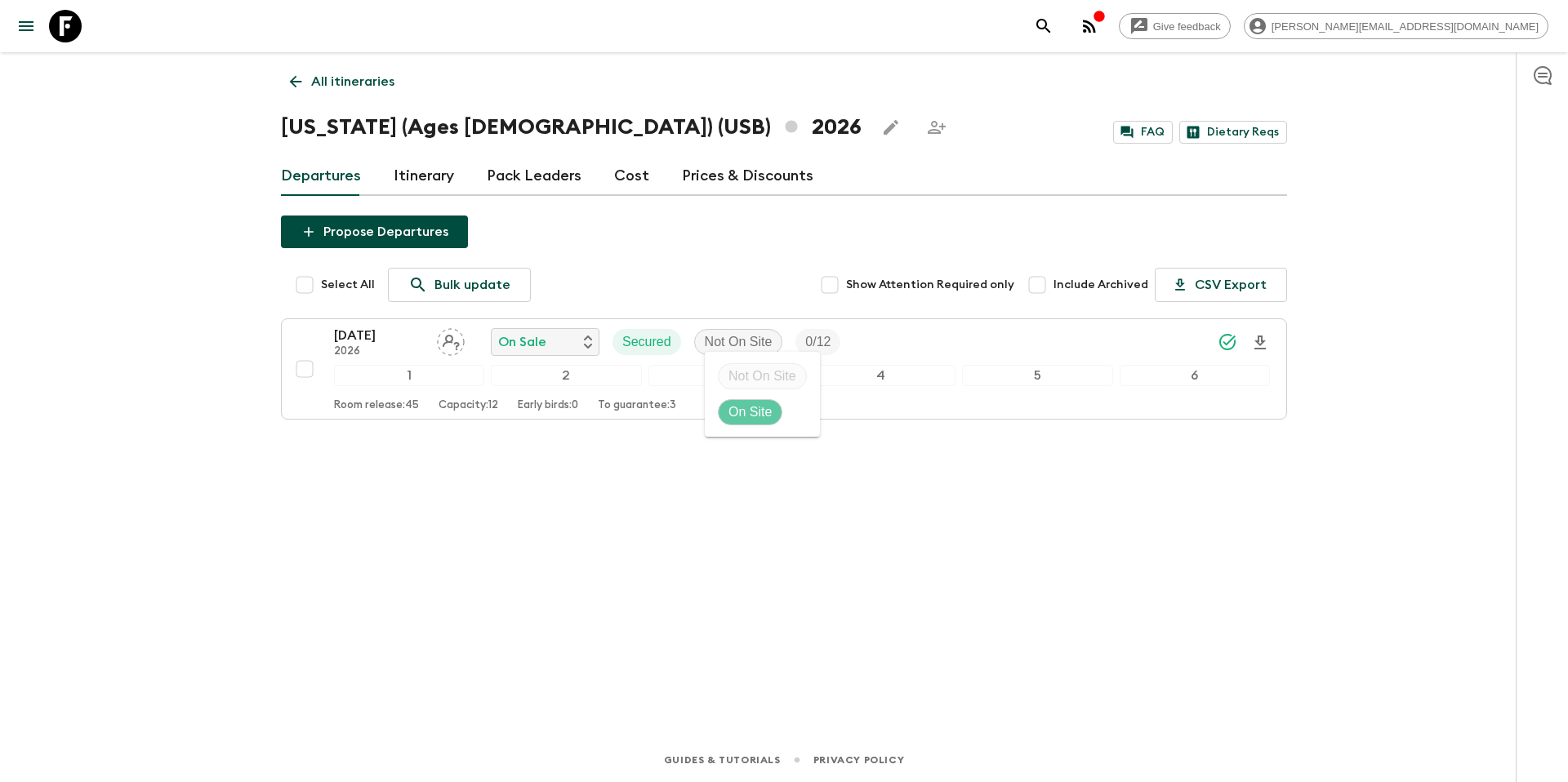
click at [742, 412] on p "On Site" at bounding box center [750, 412] width 43 height 20
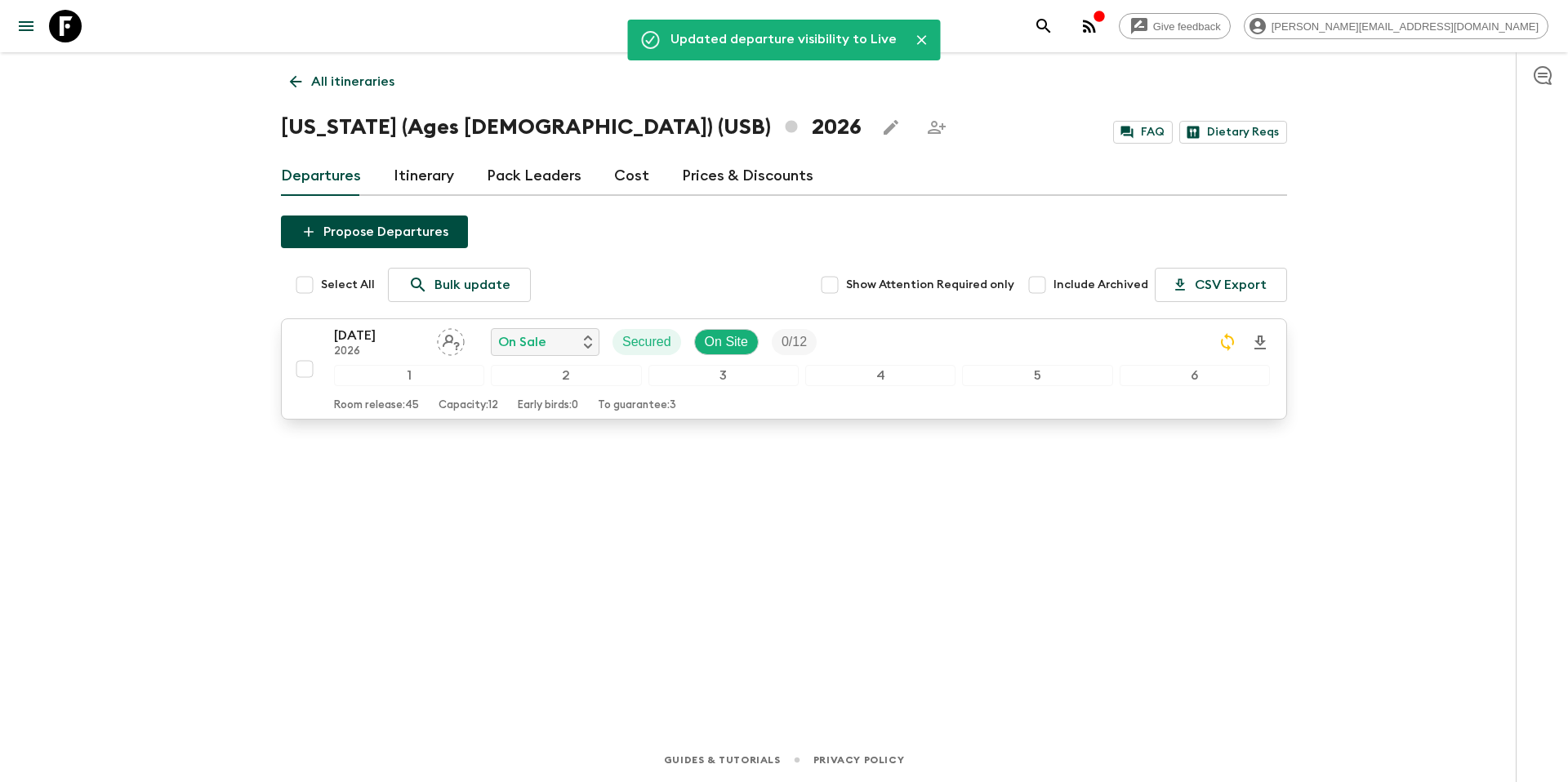
click at [305, 368] on input "checkbox" at bounding box center [304, 368] width 33 height 33
checkbox input "true"
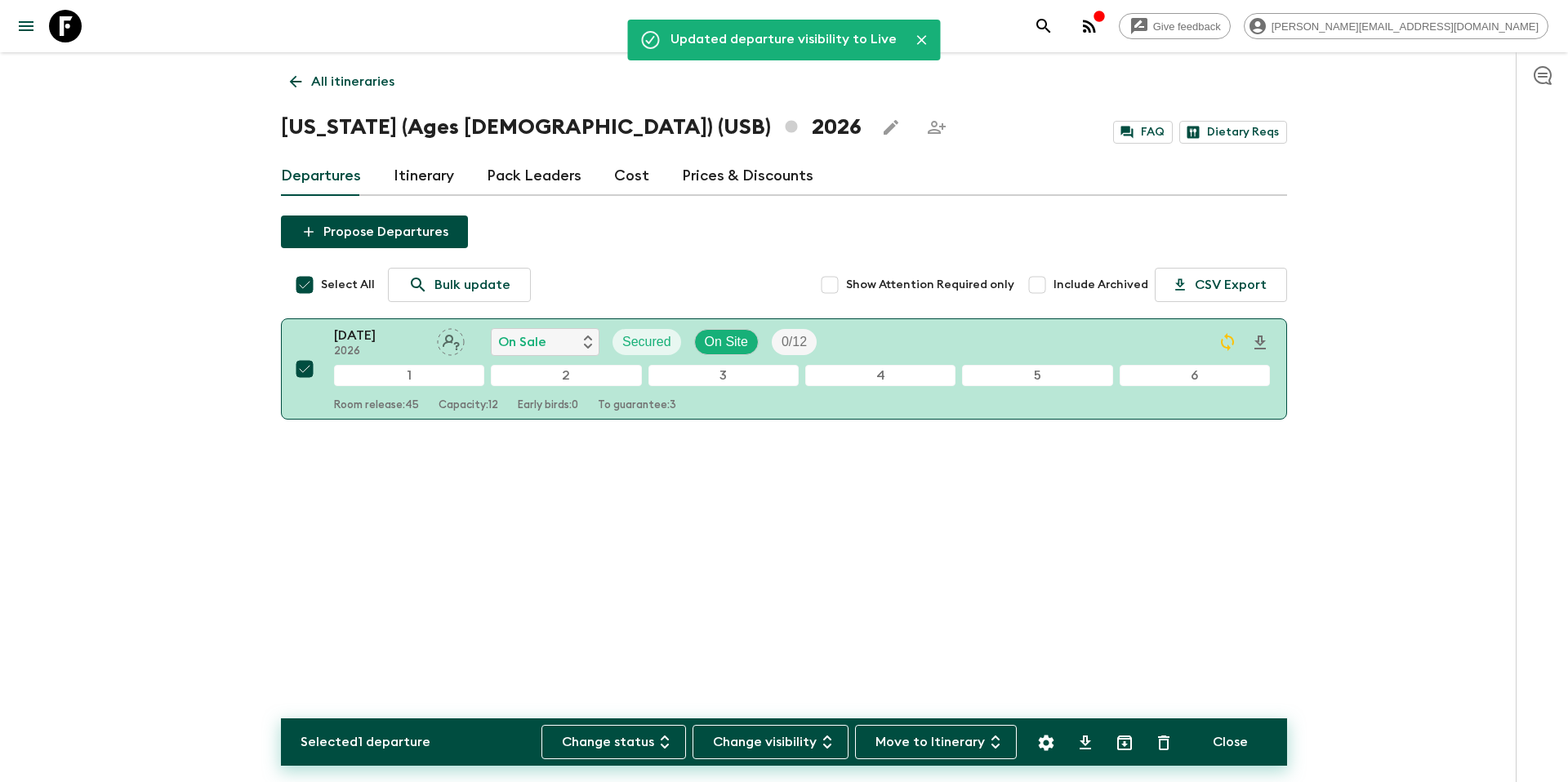
click at [1054, 746] on icon "Settings" at bounding box center [1046, 743] width 20 height 20
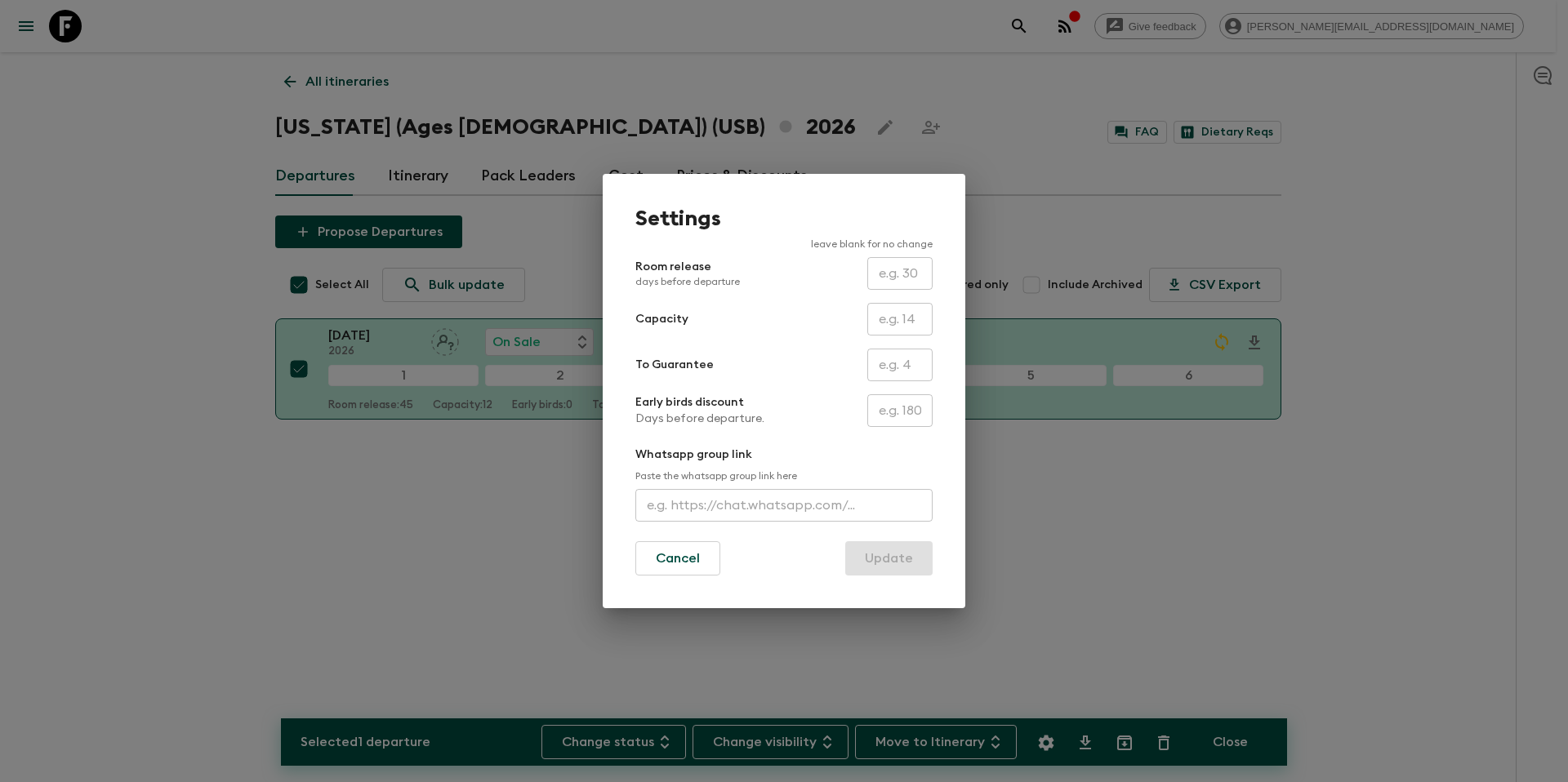
click at [892, 375] on input "text" at bounding box center [900, 364] width 65 height 33
type input "0"
click at [883, 569] on button "Update" at bounding box center [889, 558] width 88 height 34
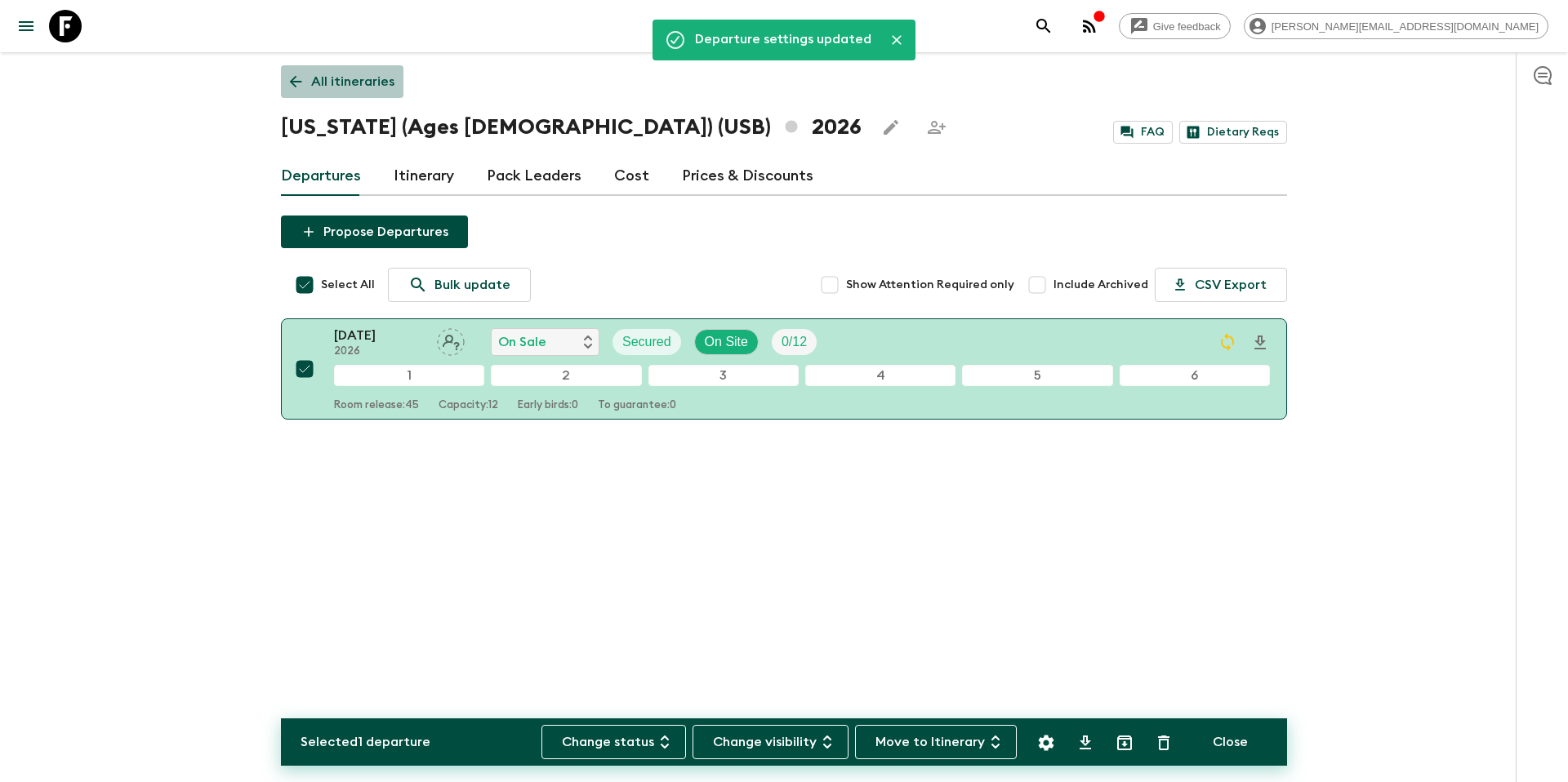
click at [353, 75] on p "All itineraries" at bounding box center [352, 81] width 83 height 20
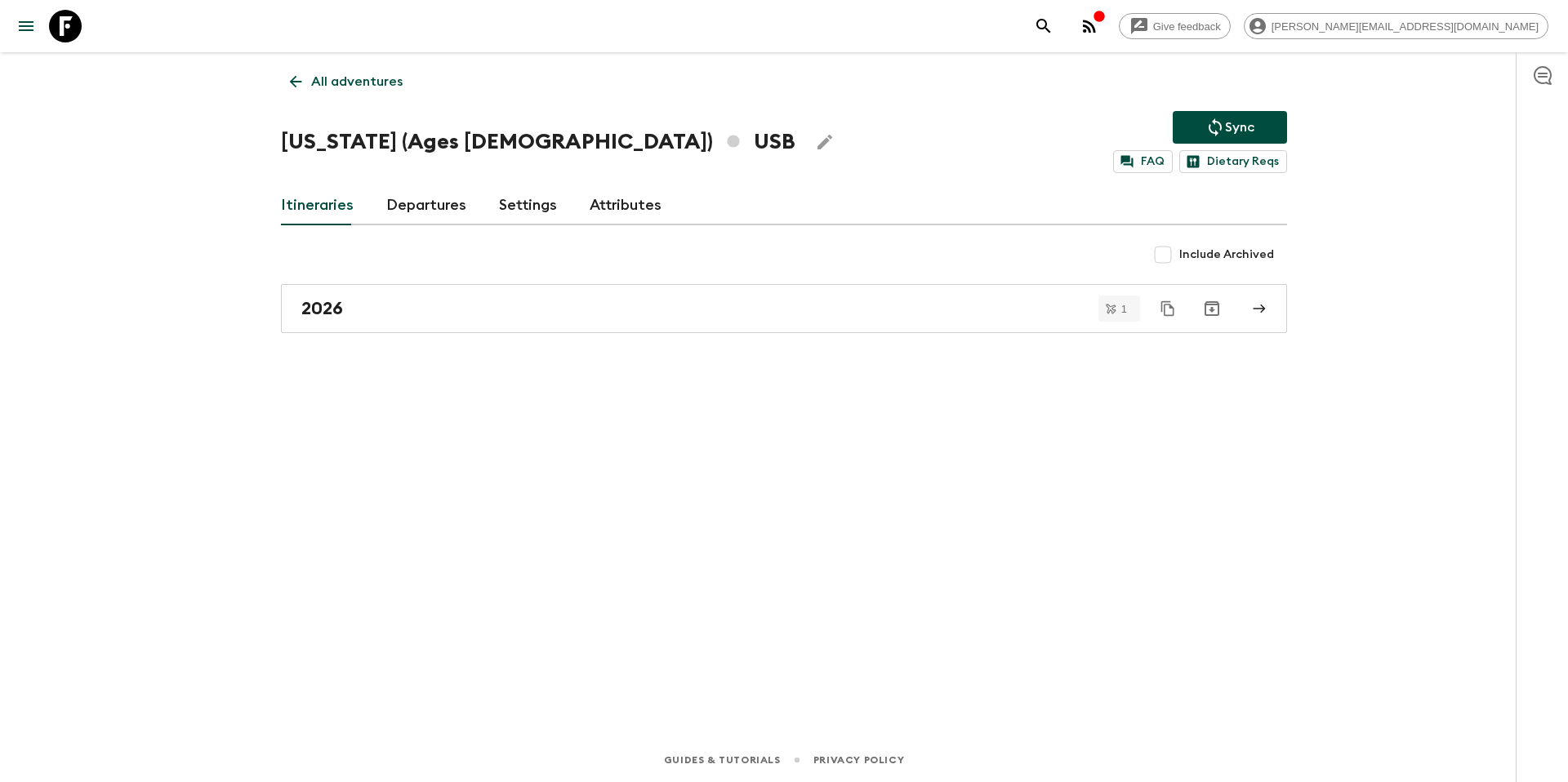
click at [418, 213] on link "Departures" at bounding box center [426, 206] width 80 height 39
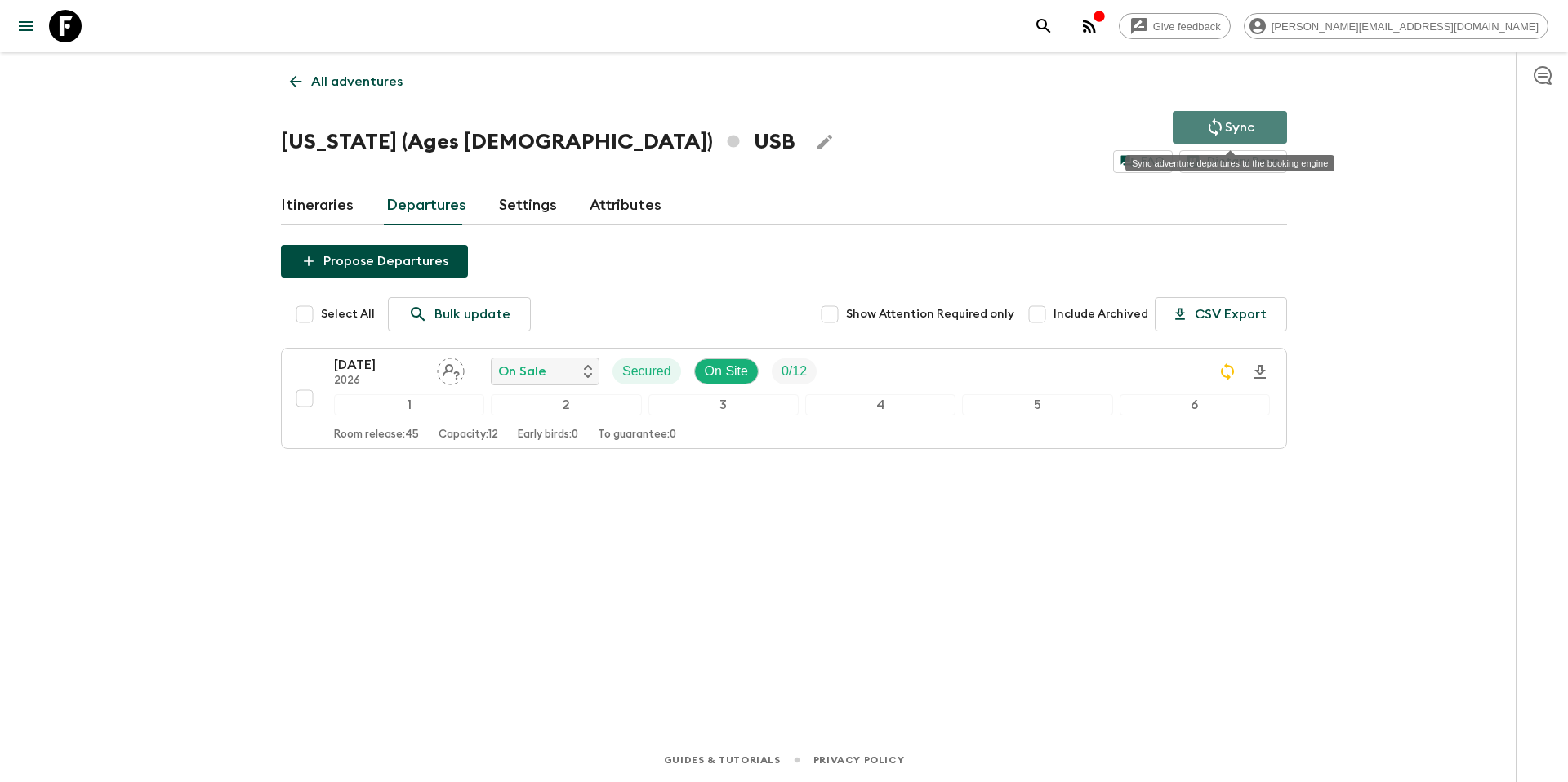
click at [1231, 131] on p "Sync" at bounding box center [1240, 127] width 30 height 20
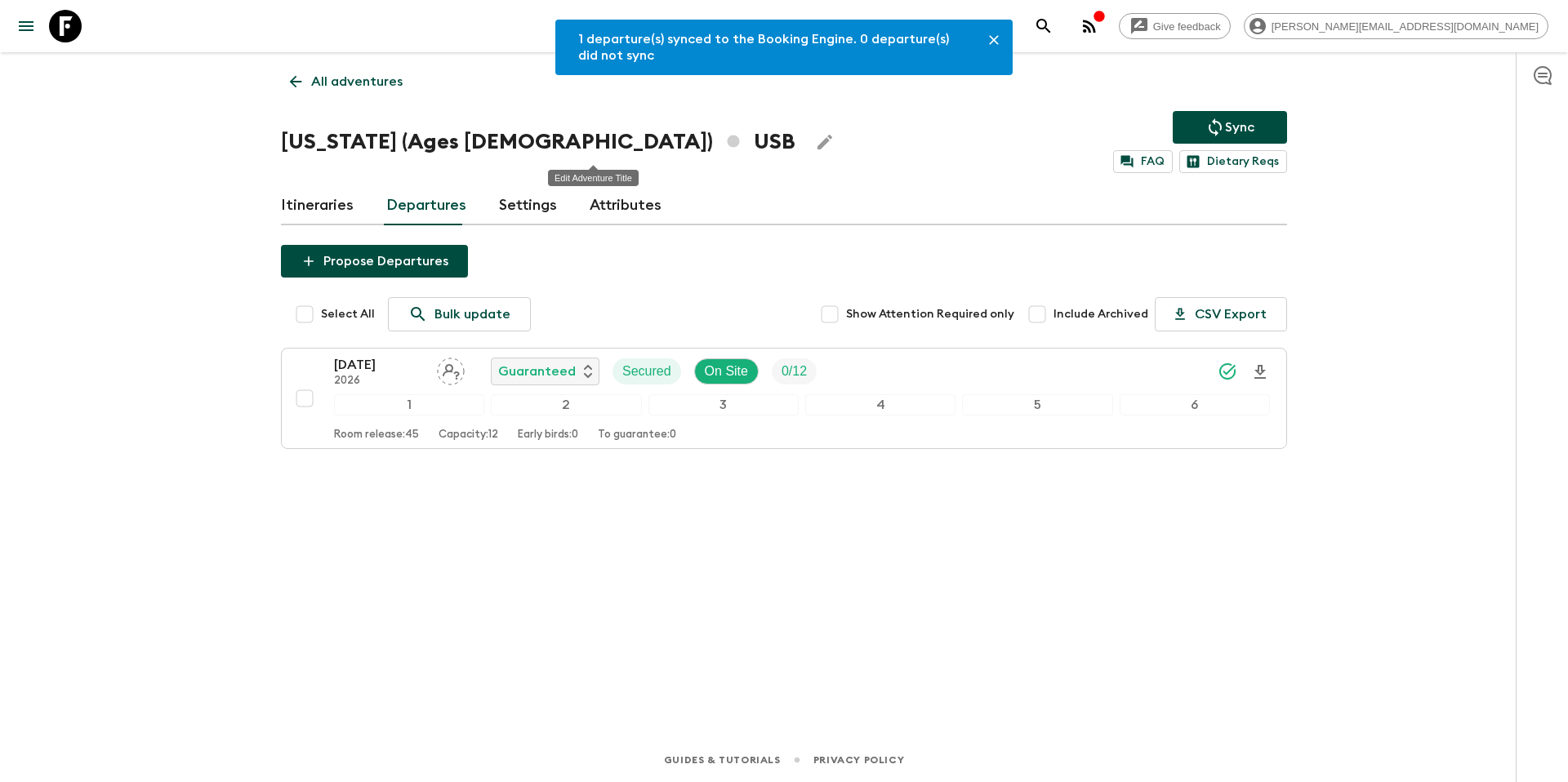
click at [815, 142] on icon "Edit Adventure Title" at bounding box center [824, 142] width 20 height 20
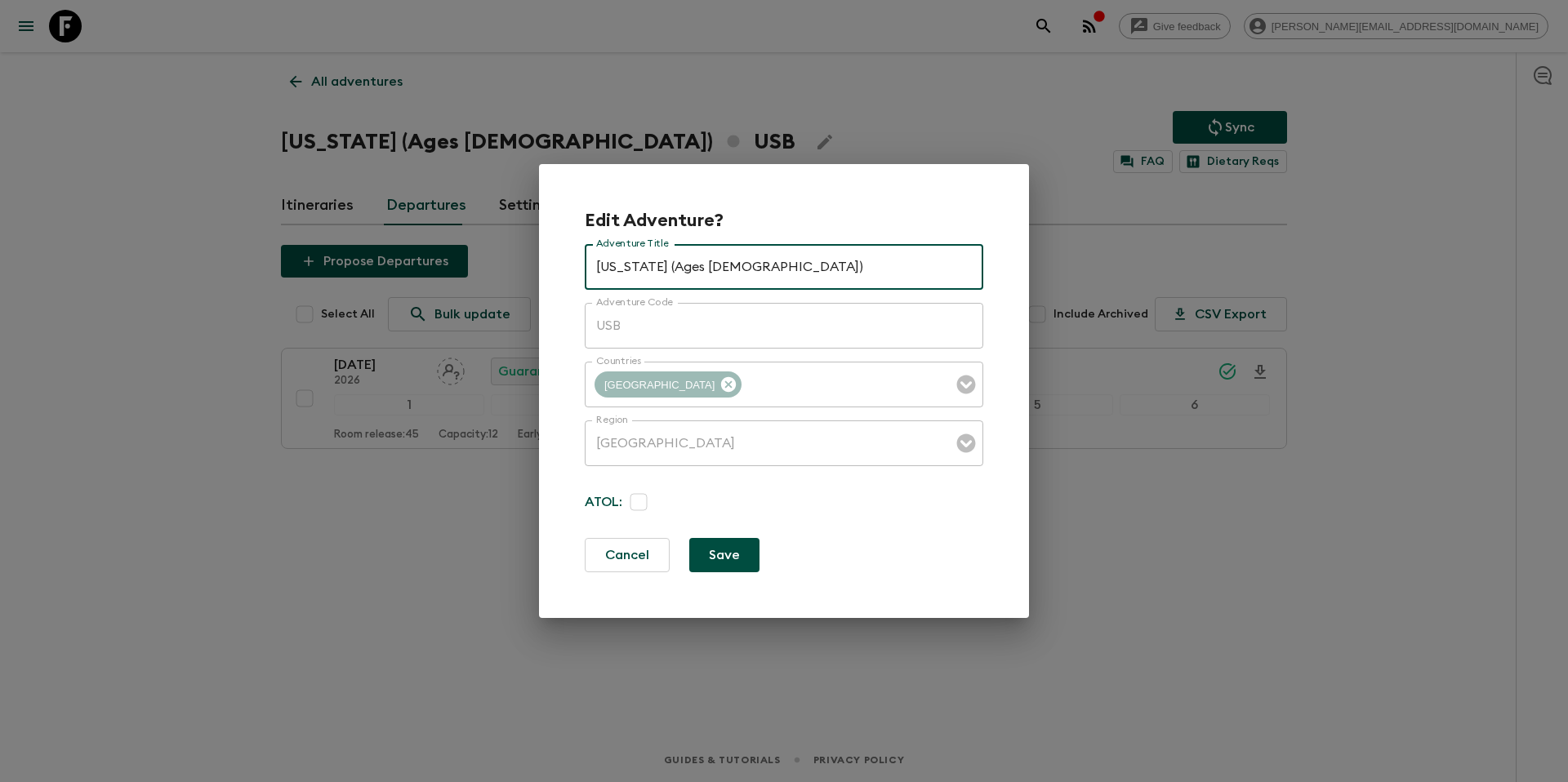
click at [322, 75] on div "Edit Adventure? Adventure Title [US_STATE] (Ages [DEMOGRAPHIC_DATA]) Adventure …" at bounding box center [784, 391] width 1568 height 782
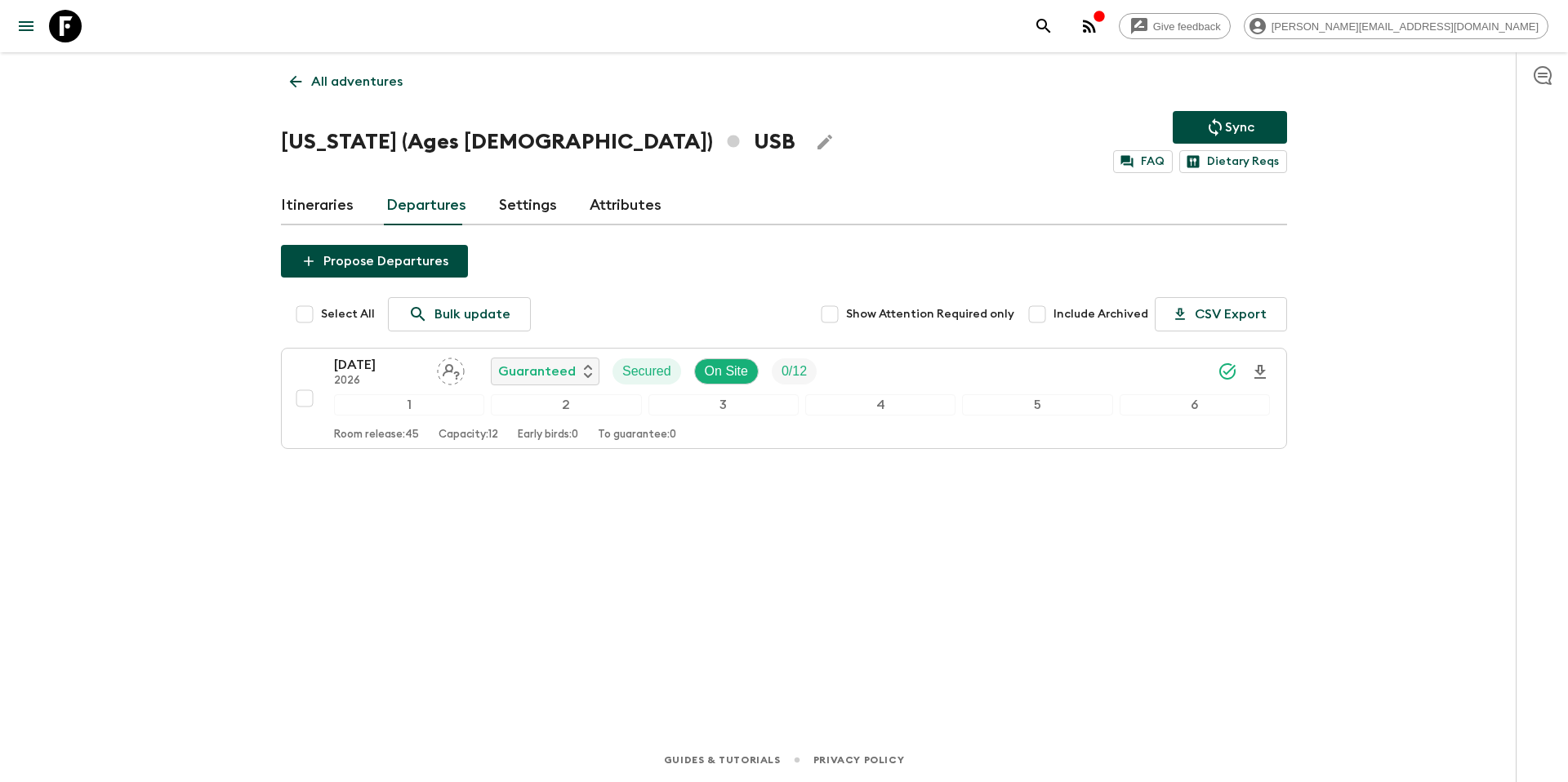
click at [352, 77] on p "All adventures" at bounding box center [357, 81] width 91 height 20
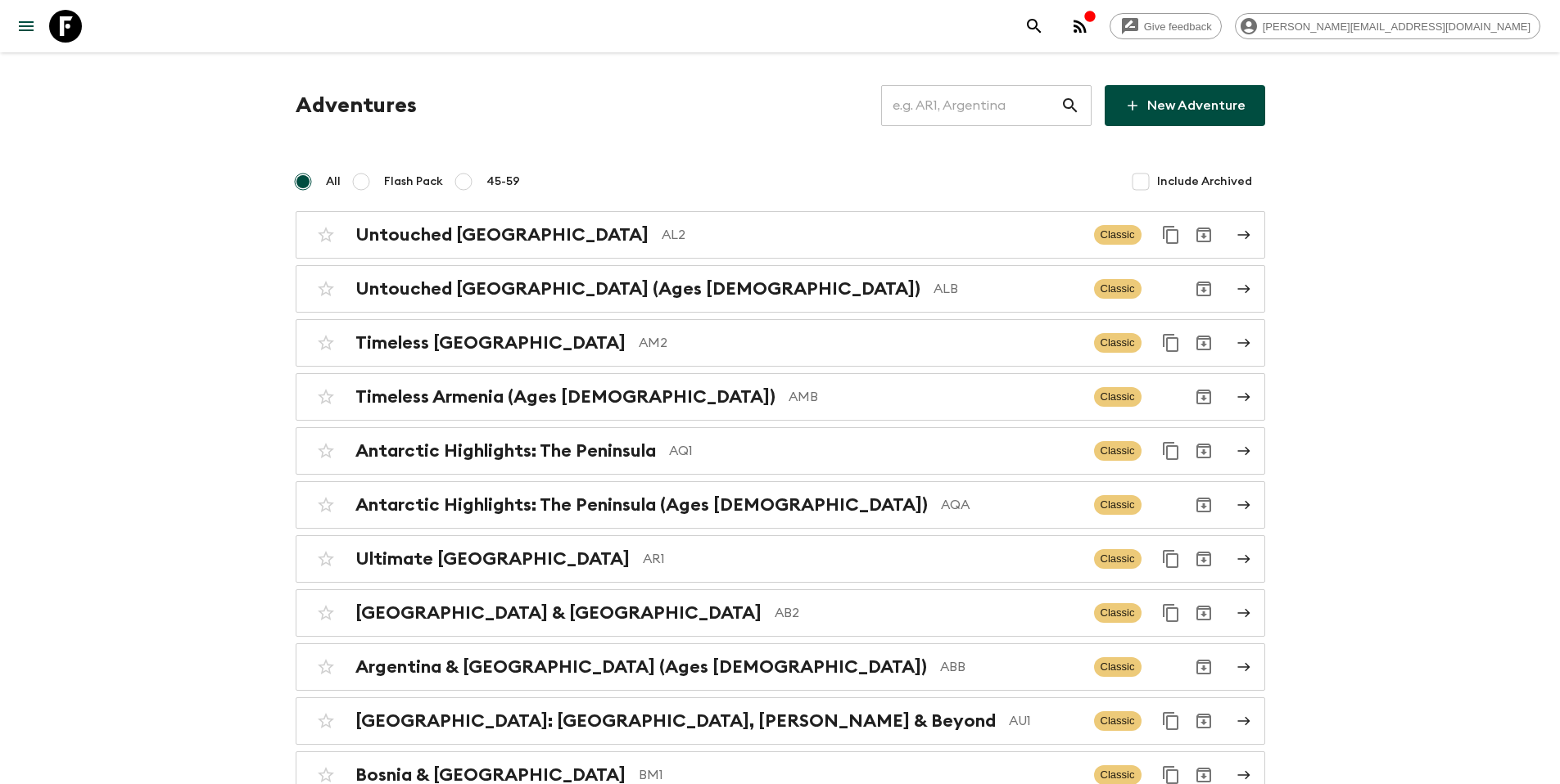
click at [987, 107] on input "text" at bounding box center [971, 105] width 179 height 46
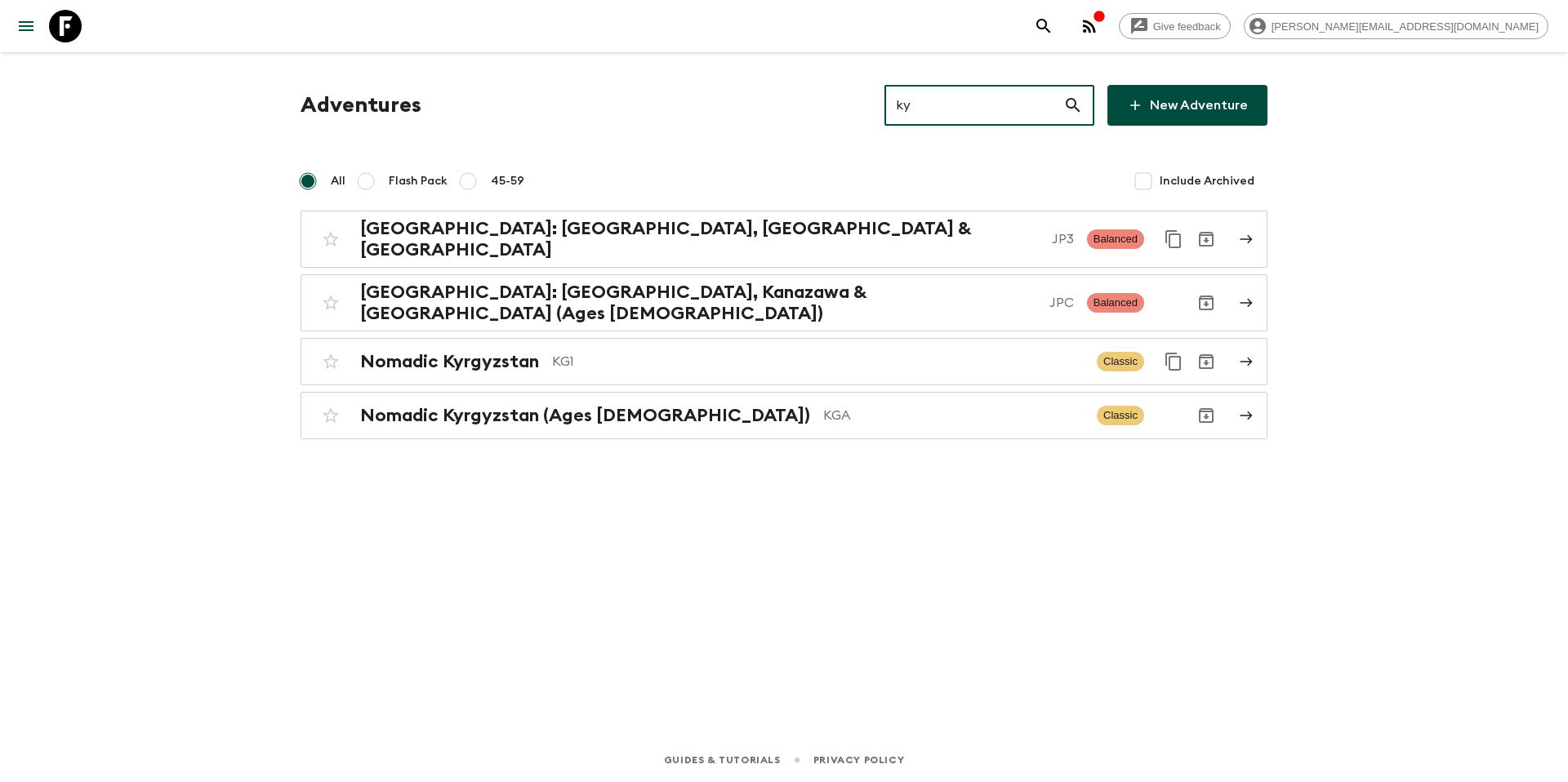
type input "k"
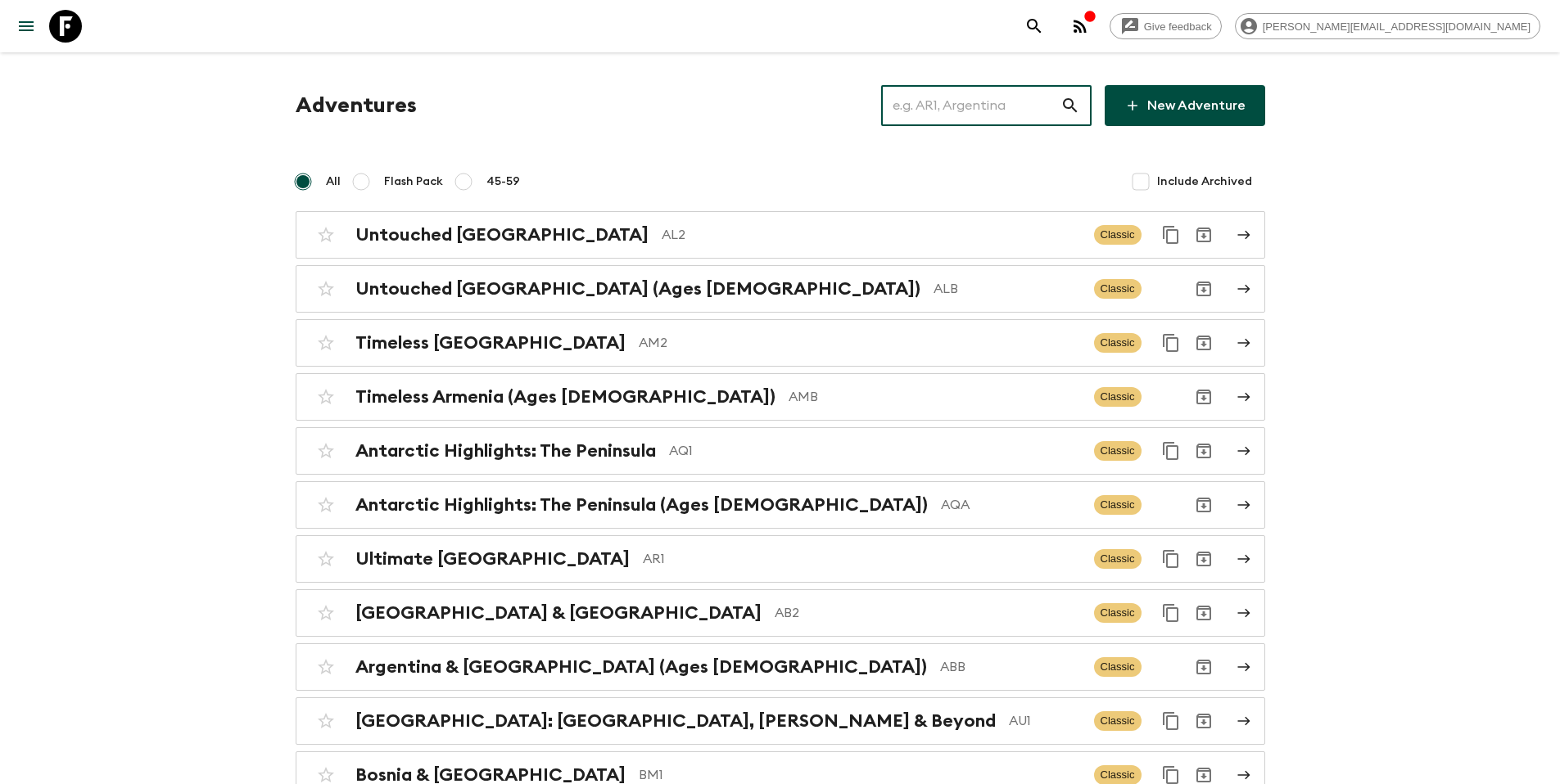
click at [967, 115] on input "text" at bounding box center [971, 105] width 179 height 46
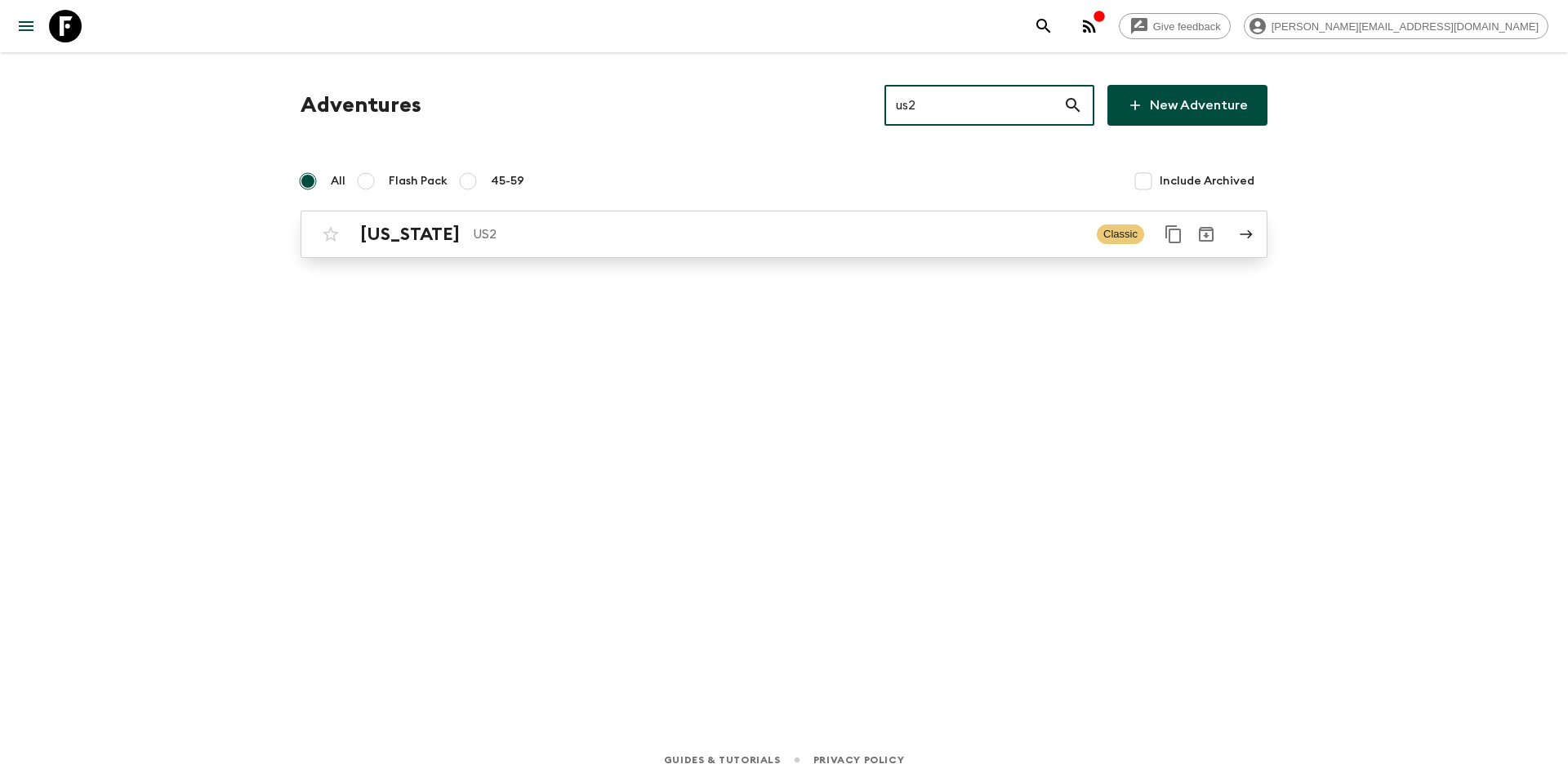
type input "us2"
click at [584, 247] on div "[US_STATE] US2 Classic" at bounding box center [751, 234] width 875 height 33
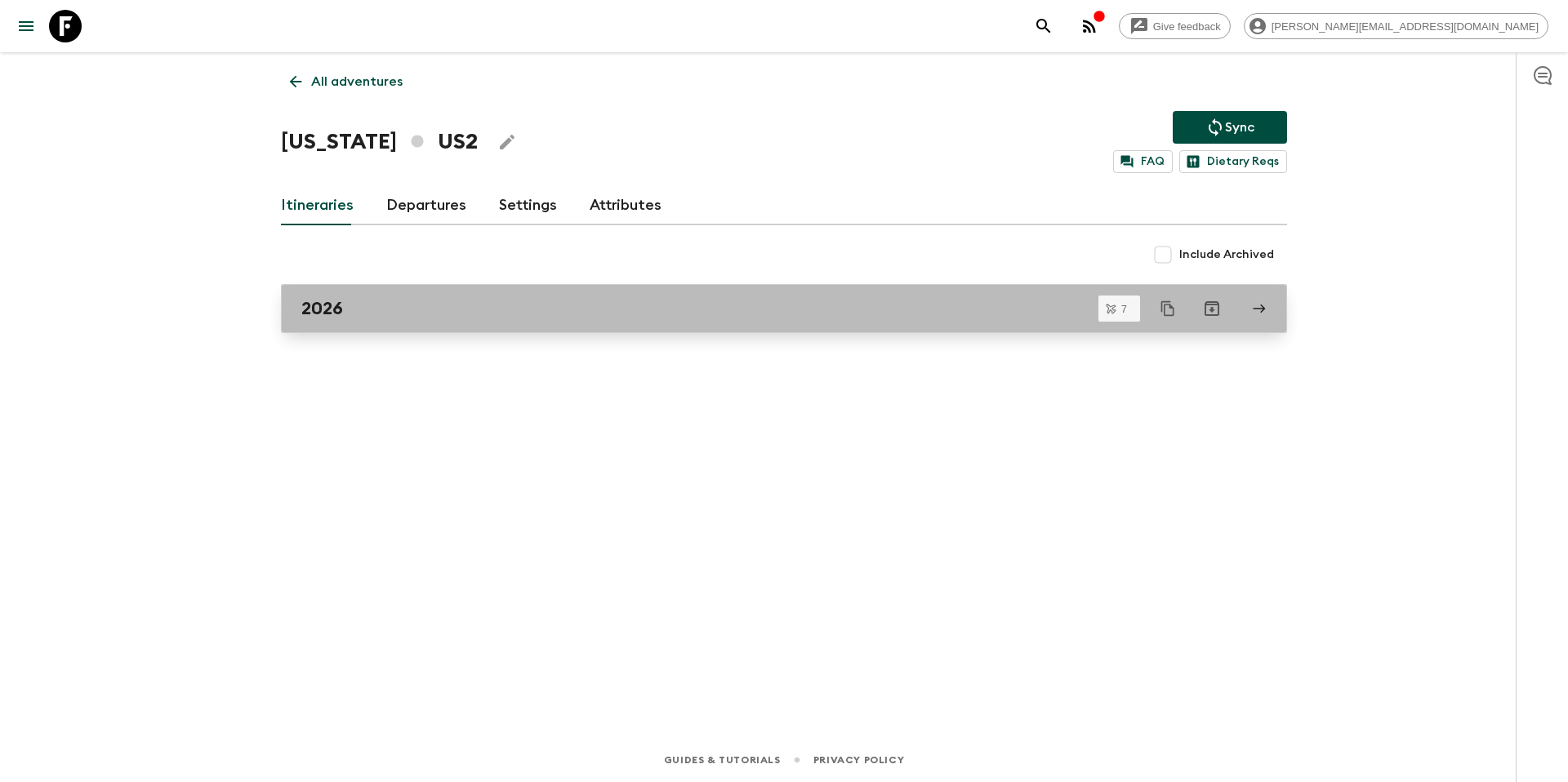
click at [409, 322] on link "2026" at bounding box center [783, 309] width 1006 height 49
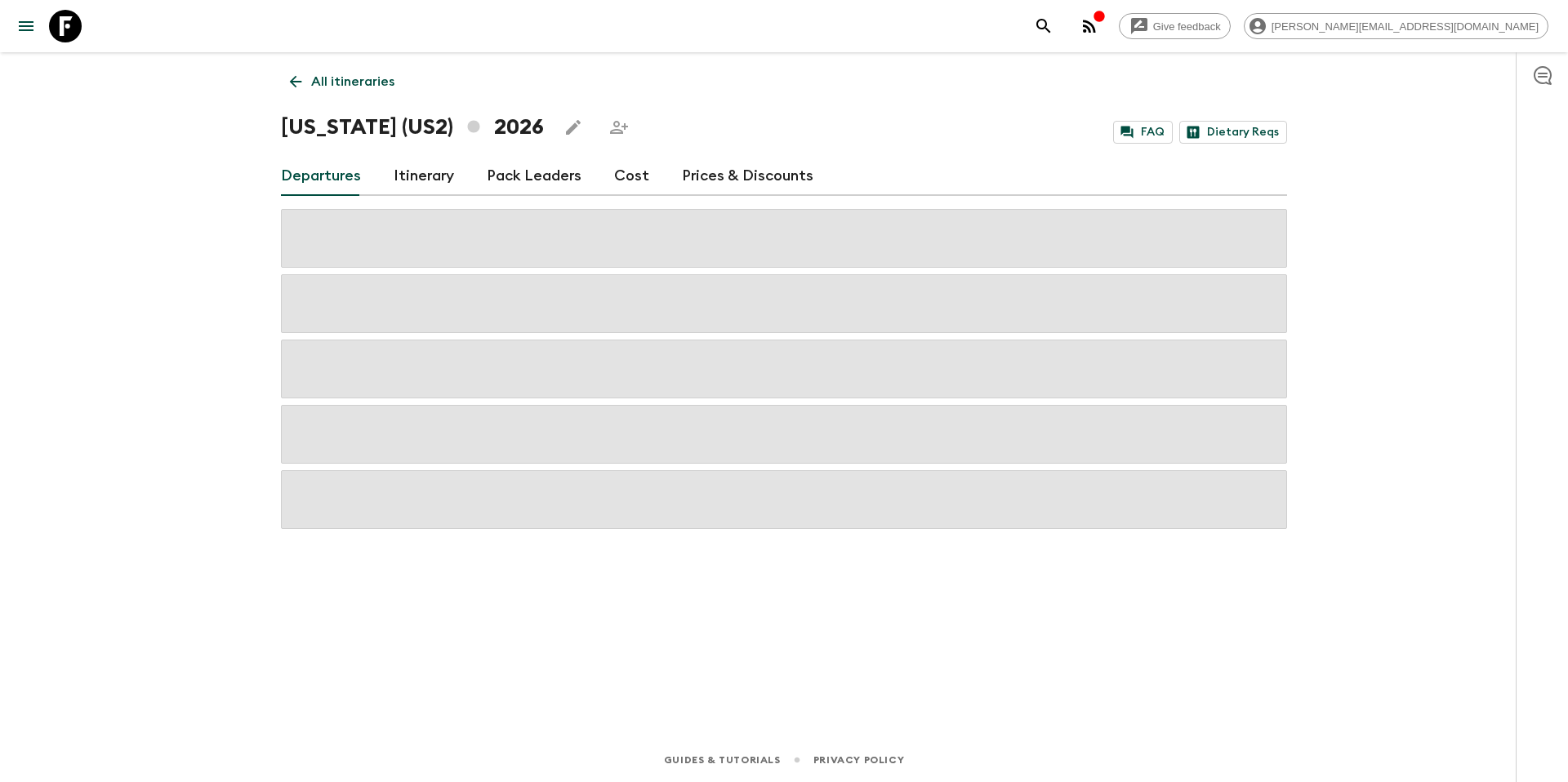
click at [425, 175] on link "Itinerary" at bounding box center [423, 176] width 61 height 39
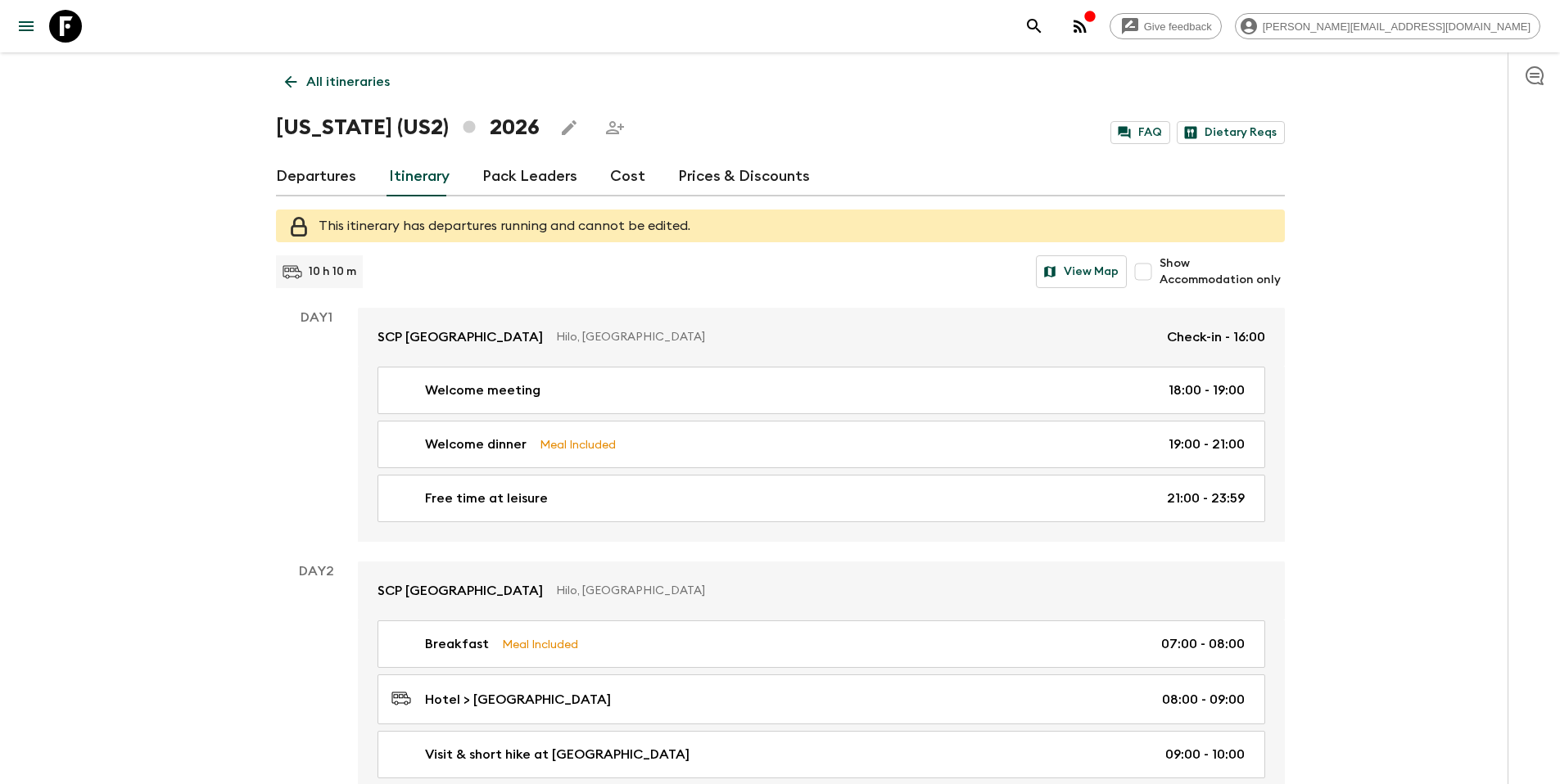
click at [1177, 267] on span "Show Accommodation only" at bounding box center [1221, 271] width 124 height 33
click at [1159, 267] on input "Show Accommodation only" at bounding box center [1142, 271] width 33 height 33
checkbox input "true"
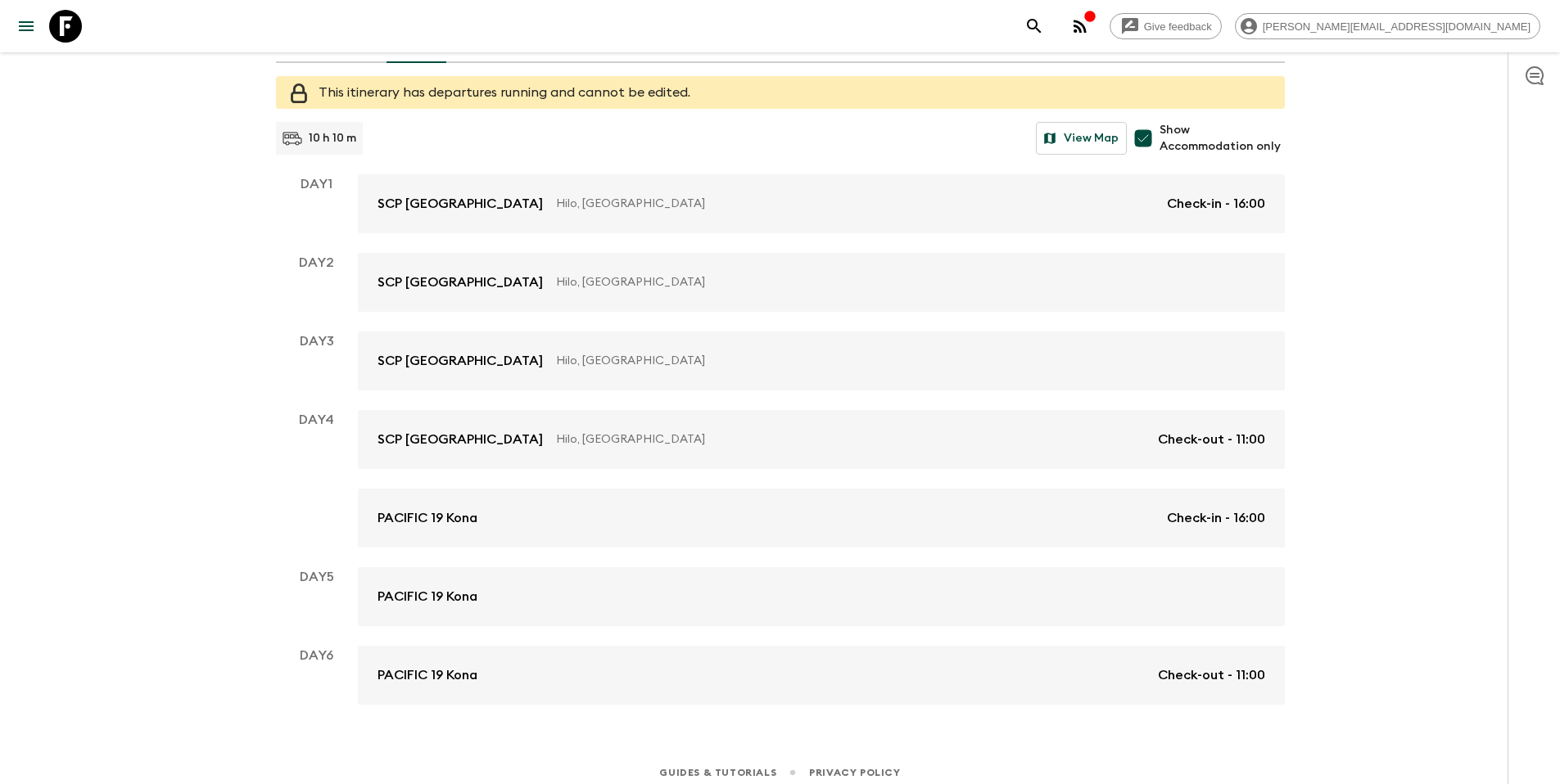
scroll to position [144, 0]
